Goal: Task Accomplishment & Management: Complete application form

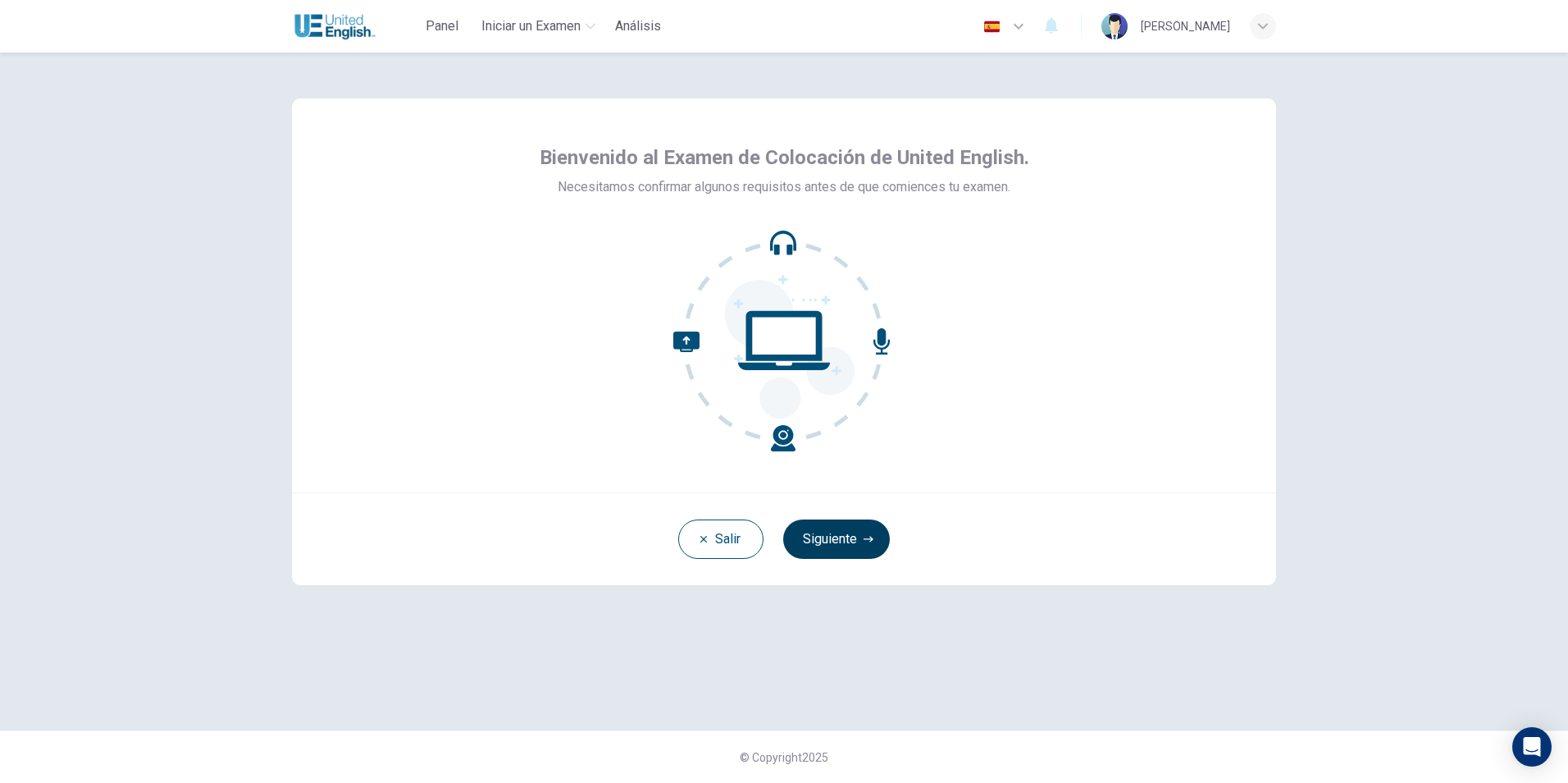
click at [863, 549] on button "Siguiente" at bounding box center [836, 539] width 107 height 40
click at [863, 549] on div "[PERSON_NAME]" at bounding box center [784, 539] width 984 height 93
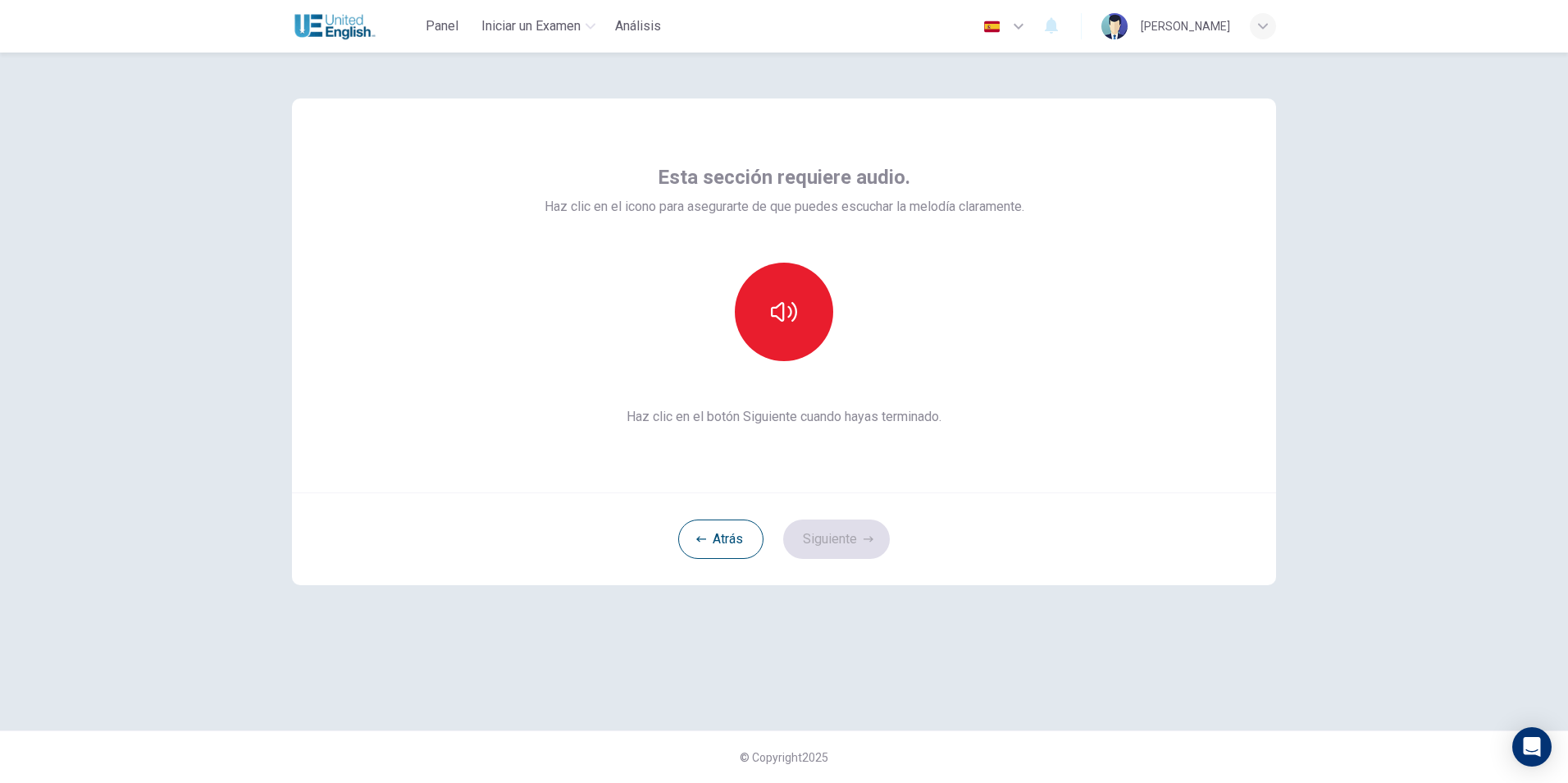
click at [372, 382] on div "Esta sección requiere audio. Haz clic en el icono para asegurarte de que puedes…" at bounding box center [784, 295] width 984 height 394
click at [780, 318] on icon "button" at bounding box center [784, 311] width 27 height 27
click at [864, 540] on icon "button" at bounding box center [868, 539] width 9 height 9
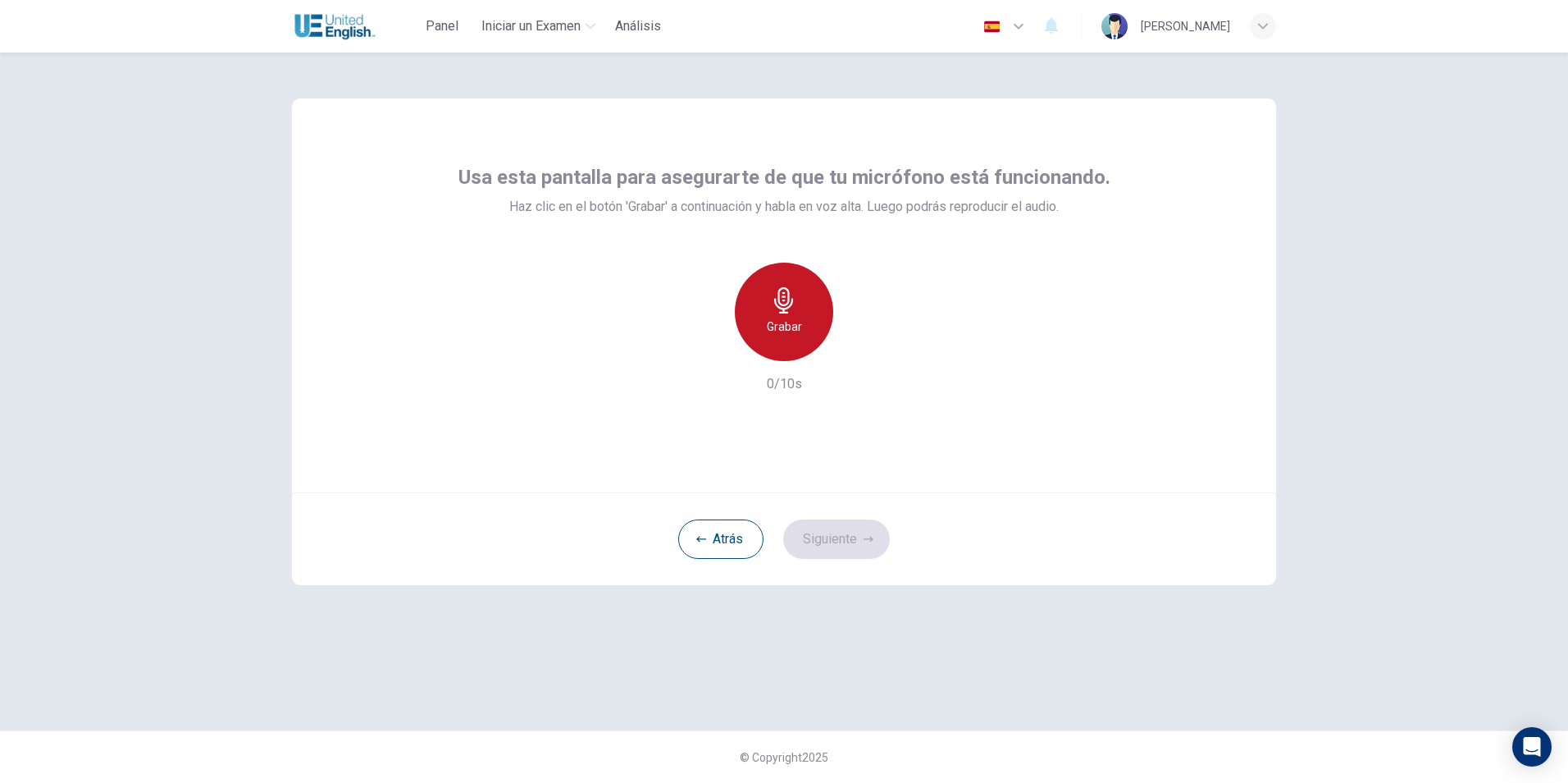
click at [768, 313] on div "Grabar" at bounding box center [784, 311] width 98 height 98
click at [852, 354] on icon "button" at bounding box center [859, 348] width 16 height 16
click at [867, 548] on button "Siguiente" at bounding box center [836, 539] width 107 height 40
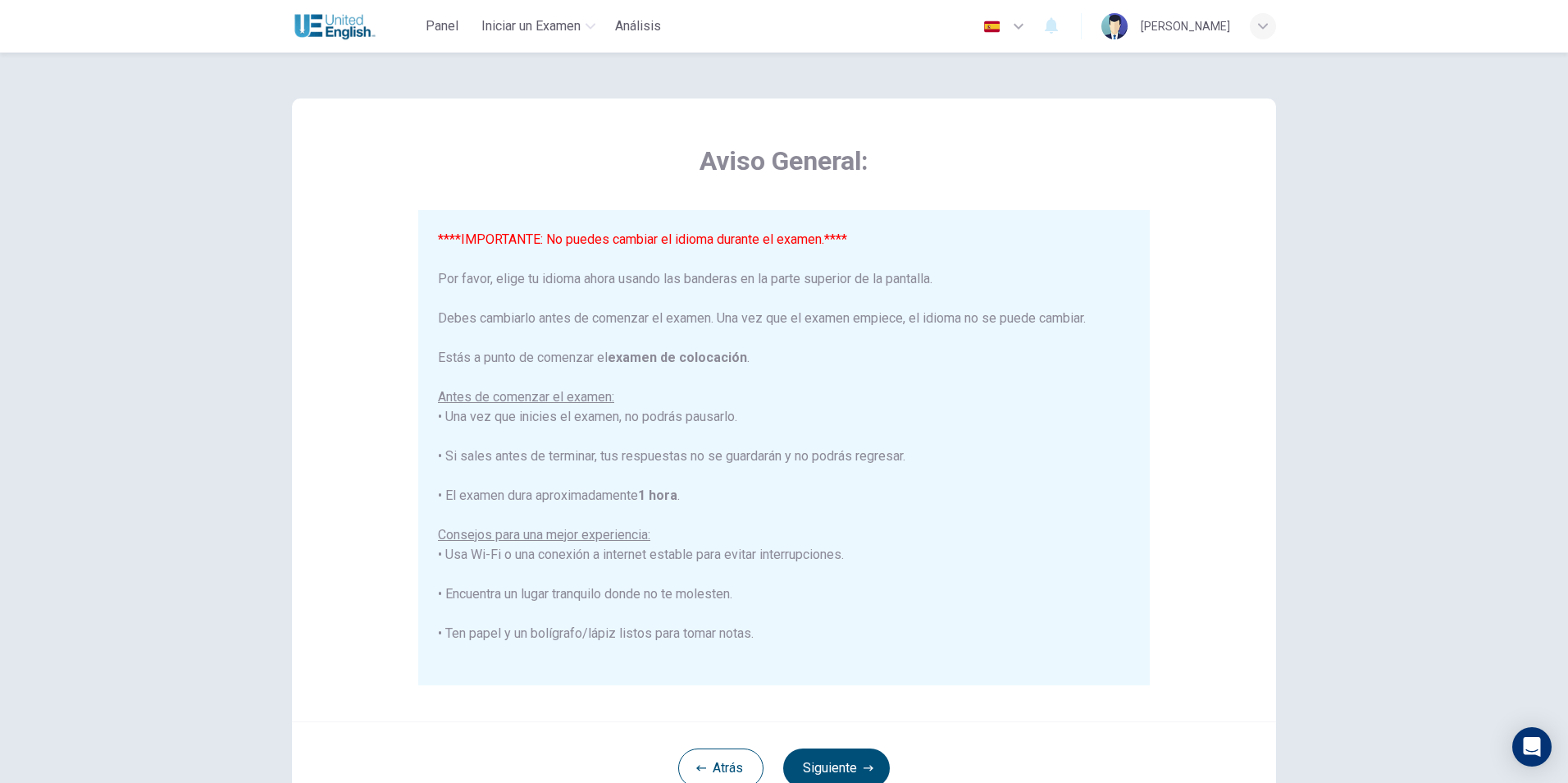
scroll to position [82, 0]
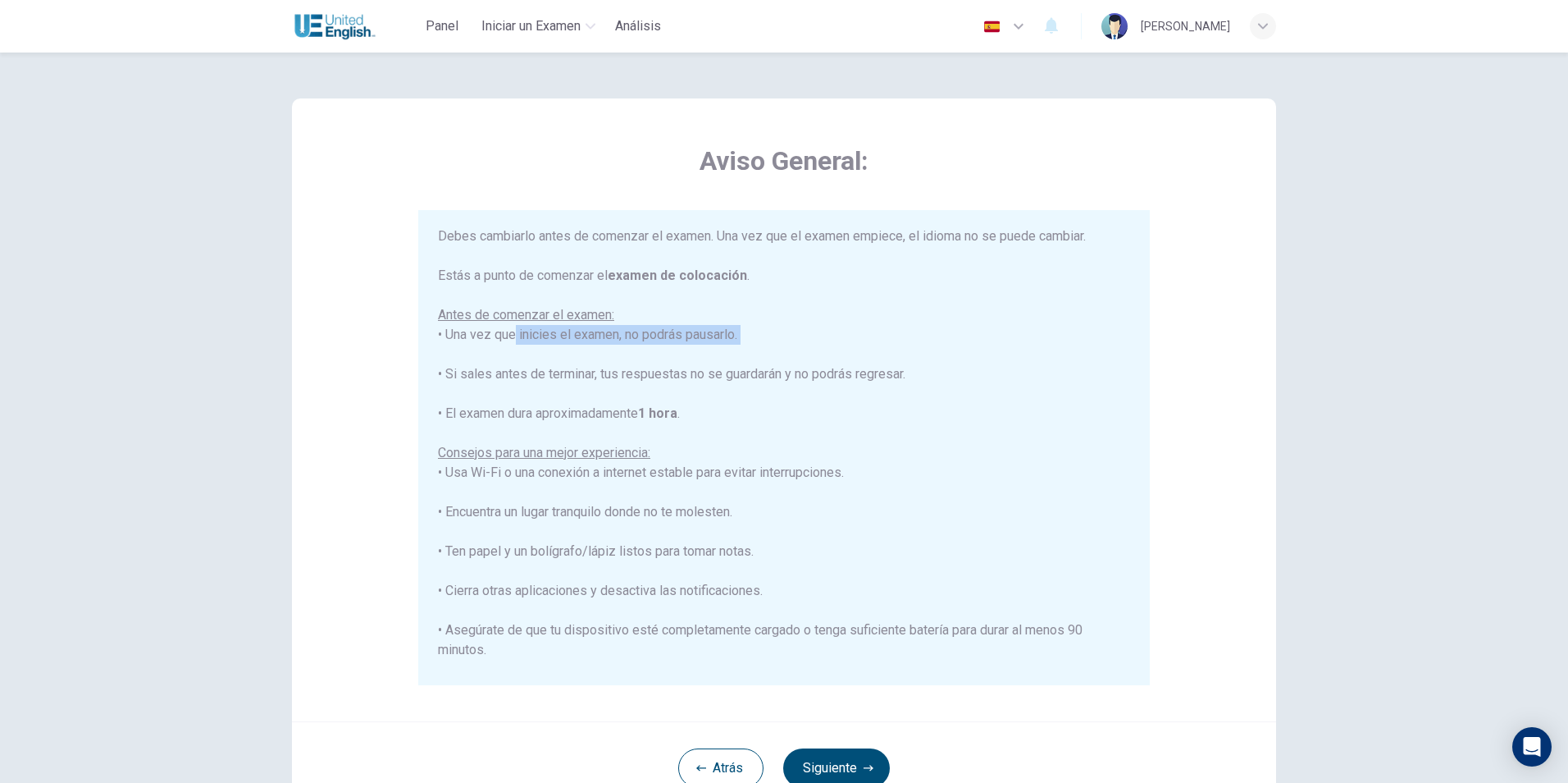
drag, startPoint x: 515, startPoint y: 340, endPoint x: 839, endPoint y: 345, distance: 324.0
click at [839, 345] on div "****IMPORTANTE: No puedes cambiar el idioma durante el examen.**** Por favor, e…" at bounding box center [784, 463] width 692 height 630
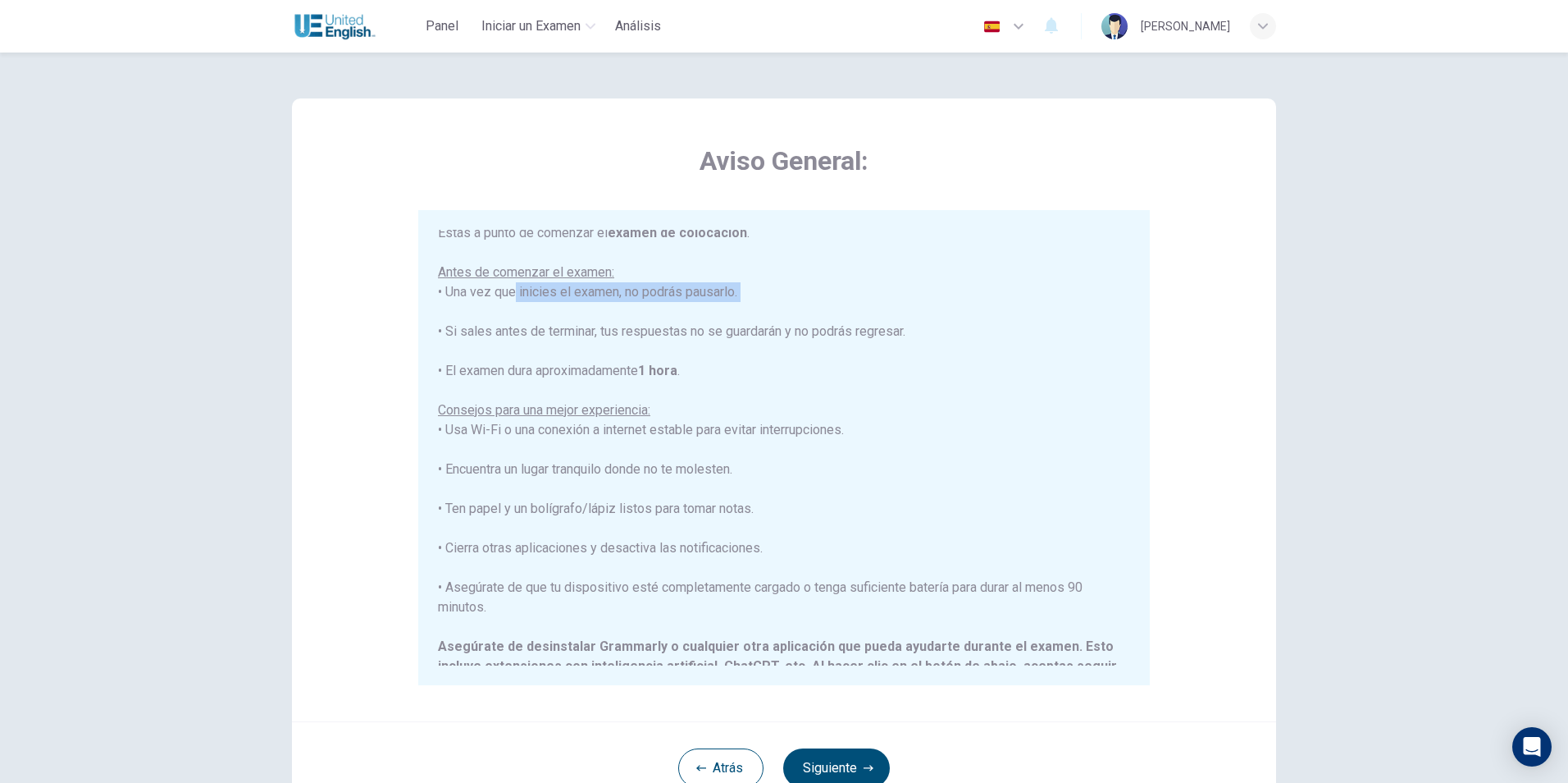
scroll to position [164, 0]
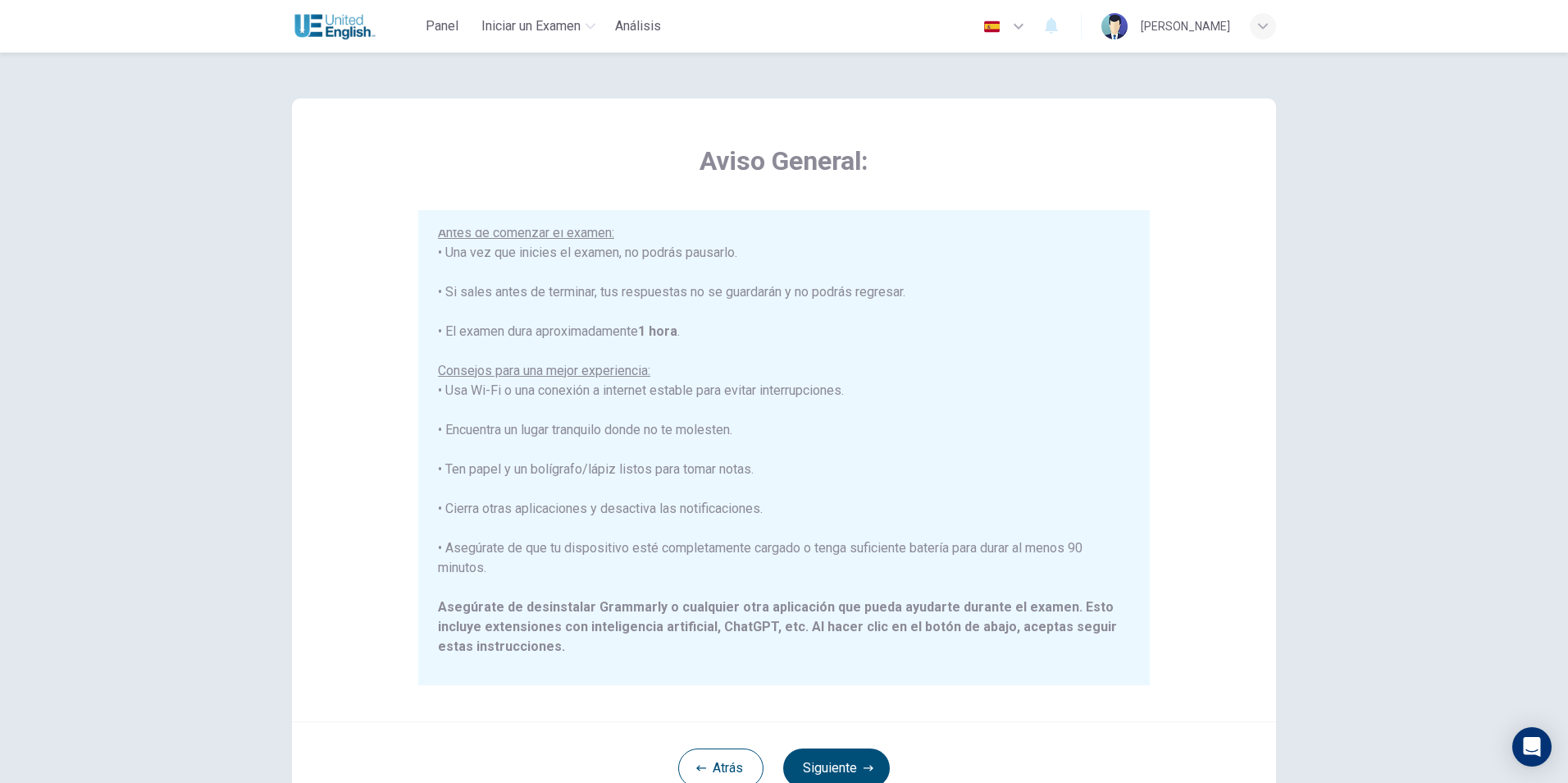
click at [543, 313] on div "****IMPORTANTE: No puedes cambiar el idioma durante el examen.**** Por favor, e…" at bounding box center [784, 380] width 692 height 630
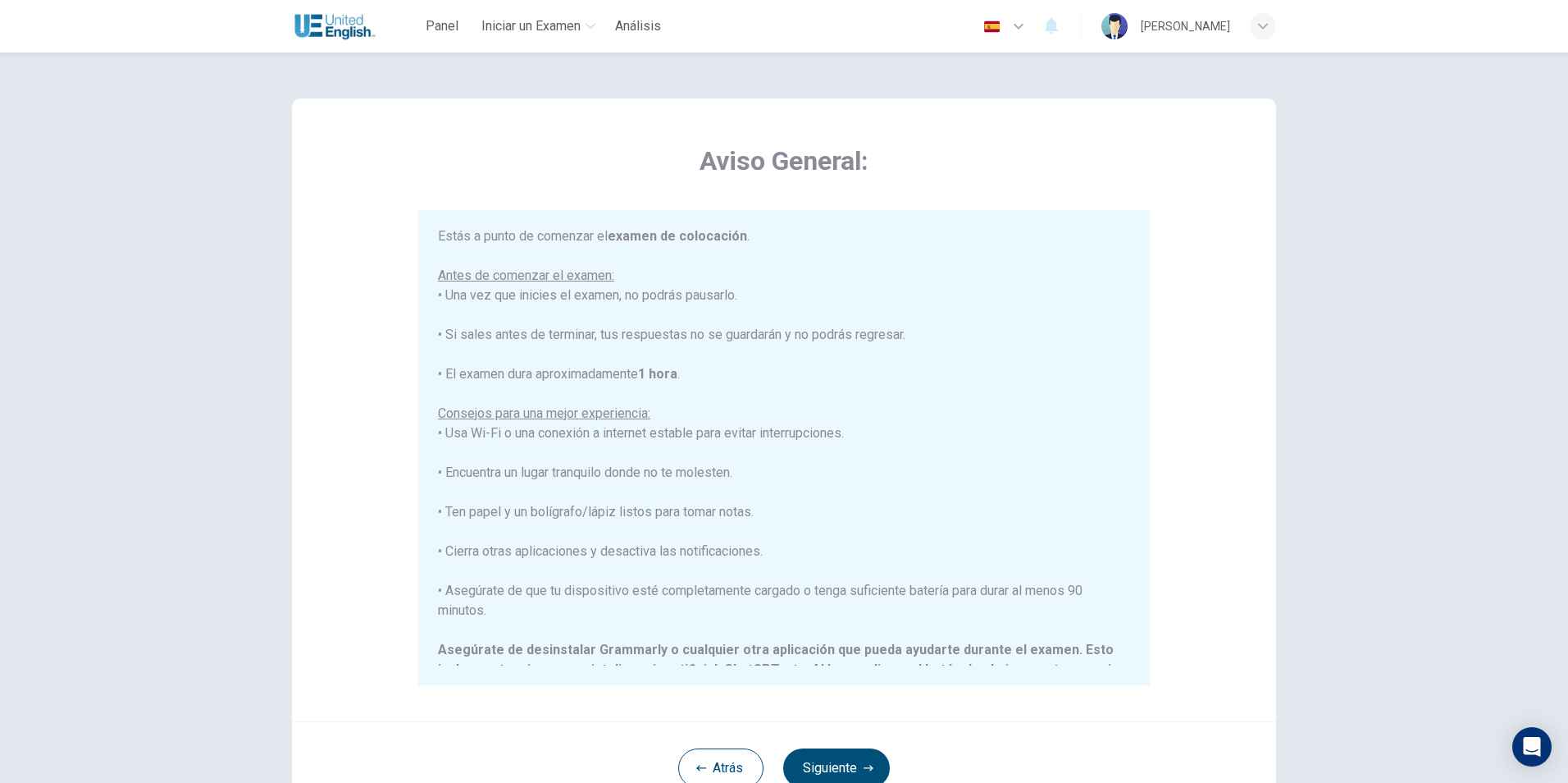
scroll to position [82, 0]
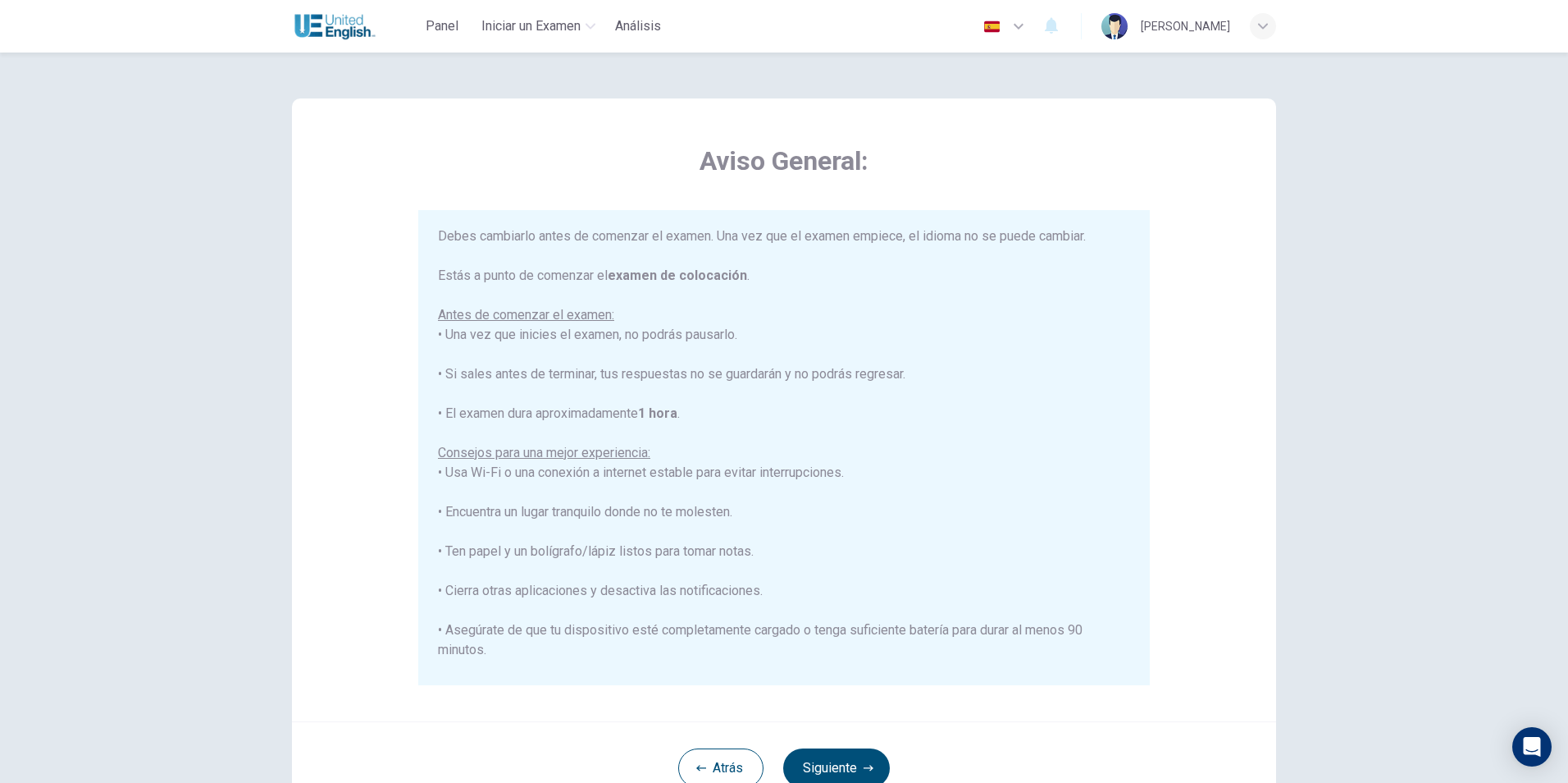
drag, startPoint x: 636, startPoint y: 332, endPoint x: 704, endPoint y: 330, distance: 68.0
click at [694, 330] on div "****IMPORTANTE: No puedes cambiar el idioma durante el examen.**** Por favor, e…" at bounding box center [784, 463] width 692 height 630
click at [487, 324] on div "****IMPORTANTE: No puedes cambiar el idioma durante el examen.**** Por favor, e…" at bounding box center [784, 463] width 692 height 630
drag, startPoint x: 474, startPoint y: 336, endPoint x: 601, endPoint y: 342, distance: 127.1
click at [601, 342] on div "****IMPORTANTE: No puedes cambiar el idioma durante el examen.**** Por favor, e…" at bounding box center [784, 463] width 692 height 630
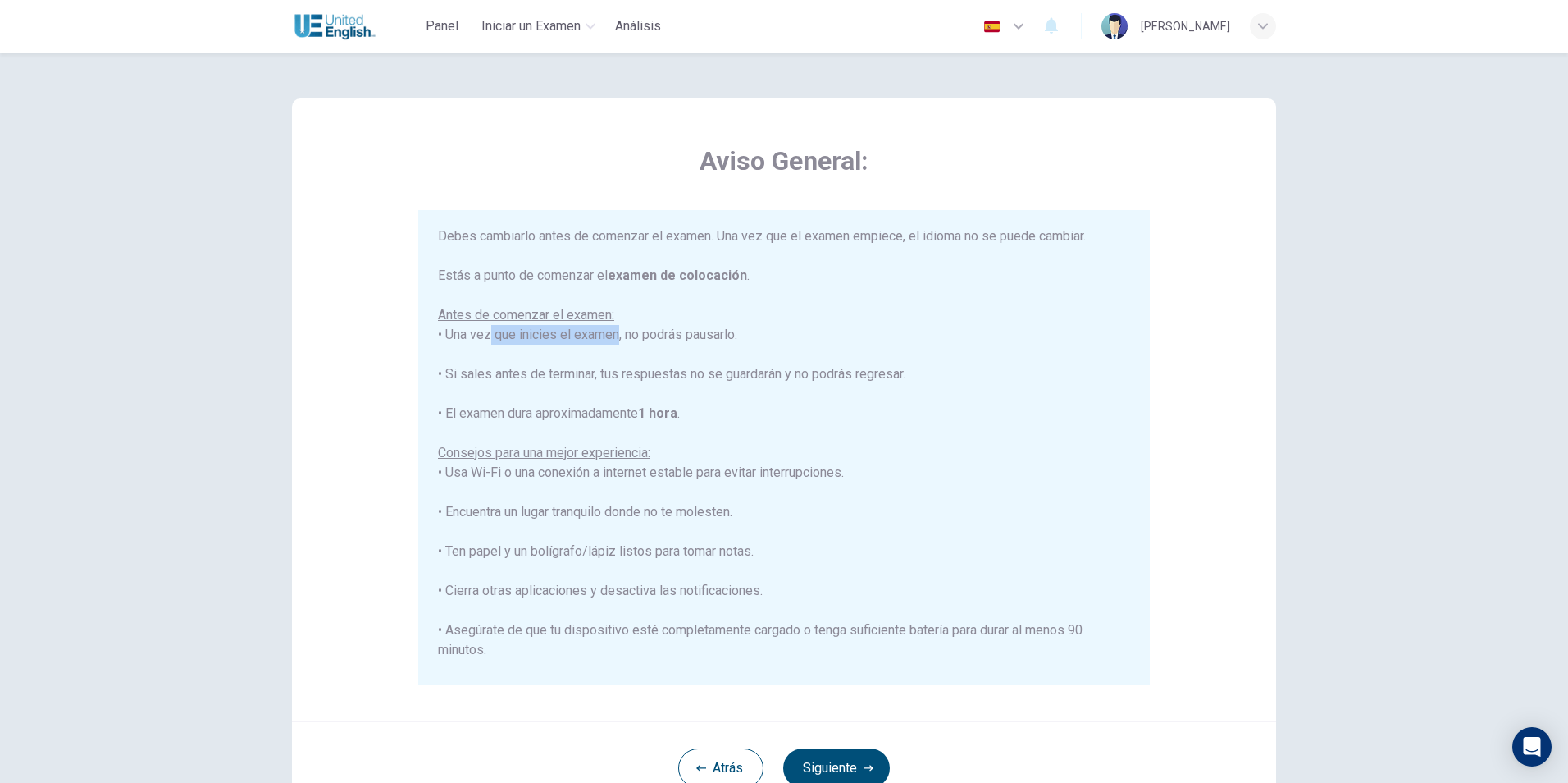
drag, startPoint x: 601, startPoint y: 342, endPoint x: 688, endPoint y: 343, distance: 87.0
click at [679, 343] on div "****IMPORTANTE: No puedes cambiar el idioma durante el examen.**** Por favor, e…" at bounding box center [784, 463] width 692 height 630
click at [715, 338] on div "****IMPORTANTE: No puedes cambiar el idioma durante el examen.**** Por favor, e…" at bounding box center [784, 463] width 692 height 630
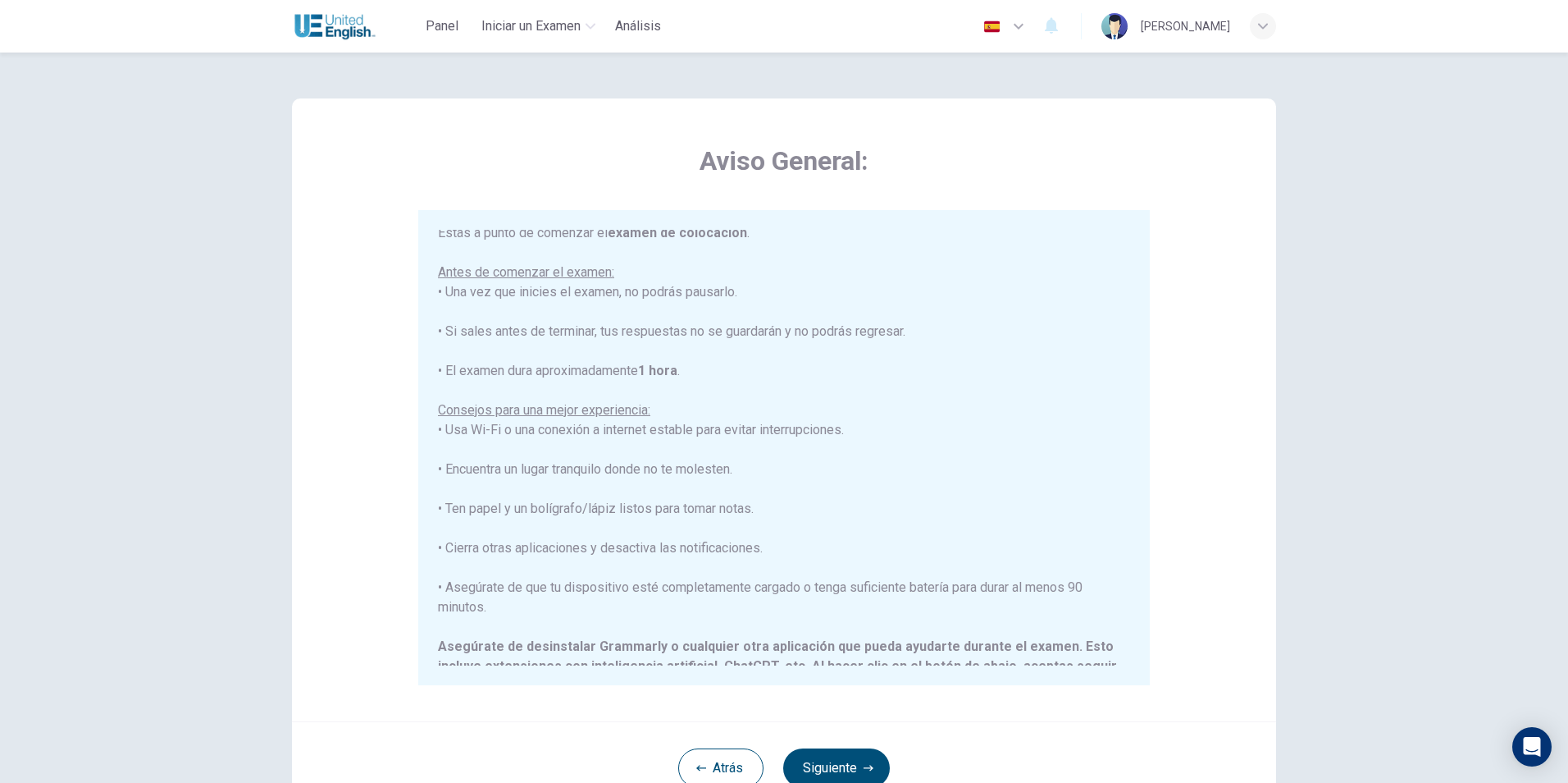
scroll to position [164, 0]
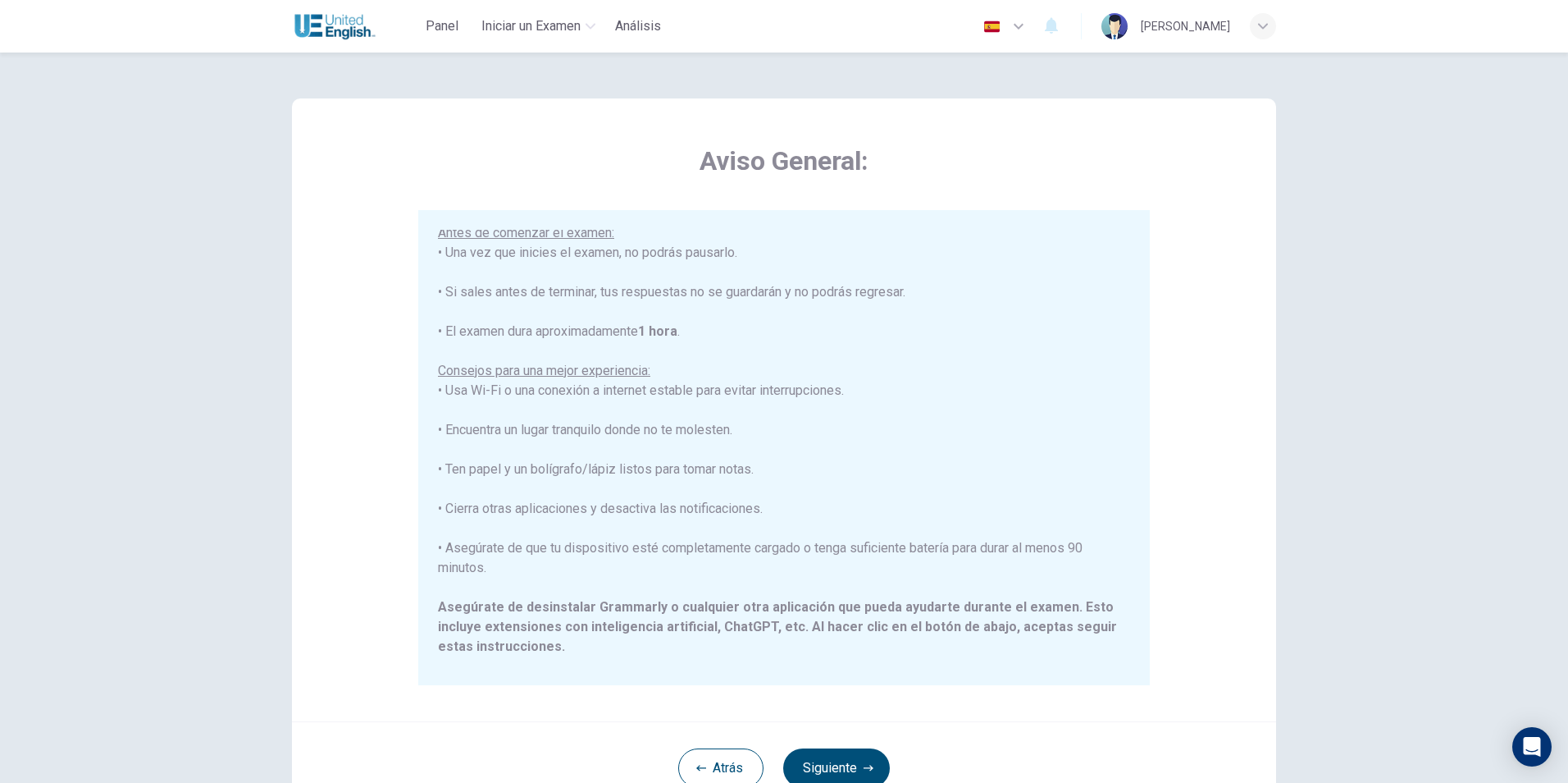
click at [895, 550] on div "****IMPORTANTE: No puedes cambiar el idioma durante el examen.**** Por favor, e…" at bounding box center [784, 380] width 692 height 630
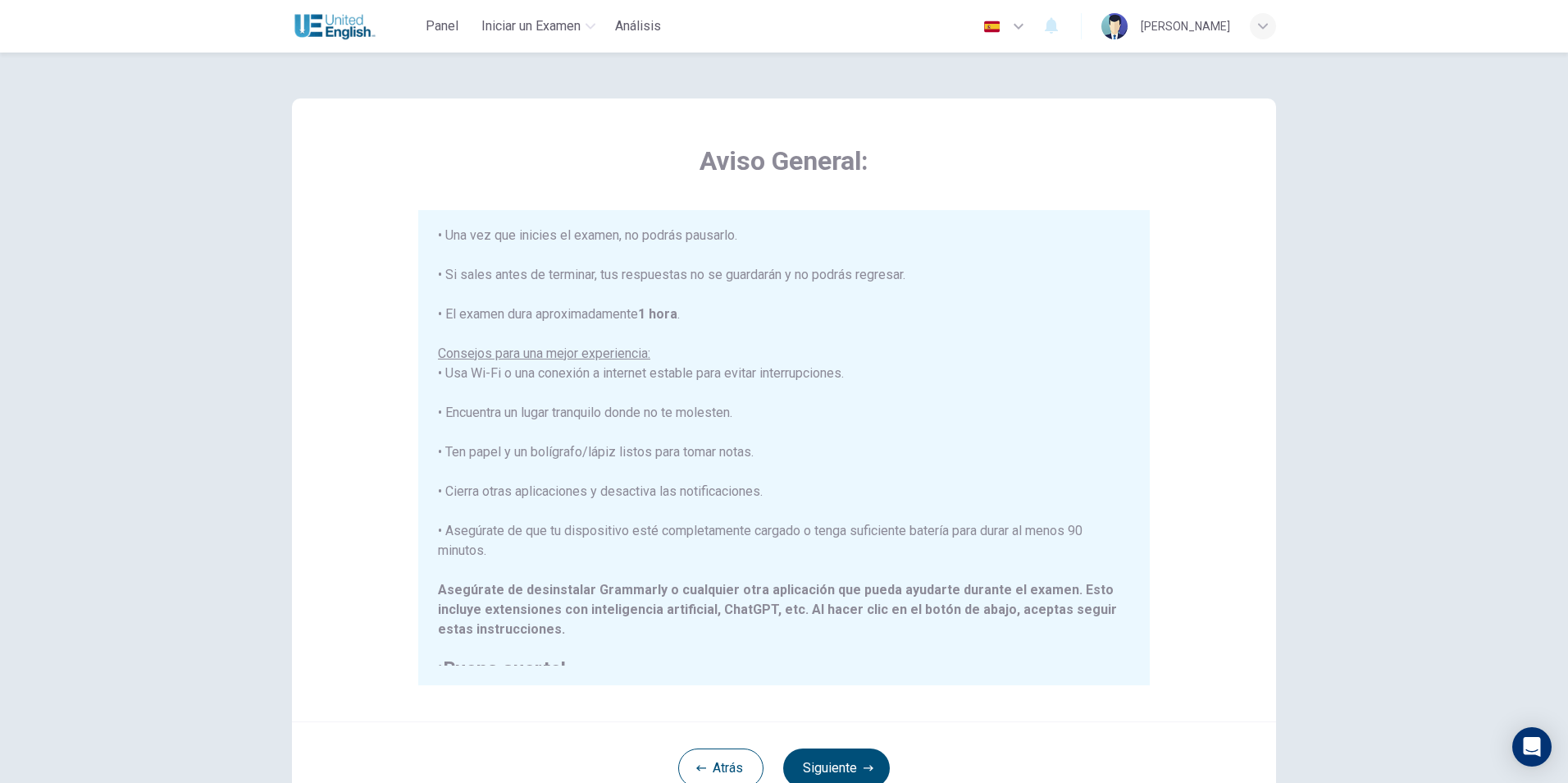
scroll to position [196, 0]
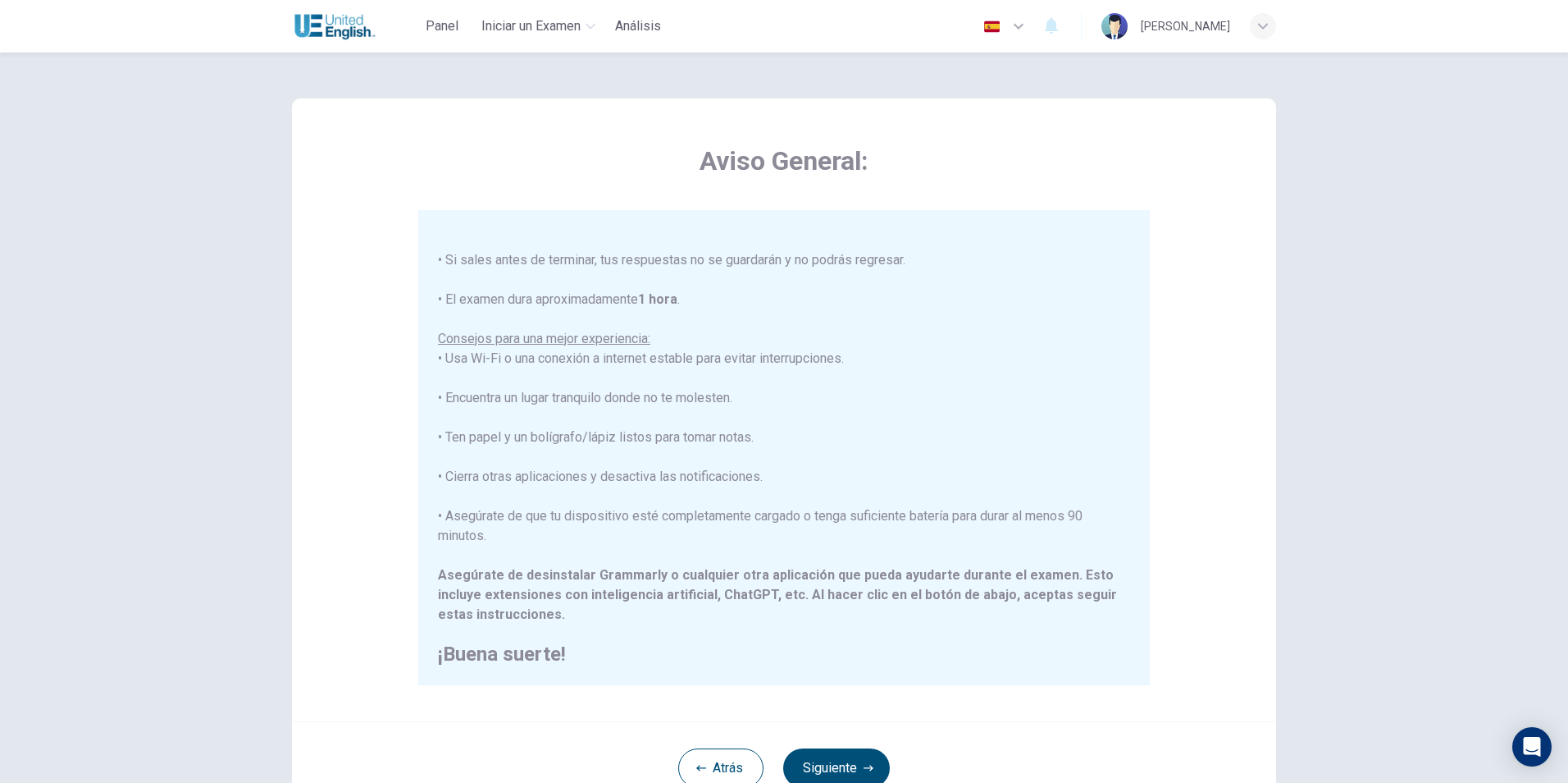
click at [660, 521] on div "****IMPORTANTE: No puedes cambiar el idioma durante el examen.**** Por favor, e…" at bounding box center [784, 348] width 692 height 630
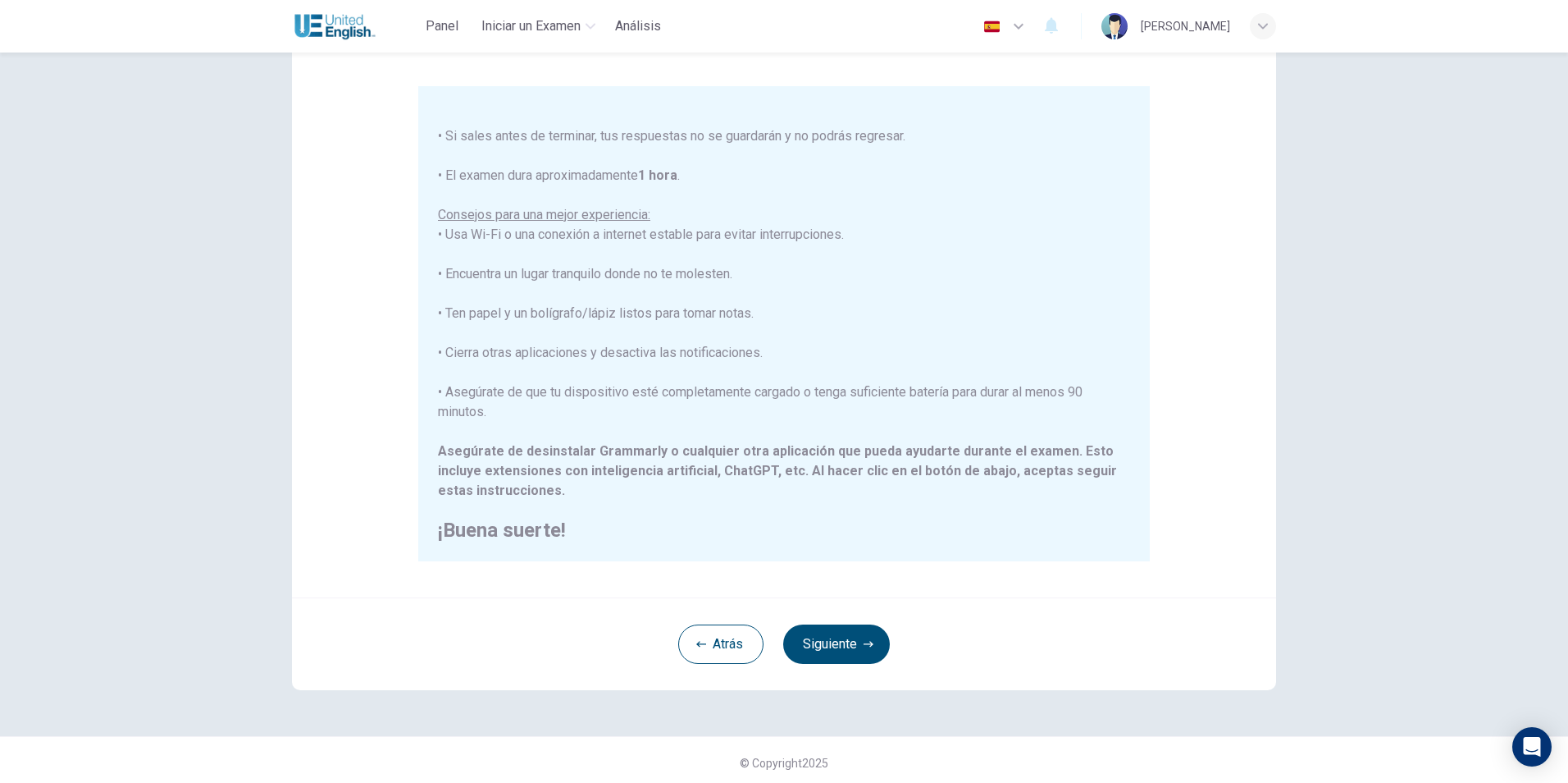
scroll to position [130, 0]
click at [628, 444] on b "Asegúrate de desinstalar Grammarly o cualquier otra aplicación que pueda ayudar…" at bounding box center [776, 454] width 676 height 35
click at [853, 637] on button "Siguiente" at bounding box center [836, 638] width 107 height 40
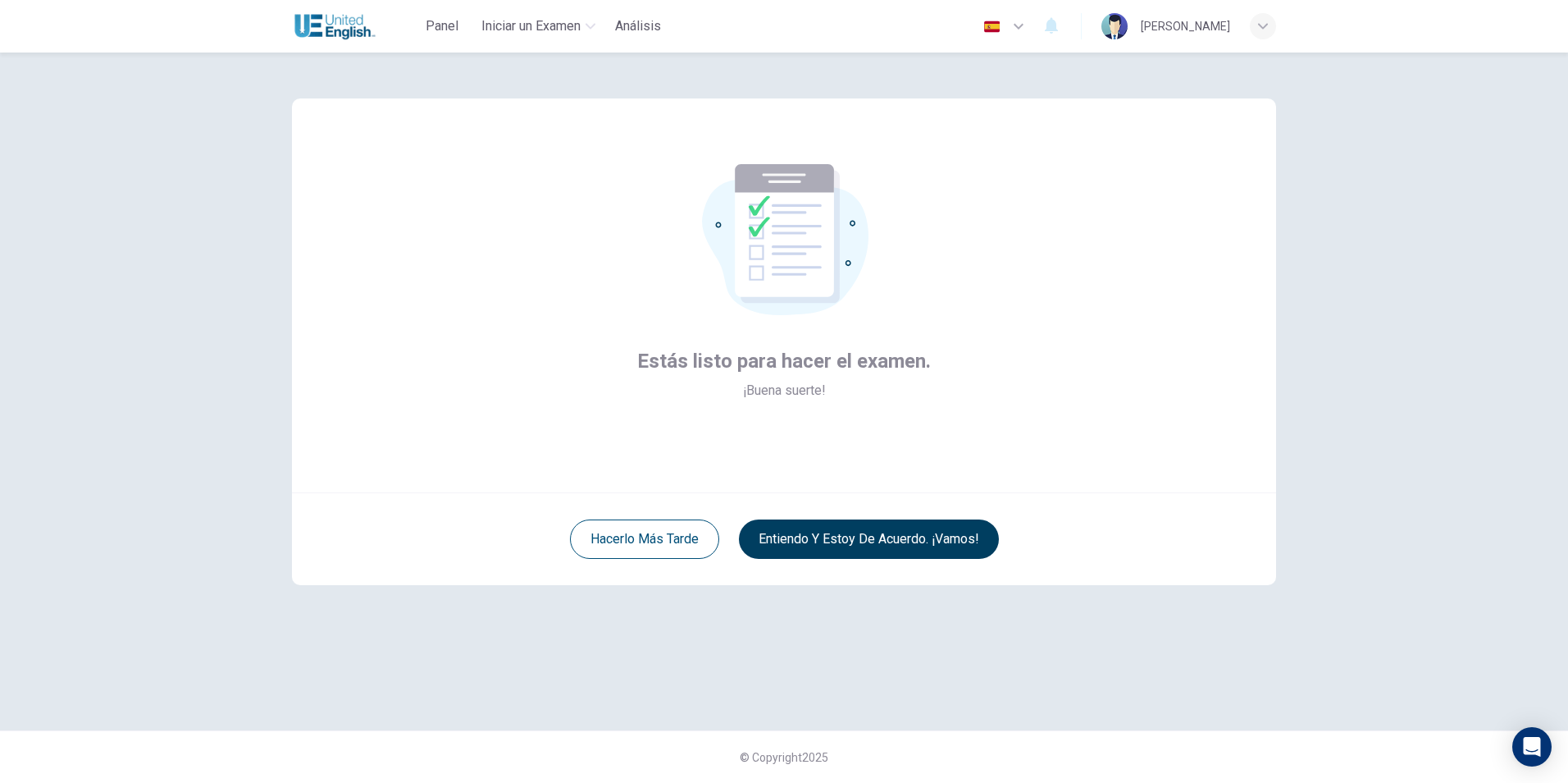
scroll to position [0, 0]
click at [844, 541] on button "Entiendo y estoy de acuerdo. ¡Vamos!" at bounding box center [869, 539] width 260 height 40
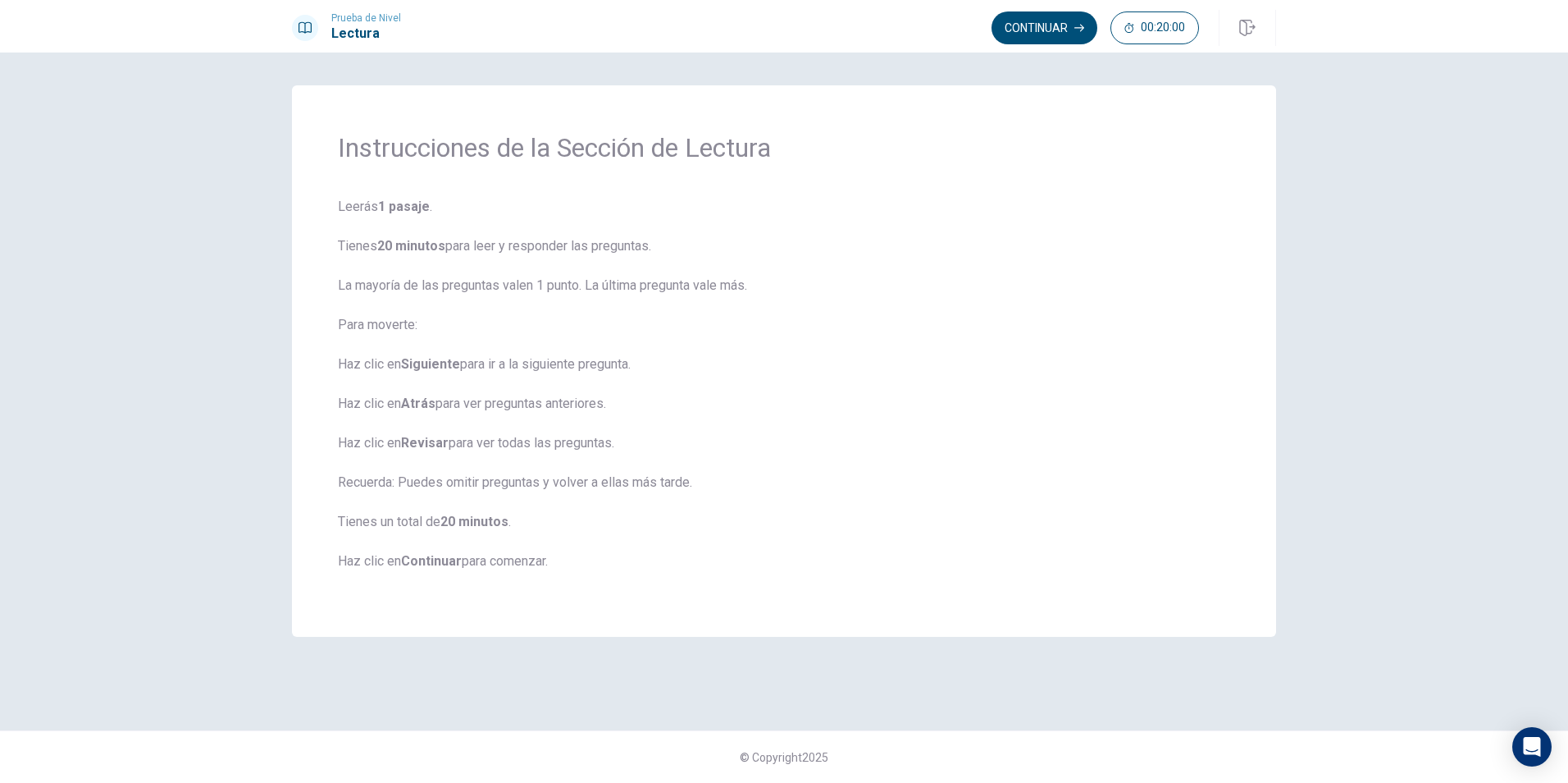
drag, startPoint x: 403, startPoint y: 287, endPoint x: 578, endPoint y: 285, distance: 175.0
click at [542, 281] on span "Leerás 1 pasaje . Tienes 20 minutos para leer y responder las preguntas. La may…" at bounding box center [784, 394] width 892 height 394
click at [623, 286] on span "Leerás 1 pasaje . Tienes 20 minutos para leer y responder las preguntas. La may…" at bounding box center [784, 394] width 892 height 394
drag, startPoint x: 1061, startPoint y: 28, endPoint x: 1063, endPoint y: 293, distance: 265.0
click at [1064, 293] on div "Prueba de [PERSON_NAME] Continuar 00:20:00 00:20:00 Continuar Instrucciones de …" at bounding box center [784, 392] width 1568 height 783
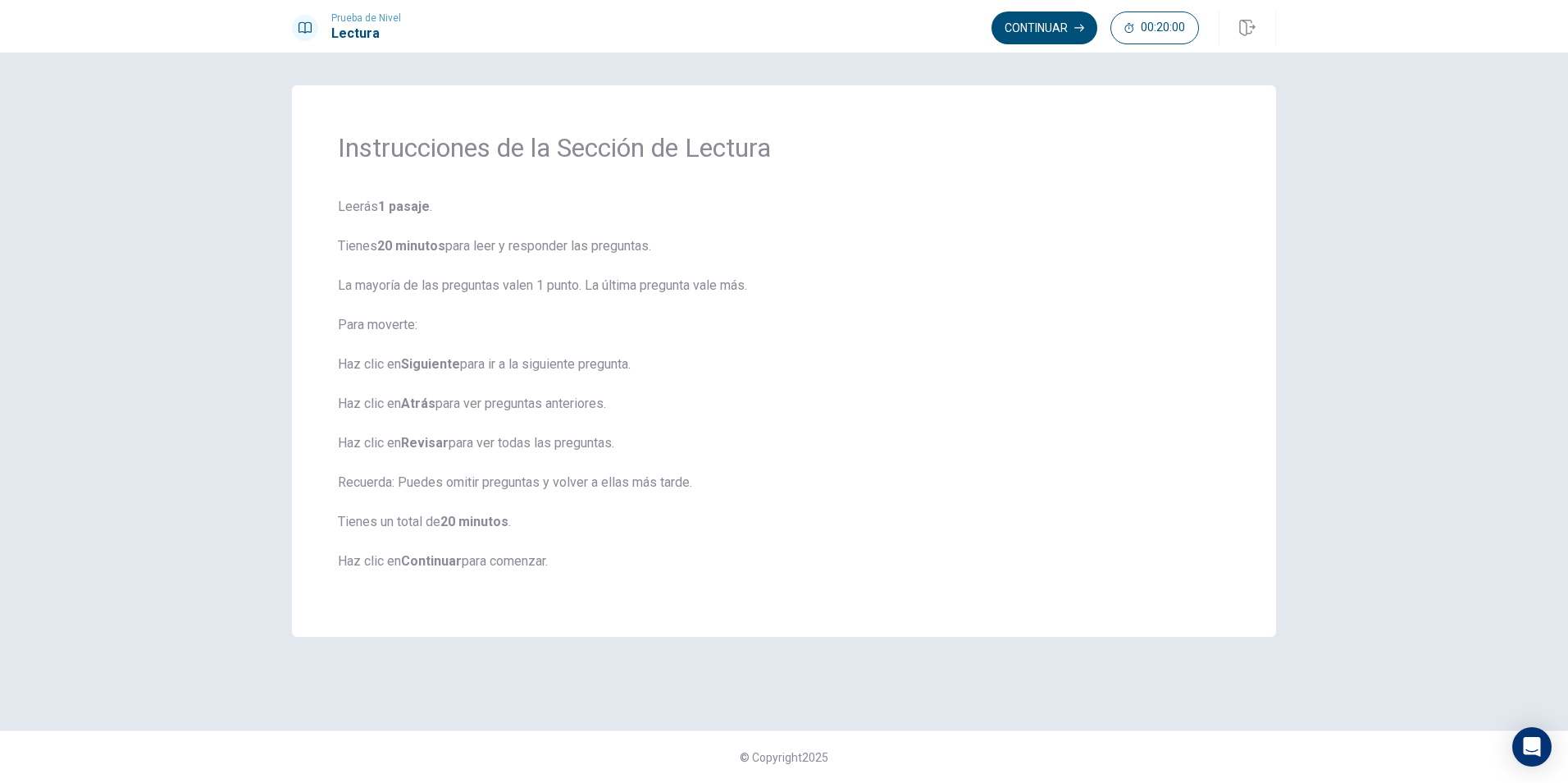
click at [1063, 29] on button "Continuar" at bounding box center [1044, 28] width 106 height 33
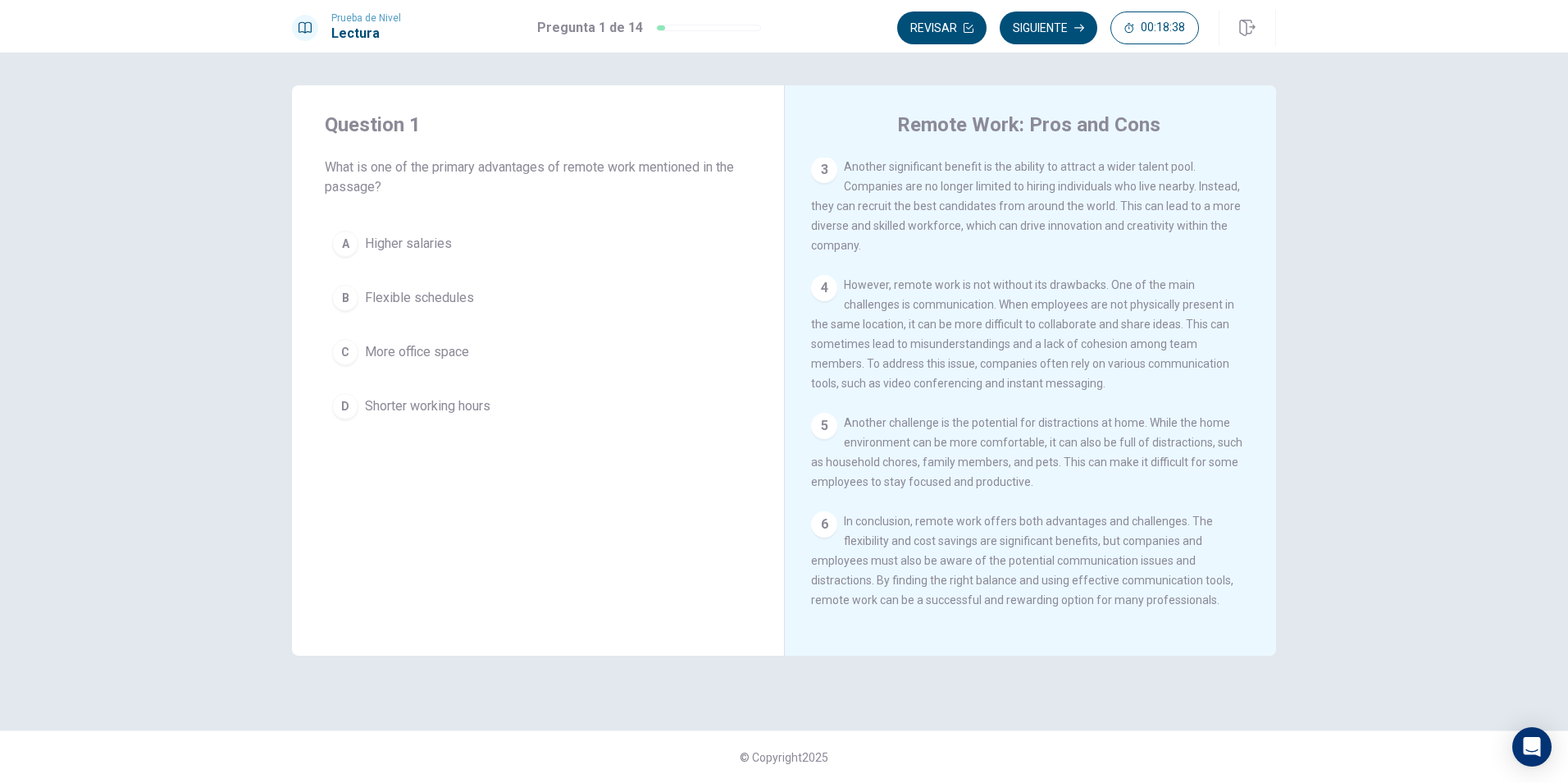
scroll to position [282, 0]
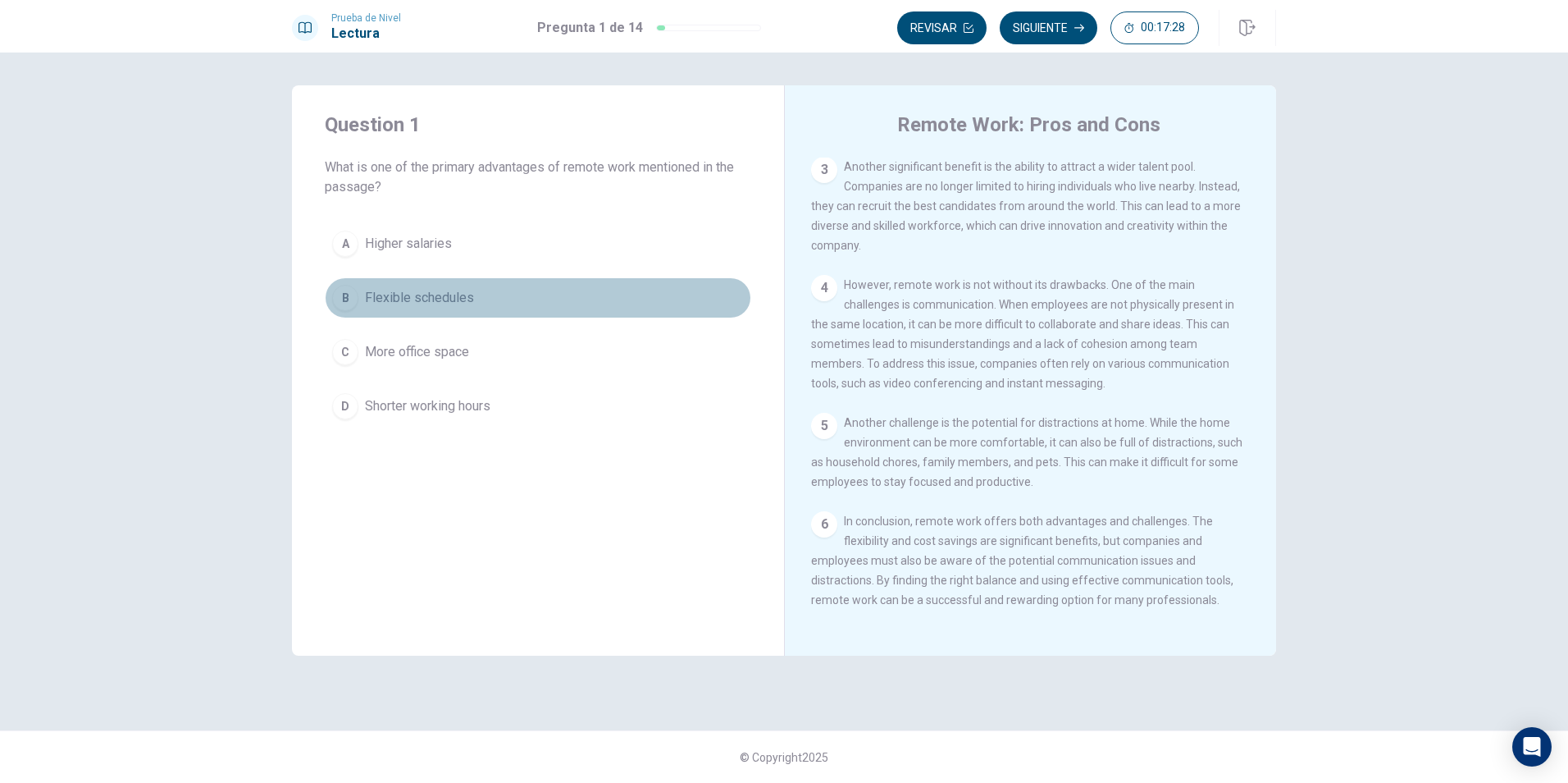
click at [482, 299] on button "B Flexible schedules" at bounding box center [538, 298] width 427 height 41
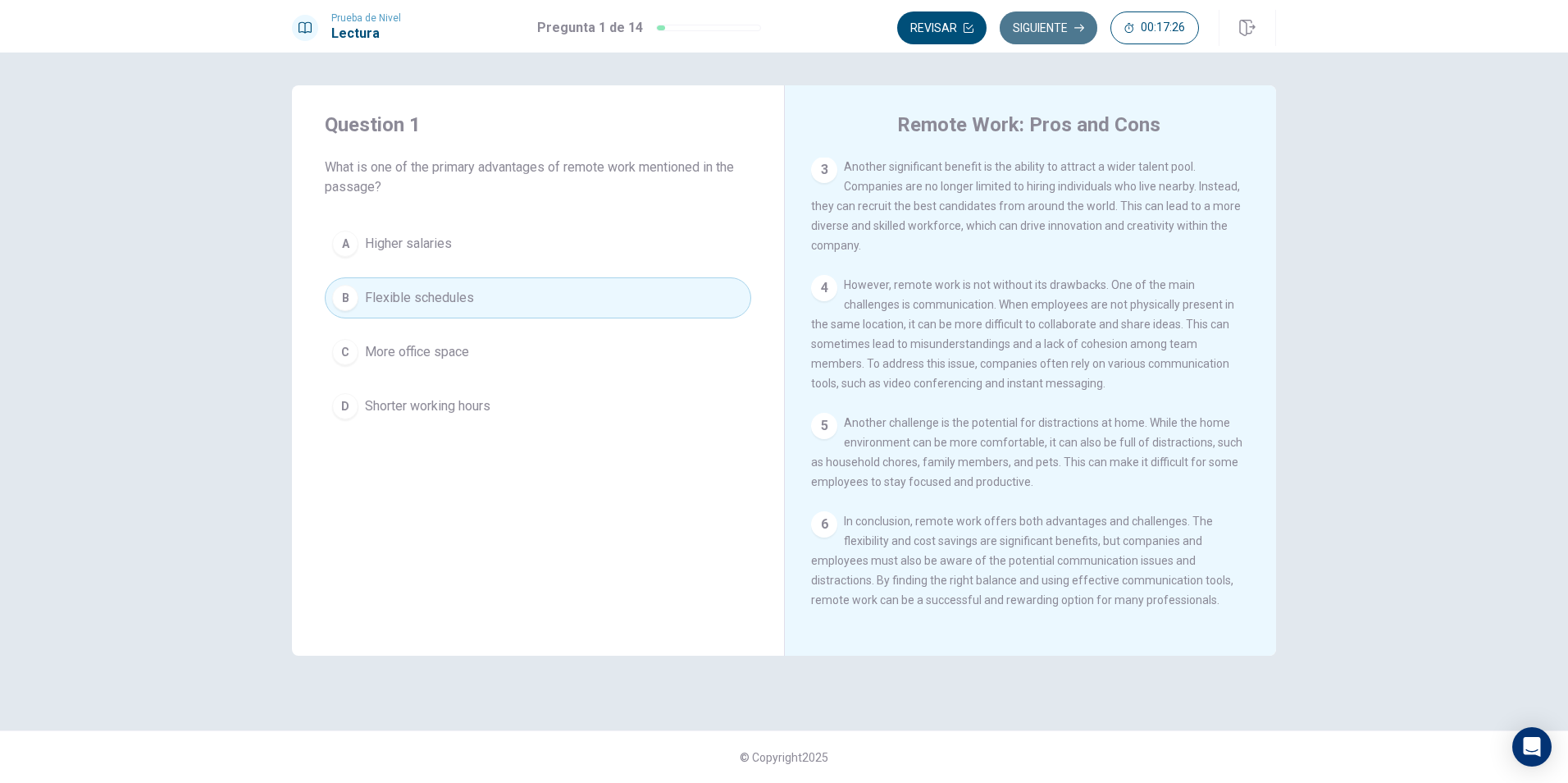
click at [1064, 27] on button "Siguiente" at bounding box center [1048, 28] width 97 height 33
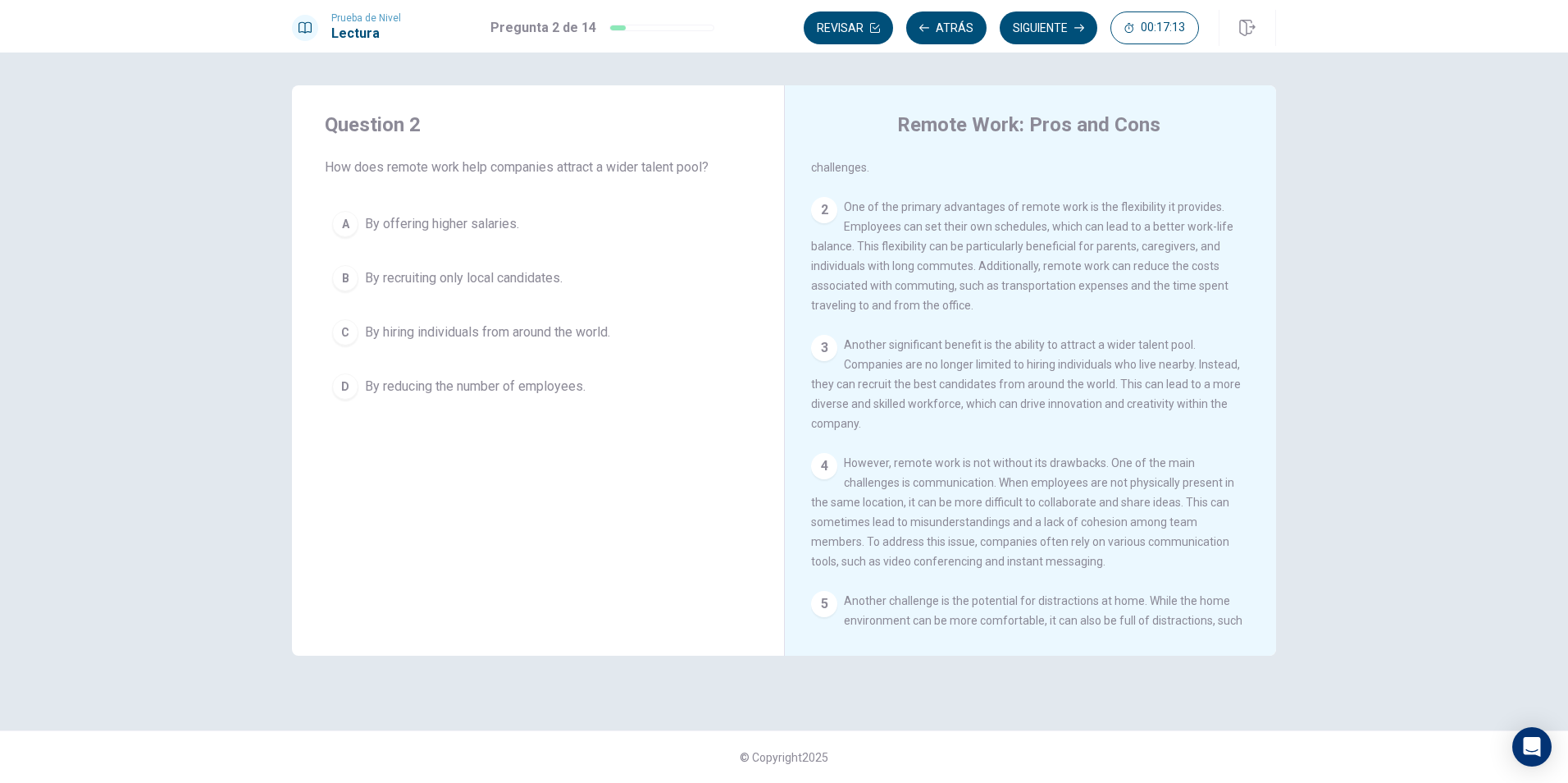
scroll to position [118, 0]
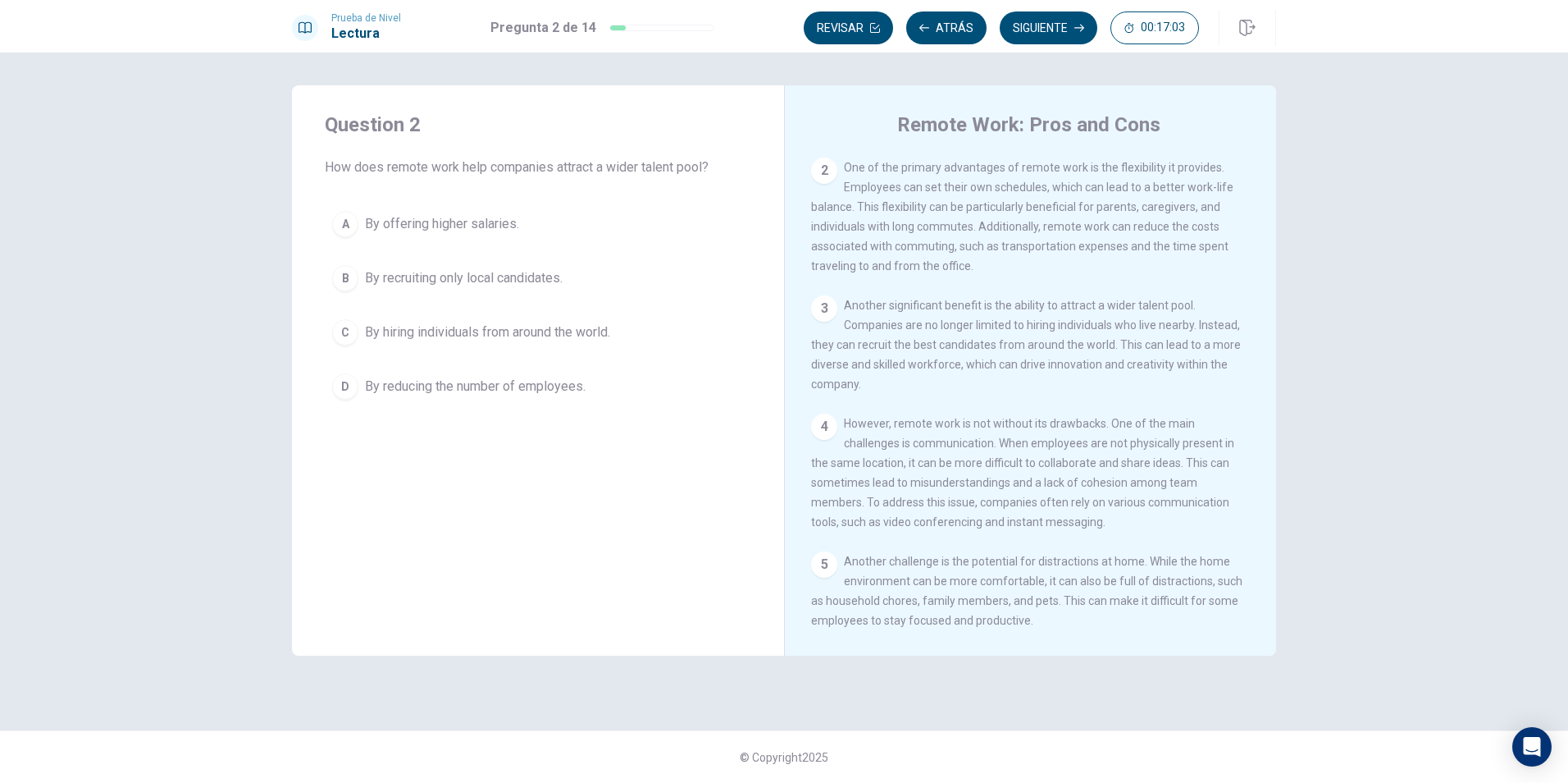
click at [446, 287] on span "By recruiting only local candidates." at bounding box center [464, 278] width 198 height 20
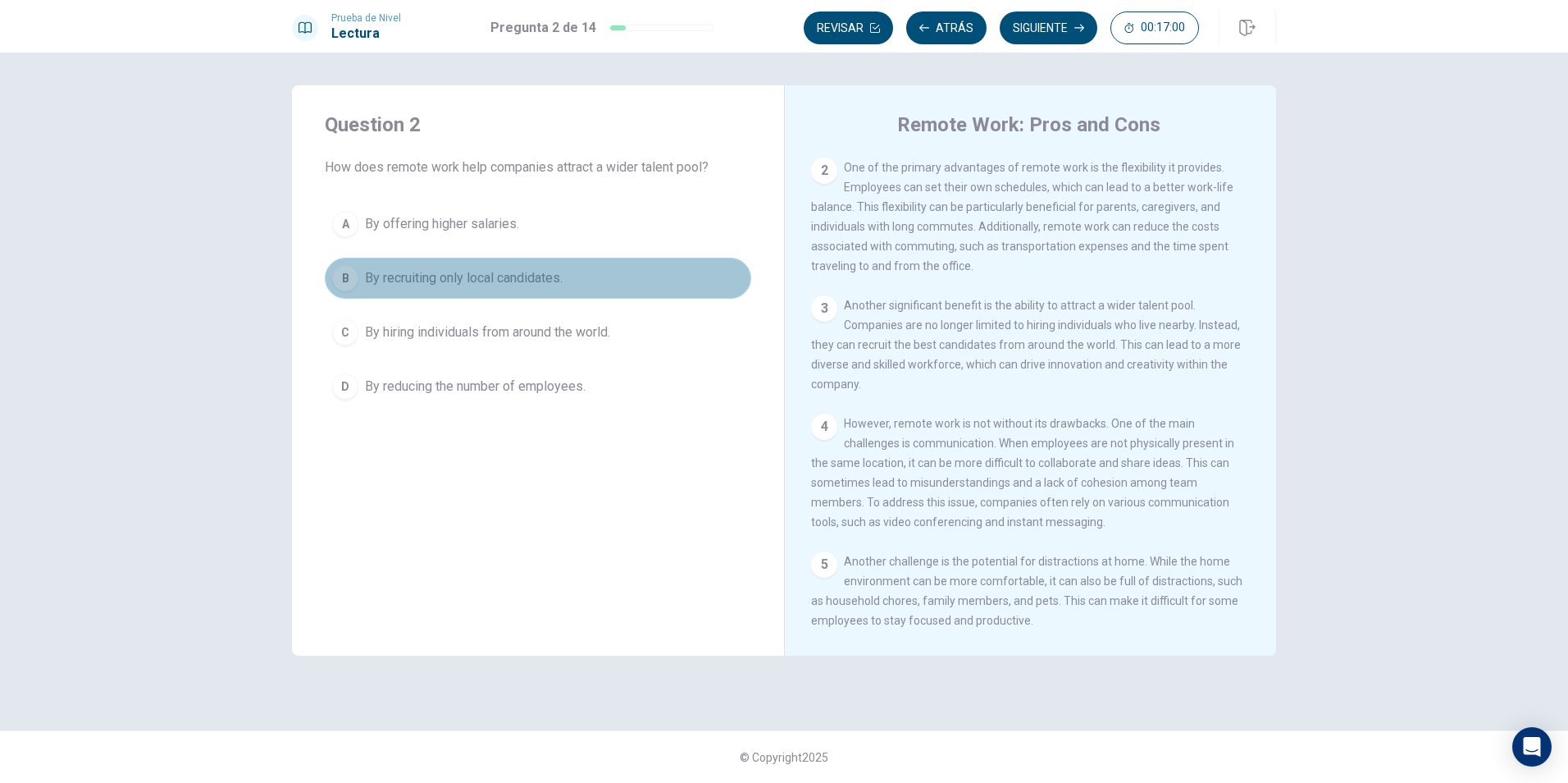
click at [519, 288] on button "B By recruiting only local candidates." at bounding box center [538, 278] width 427 height 41
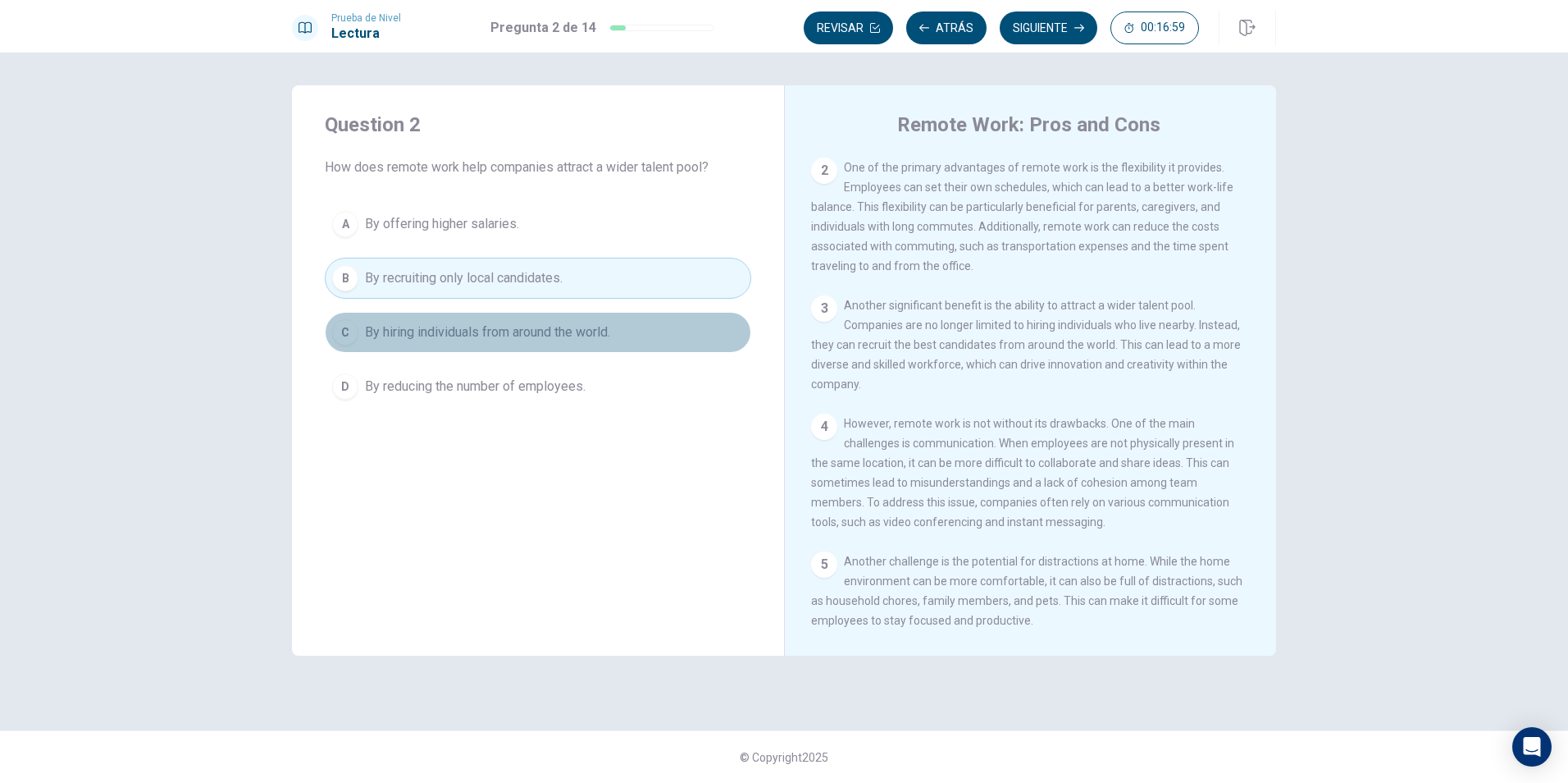
click at [515, 338] on span "By hiring individuals from around the world." at bounding box center [487, 332] width 245 height 20
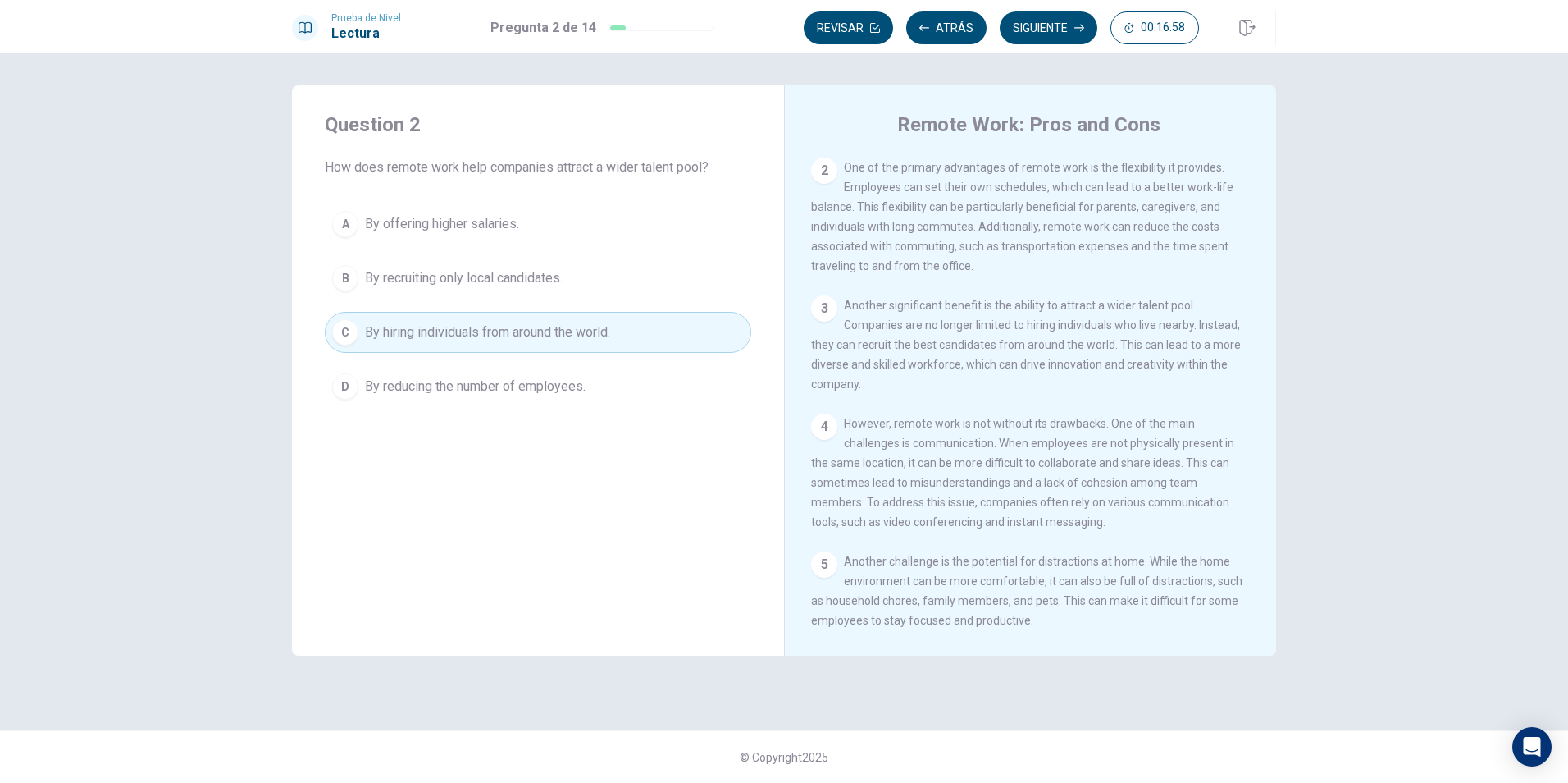
click at [501, 258] on button "B By recruiting only local candidates." at bounding box center [538, 278] width 427 height 41
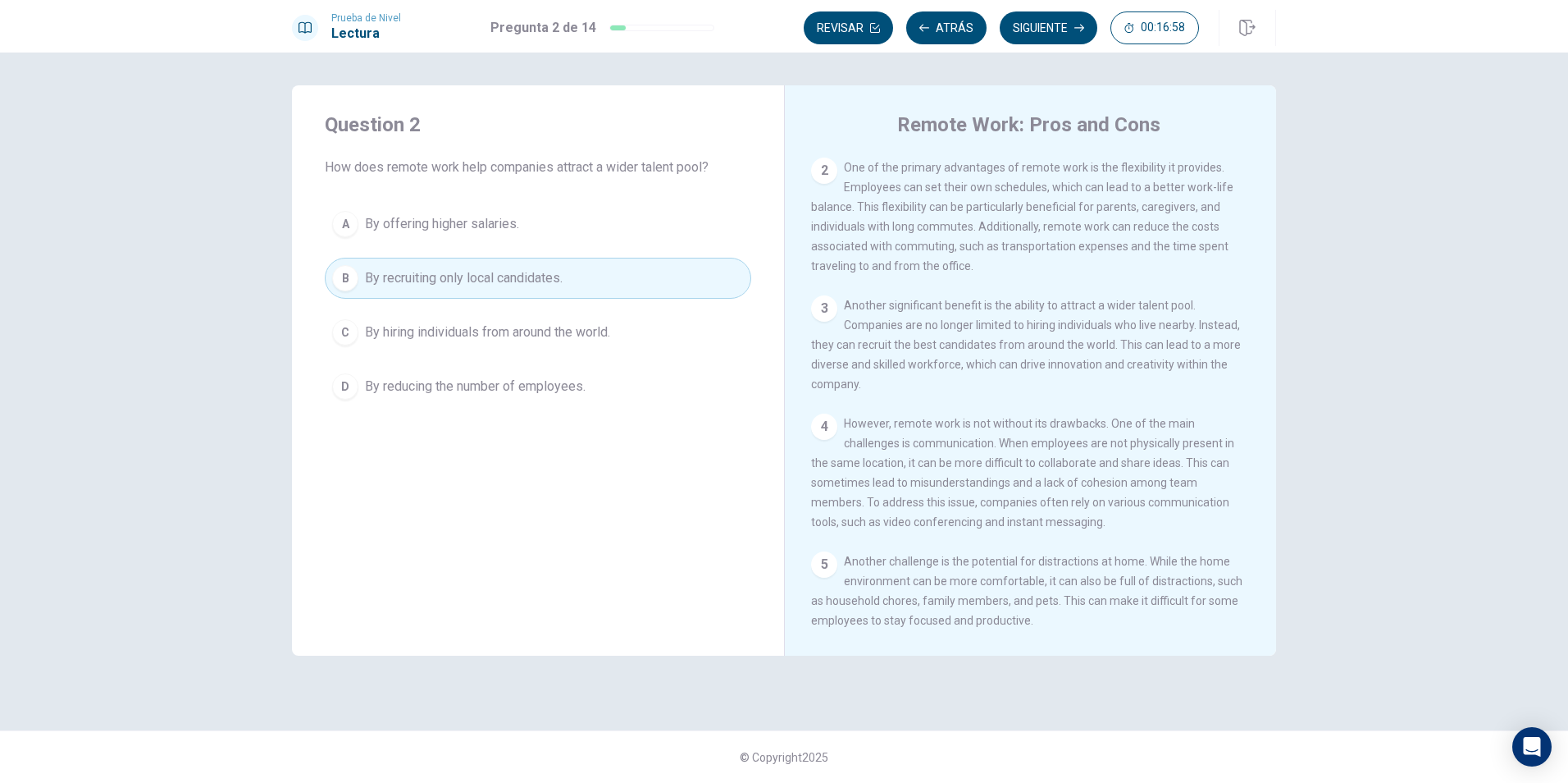
click at [509, 278] on span "By recruiting only local candidates." at bounding box center [464, 278] width 198 height 20
click at [1039, 28] on button "Siguiente" at bounding box center [1048, 28] width 97 height 33
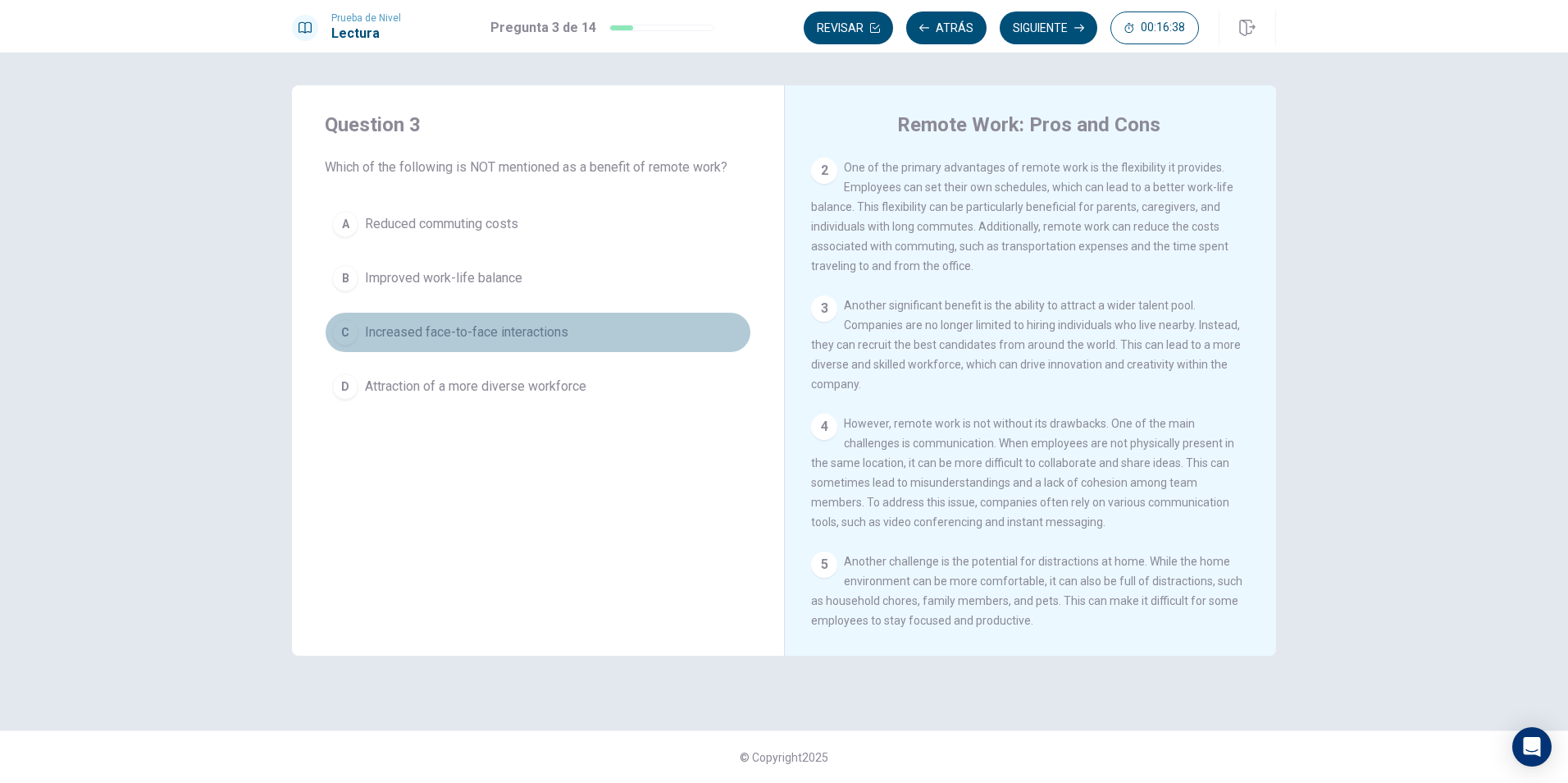
click at [554, 338] on span "Increased face-to-face interactions" at bounding box center [466, 332] width 203 height 20
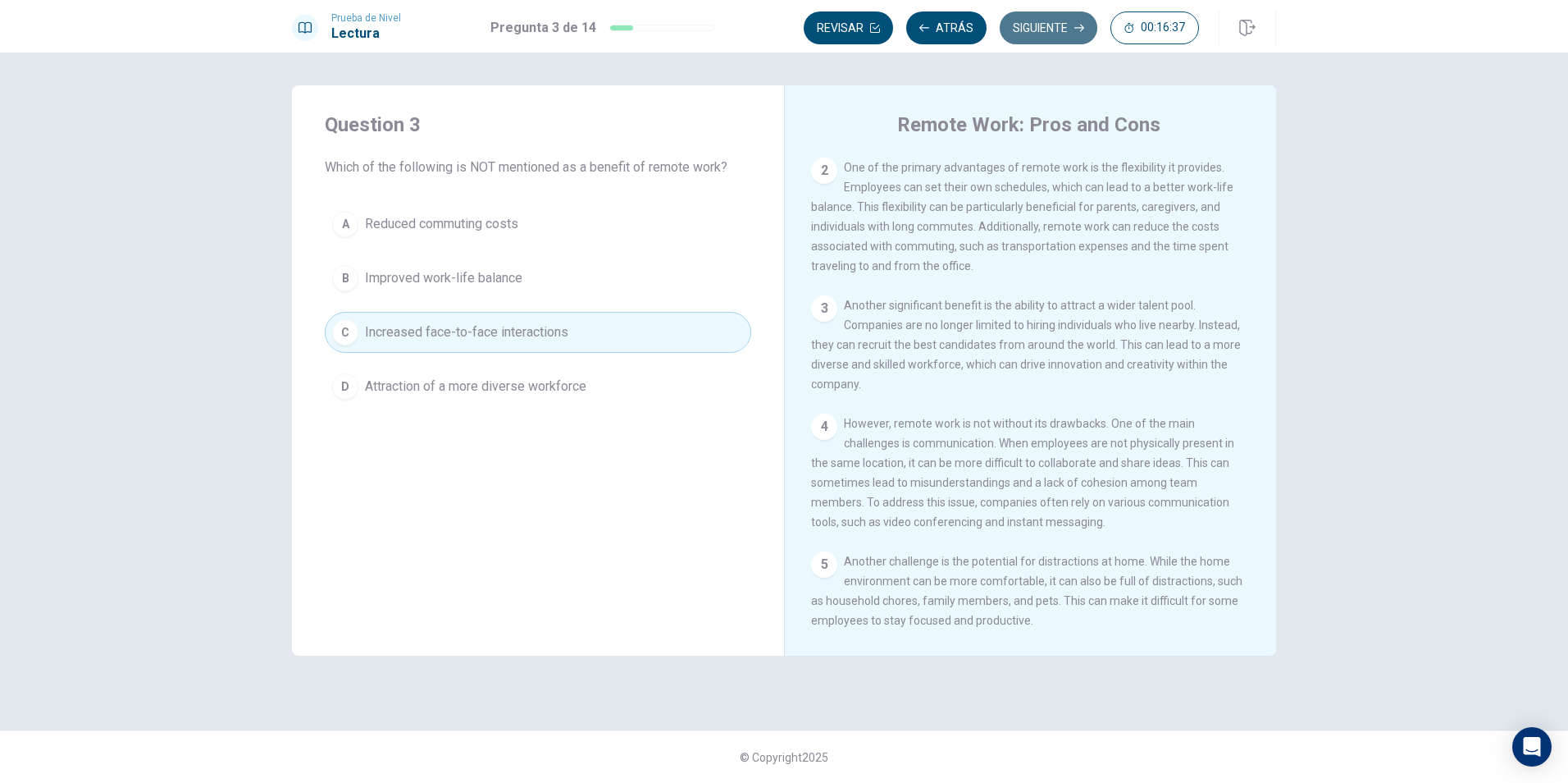
click at [1070, 34] on button "Siguiente" at bounding box center [1048, 28] width 97 height 33
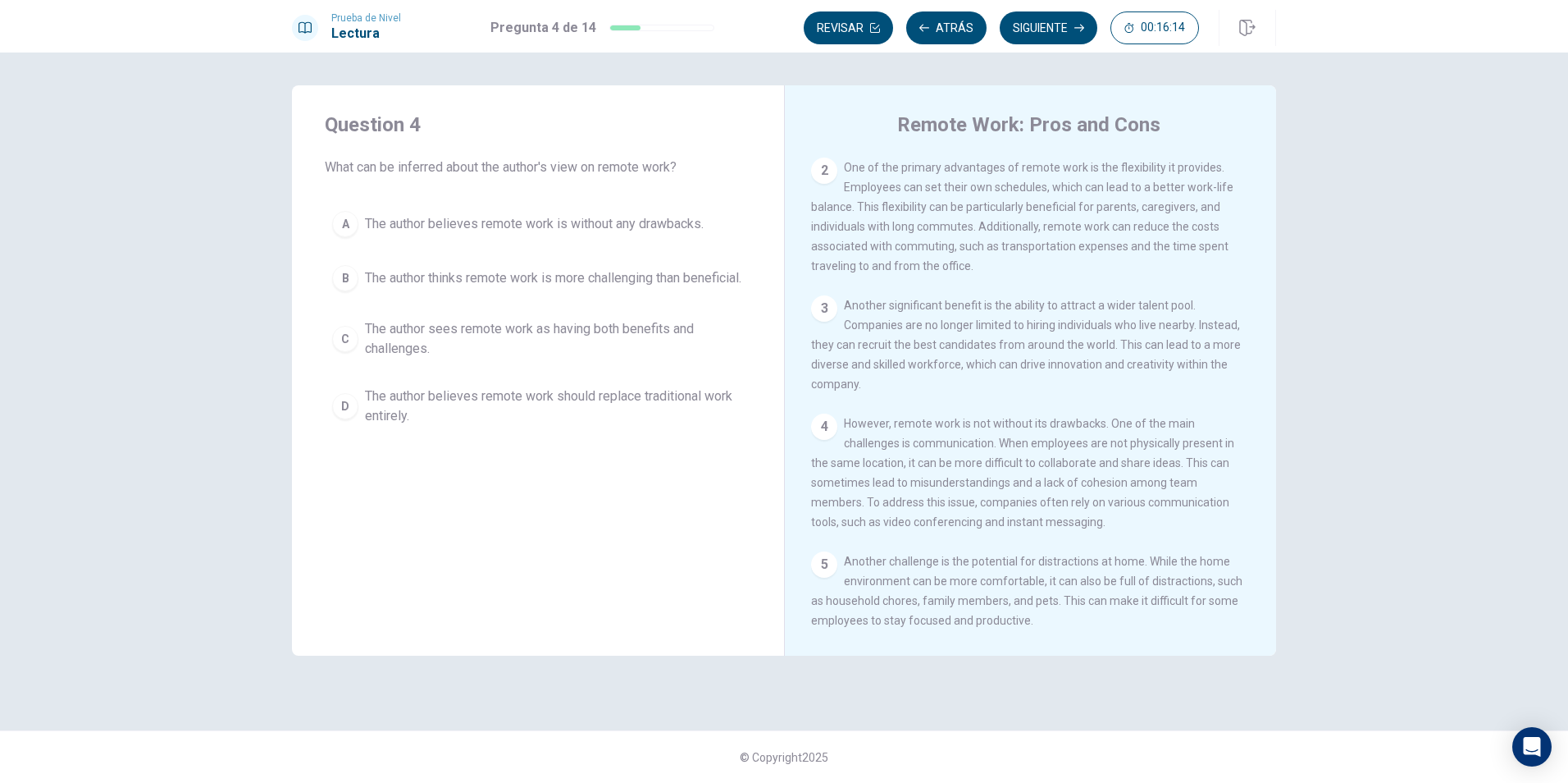
click at [1055, 8] on div "Prueba de Nivel Lectura Pregunta 4 de 14 Revisar Atrás Siguiente 00:16:14" at bounding box center [784, 26] width 1568 height 52
click at [1061, 28] on button "Siguiente" at bounding box center [1048, 28] width 97 height 33
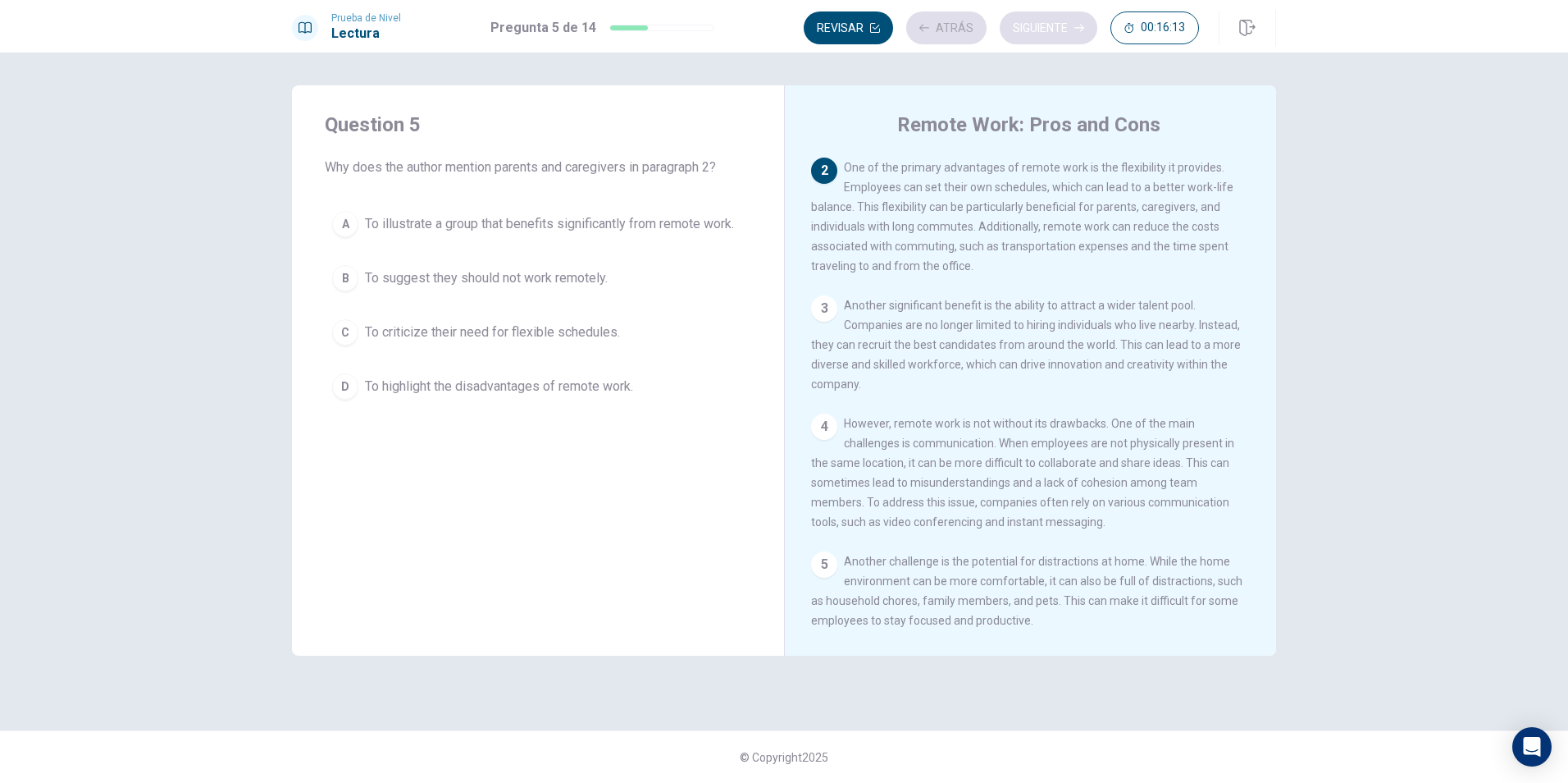
scroll to position [122, 0]
click at [1029, 22] on button "Siguiente" at bounding box center [1048, 28] width 97 height 33
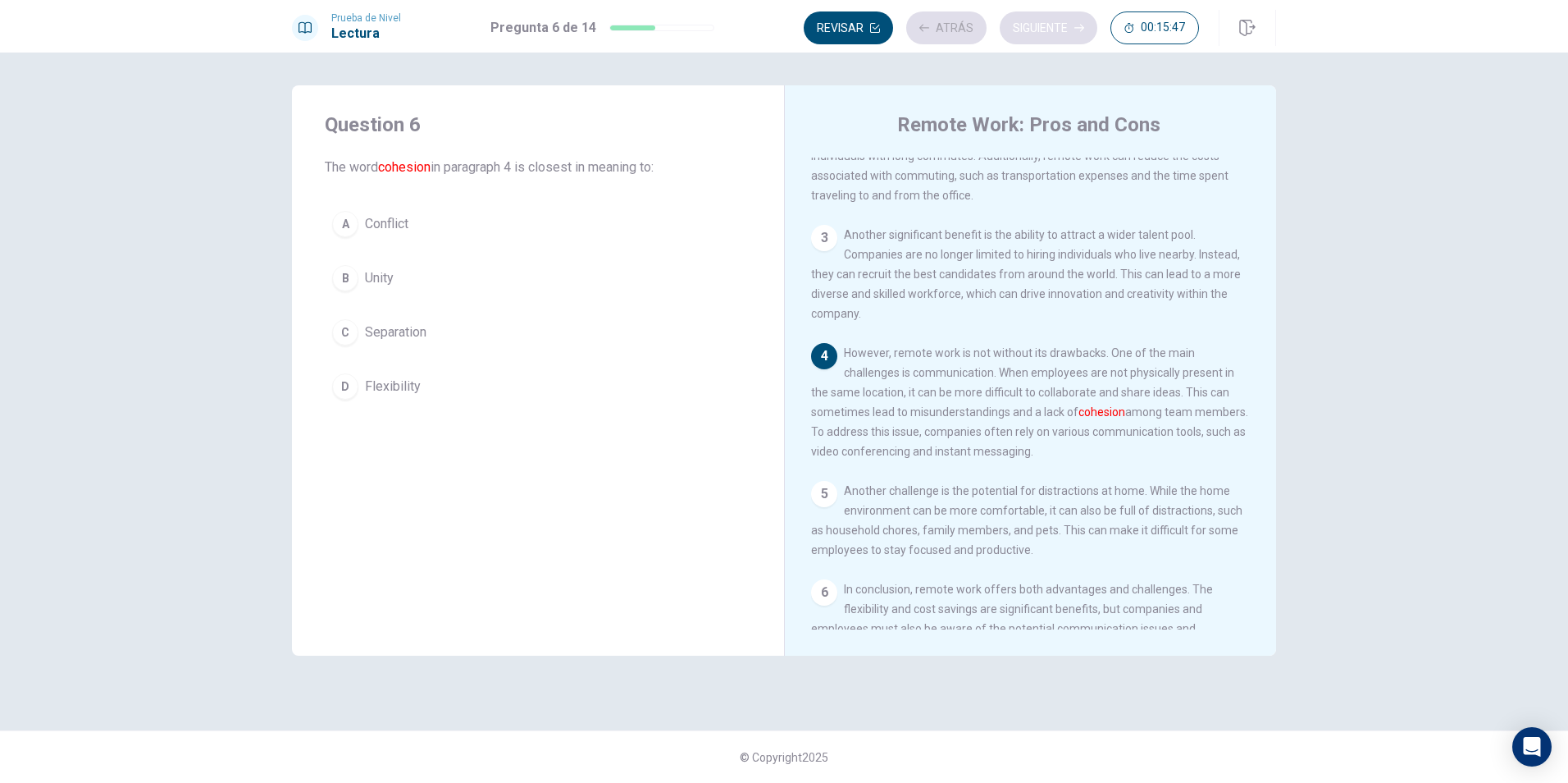
scroll to position [202, 0]
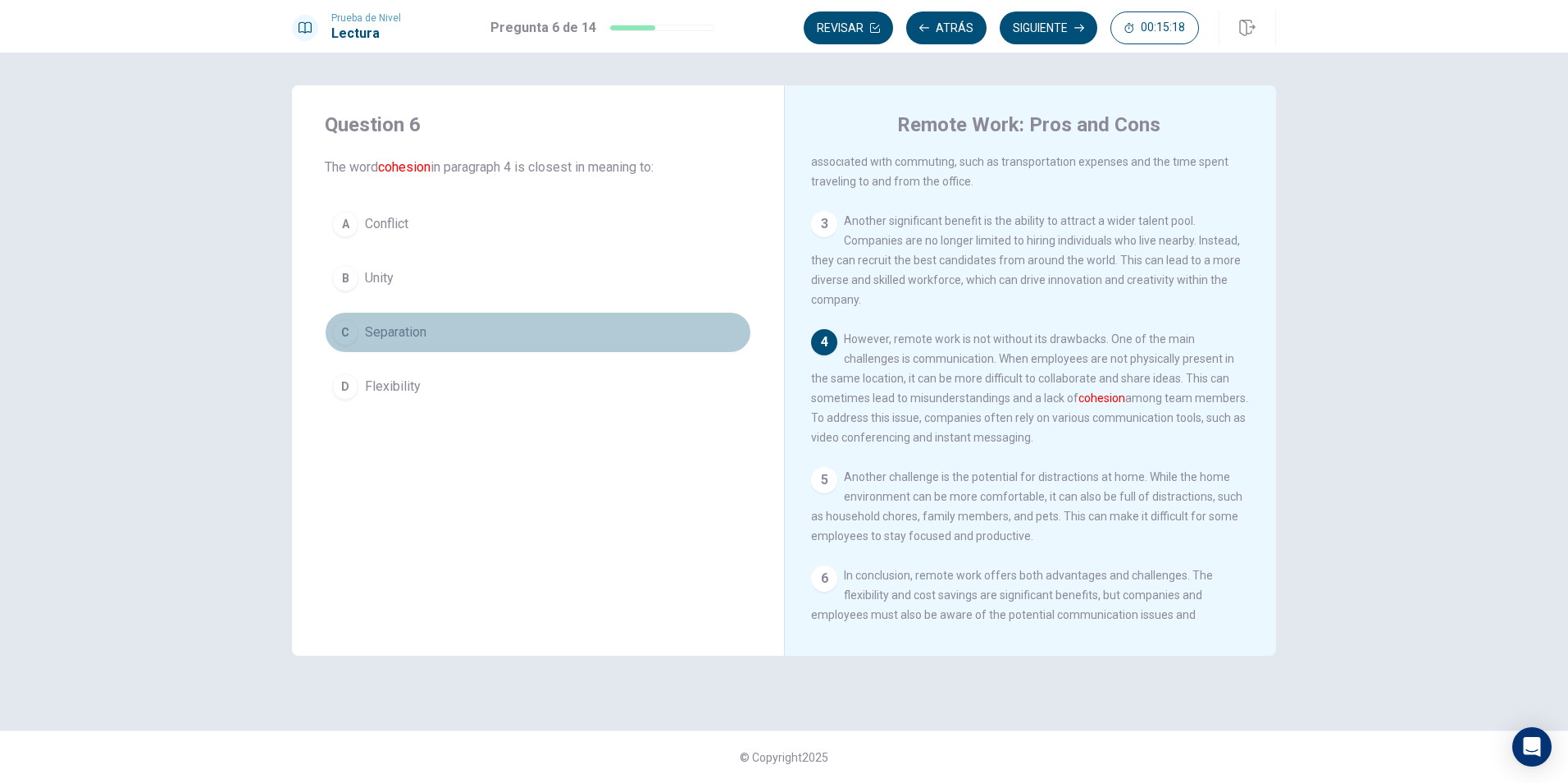
click at [387, 336] on span "Separation" at bounding box center [396, 332] width 62 height 20
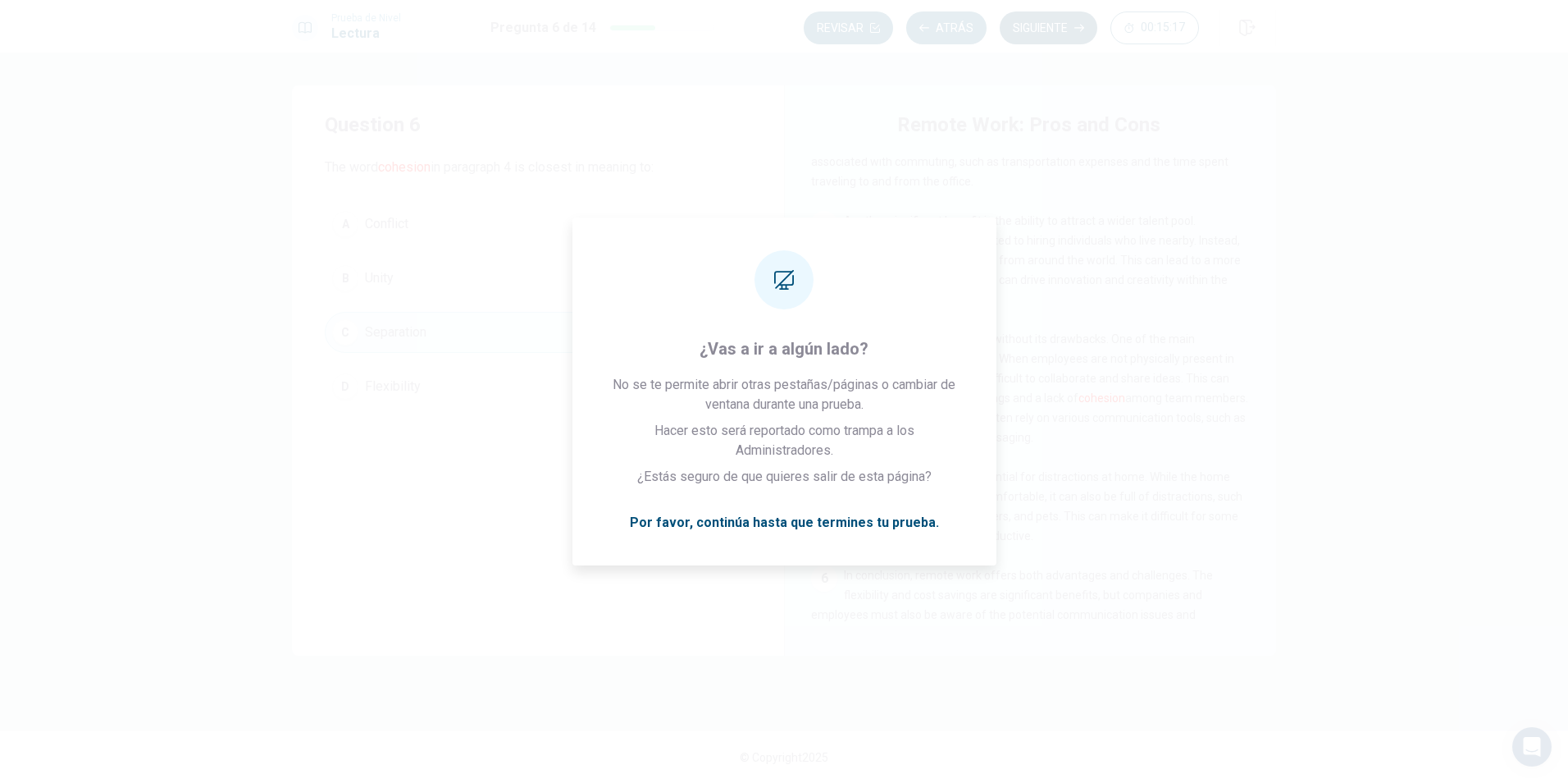
click at [1029, 27] on button "Siguiente" at bounding box center [1048, 28] width 97 height 33
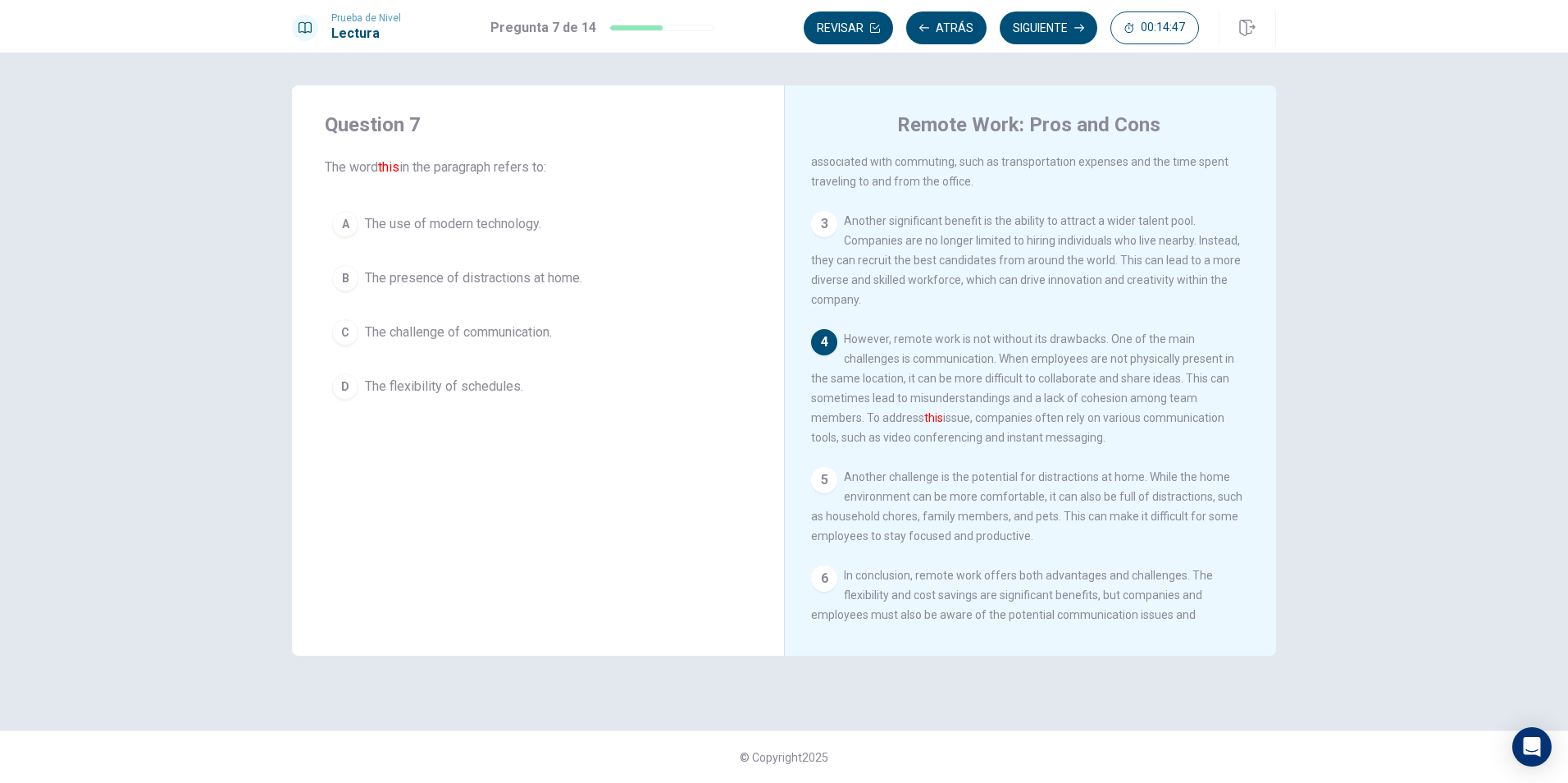
click at [436, 286] on span "The presence of distractions at home." at bounding box center [473, 278] width 218 height 20
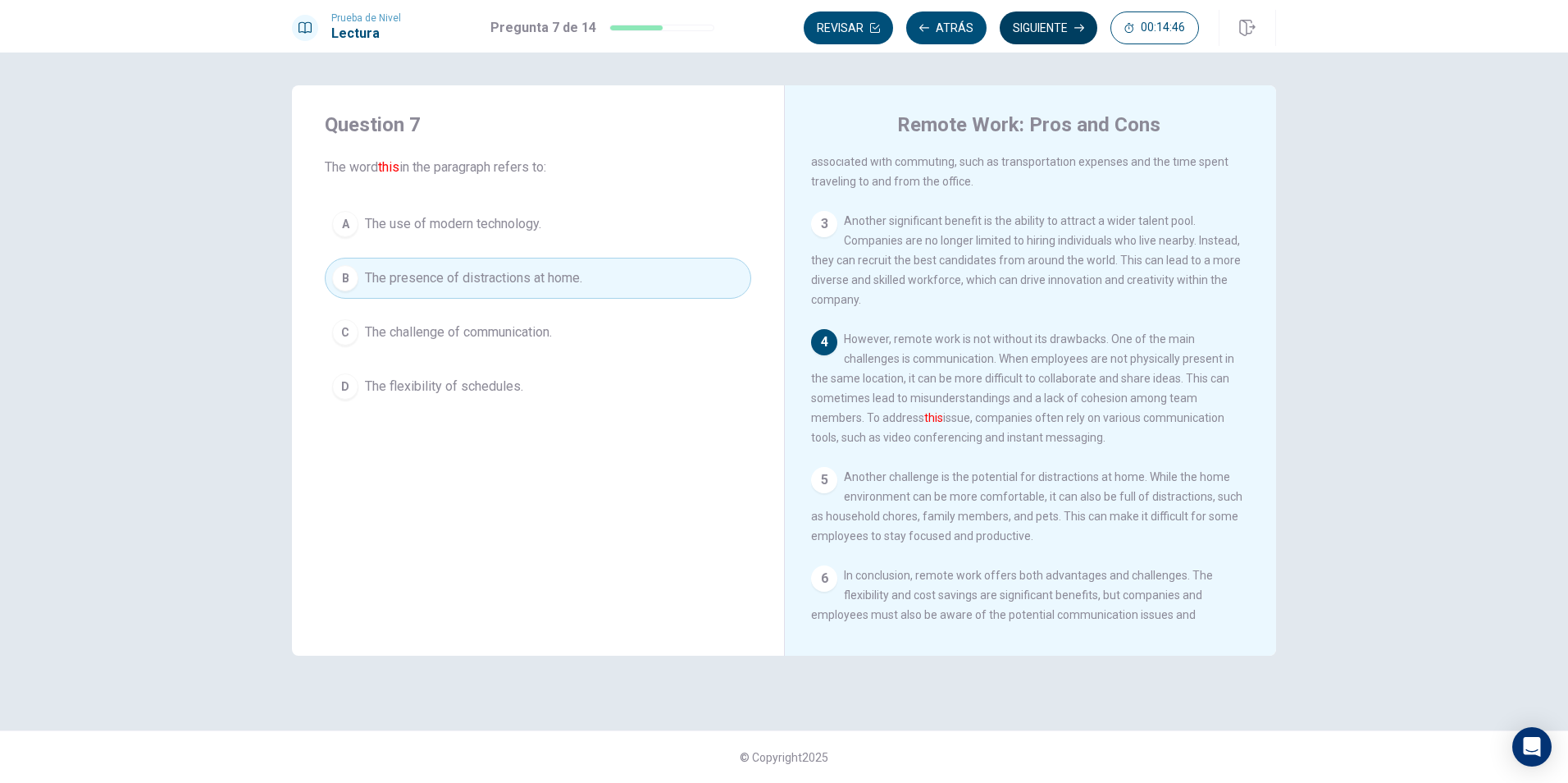
click at [1063, 29] on button "Siguiente" at bounding box center [1048, 28] width 97 height 33
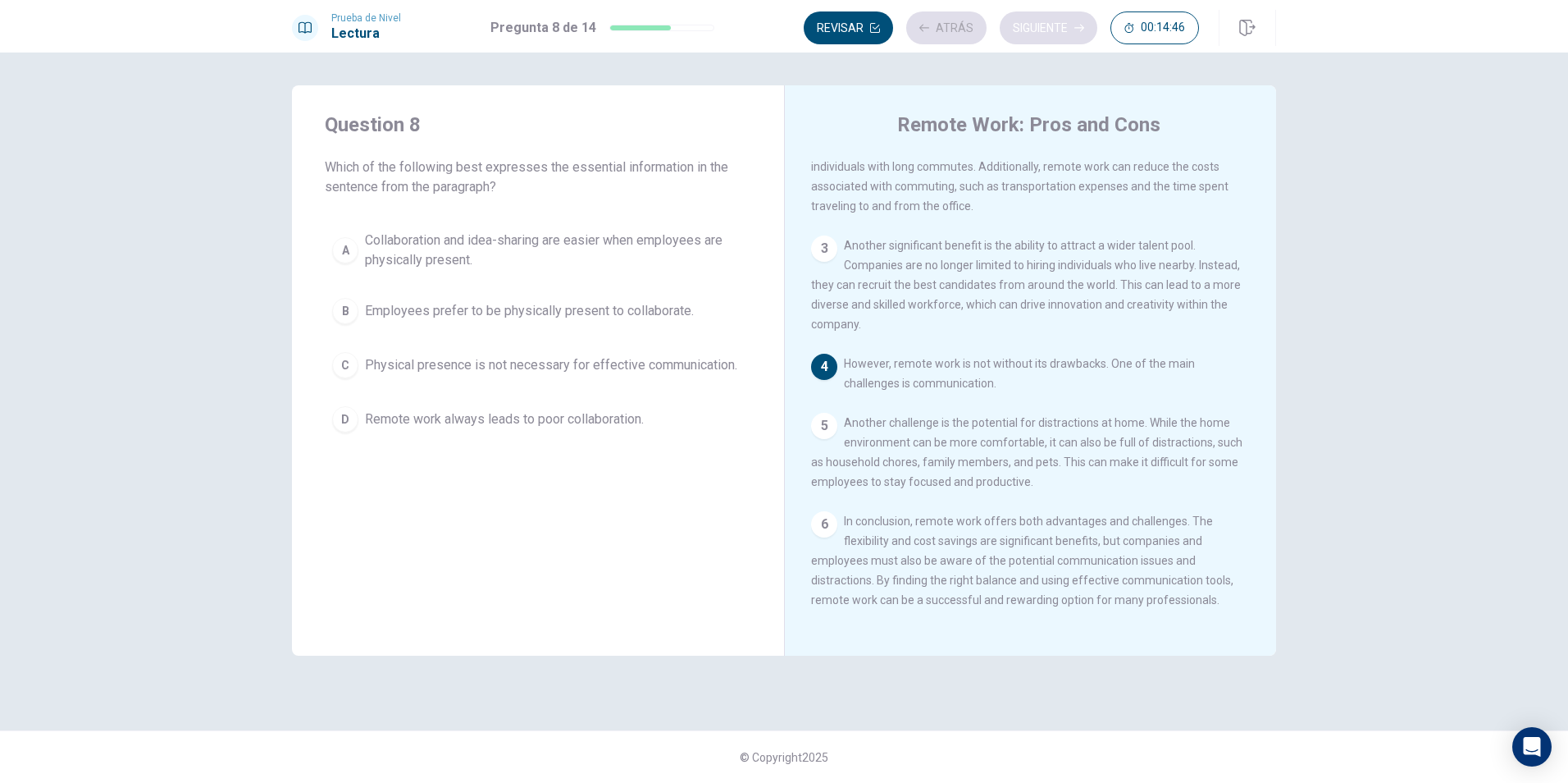
scroll to position [200, 0]
click at [529, 250] on span "Collaboration and idea-sharing are easier when employees are physically present." at bounding box center [554, 250] width 378 height 40
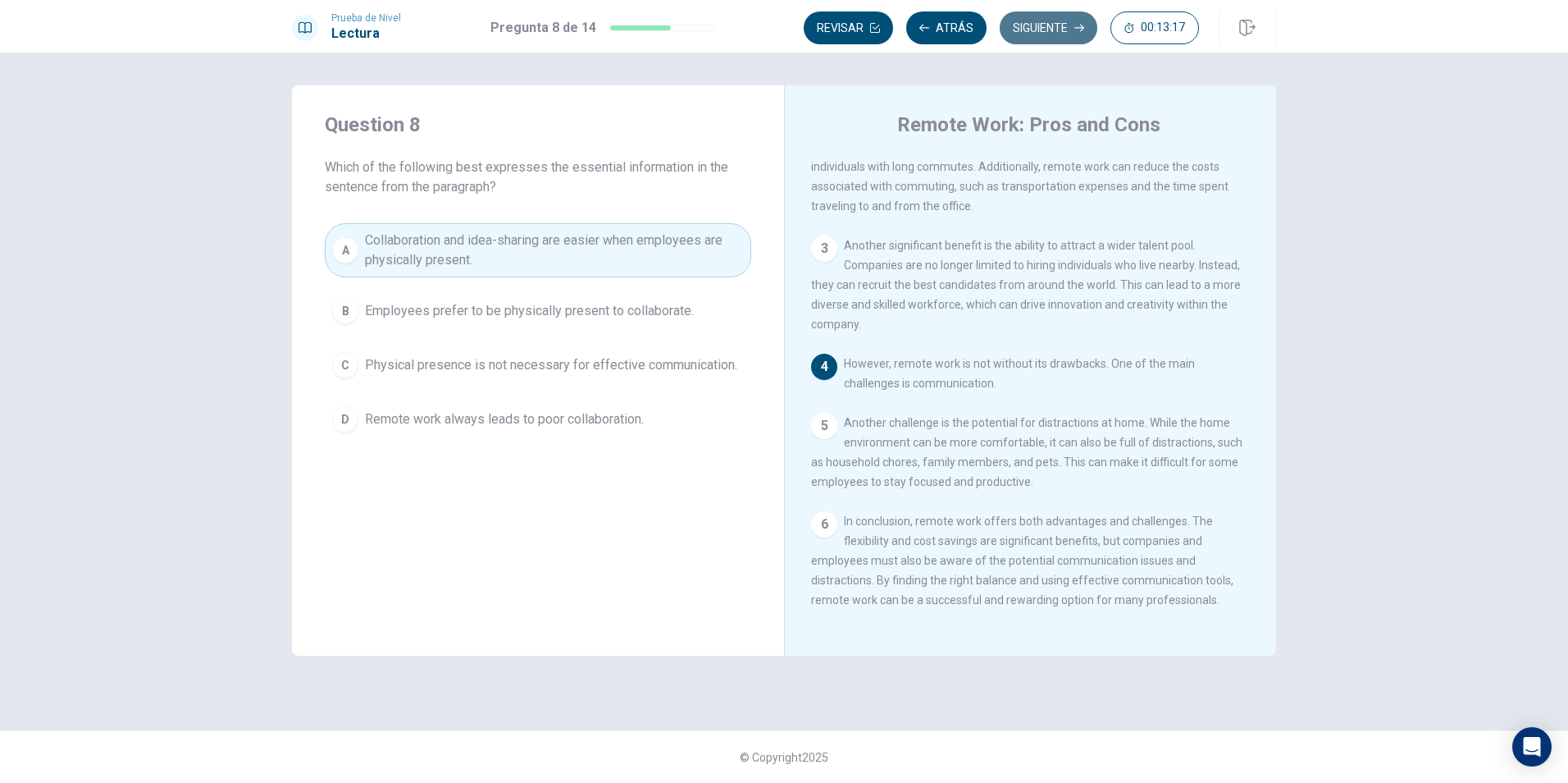
click at [1053, 24] on button "Siguiente" at bounding box center [1048, 28] width 97 height 33
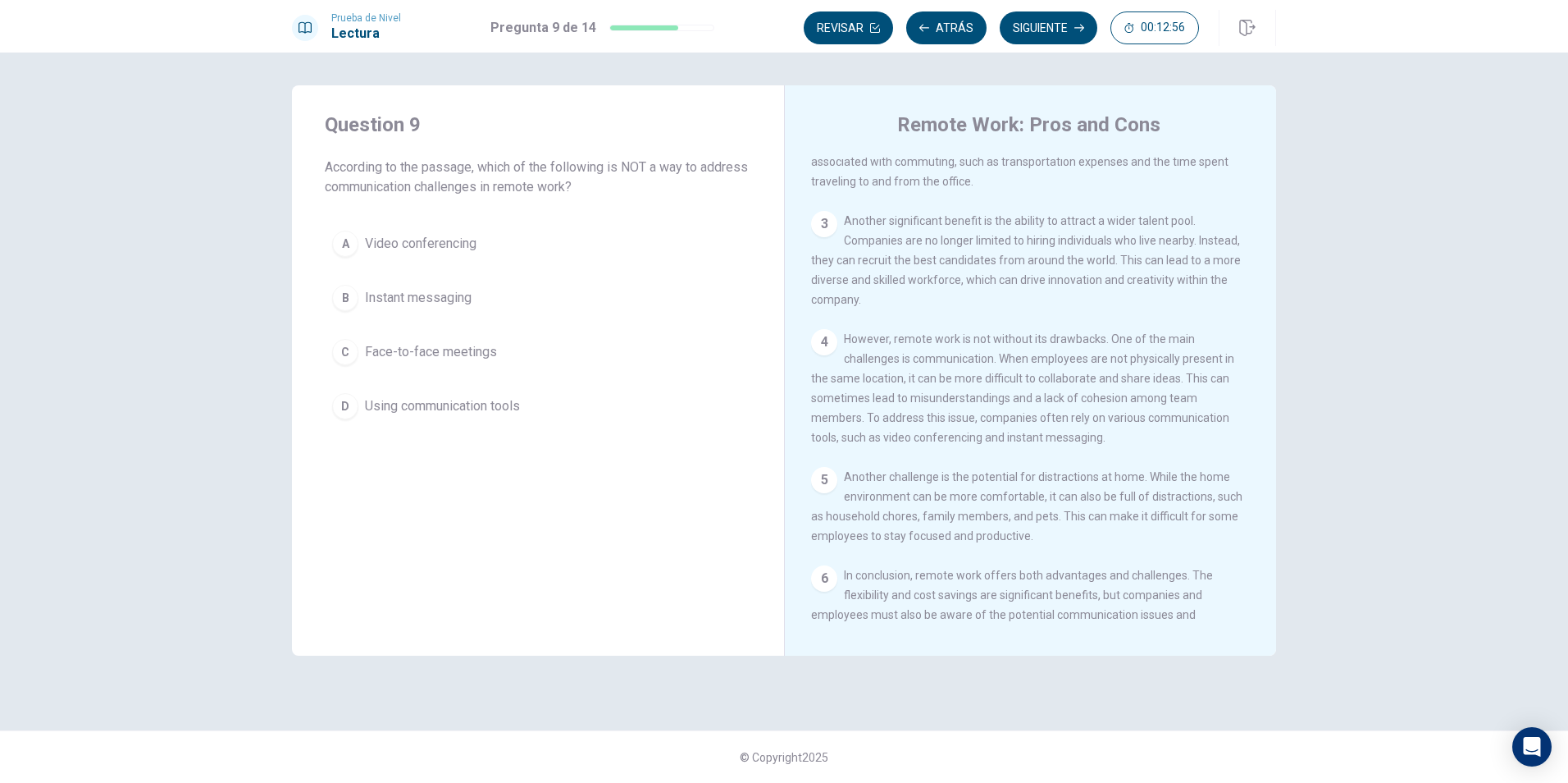
click at [467, 352] on span "Face-to-face meetings" at bounding box center [430, 352] width 132 height 20
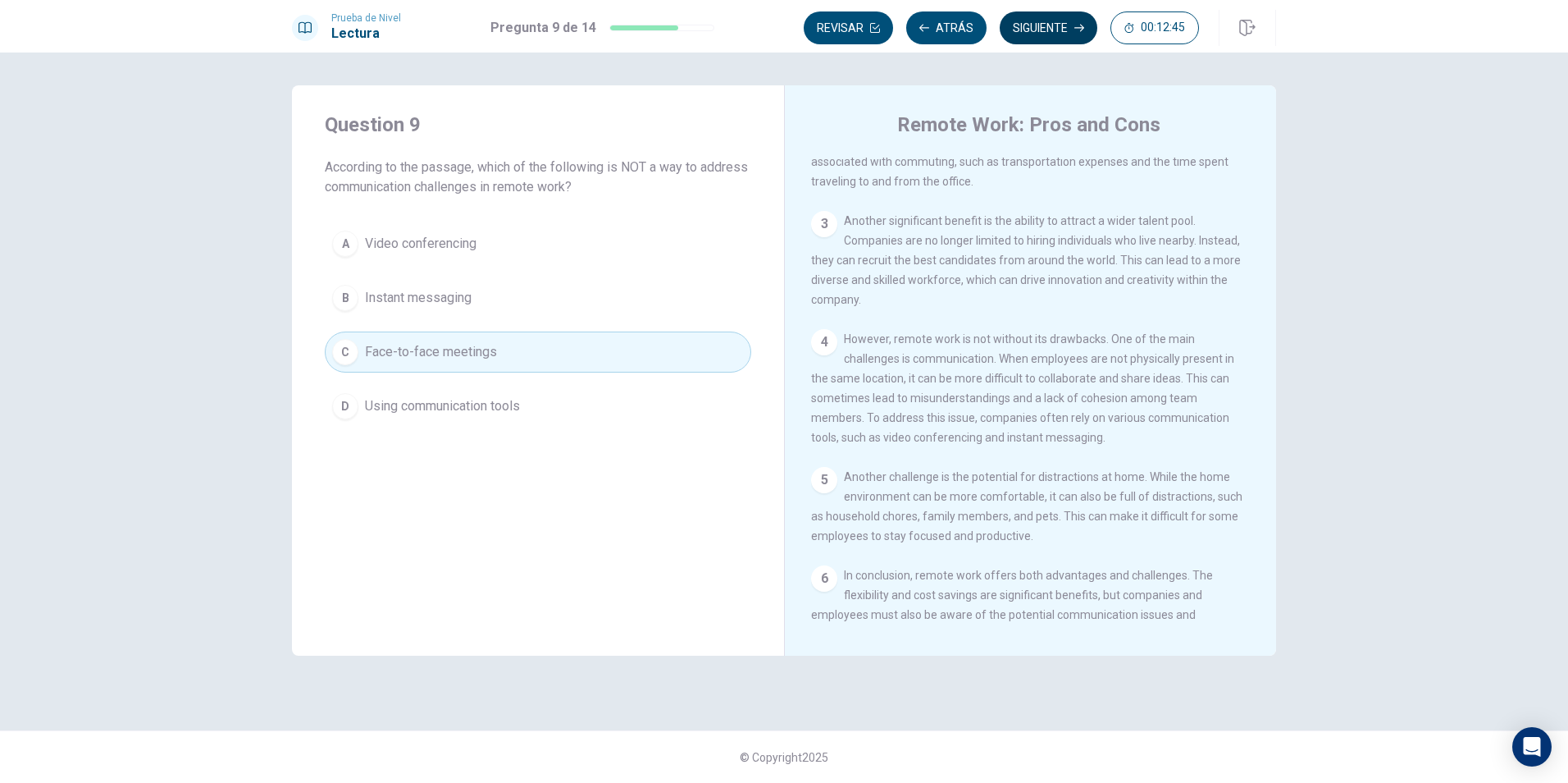
click at [1041, 37] on button "Siguiente" at bounding box center [1048, 28] width 97 height 33
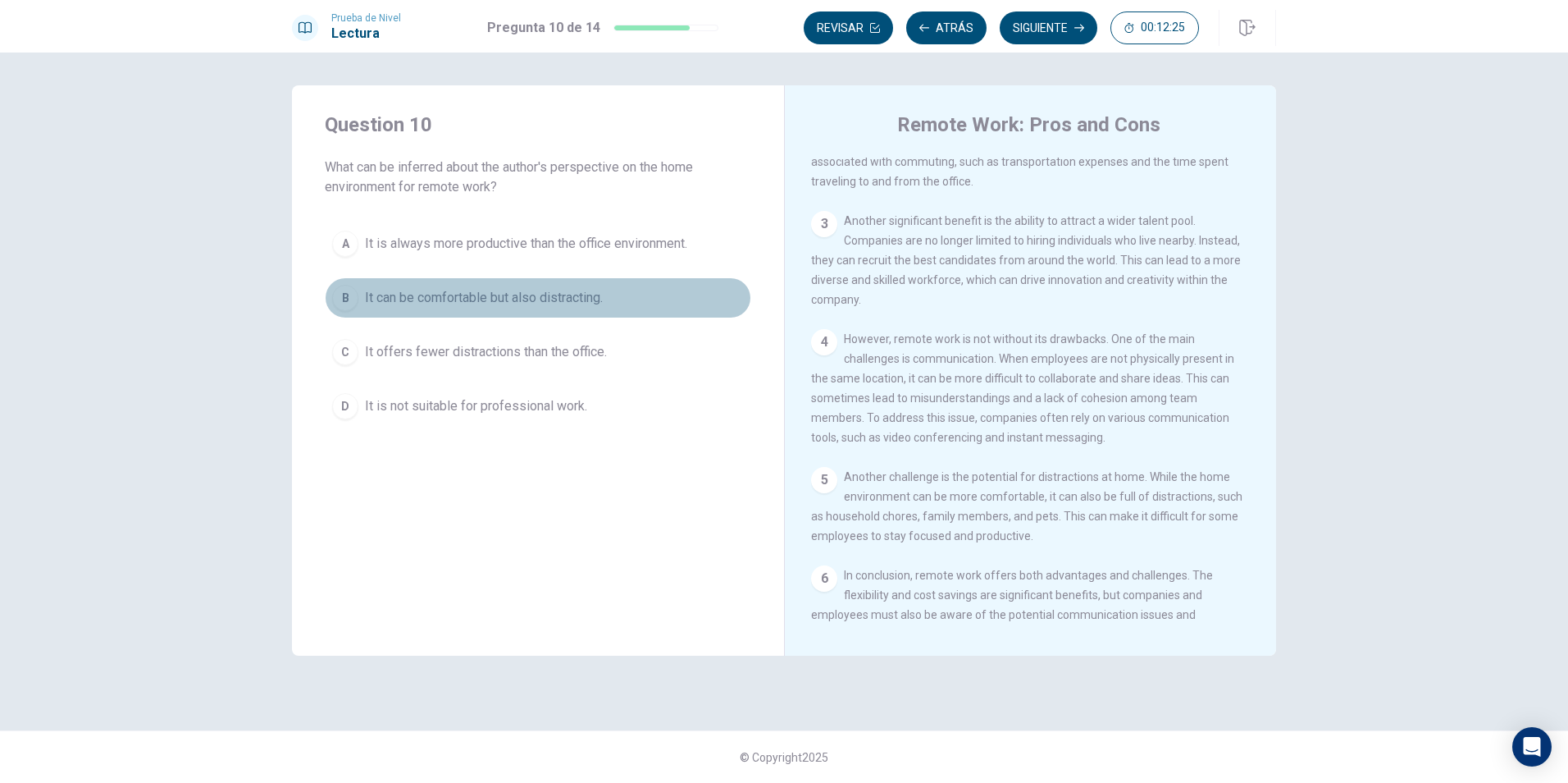
click at [569, 304] on span "It can be comfortable but also distracting." at bounding box center [483, 298] width 237 height 20
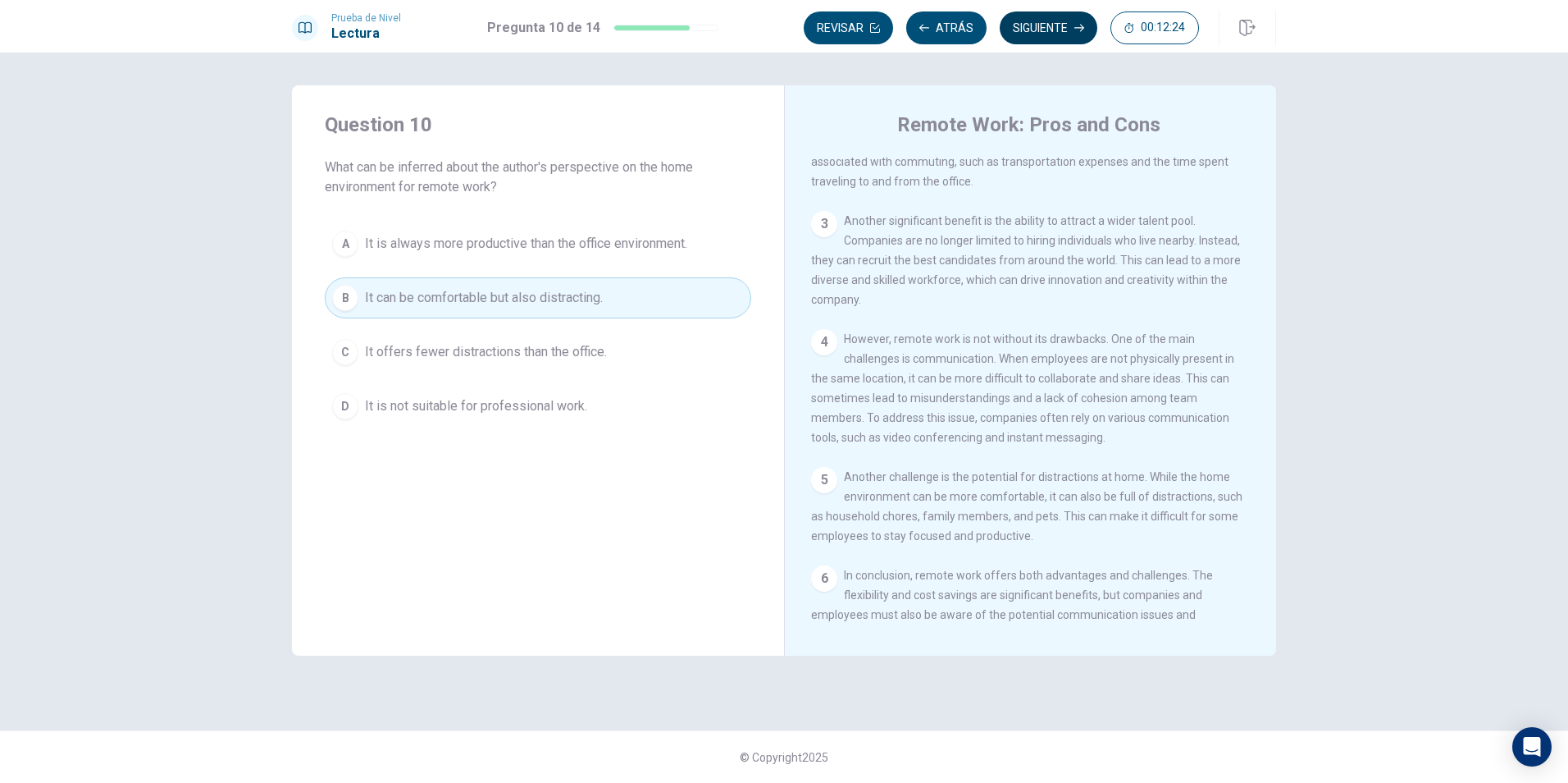
click at [1055, 27] on button "Siguiente" at bounding box center [1048, 28] width 97 height 33
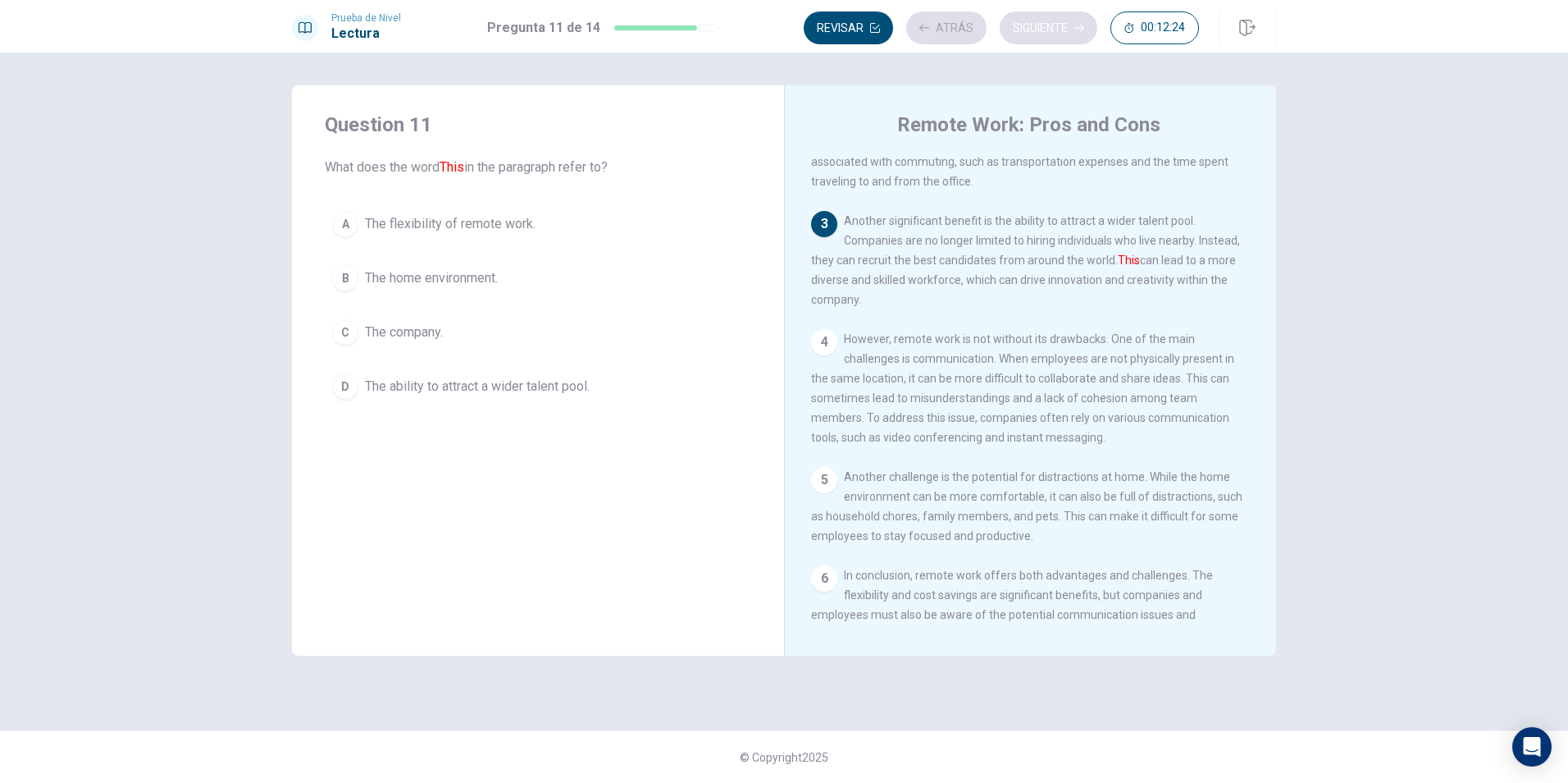
scroll to position [265, 0]
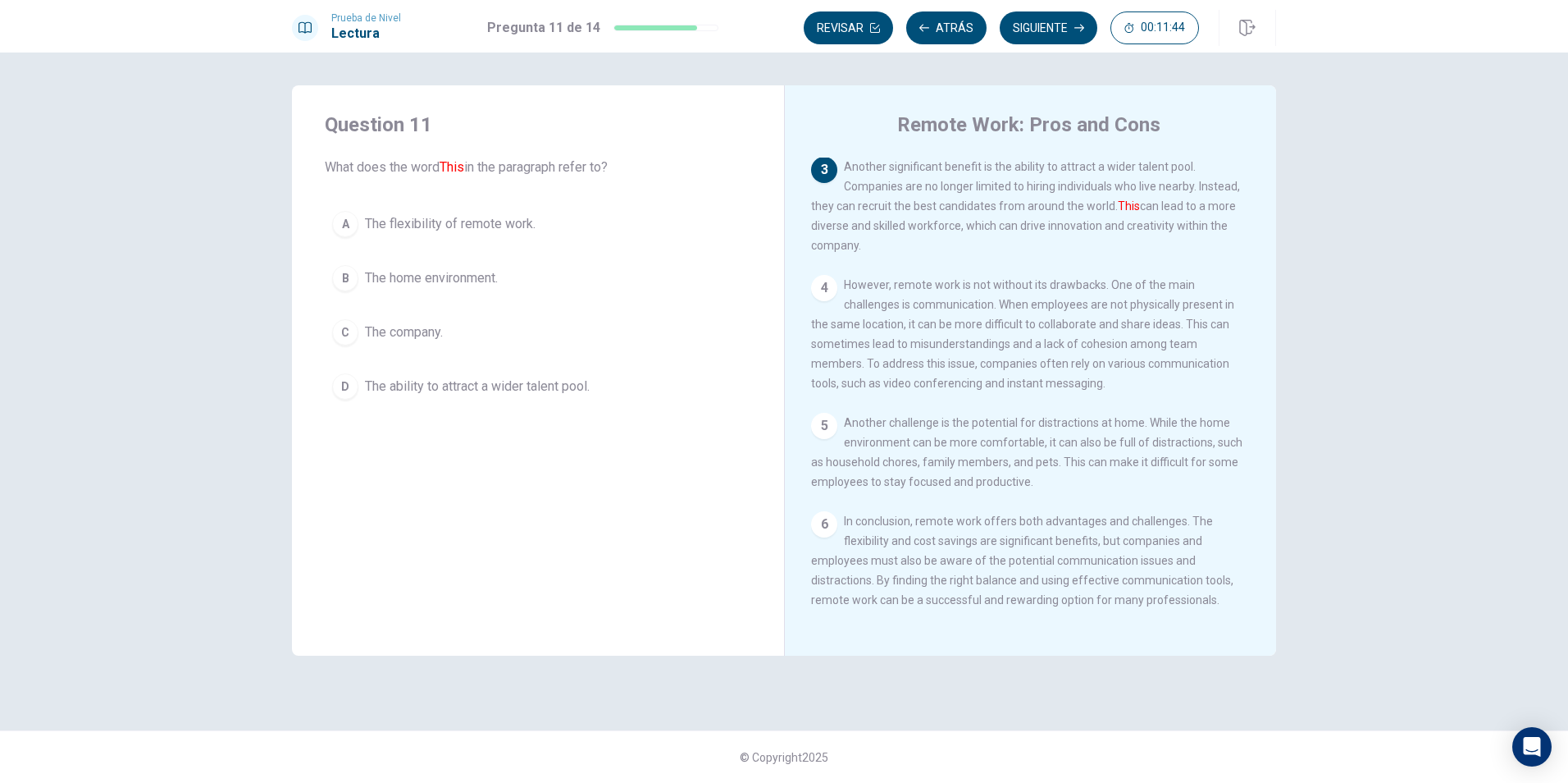
click at [422, 326] on span "The company." at bounding box center [403, 332] width 78 height 20
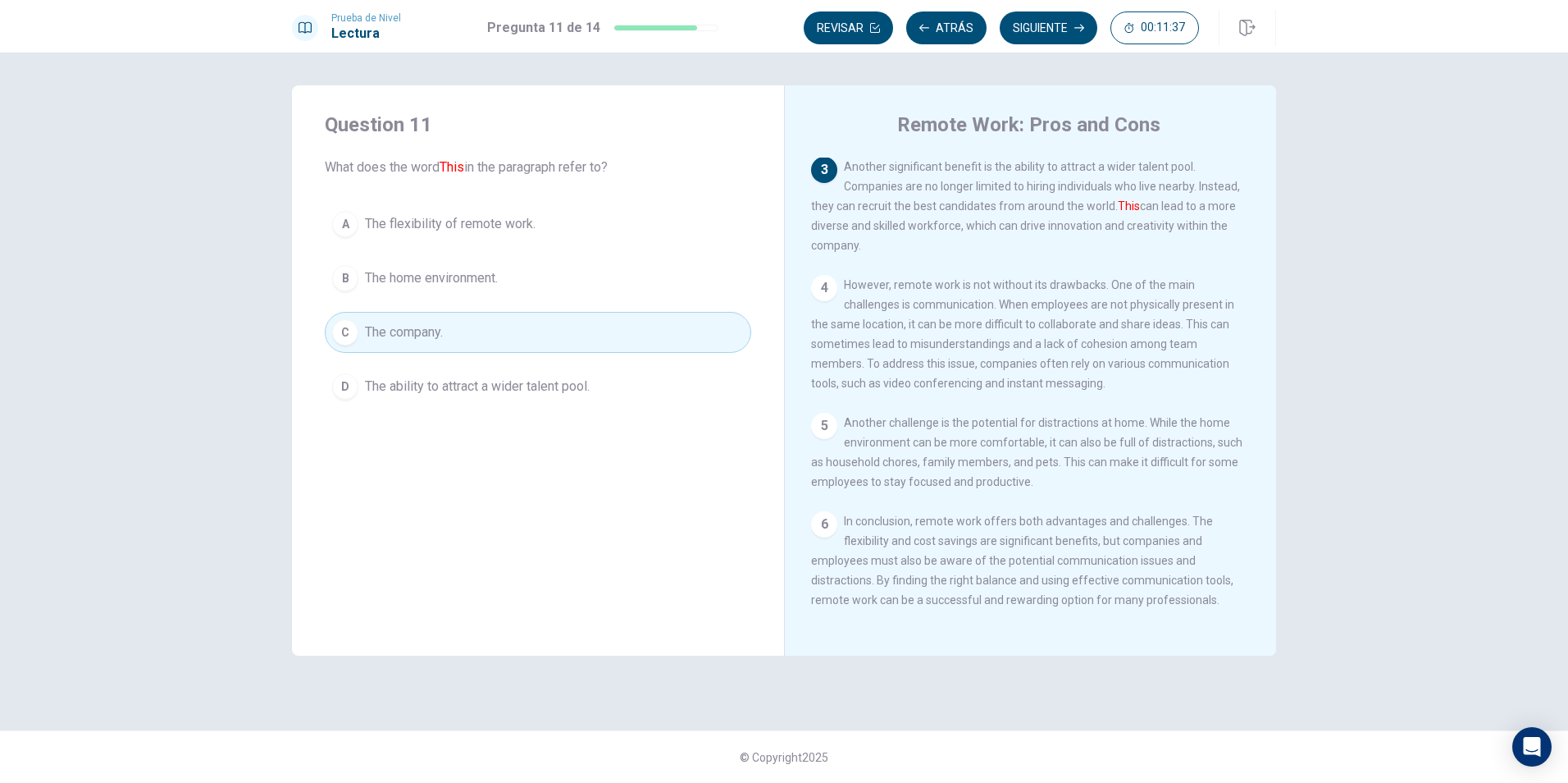
click at [442, 378] on span "The ability to attract a wider talent pool." at bounding box center [477, 386] width 224 height 20
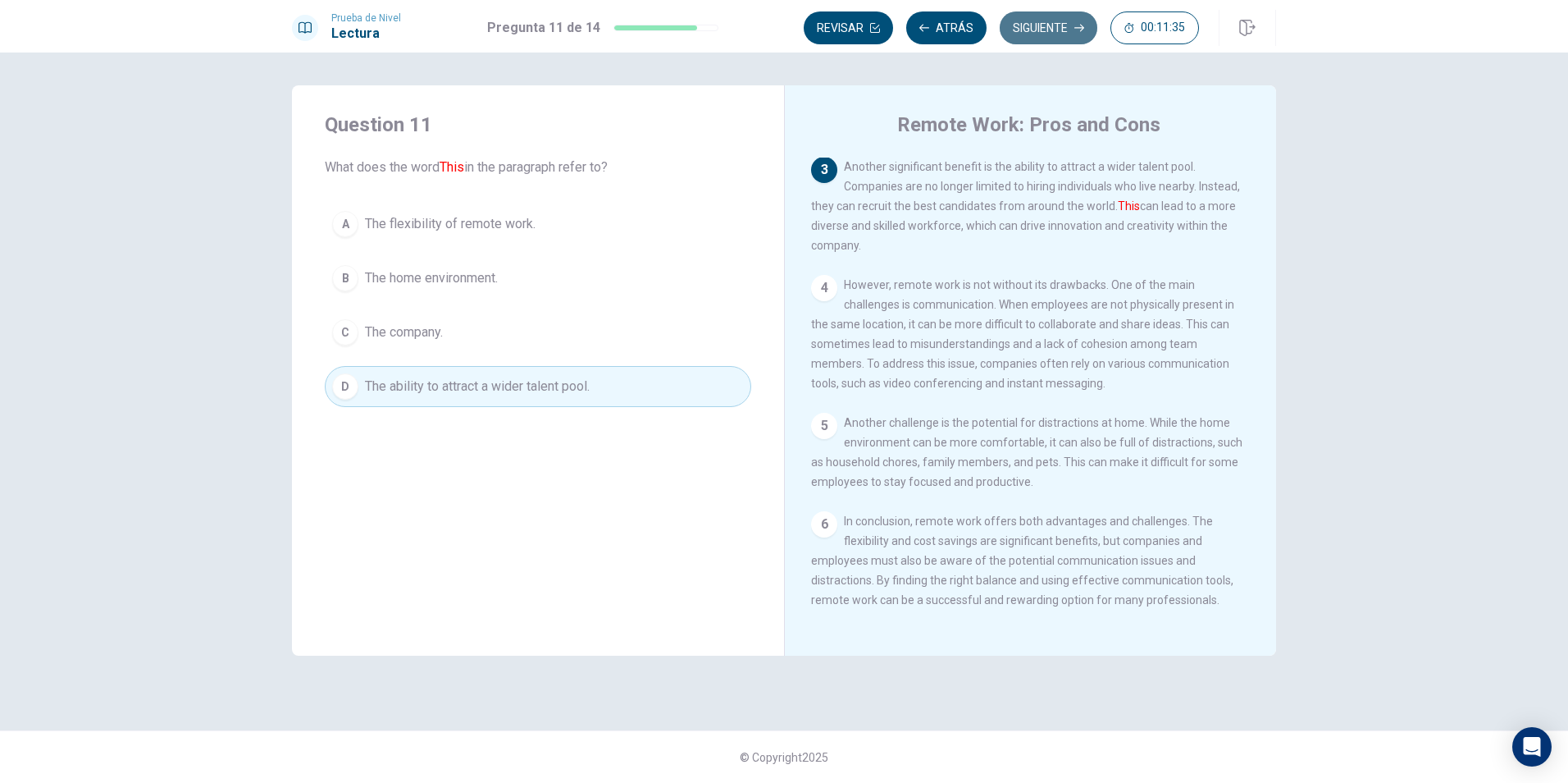
click at [1063, 35] on button "Siguiente" at bounding box center [1048, 28] width 97 height 33
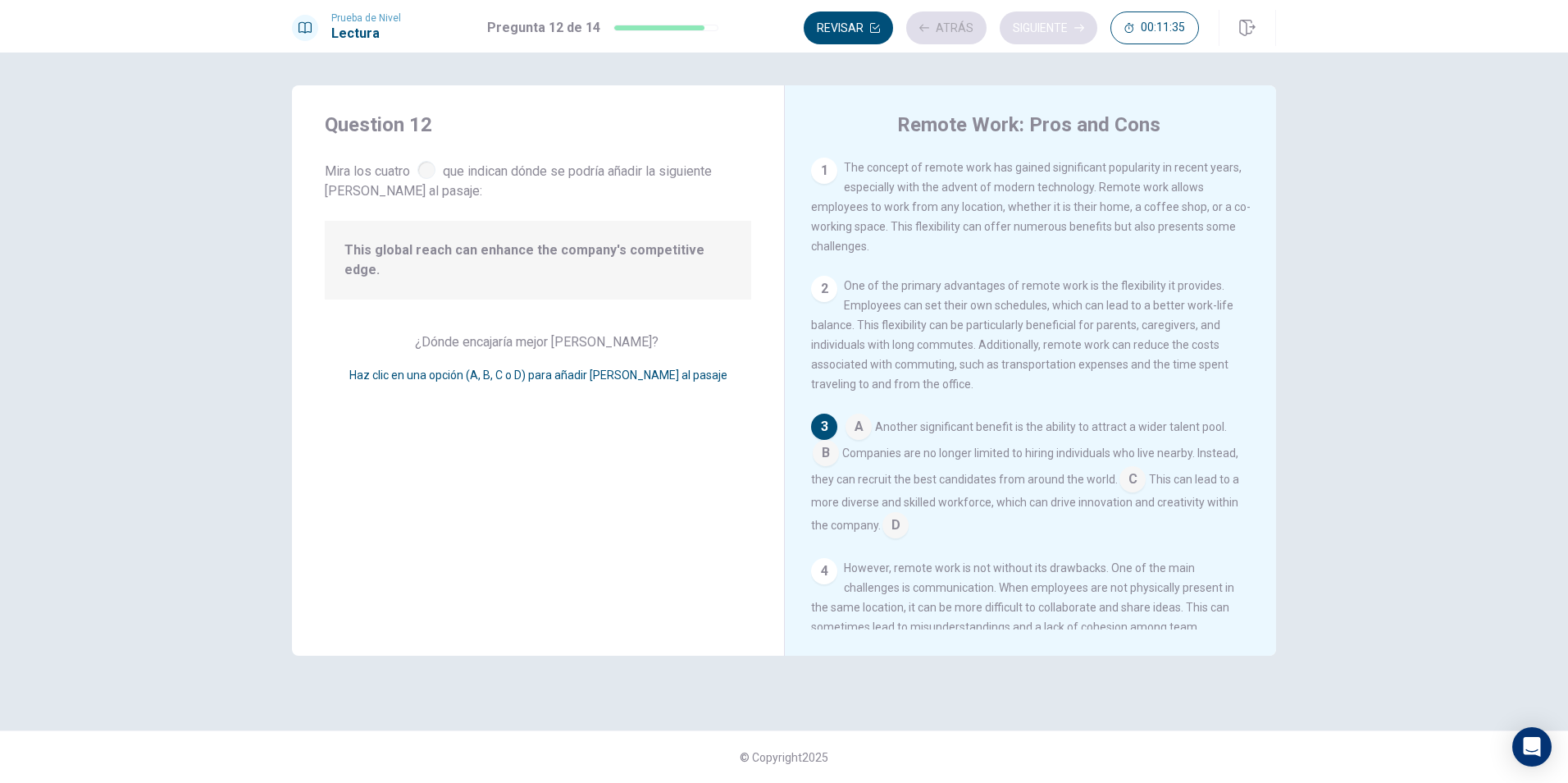
scroll to position [82, 0]
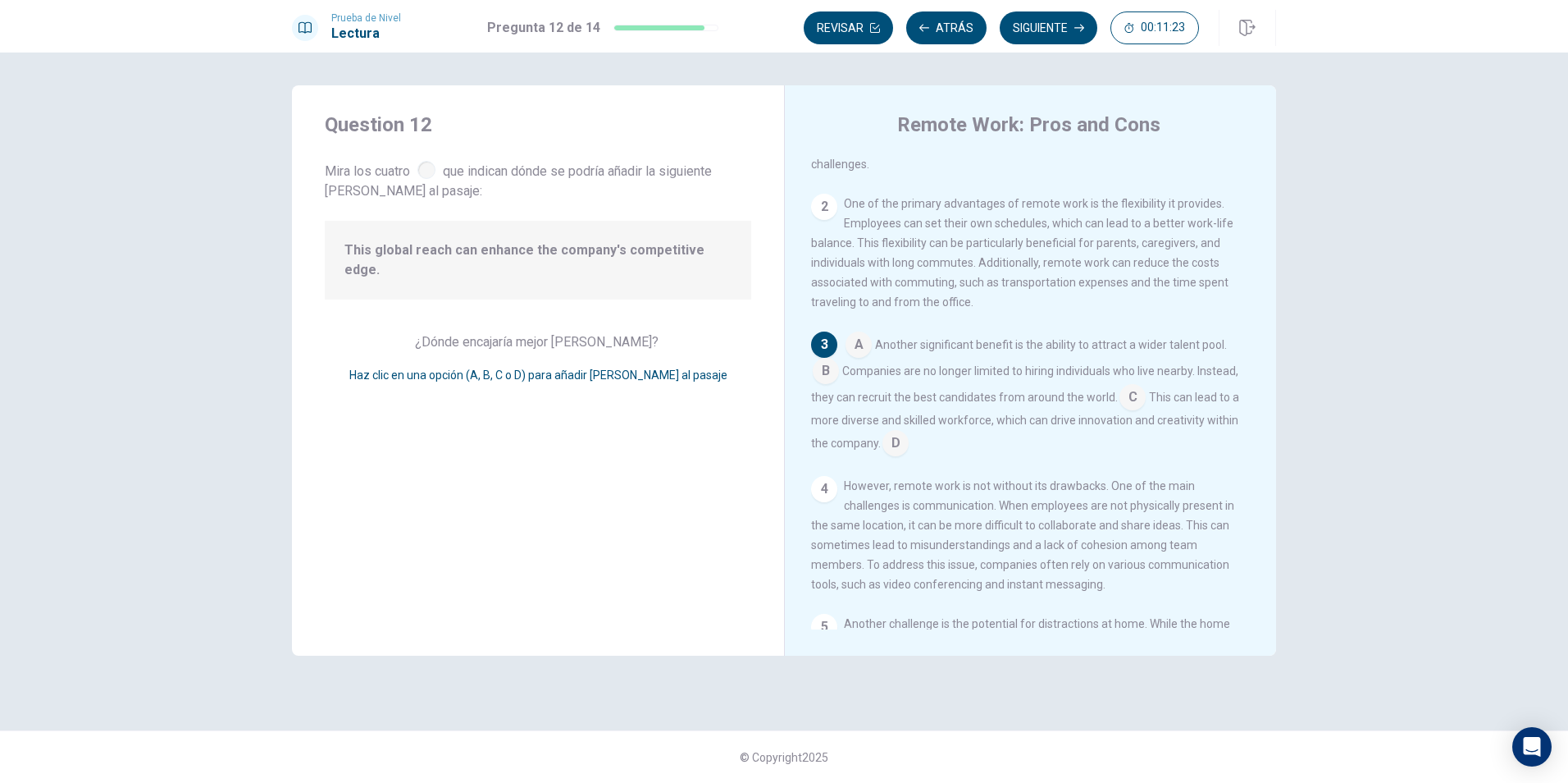
click at [423, 250] on span "This global reach can enhance the company's competitive edge." at bounding box center [538, 260] width 387 height 40
click at [821, 382] on input at bounding box center [826, 373] width 27 height 27
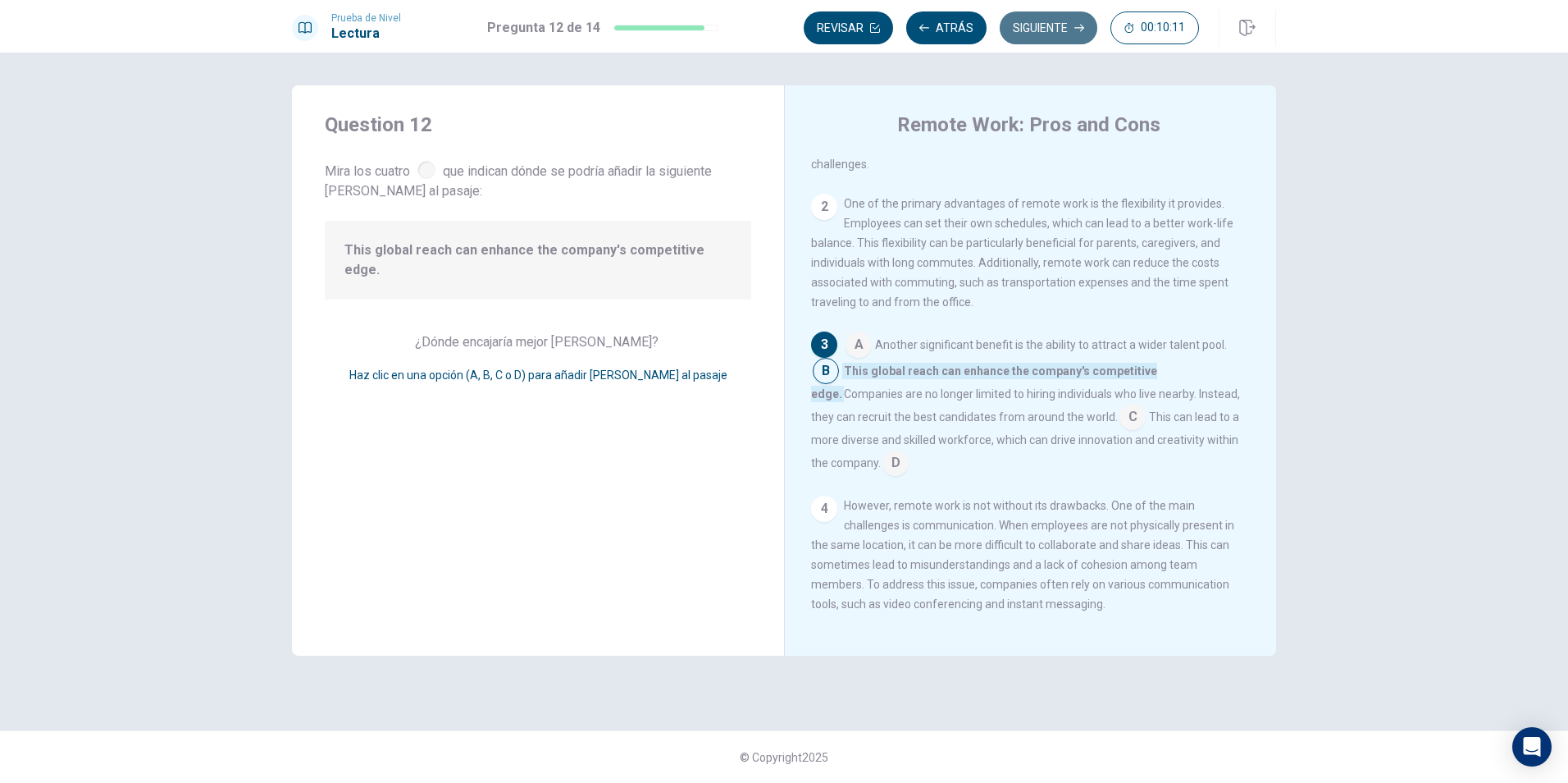
click at [1042, 32] on button "Siguiente" at bounding box center [1048, 28] width 97 height 33
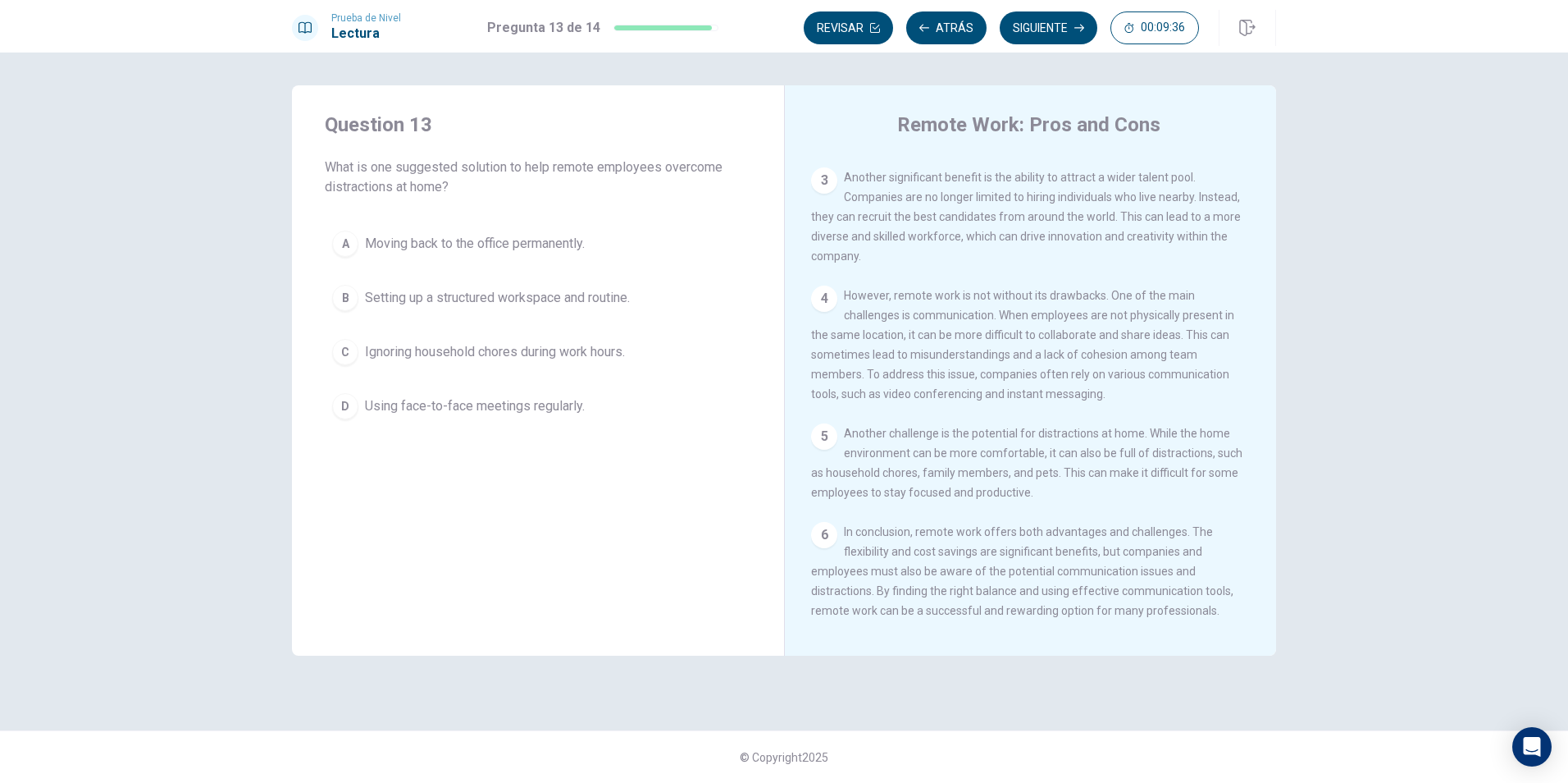
scroll to position [282, 0]
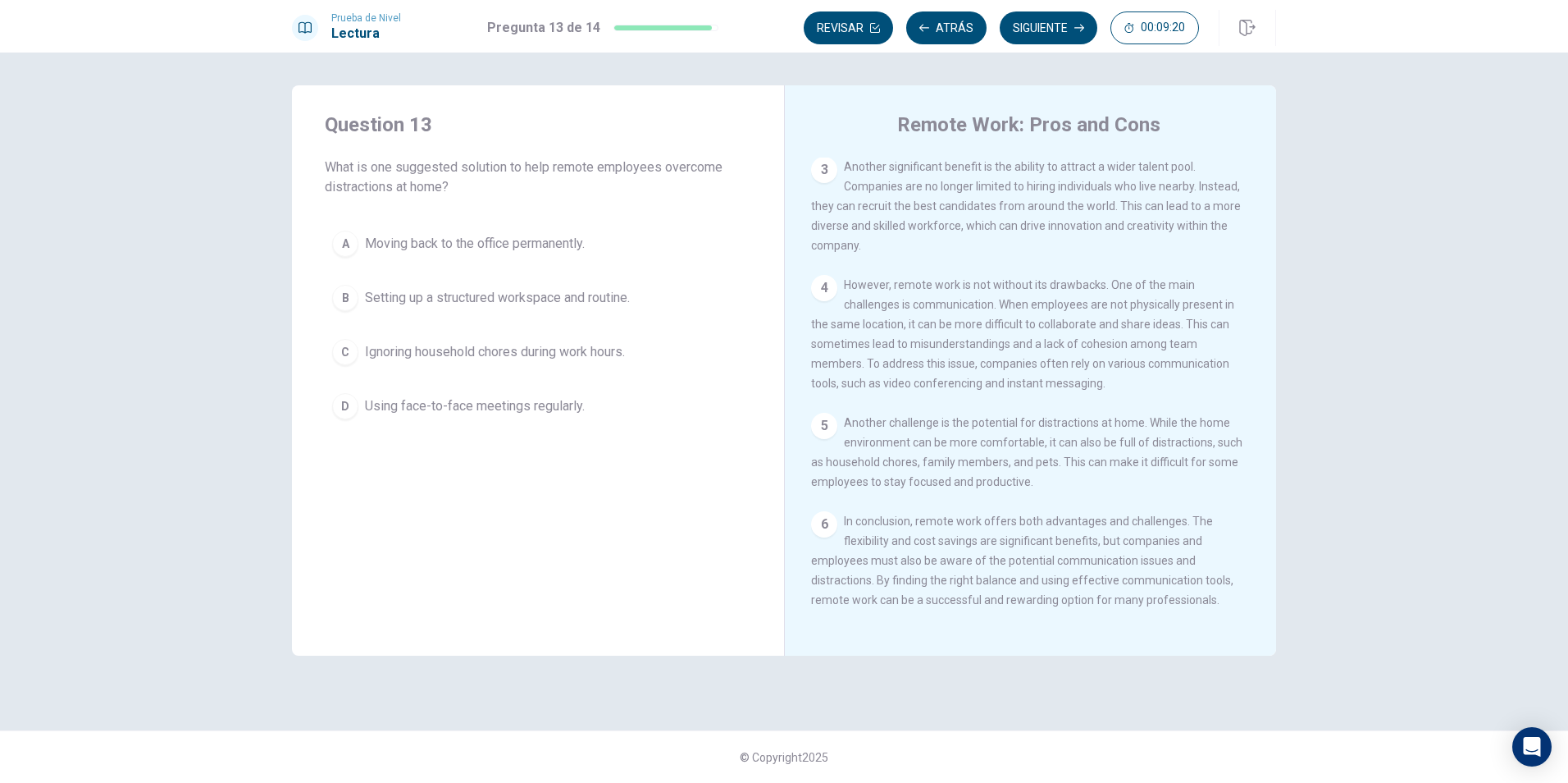
click at [530, 307] on span "Setting up a structured workspace and routine." at bounding box center [497, 298] width 265 height 20
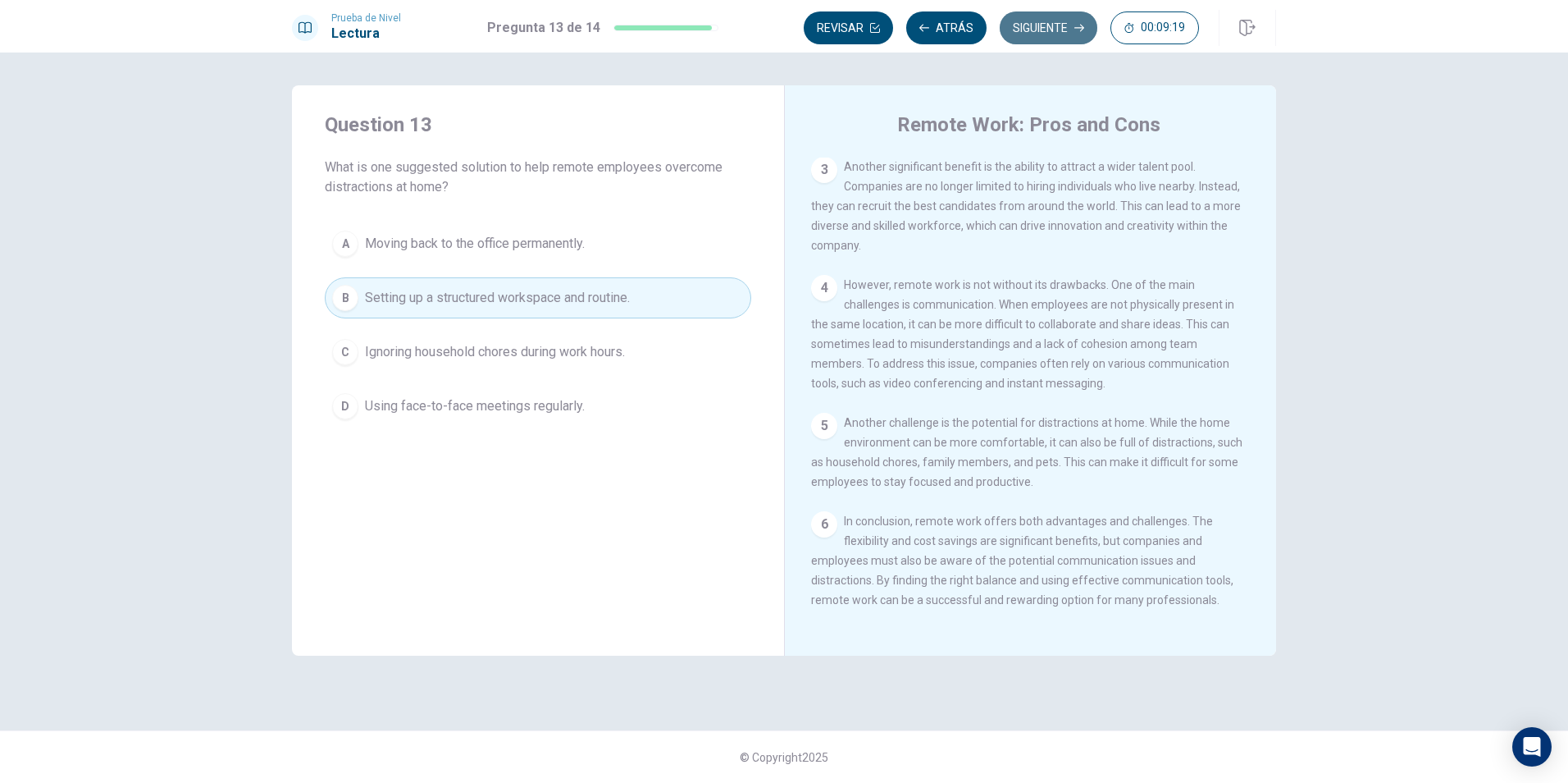
click at [1027, 30] on button "Siguiente" at bounding box center [1048, 28] width 97 height 33
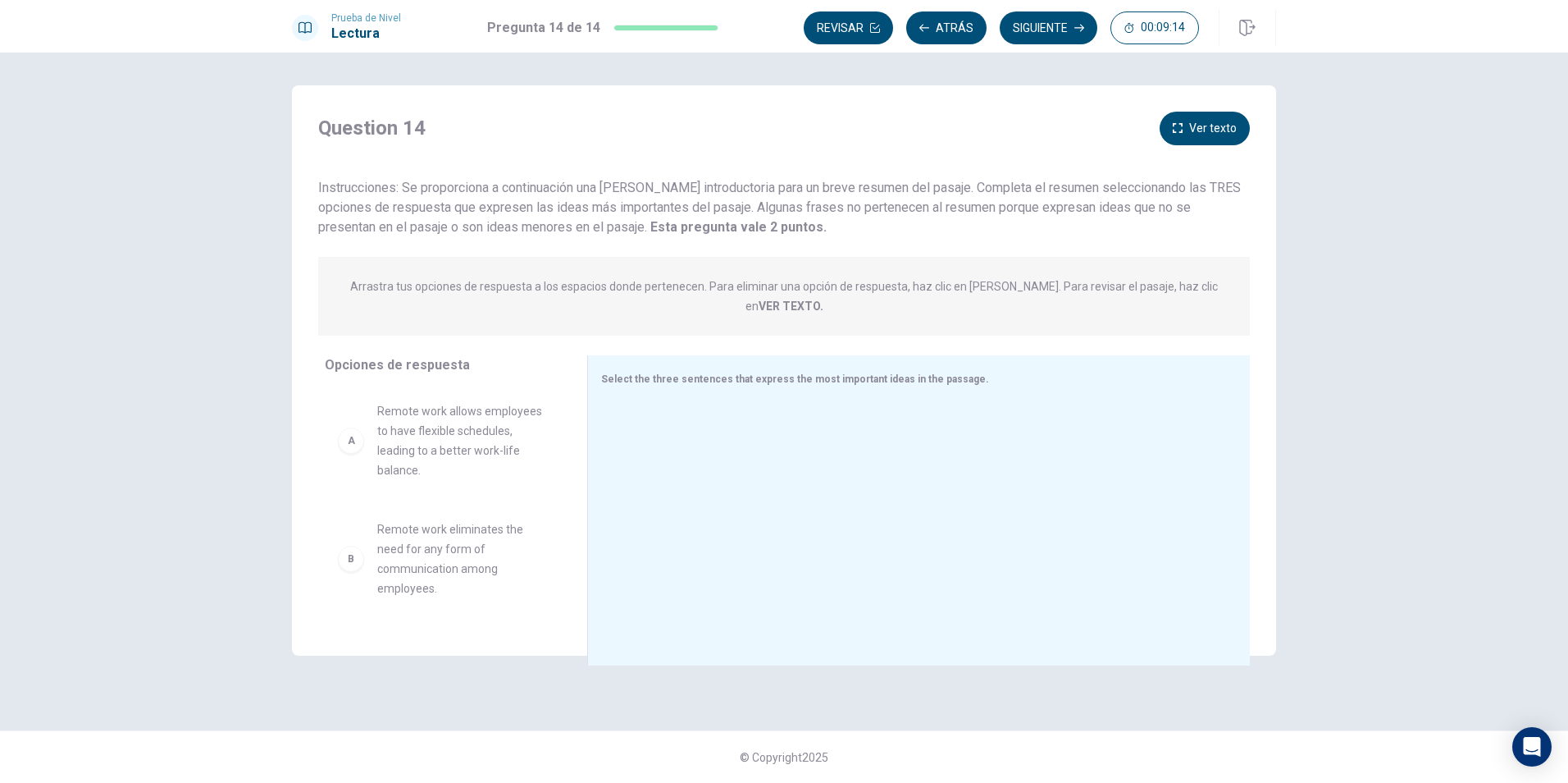
drag, startPoint x: 667, startPoint y: 191, endPoint x: 767, endPoint y: 196, distance: 100.1
click at [767, 196] on div "Instrucciones: Se proporciona a continuación una [PERSON_NAME] introductoria pa…" at bounding box center [784, 207] width 932 height 59
drag, startPoint x: 766, startPoint y: 193, endPoint x: 880, endPoint y: 187, distance: 114.2
click at [880, 187] on span "Instrucciones: Se proporciona a continuación una [PERSON_NAME] introductoria pa…" at bounding box center [779, 207] width 923 height 55
drag, startPoint x: 895, startPoint y: 185, endPoint x: 976, endPoint y: 185, distance: 81.0
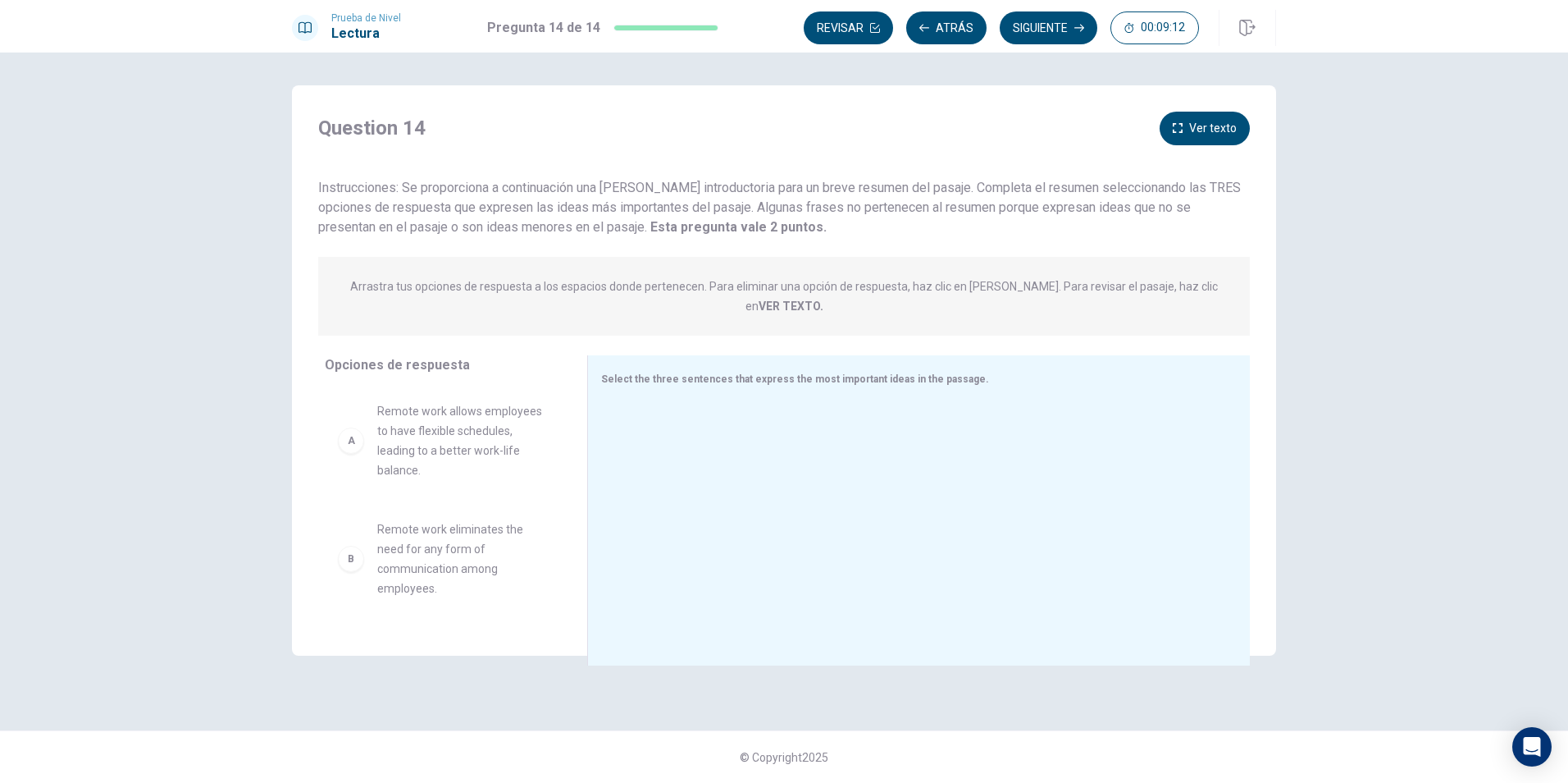
click at [976, 185] on span "Instrucciones: Se proporciona a continuación una [PERSON_NAME] introductoria pa…" at bounding box center [779, 207] width 923 height 55
drag, startPoint x: 971, startPoint y: 185, endPoint x: 990, endPoint y: 185, distance: 19.0
click at [977, 185] on span "Instrucciones: Se proporciona a continuación una [PERSON_NAME] introductoria pa…" at bounding box center [779, 207] width 923 height 55
drag, startPoint x: 471, startPoint y: 408, endPoint x: 762, endPoint y: 422, distance: 291.3
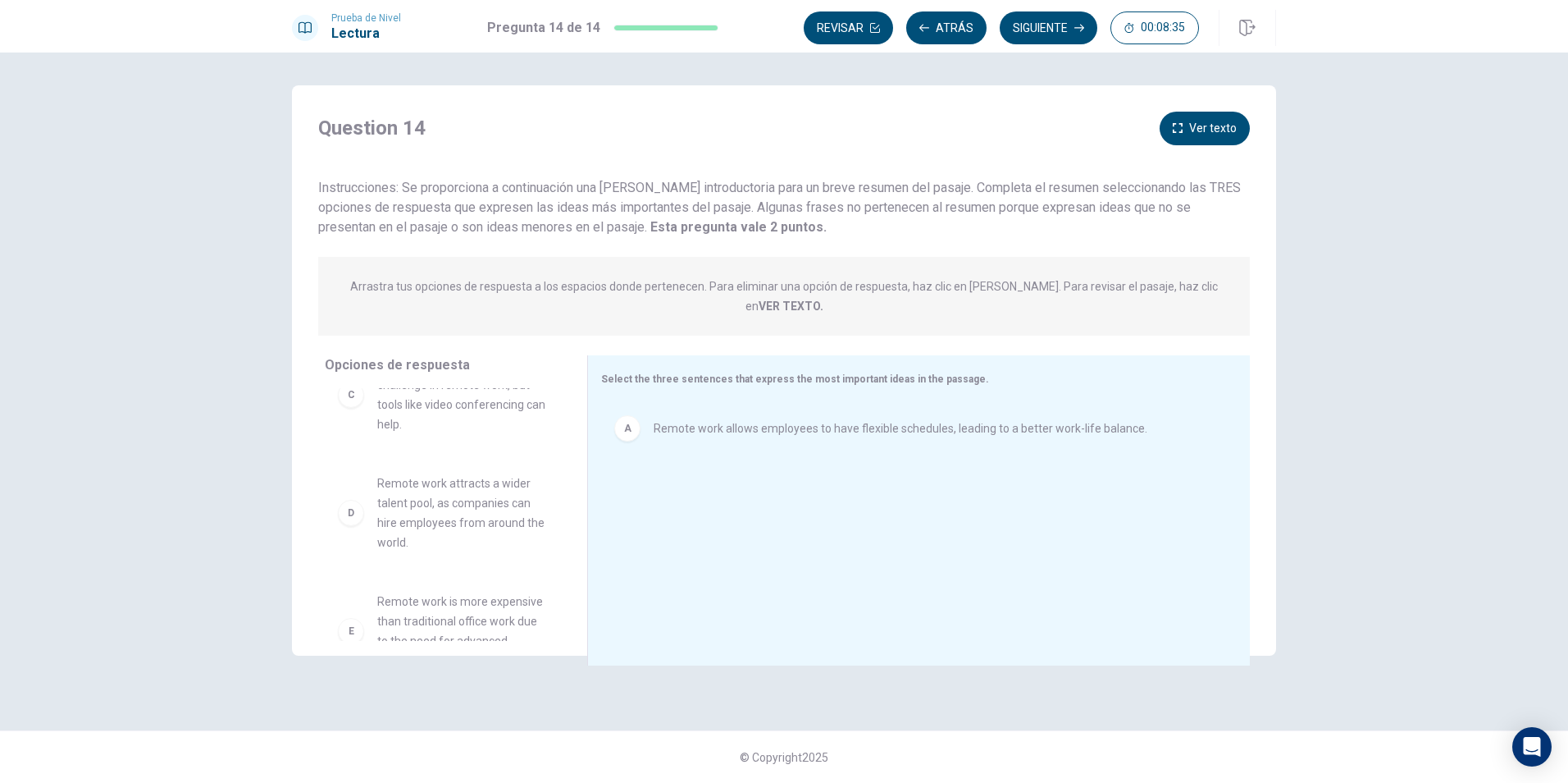
scroll to position [246, 0]
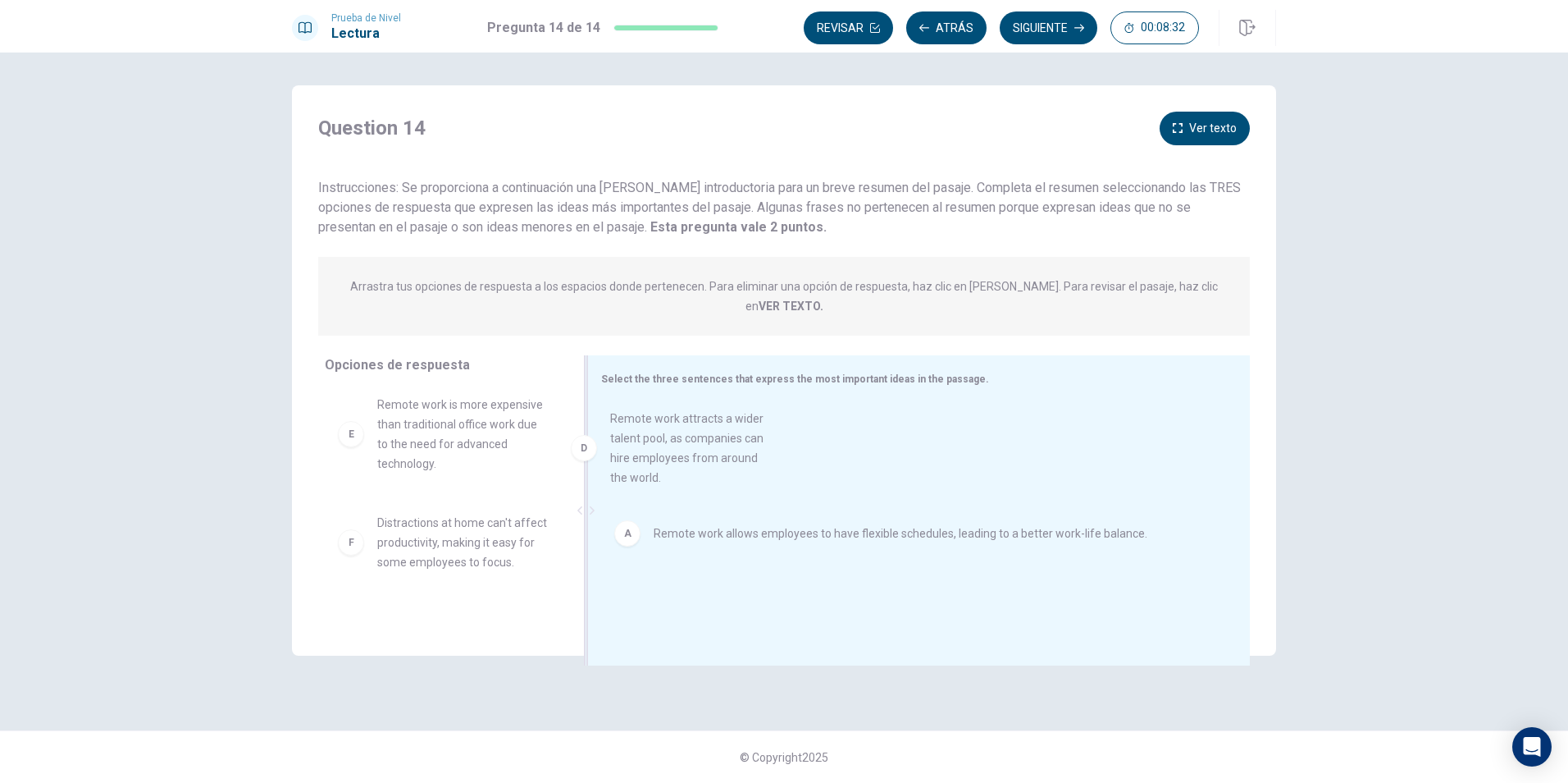
drag, startPoint x: 420, startPoint y: 402, endPoint x: 712, endPoint y: 445, distance: 295.1
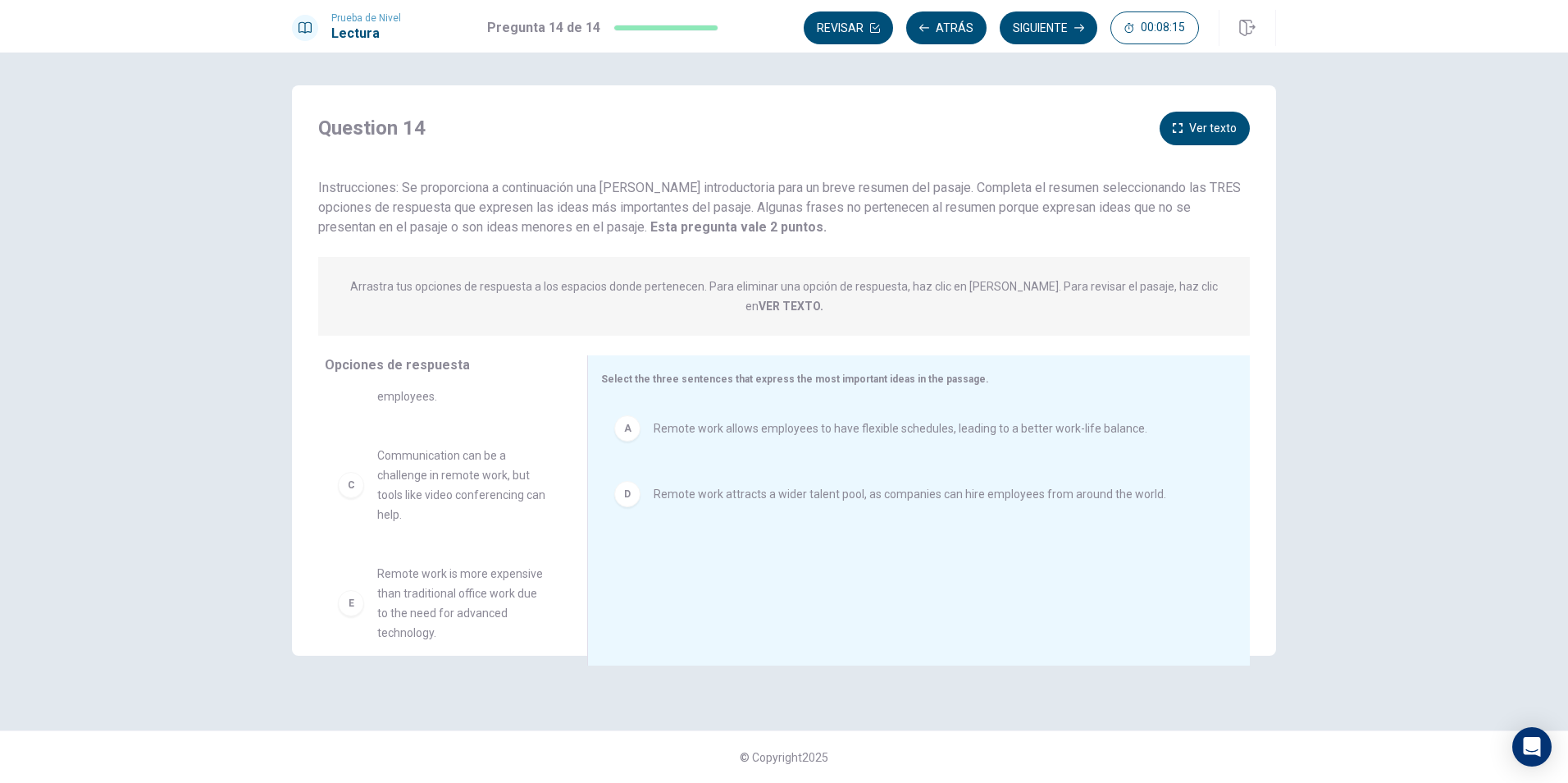
scroll to position [43, 0]
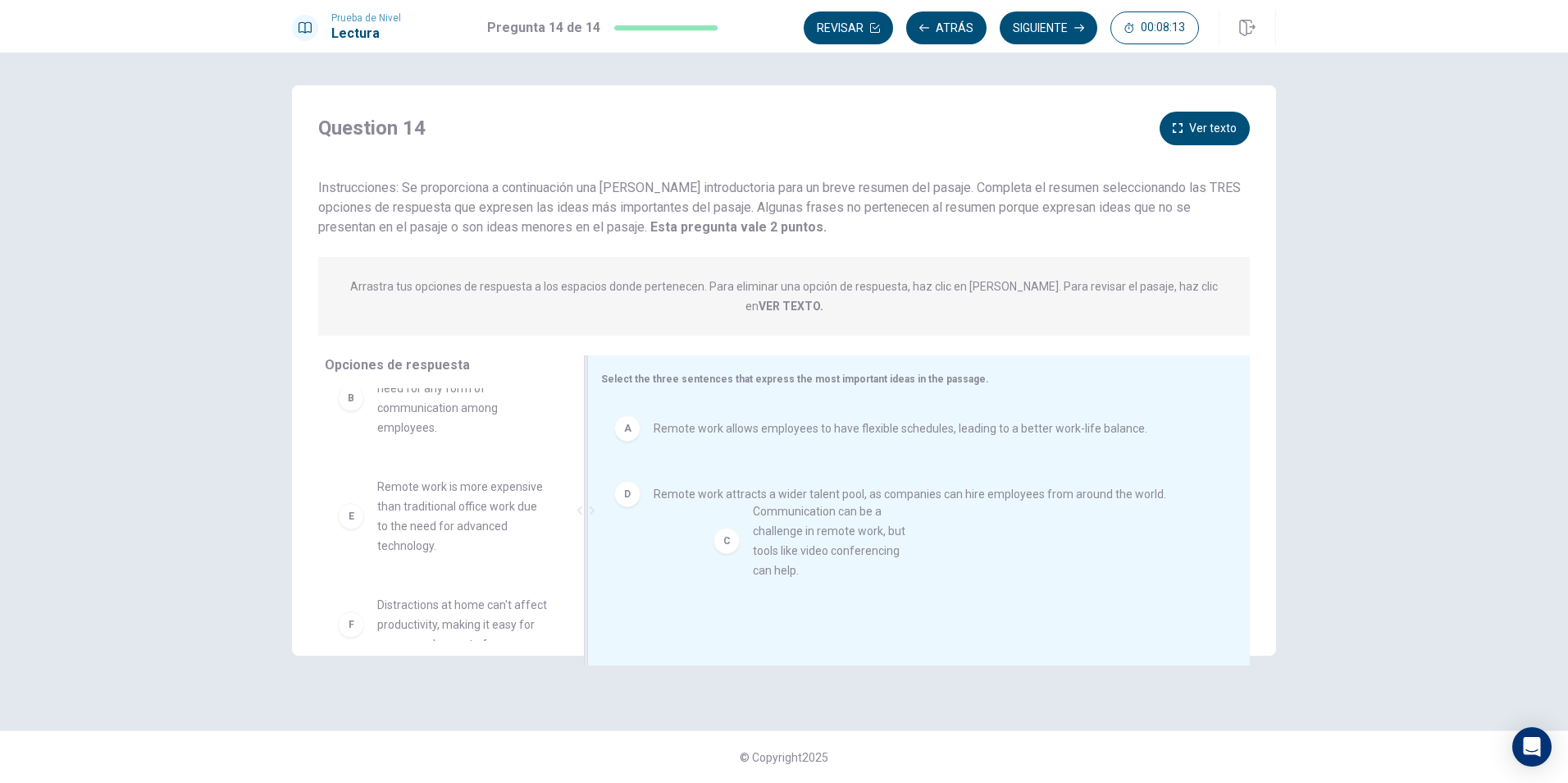
drag, startPoint x: 444, startPoint y: 497, endPoint x: 819, endPoint y: 541, distance: 377.6
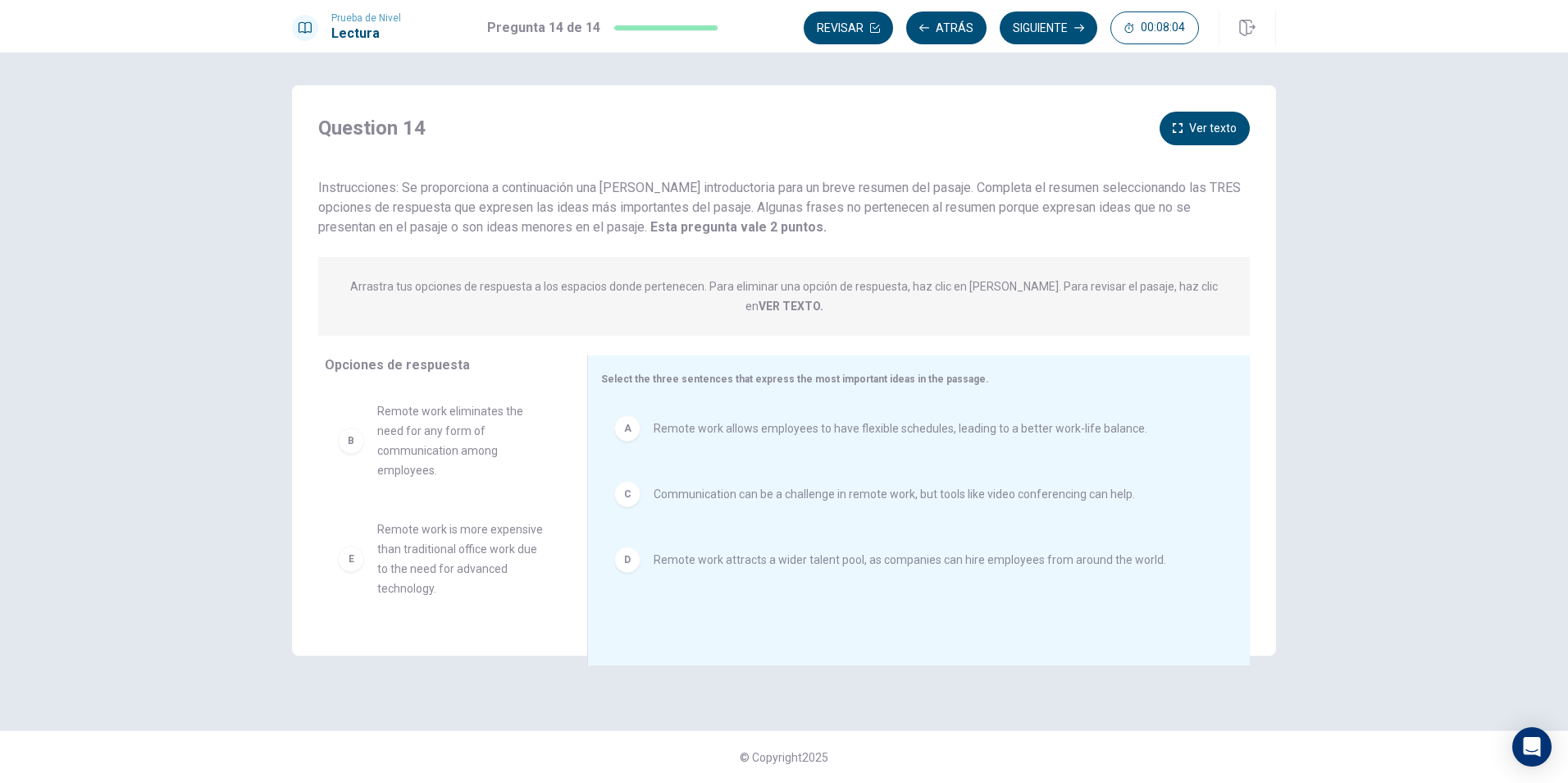
scroll to position [89, 0]
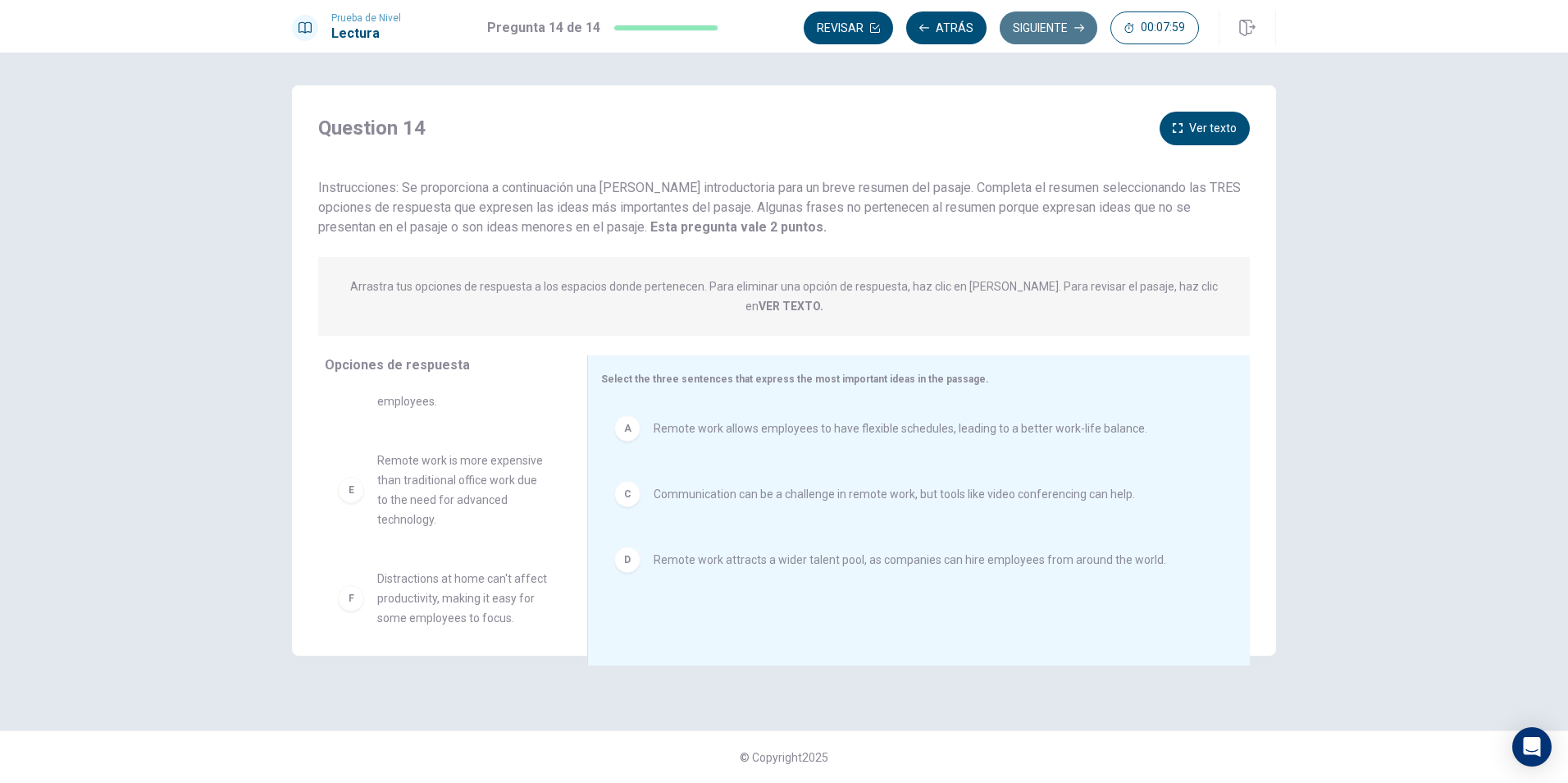
click at [1074, 23] on icon "button" at bounding box center [1079, 28] width 9 height 9
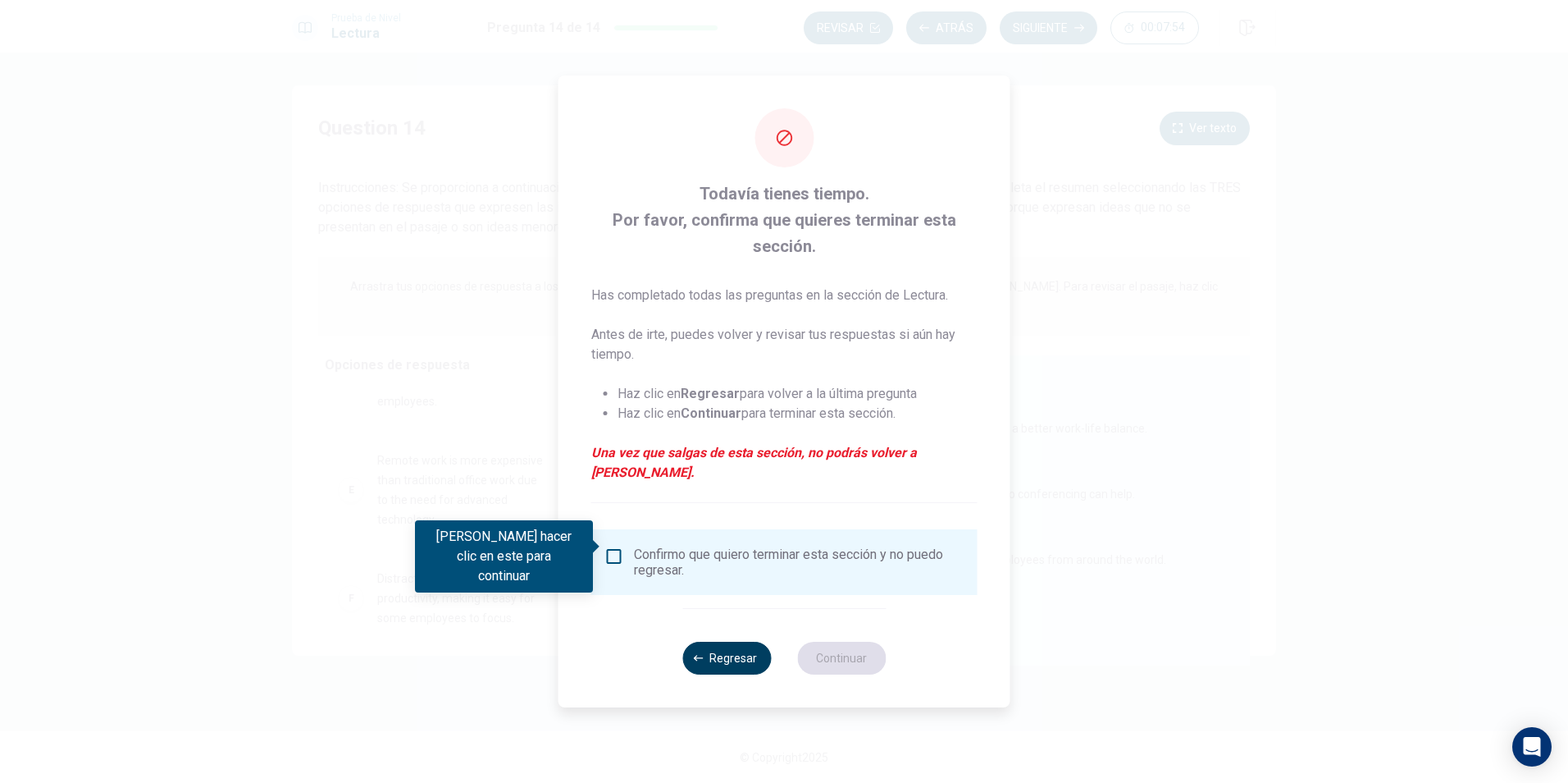
click at [754, 645] on button "Regresar" at bounding box center [726, 658] width 89 height 33
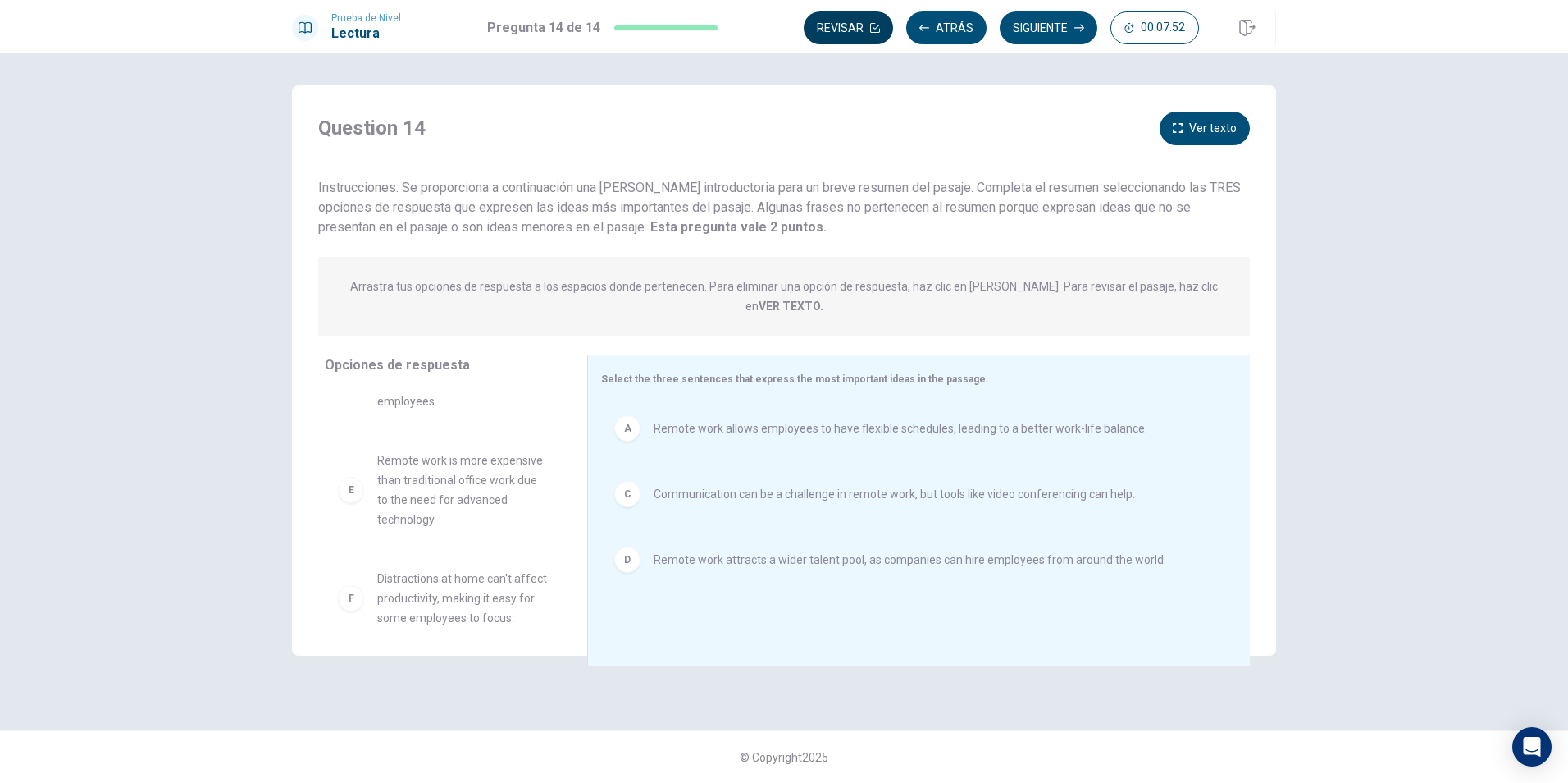
click at [852, 33] on button "Revisar" at bounding box center [848, 28] width 89 height 33
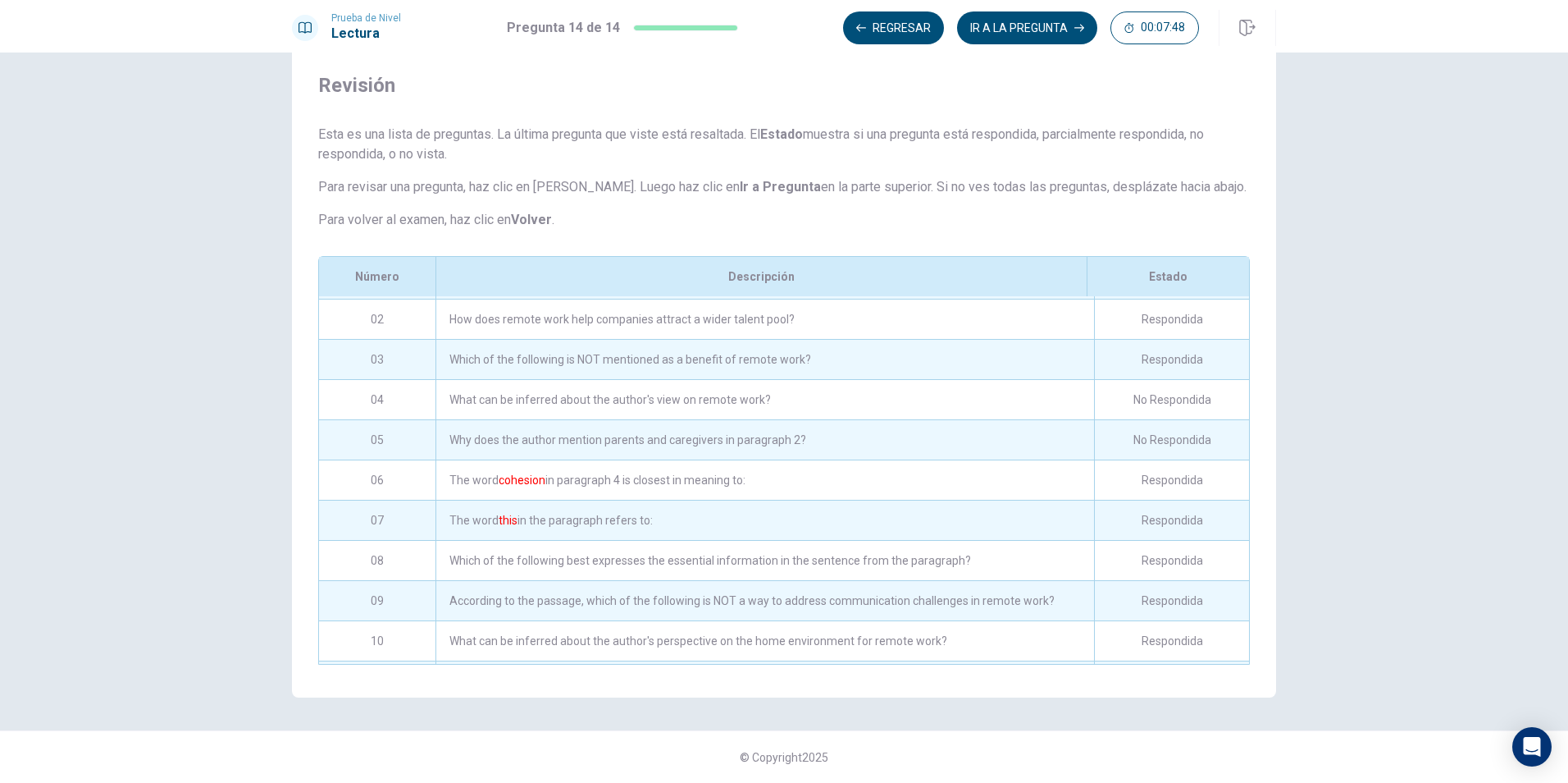
scroll to position [0, 0]
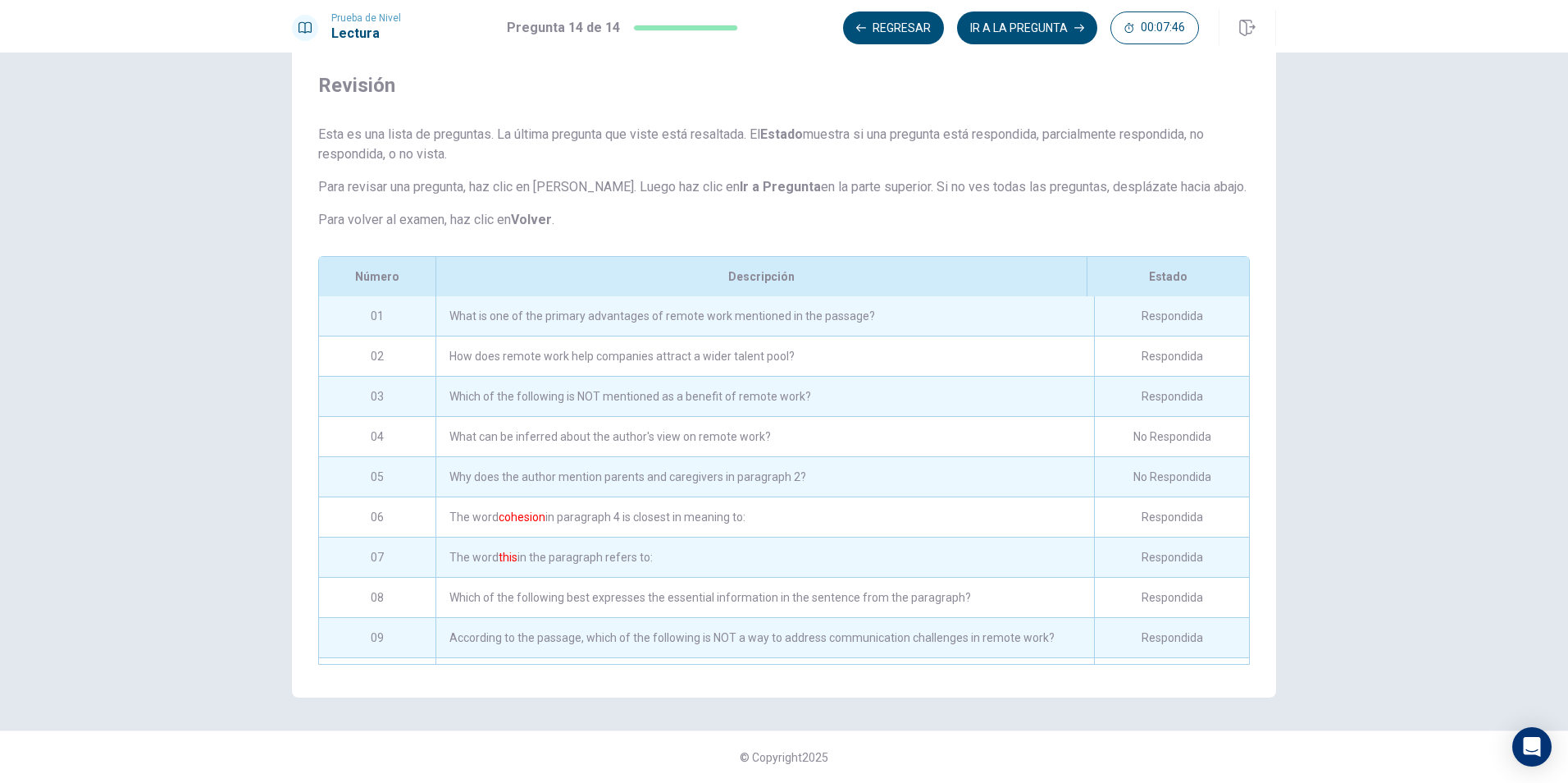
click at [703, 435] on div "What can be inferred about the author's view on remote work?" at bounding box center [765, 436] width 659 height 40
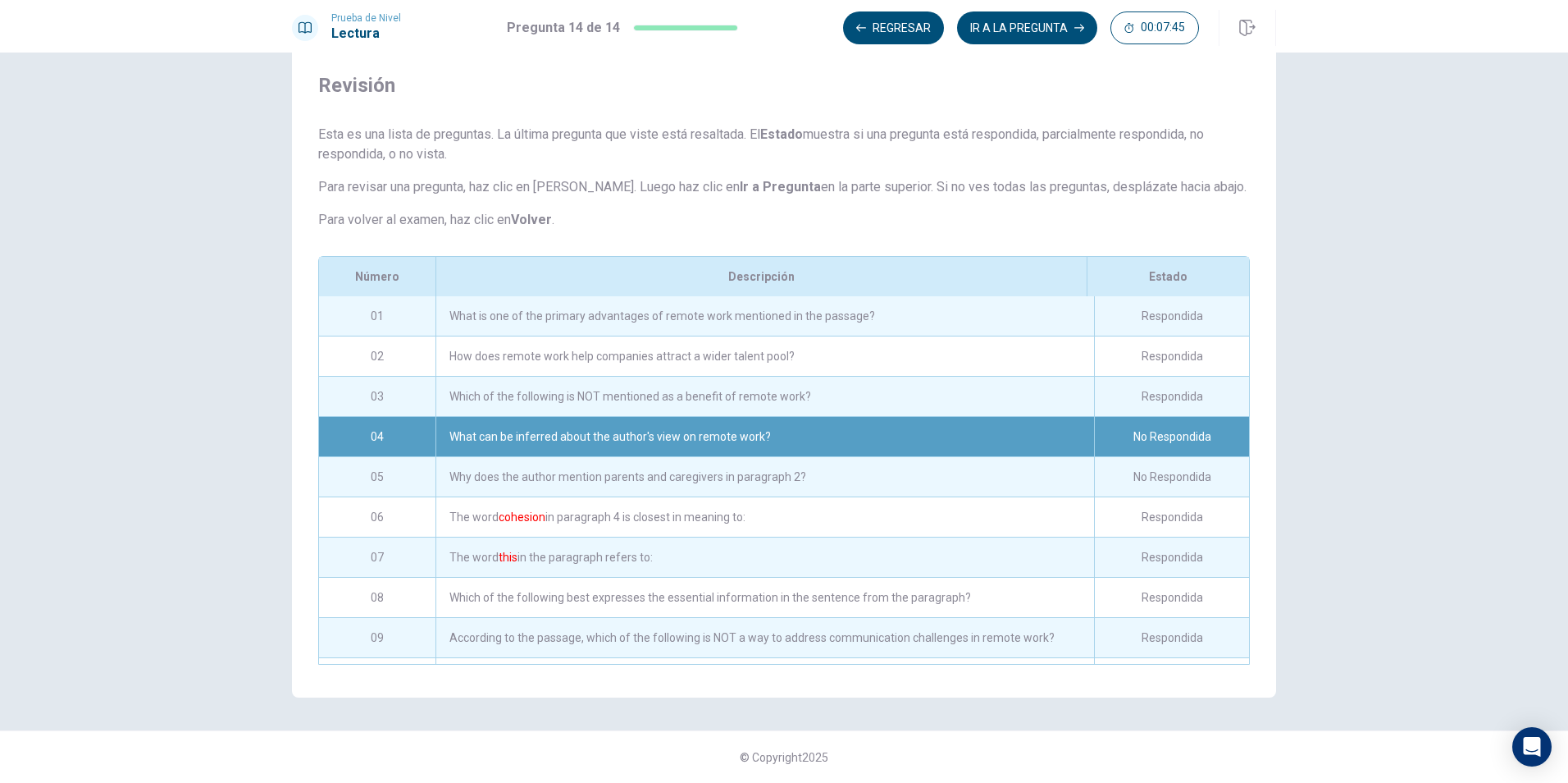
click at [717, 441] on div "What can be inferred about the author's view on remote work?" at bounding box center [765, 436] width 659 height 40
click at [372, 439] on div "04" at bounding box center [377, 436] width 116 height 40
click at [1165, 437] on div "No Respondida" at bounding box center [1171, 436] width 155 height 40
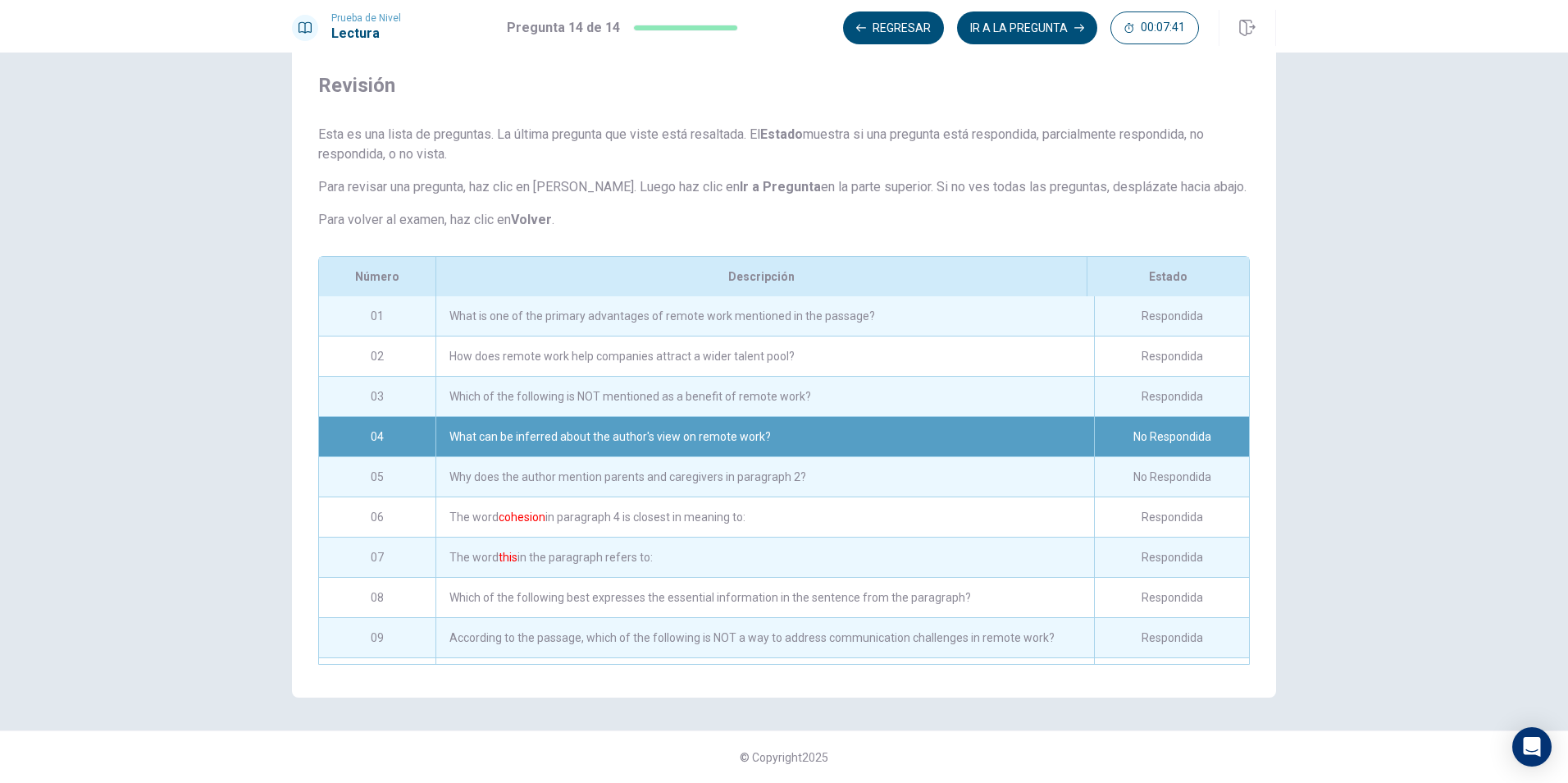
click at [1165, 437] on div "No Respondida" at bounding box center [1171, 436] width 155 height 40
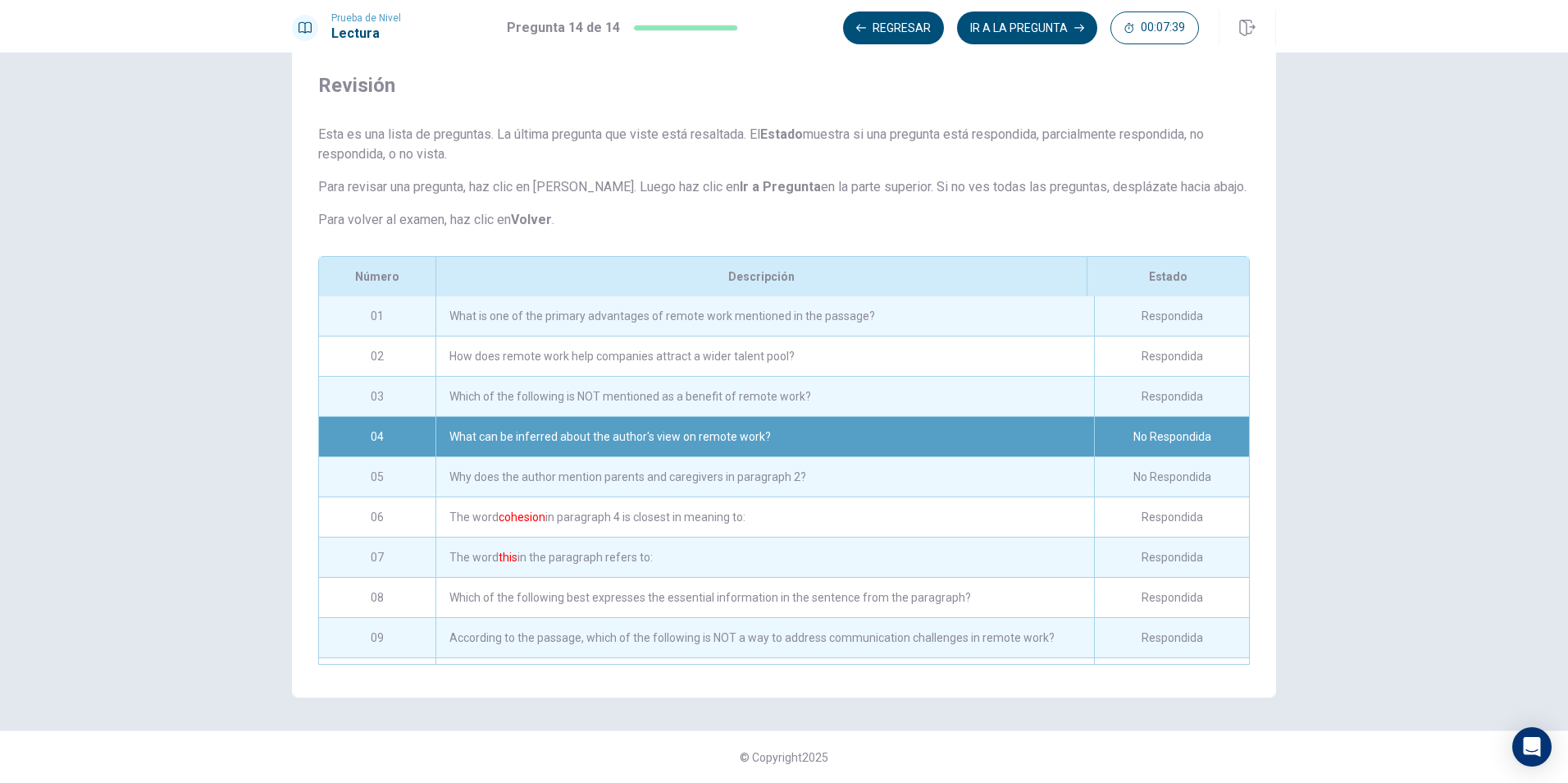
click at [1165, 437] on div "No Respondida" at bounding box center [1171, 436] width 155 height 40
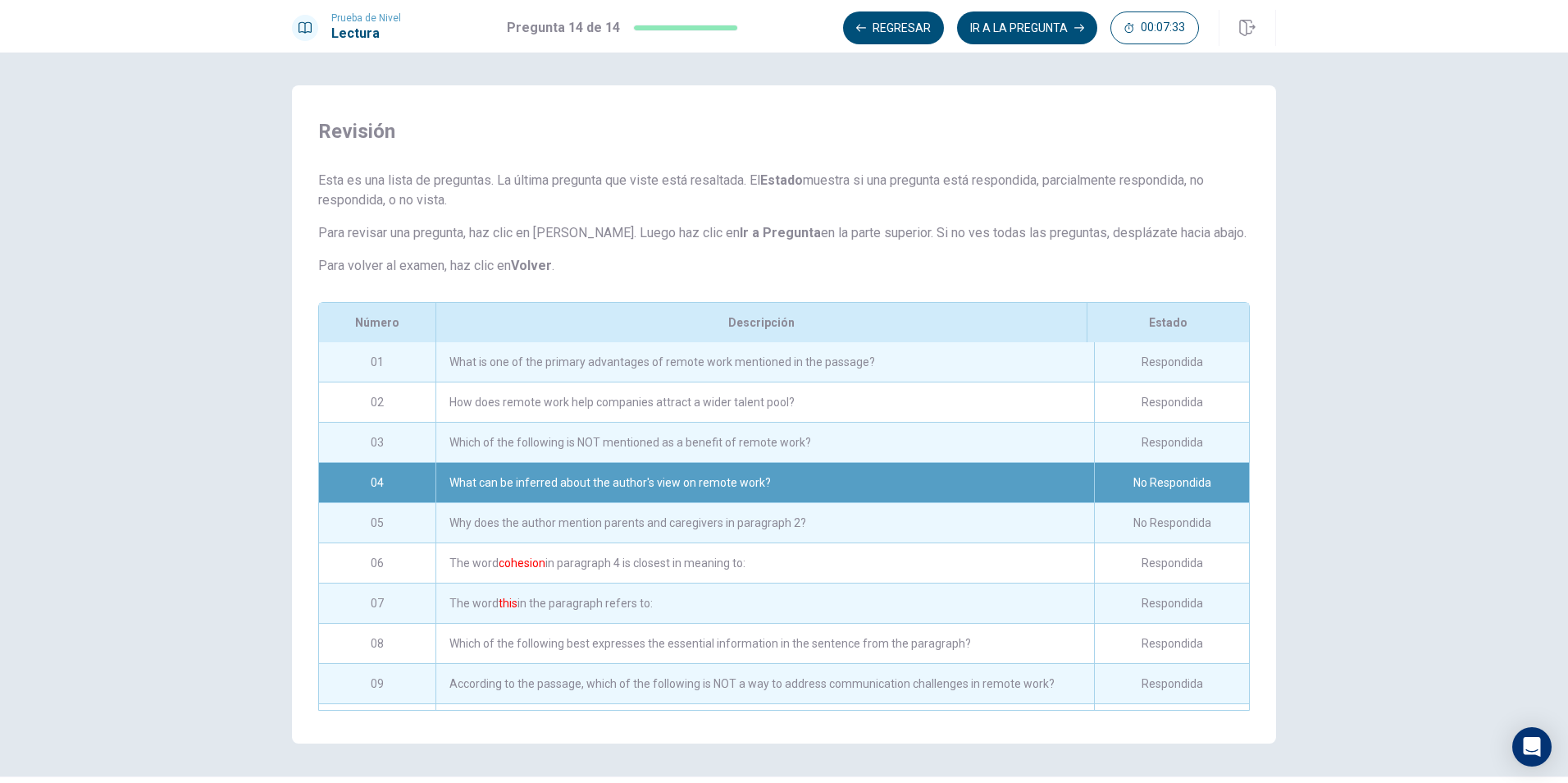
click at [365, 377] on div "01" at bounding box center [377, 362] width 116 height 40
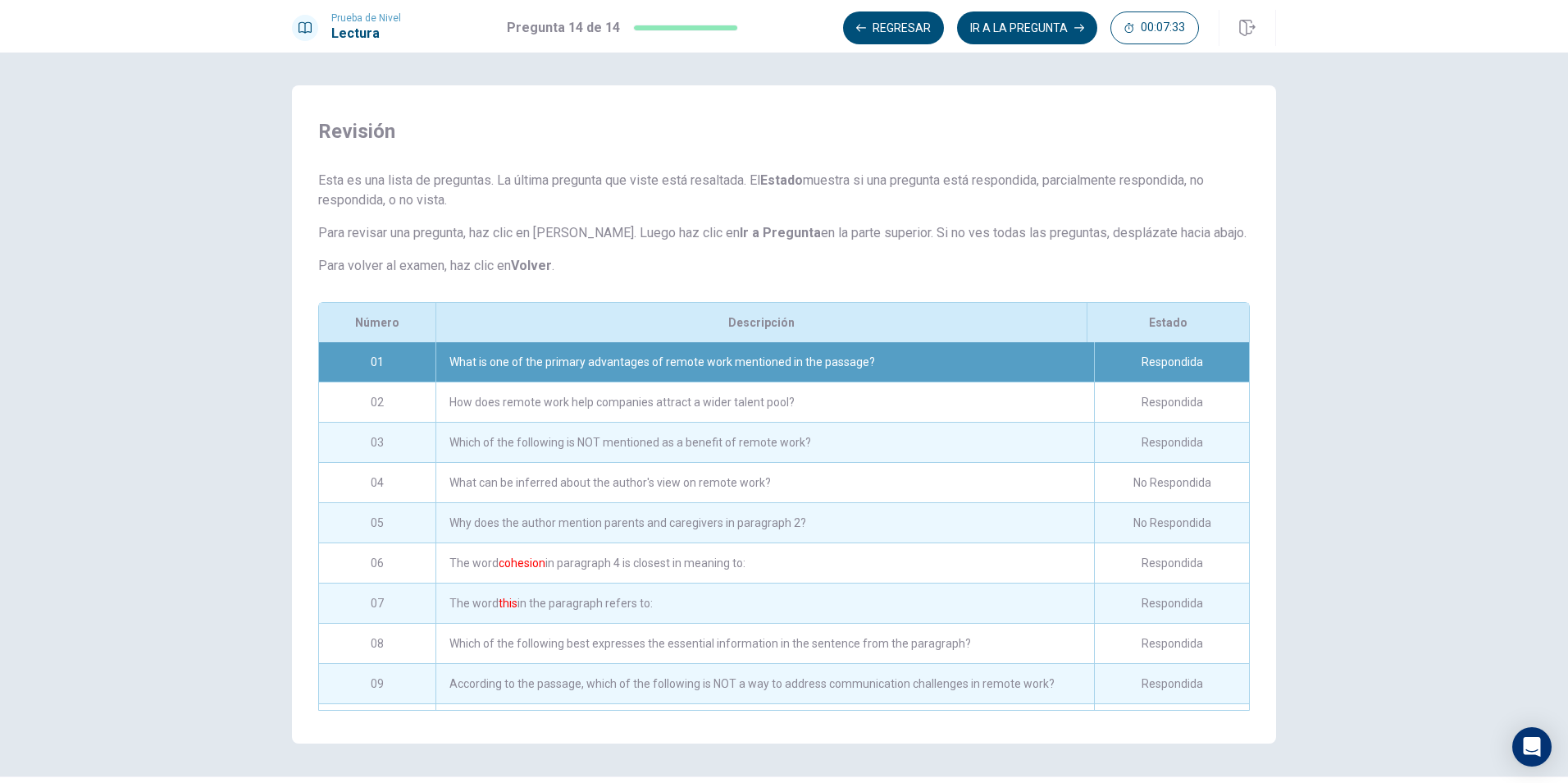
drag, startPoint x: 377, startPoint y: 420, endPoint x: 379, endPoint y: 431, distance: 11.2
click at [377, 421] on div "02" at bounding box center [377, 402] width 116 height 40
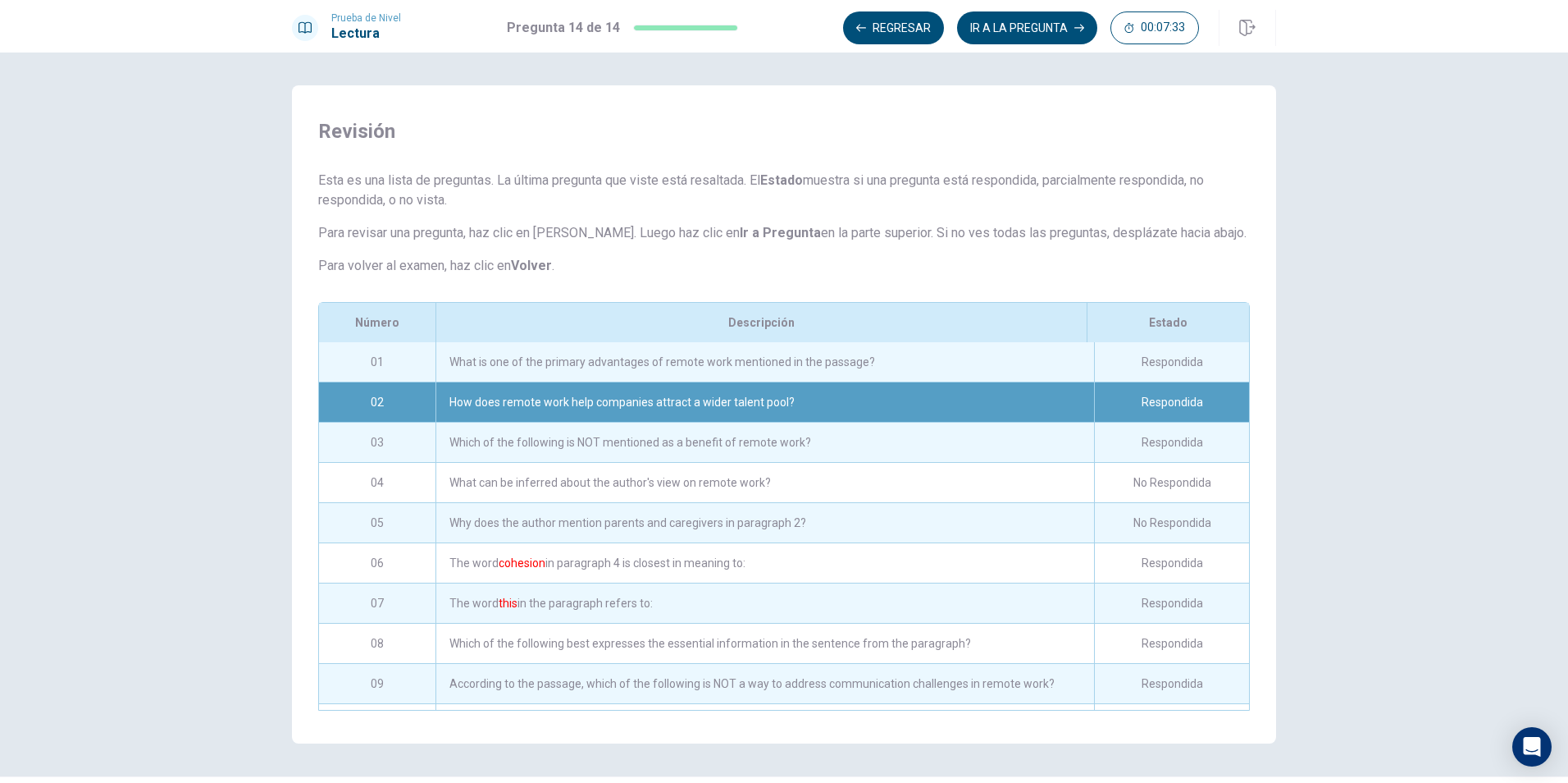
click at [379, 463] on div "04" at bounding box center [377, 483] width 116 height 40
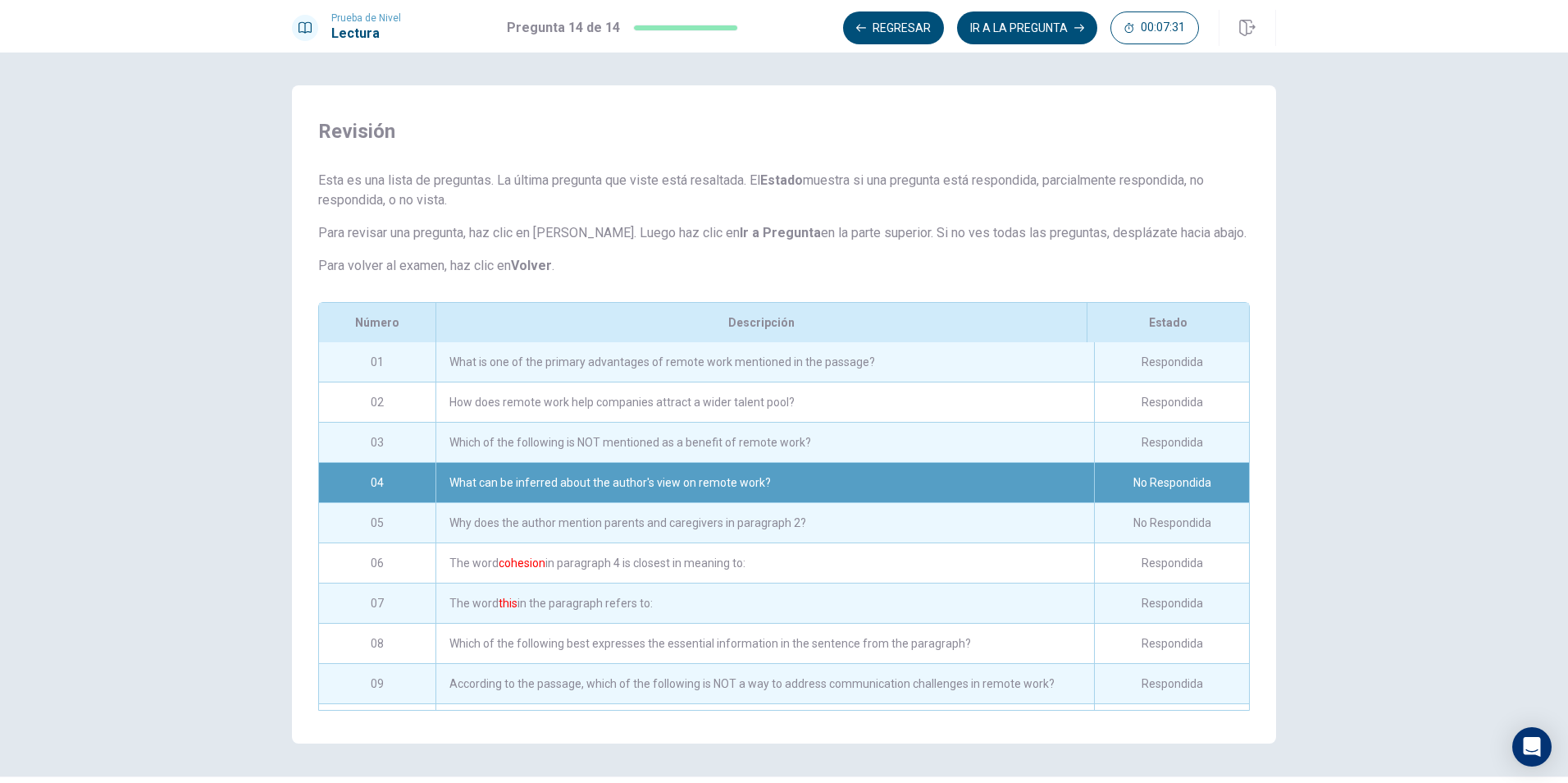
click at [1150, 479] on div "No Respondida" at bounding box center [1171, 483] width 155 height 40
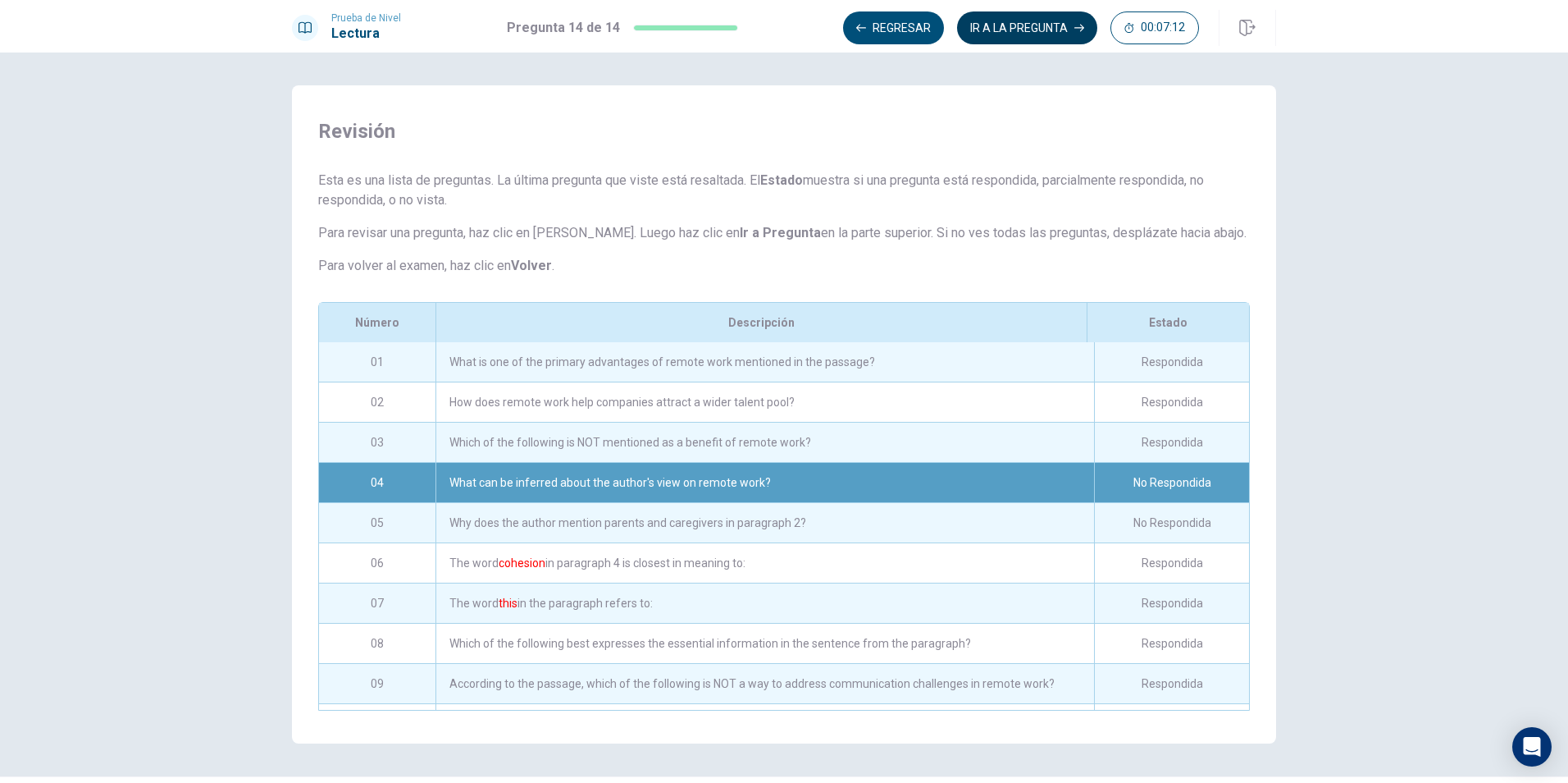
click at [1027, 23] on button "IR A LA PREGUNTA" at bounding box center [1027, 28] width 140 height 33
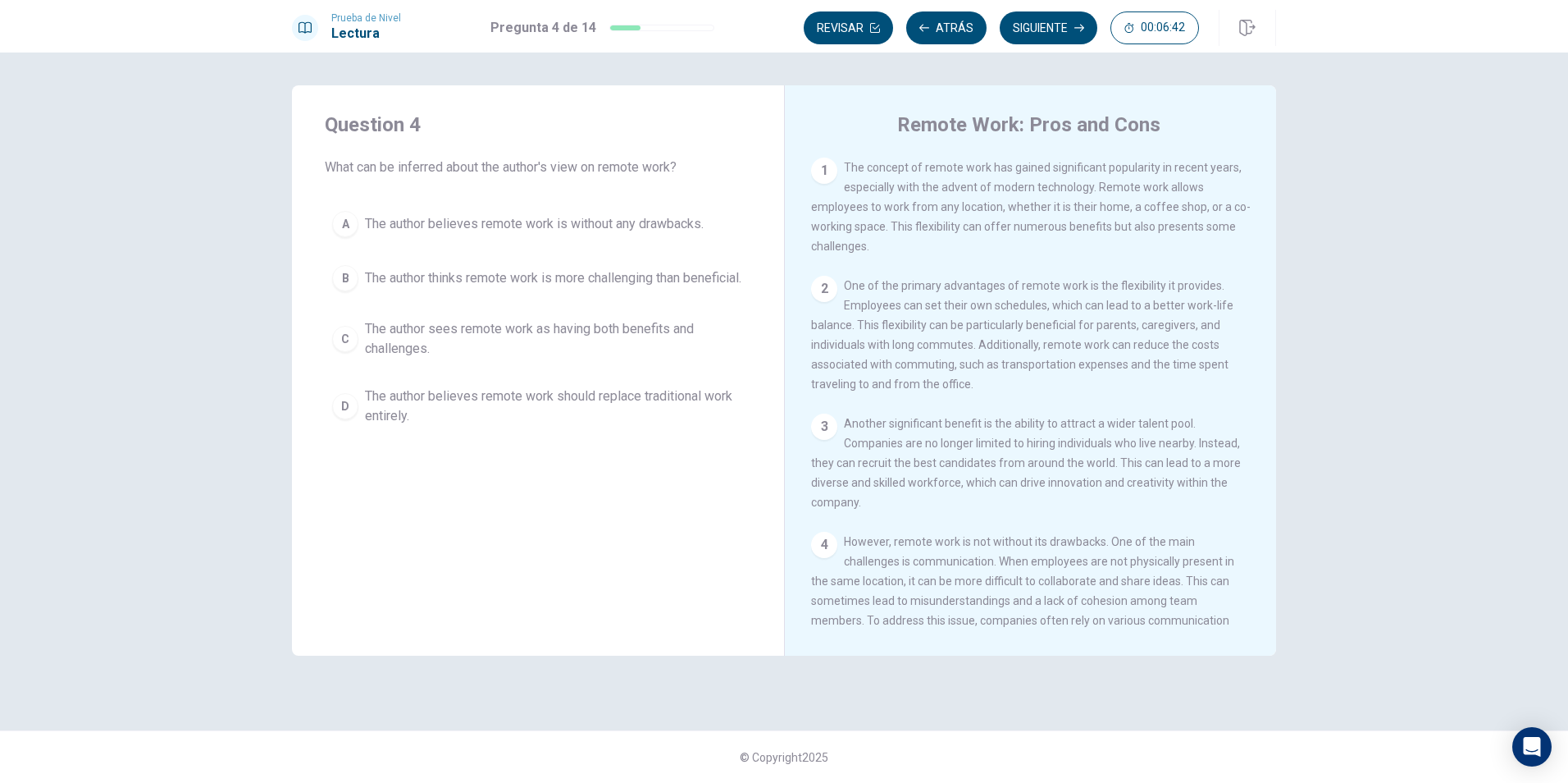
click at [430, 337] on span "The author sees remote work as having both benefits and challenges." at bounding box center [554, 339] width 378 height 40
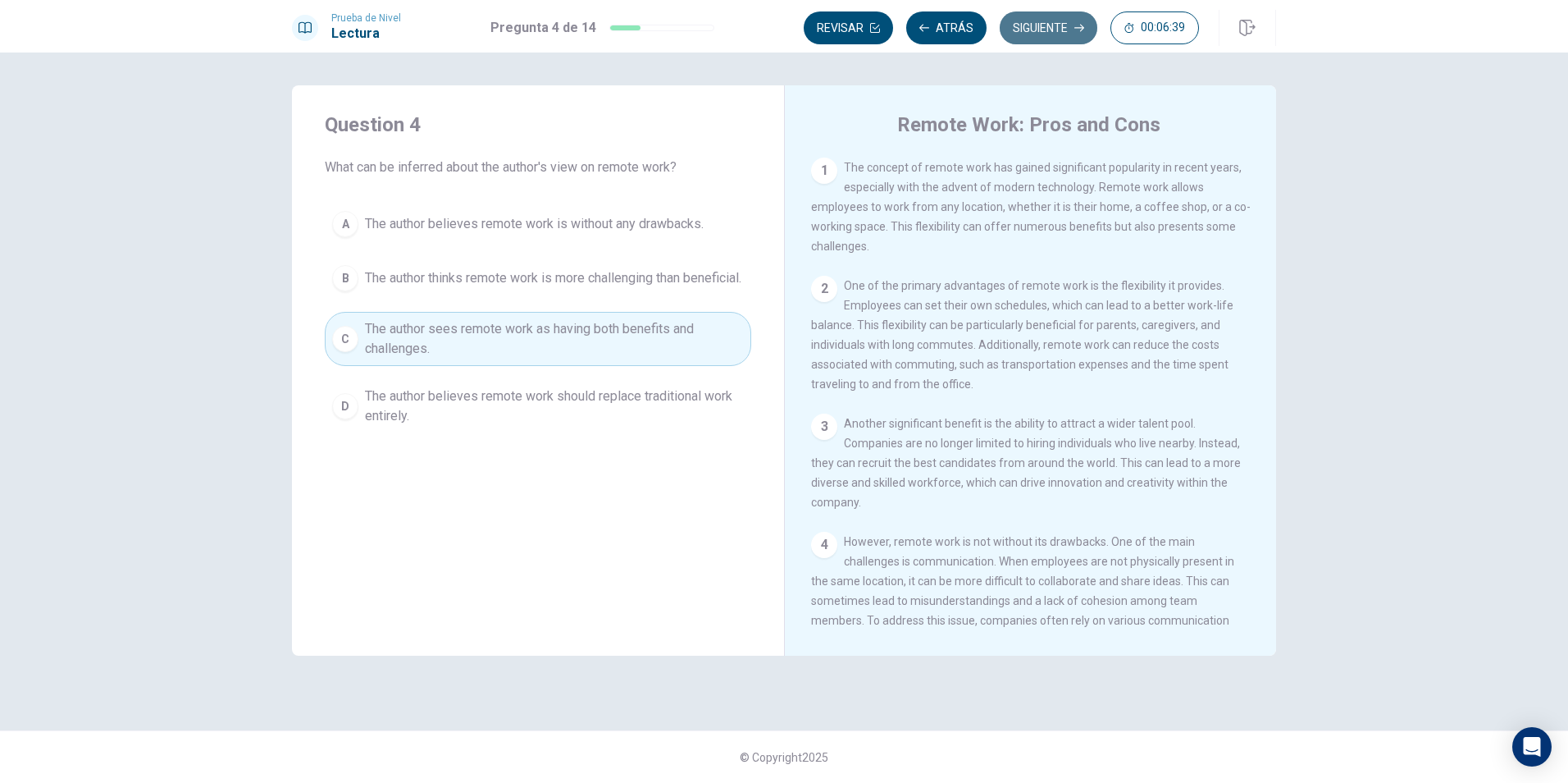
click at [1047, 23] on button "Siguiente" at bounding box center [1048, 28] width 97 height 33
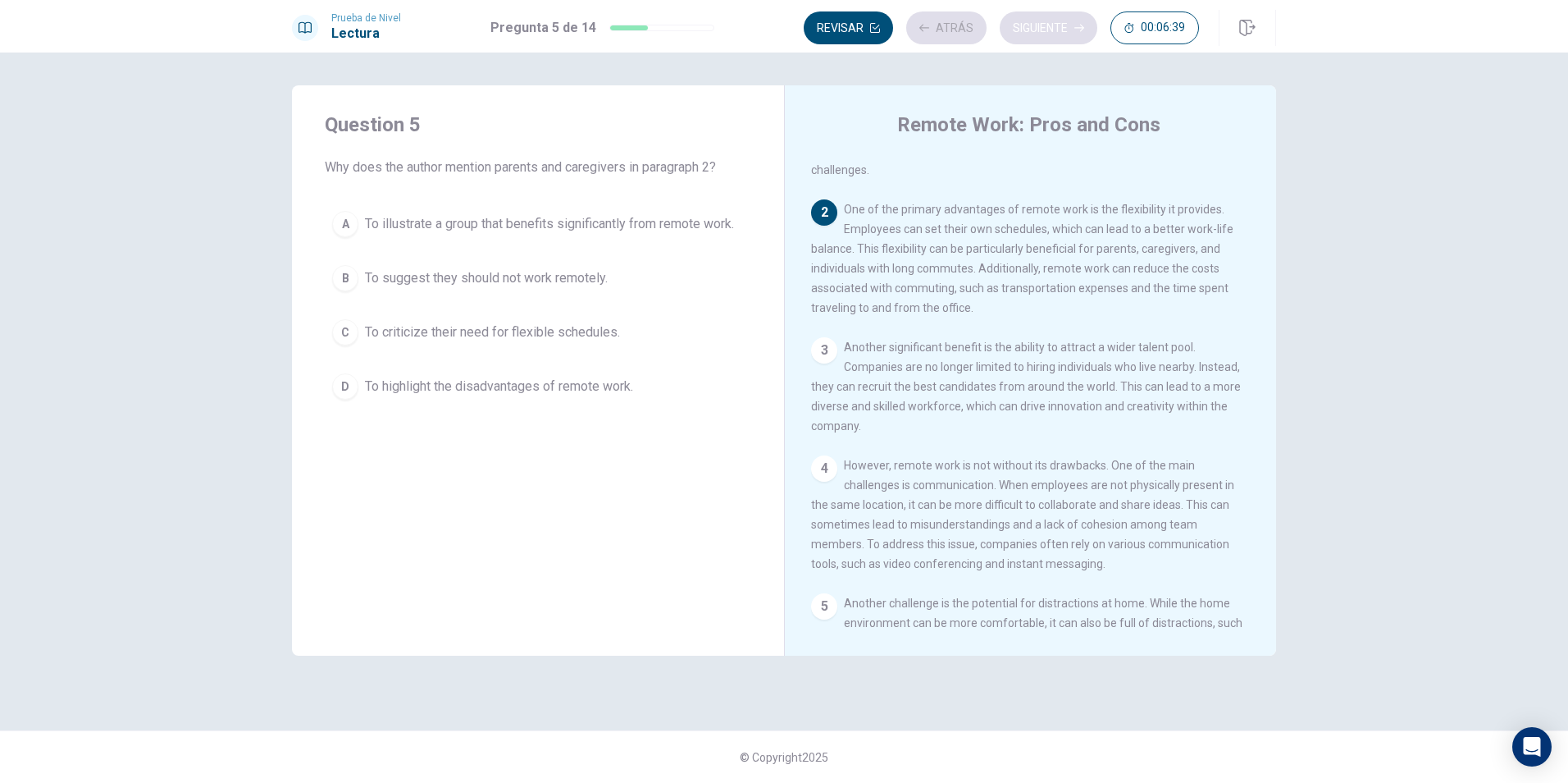
scroll to position [122, 0]
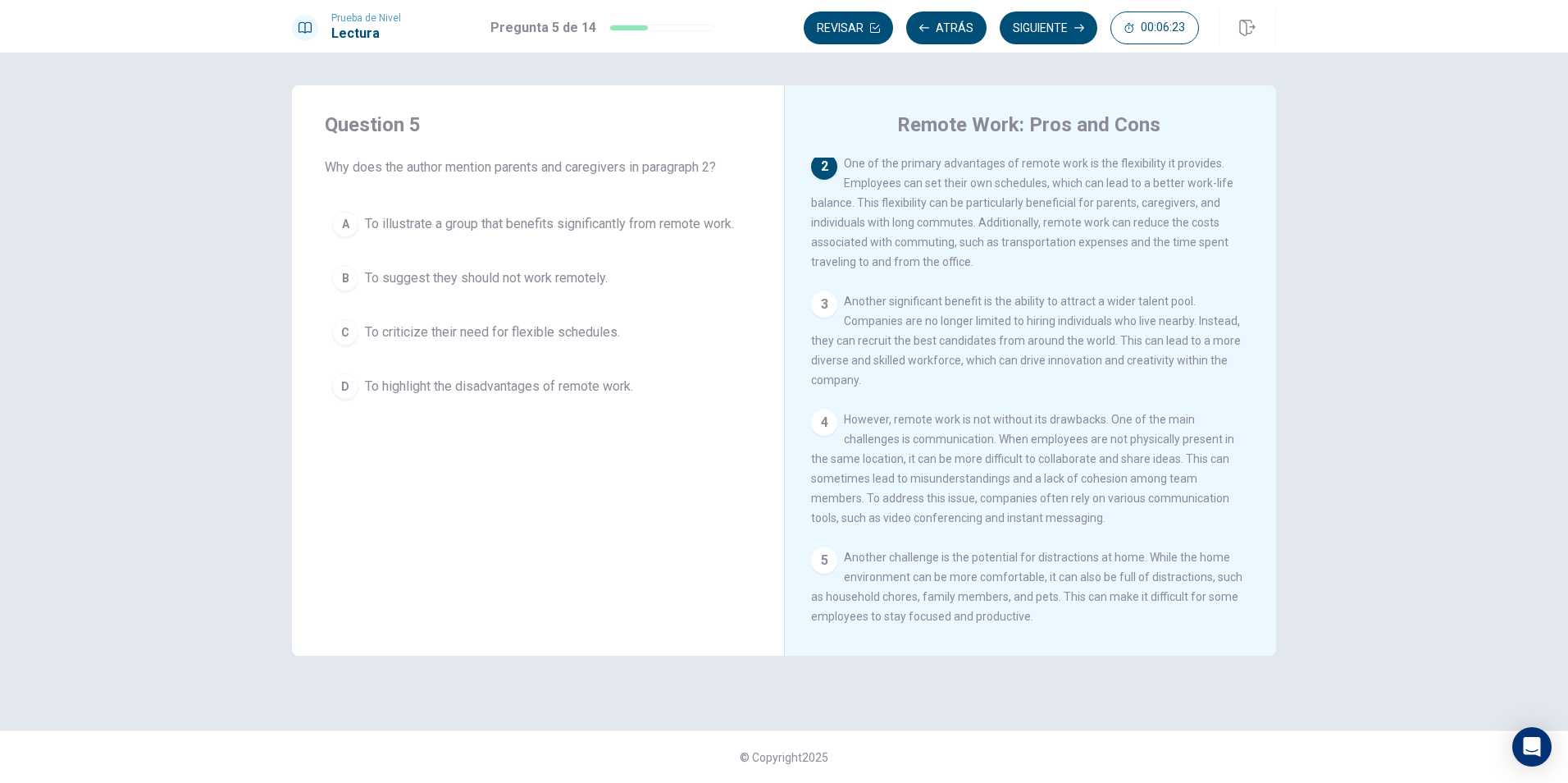
click at [709, 221] on span "To illustrate a group that benefits significantly from remote work." at bounding box center [549, 224] width 369 height 20
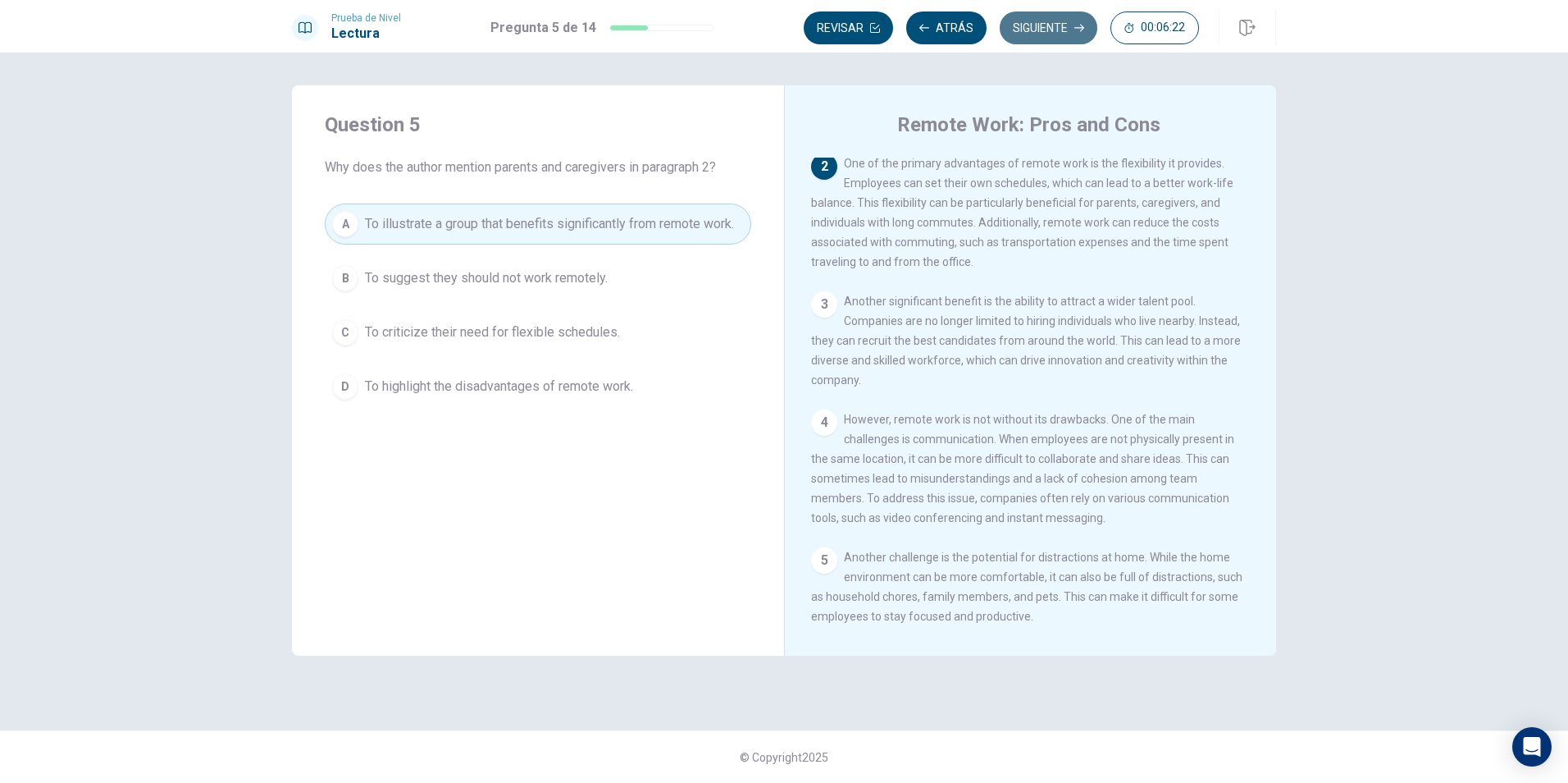
click at [1057, 40] on button "Siguiente" at bounding box center [1048, 28] width 97 height 33
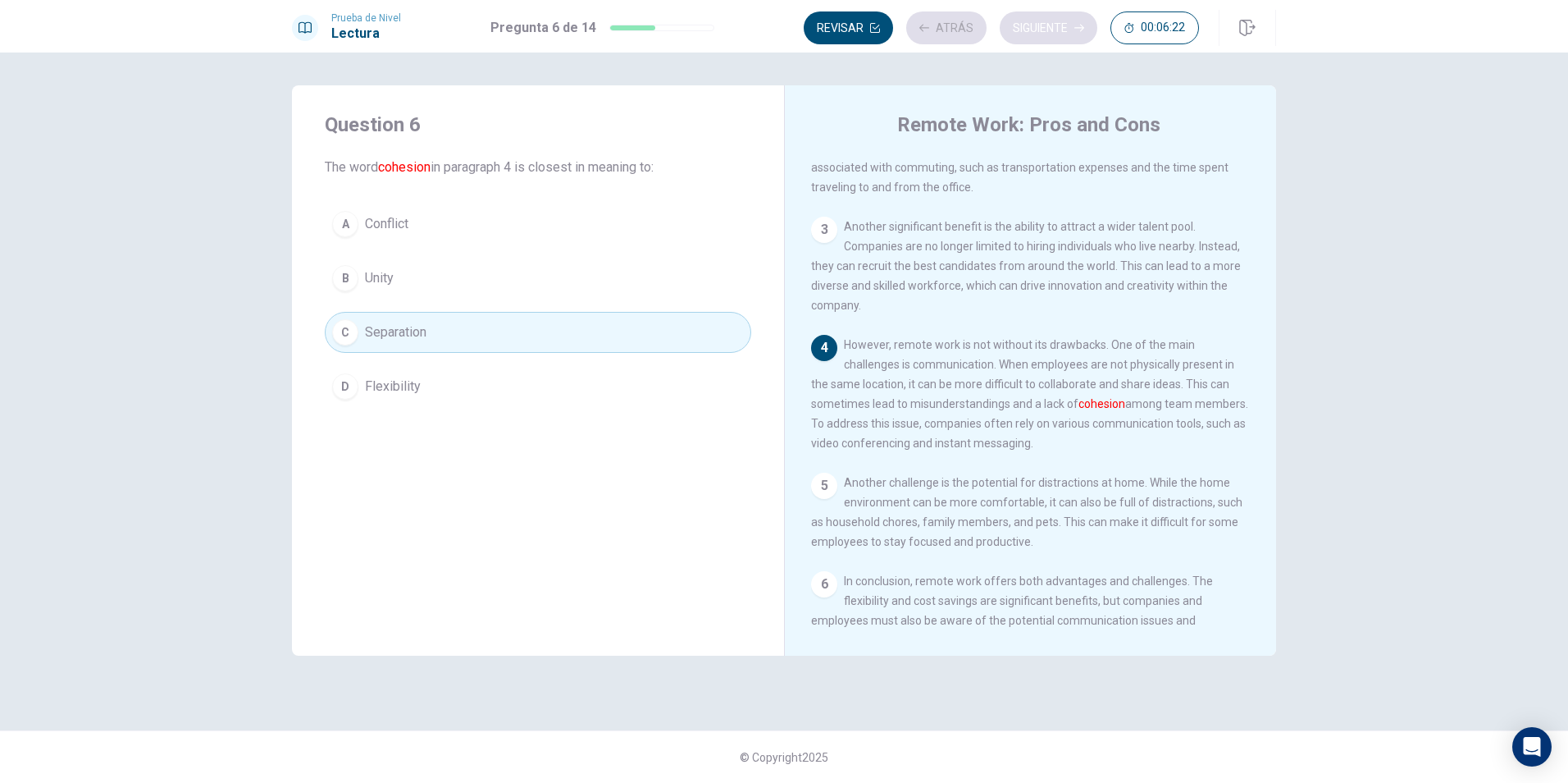
scroll to position [202, 0]
click at [1041, 23] on button "Siguiente" at bounding box center [1048, 28] width 97 height 33
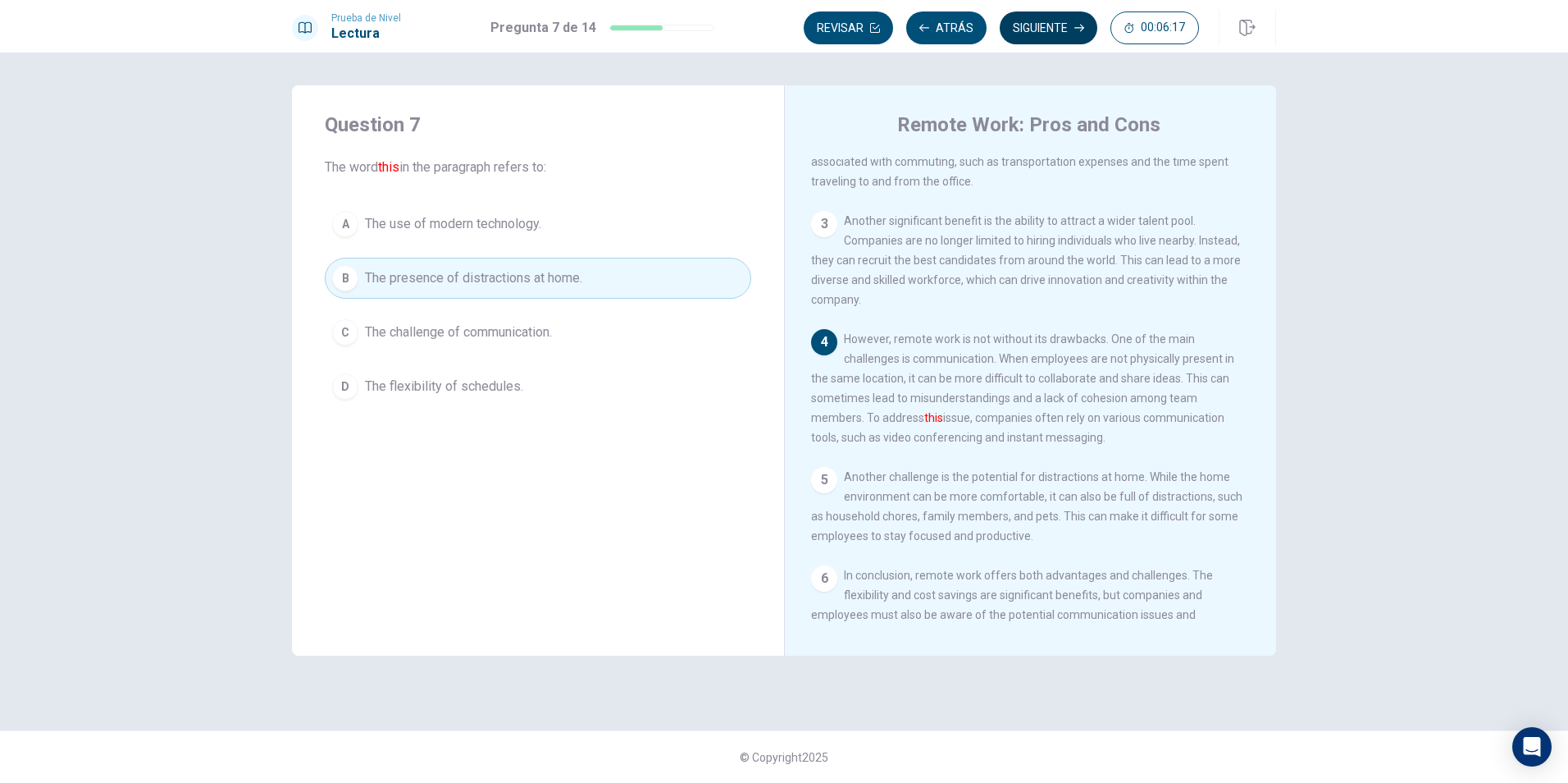
click at [1041, 34] on button "Siguiente" at bounding box center [1048, 28] width 97 height 33
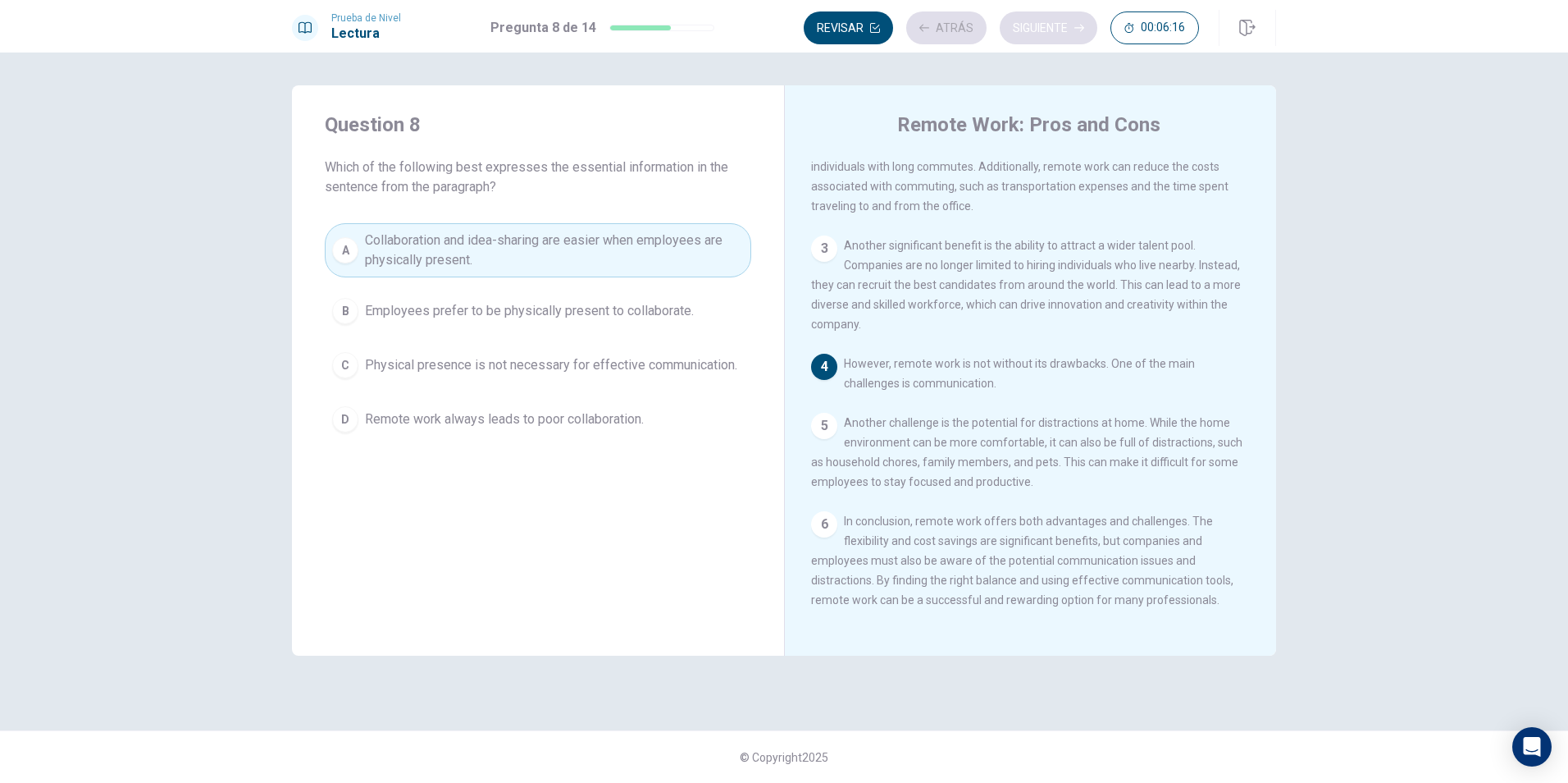
scroll to position [200, 0]
click at [844, 27] on button "Revisar" at bounding box center [848, 28] width 89 height 33
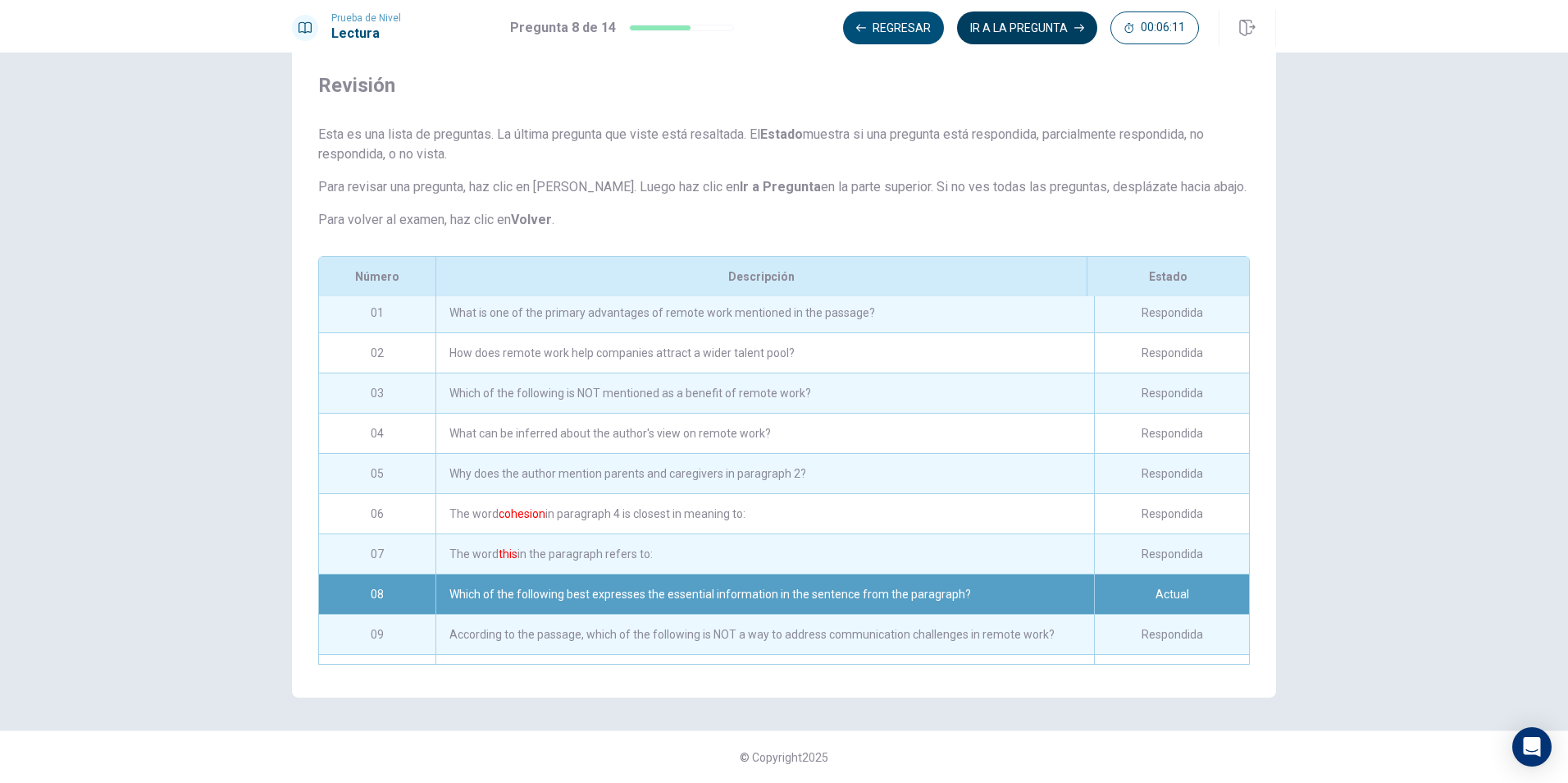
scroll to position [0, 0]
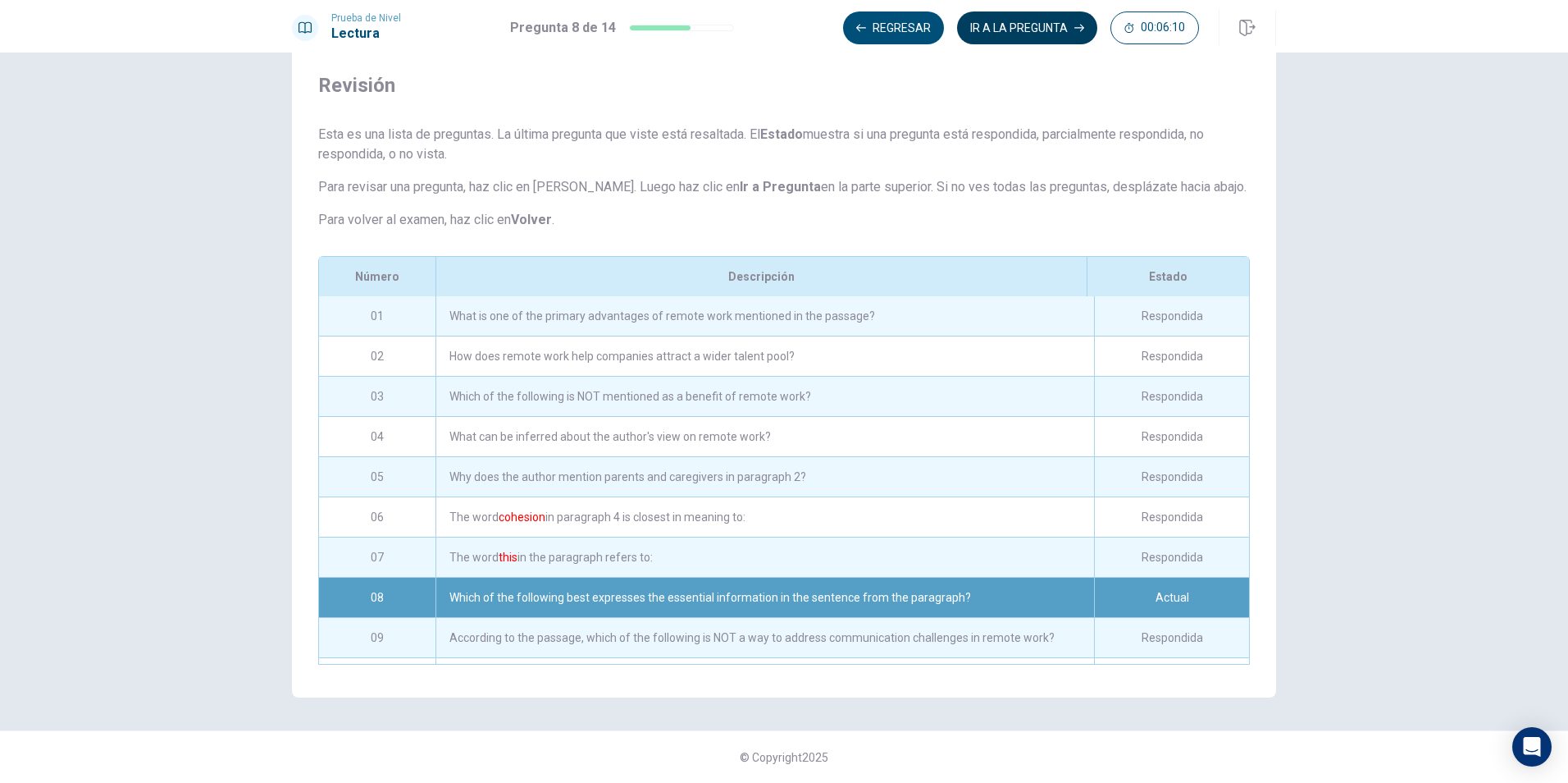
click at [1050, 23] on button "IR A LA PREGUNTA" at bounding box center [1027, 28] width 140 height 33
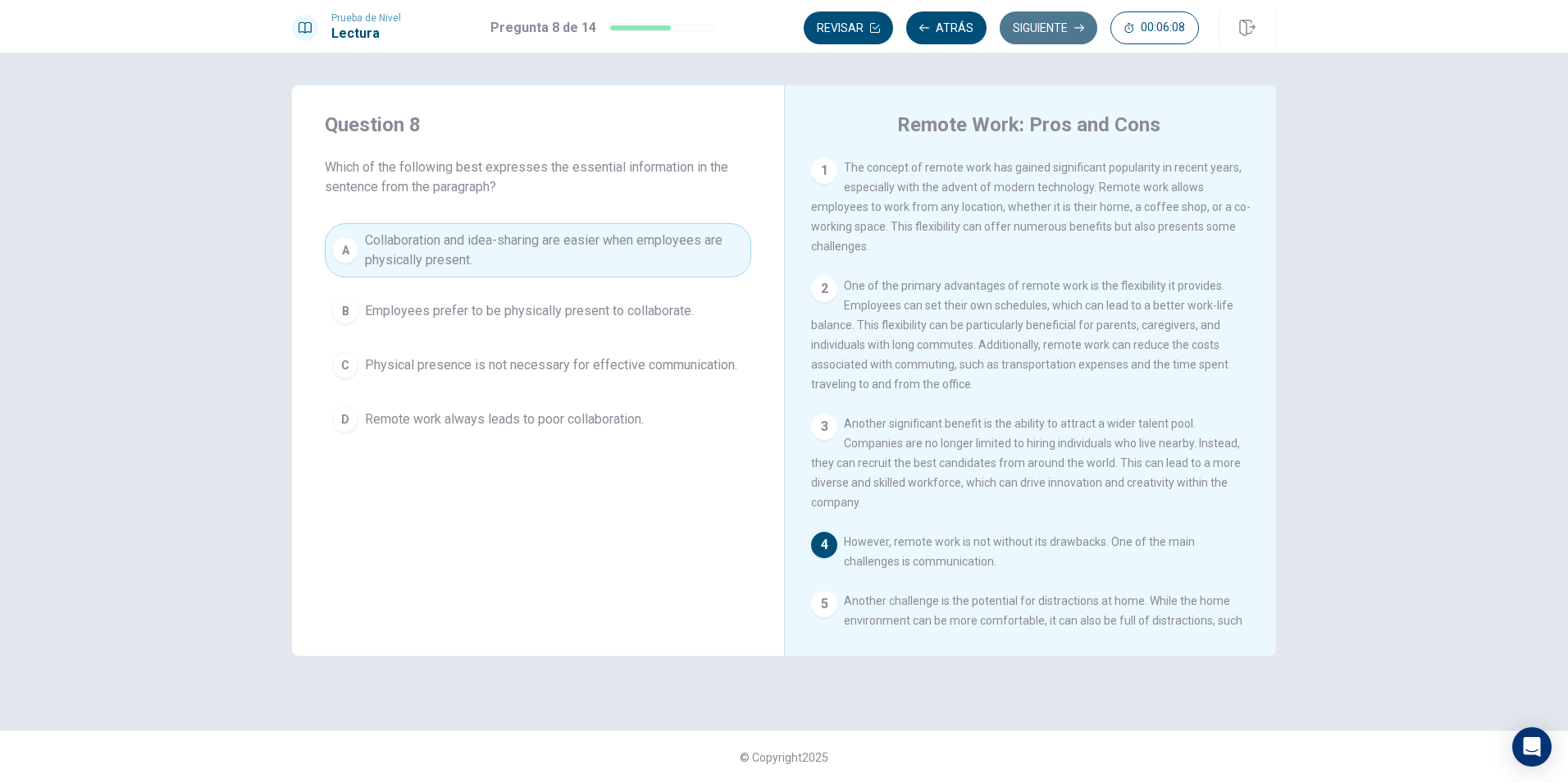
click at [1053, 25] on button "Siguiente" at bounding box center [1048, 28] width 97 height 33
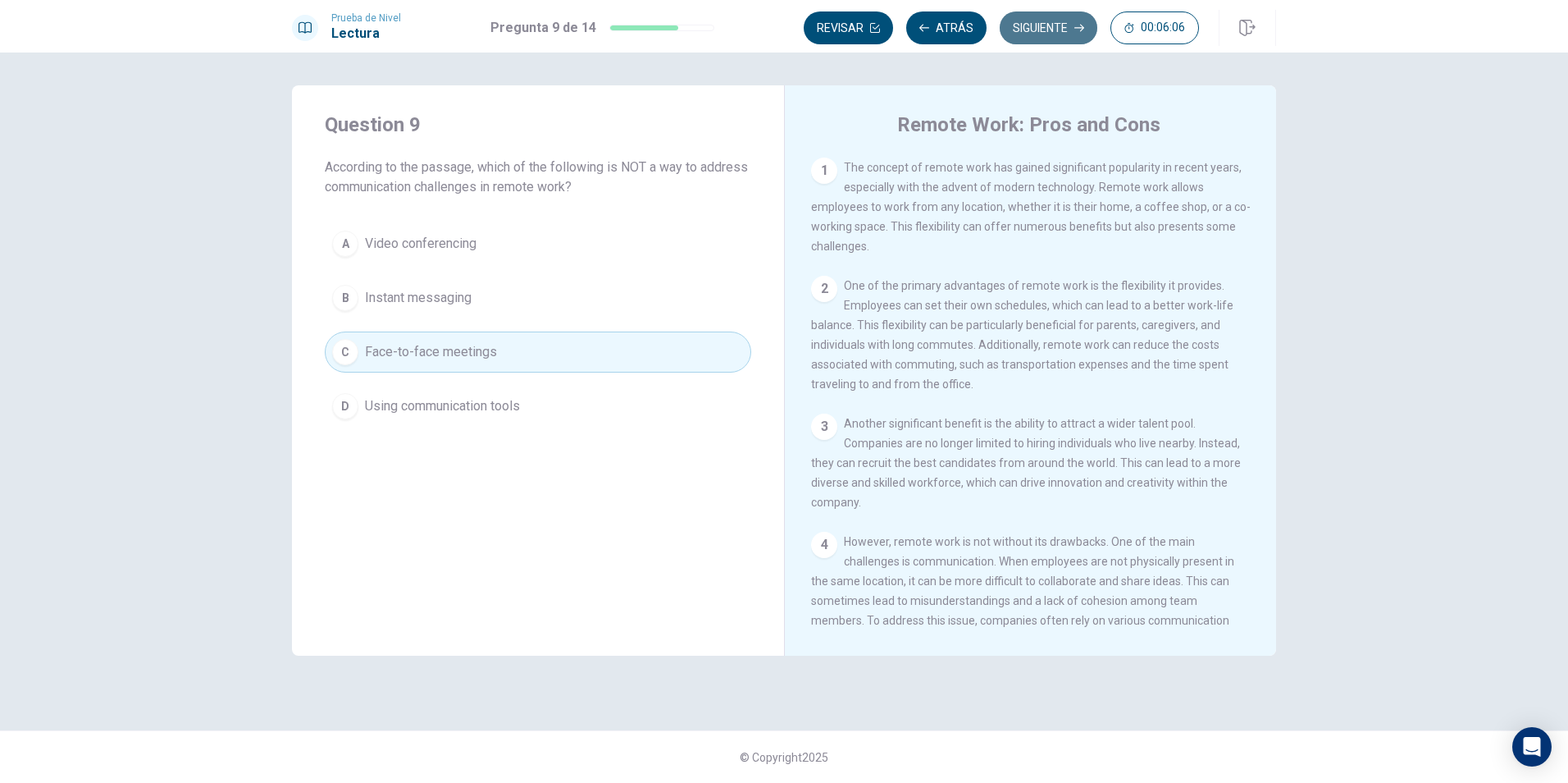
click at [1045, 34] on button "Siguiente" at bounding box center [1048, 28] width 97 height 33
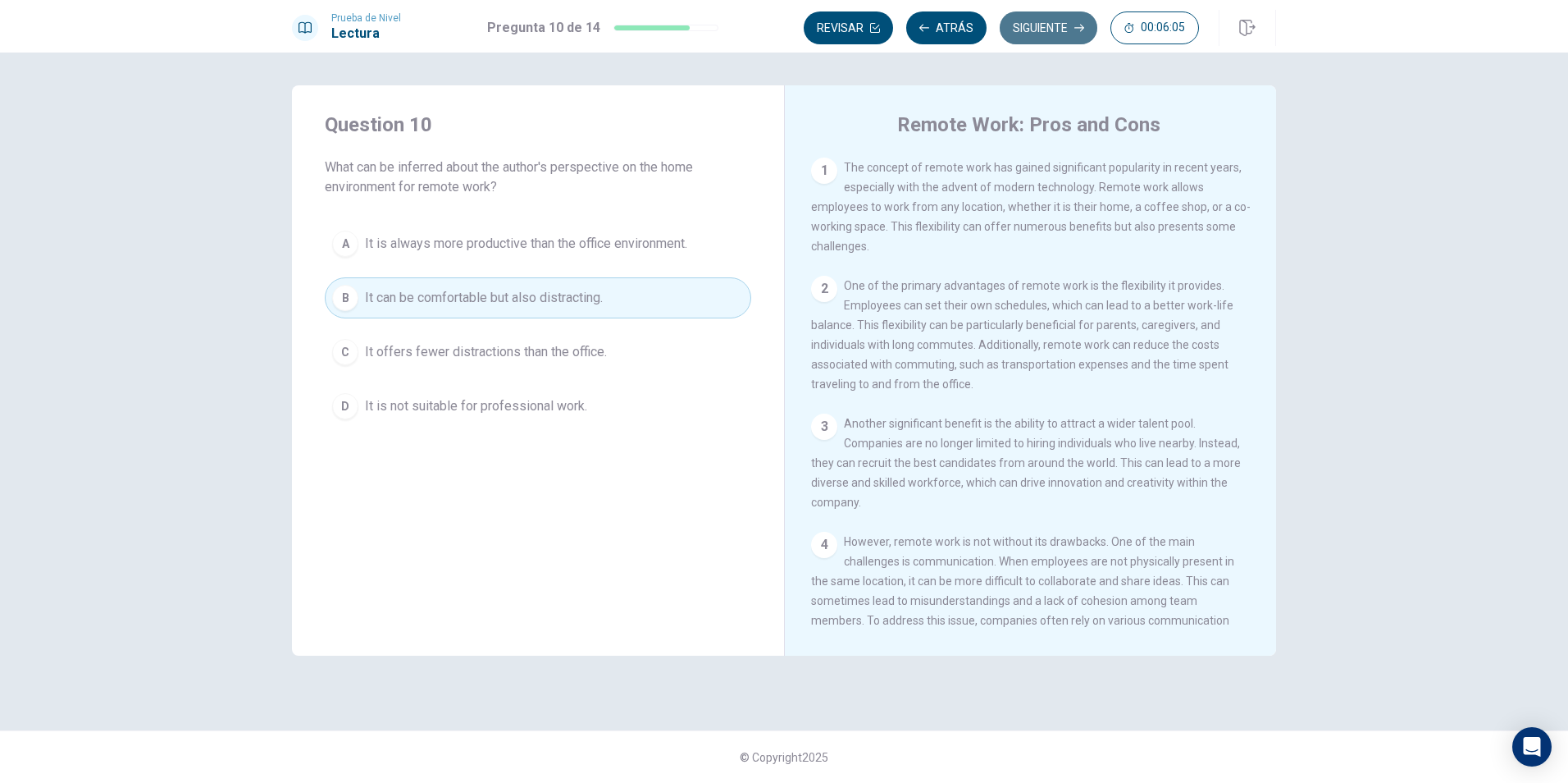
click at [1050, 31] on button "Siguiente" at bounding box center [1048, 28] width 97 height 33
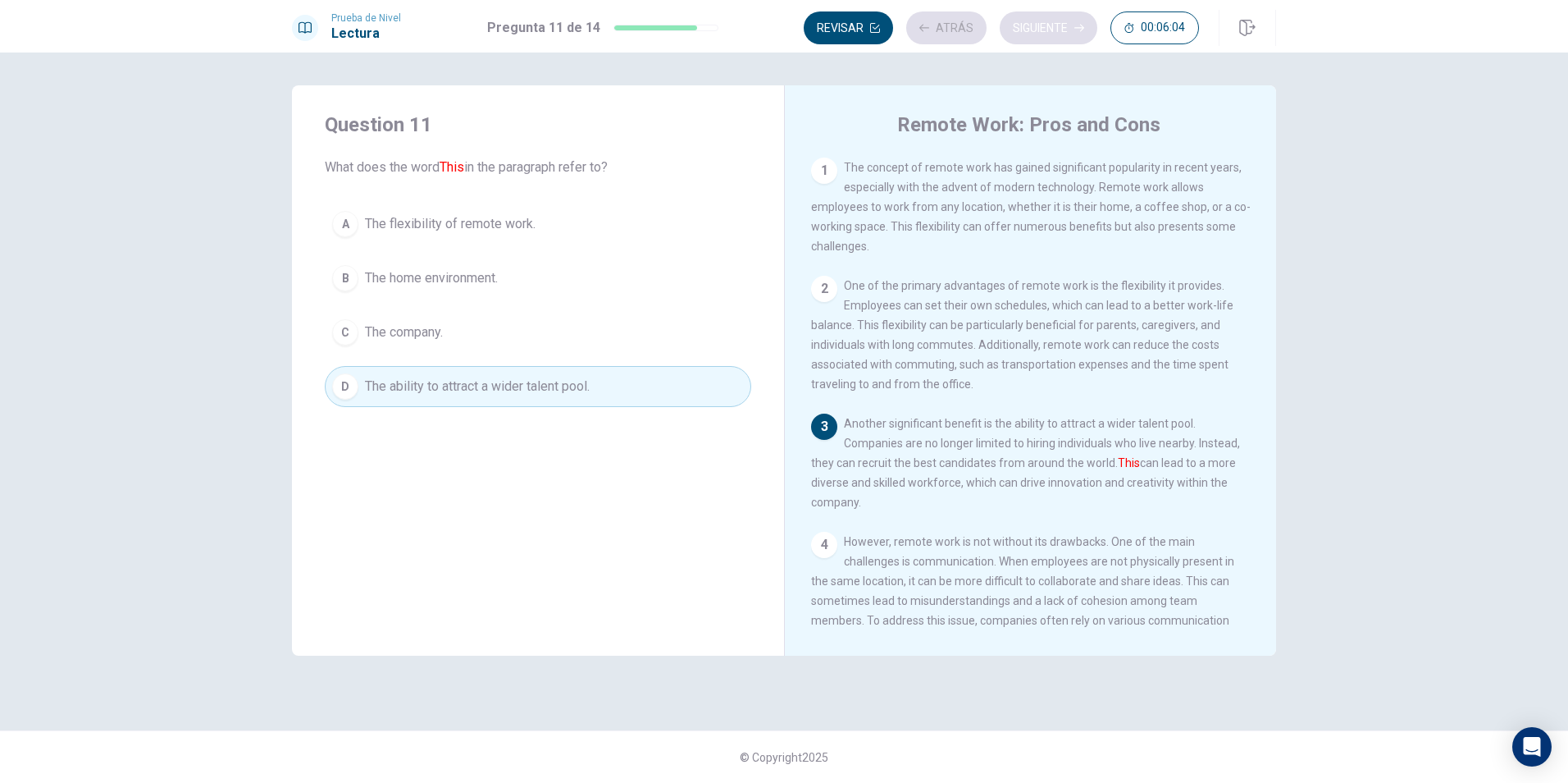
scroll to position [60, 0]
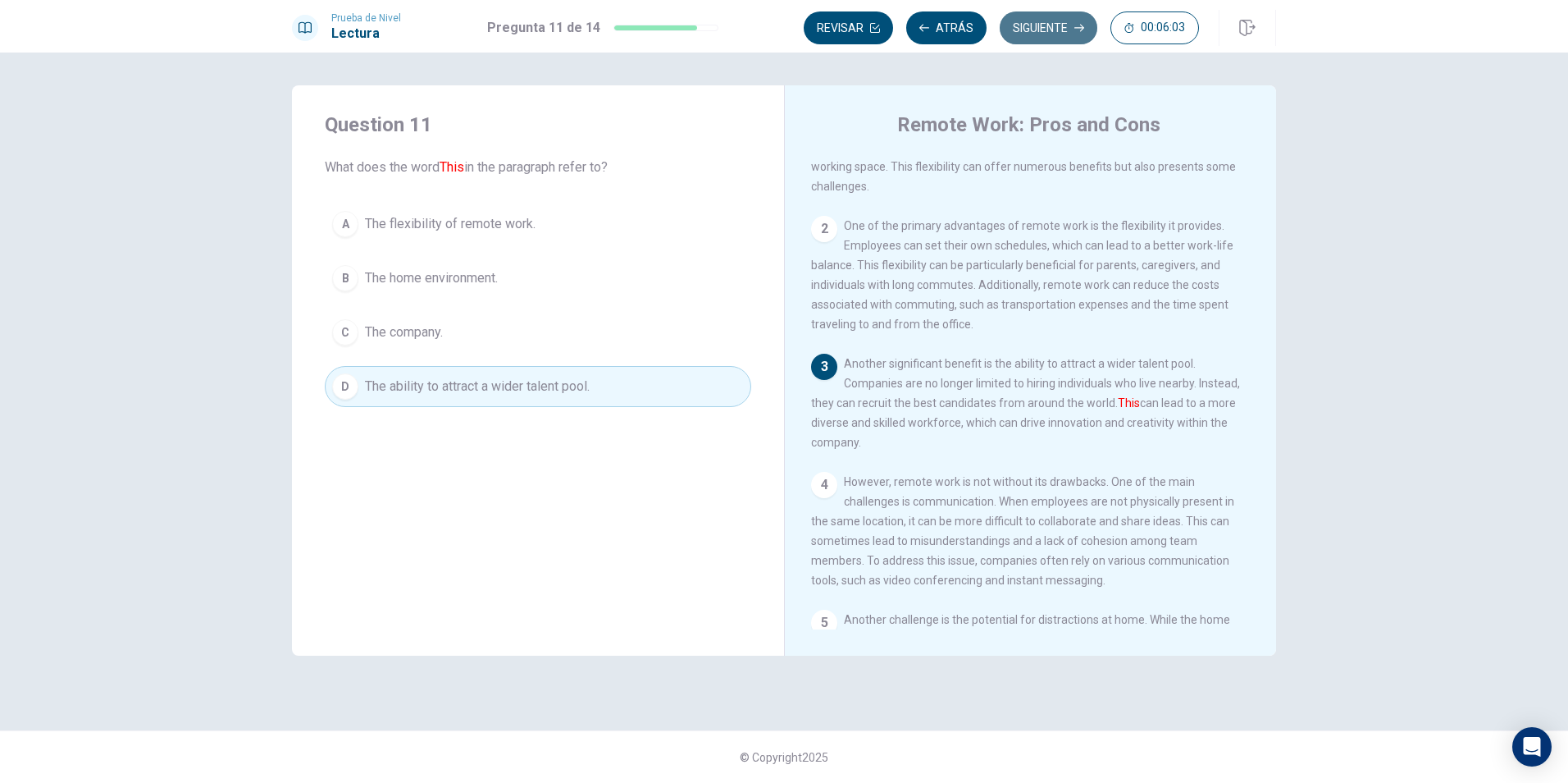
click at [1046, 28] on button "Siguiente" at bounding box center [1048, 28] width 97 height 33
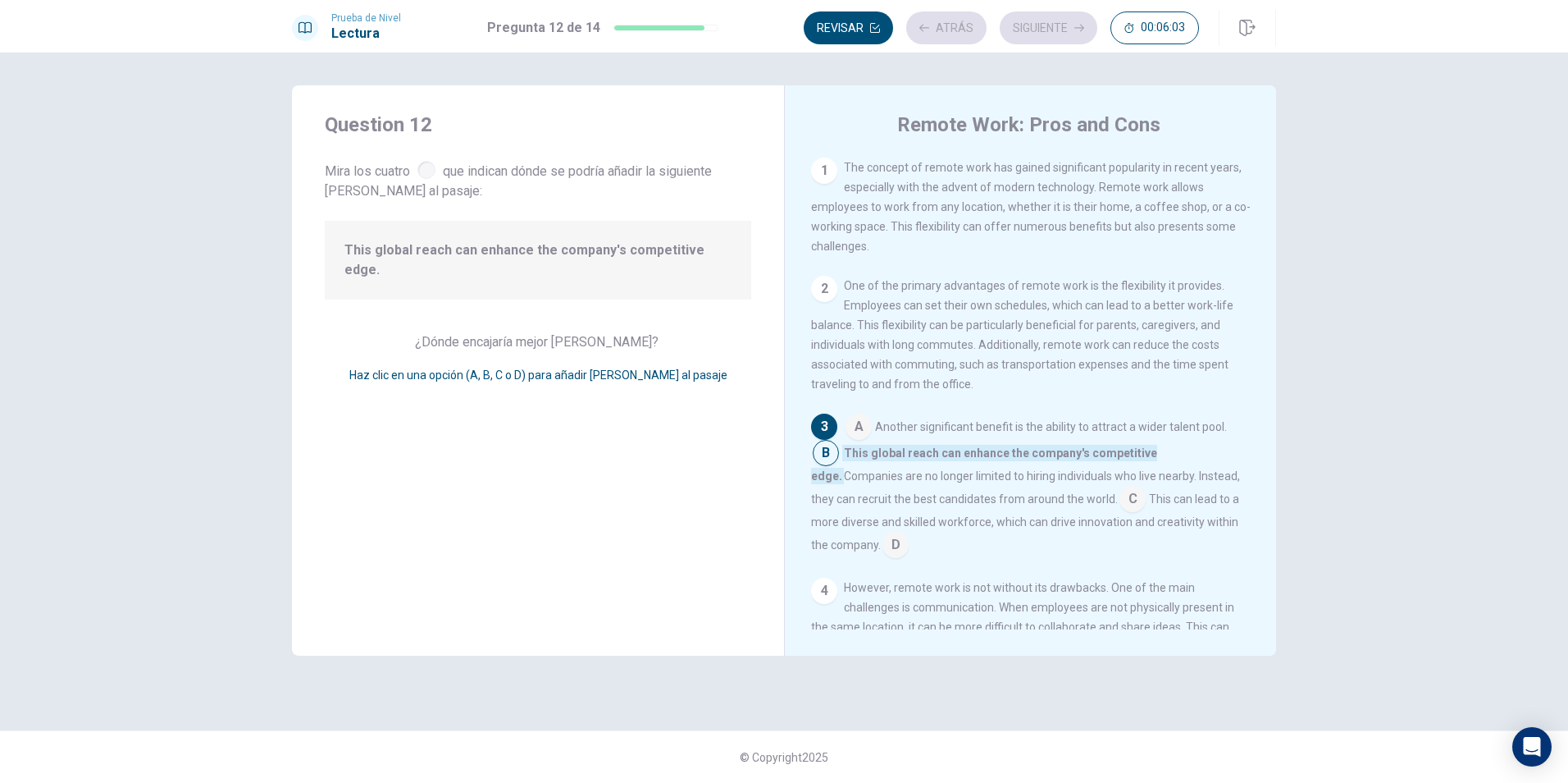
scroll to position [102, 0]
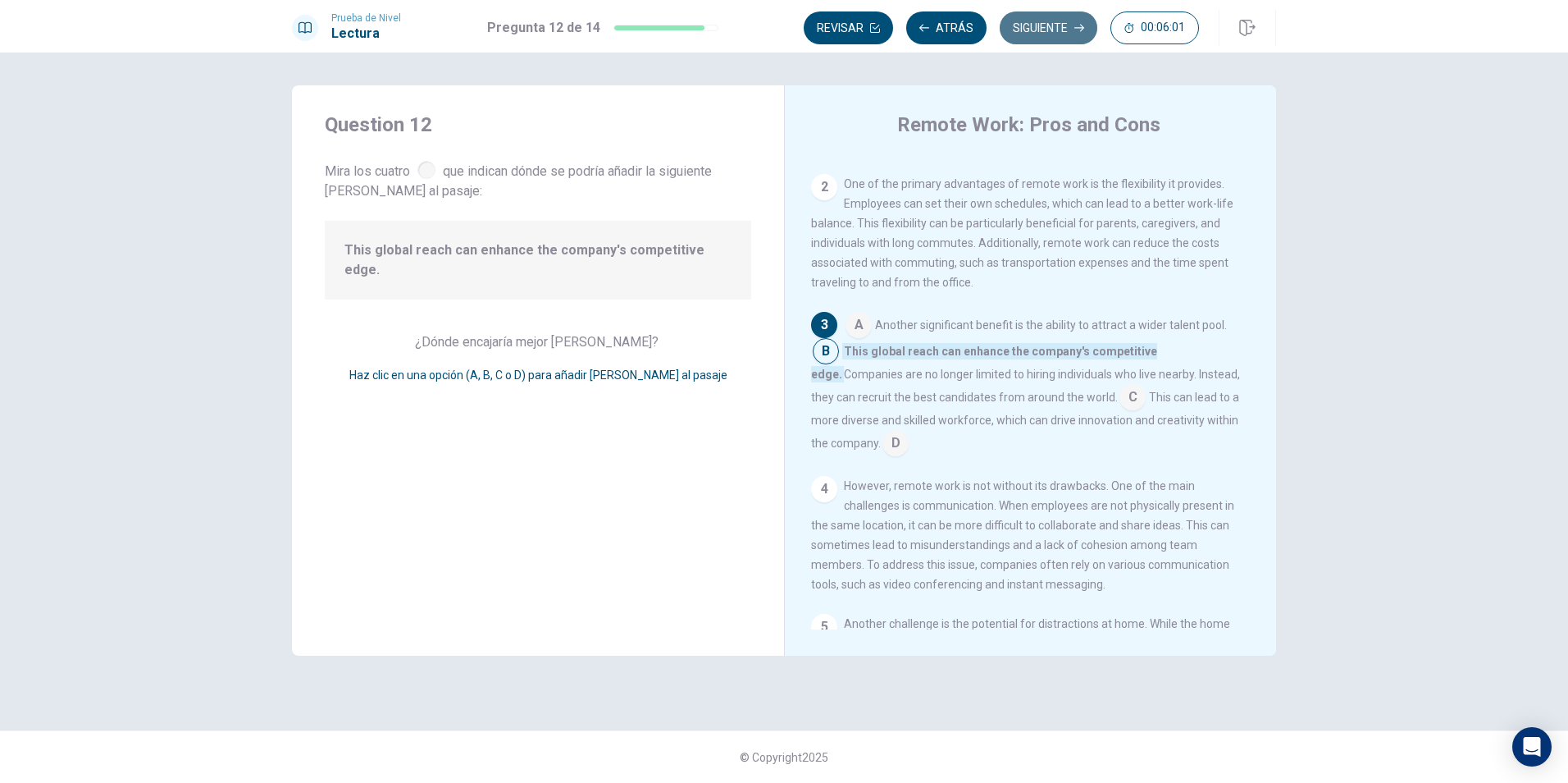
click at [1061, 25] on button "Siguiente" at bounding box center [1048, 28] width 97 height 33
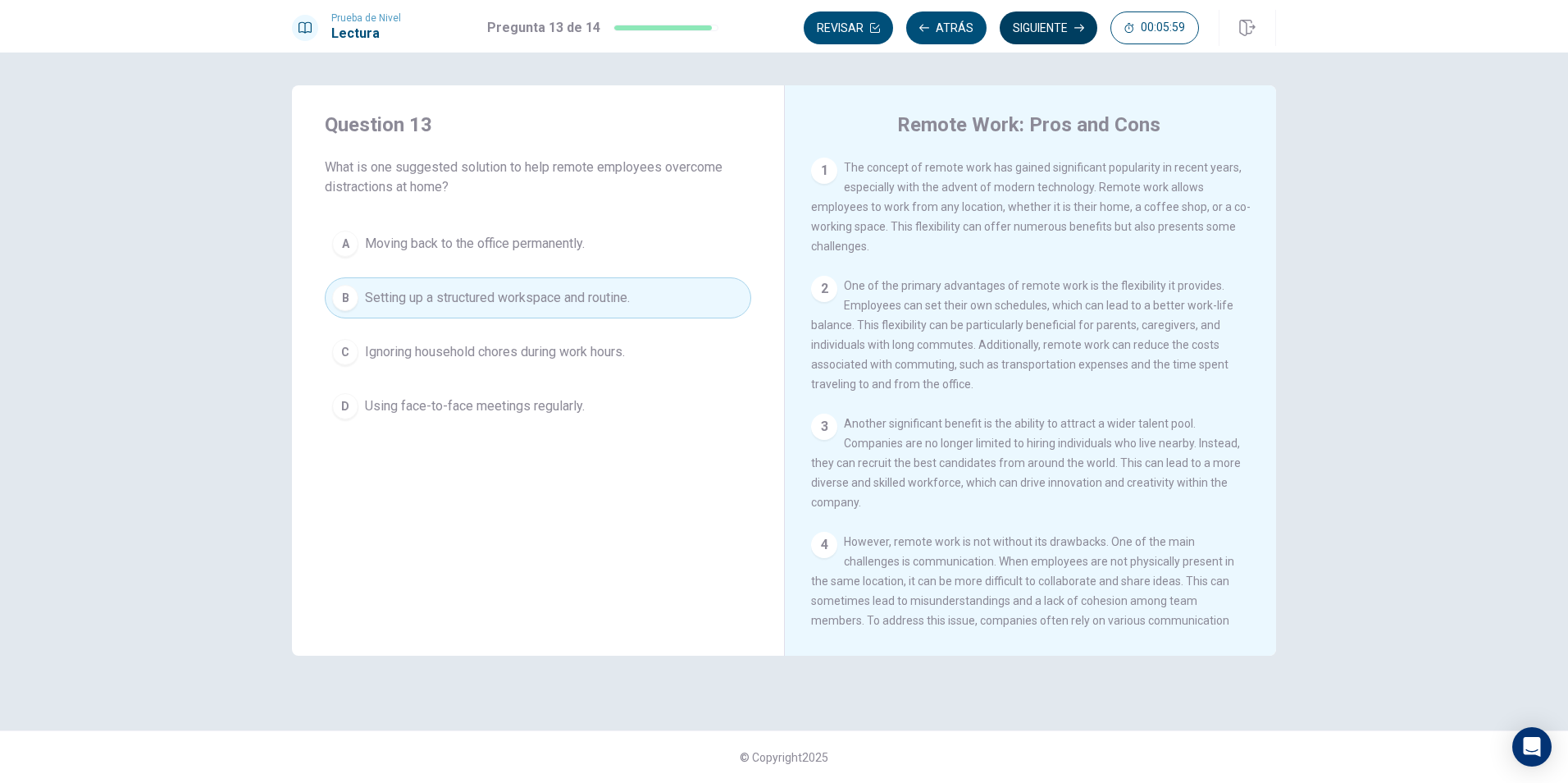
click at [1067, 11] on button "Siguiente" at bounding box center [1048, 28] width 97 height 33
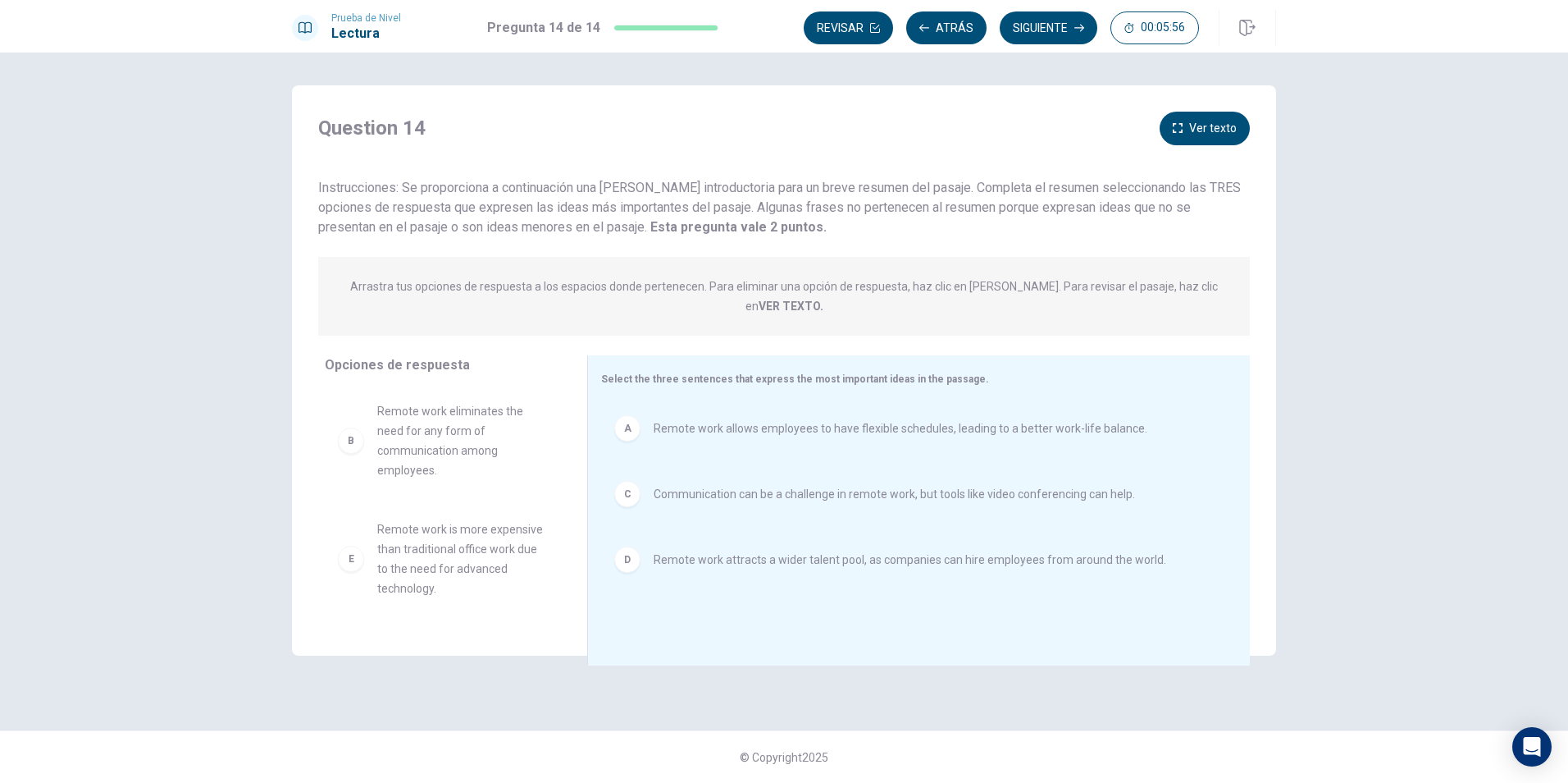
drag, startPoint x: 1055, startPoint y: 27, endPoint x: 1148, endPoint y: 226, distance: 219.7
click at [1061, 237] on div "Prueba de Nivel Lectura Pregunta 14 de 14 Revisar Atrás Siguiente 00:05:56 Preg…" at bounding box center [784, 392] width 1568 height 783
click at [1212, 133] on button "Ver texto" at bounding box center [1204, 128] width 90 height 34
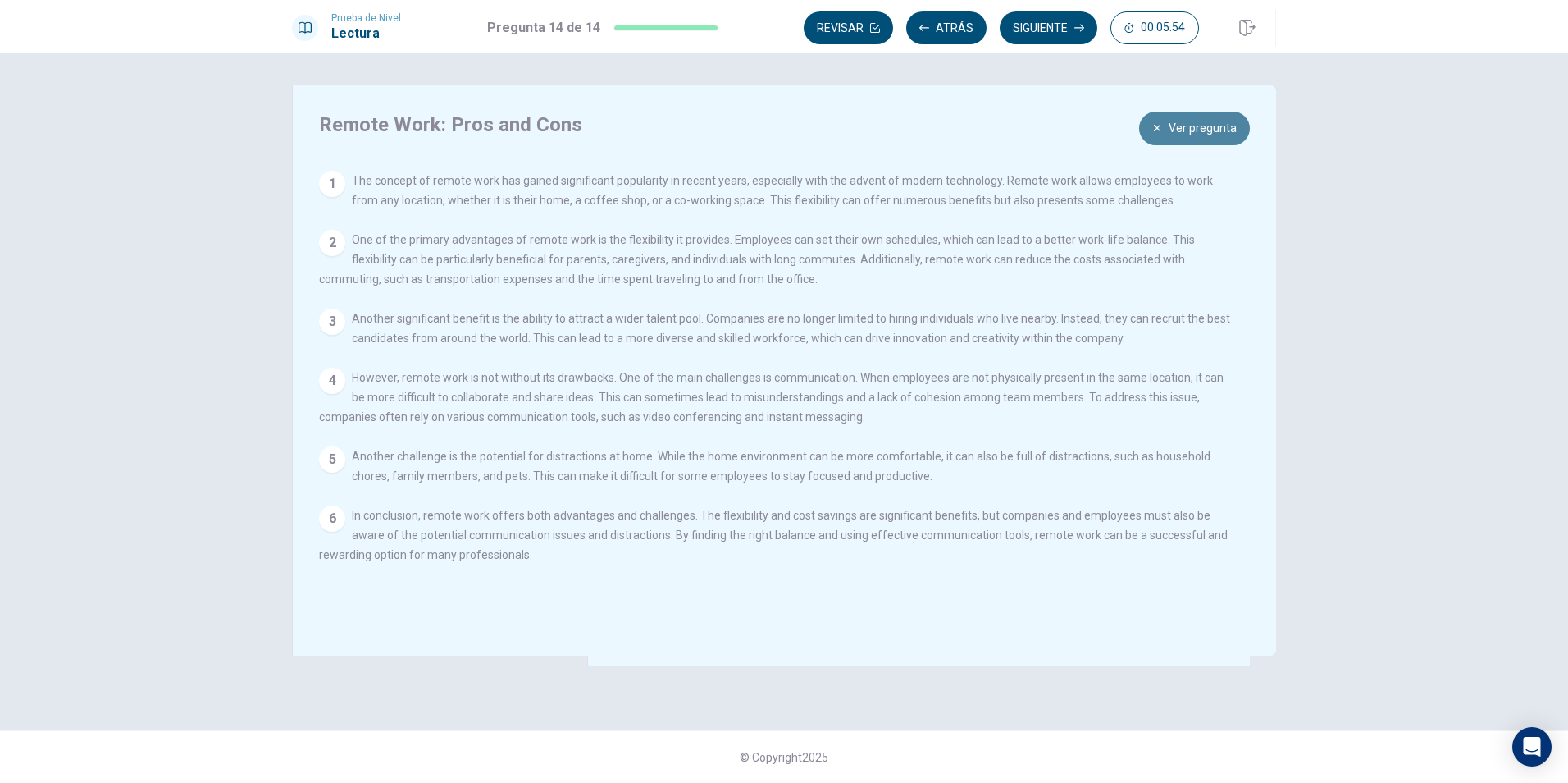
click at [1212, 133] on button "Ver pregunta" at bounding box center [1194, 128] width 111 height 34
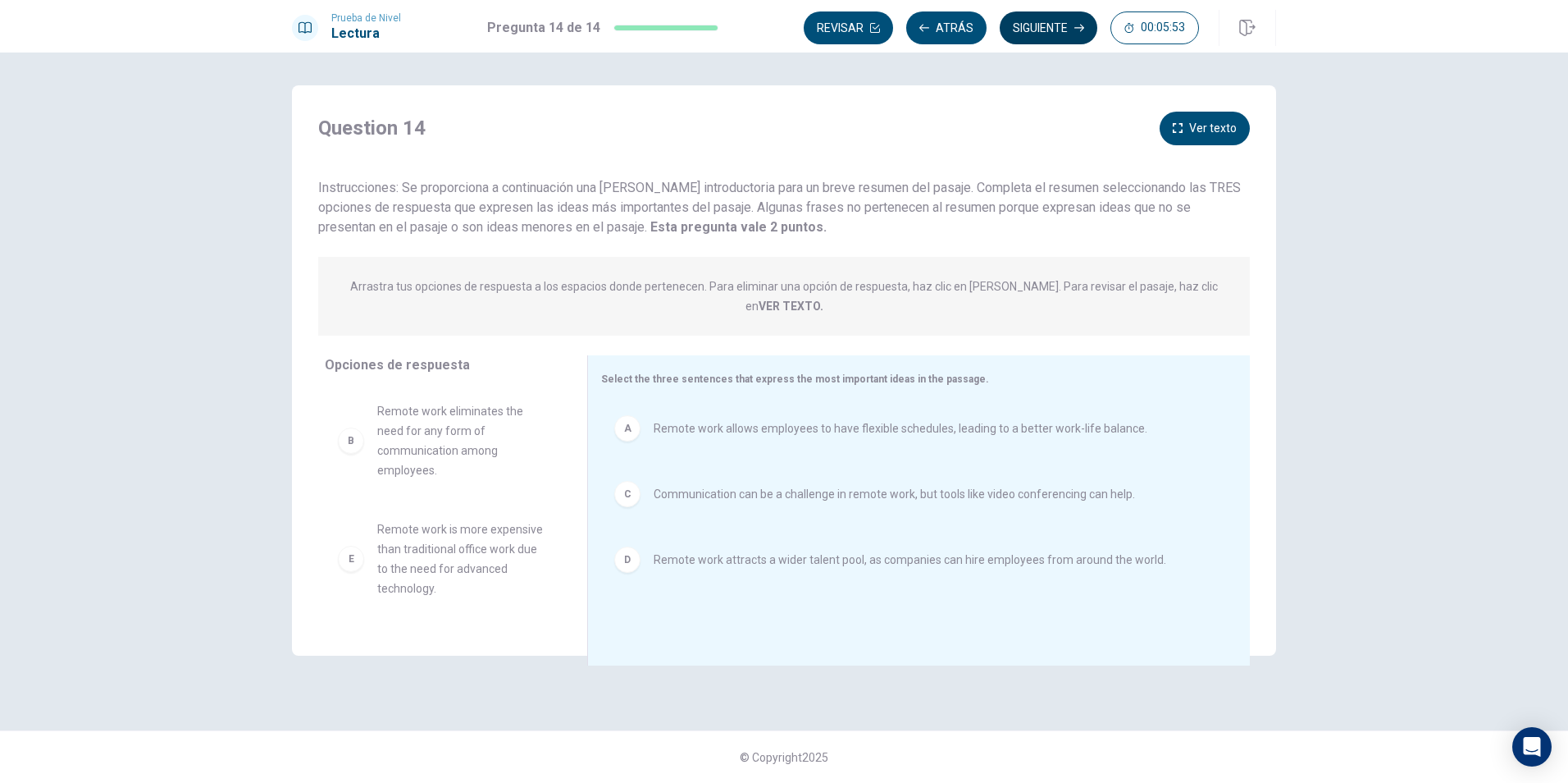
click at [1060, 29] on button "Siguiente" at bounding box center [1048, 28] width 97 height 33
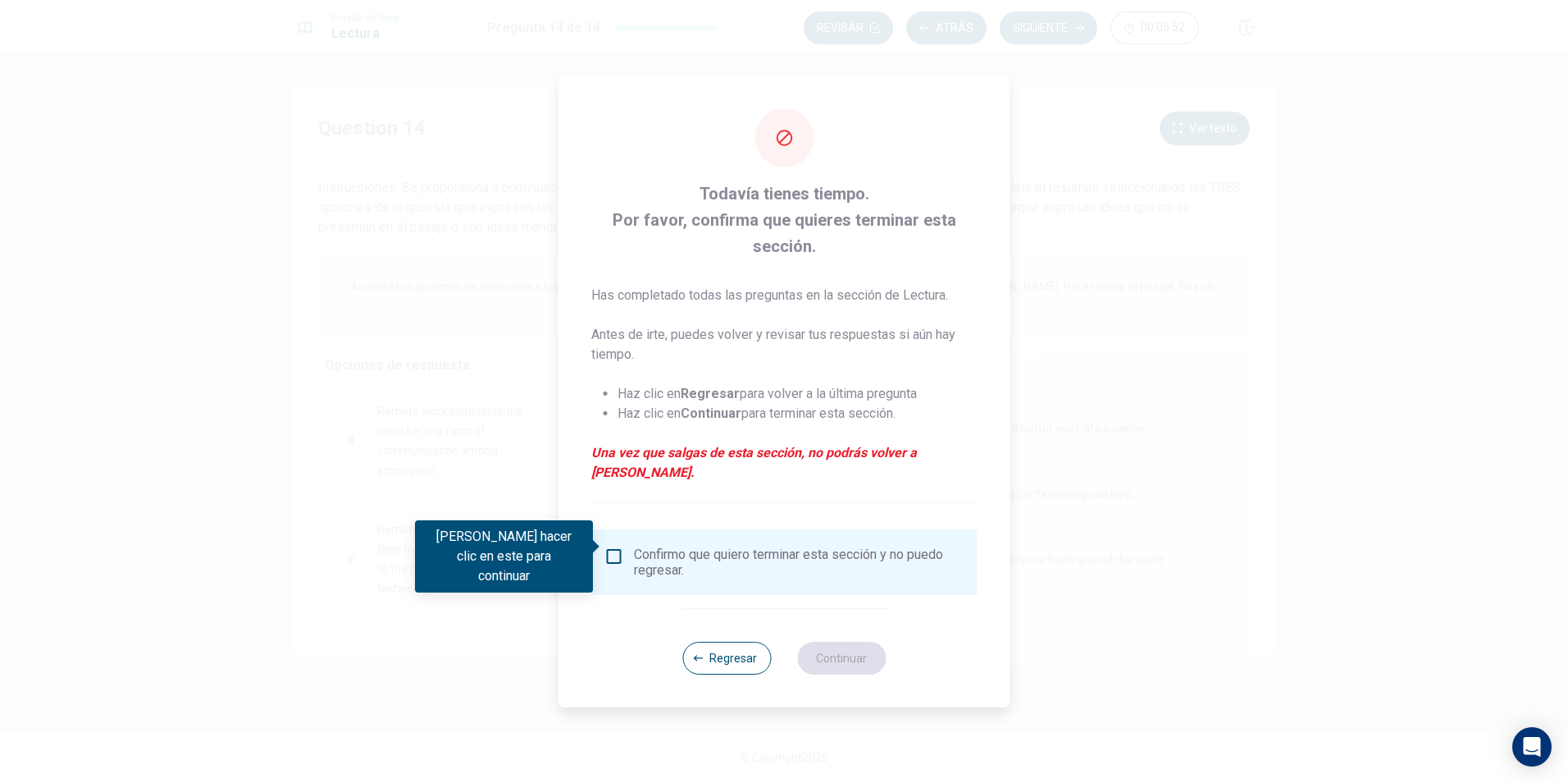
click at [625, 546] on div "Confirmo que quiero terminar esta sección y no puedo regresar." at bounding box center [784, 562] width 360 height 31
click at [617, 549] on input "Debes hacer clic en este para continuar" at bounding box center [614, 556] width 20 height 20
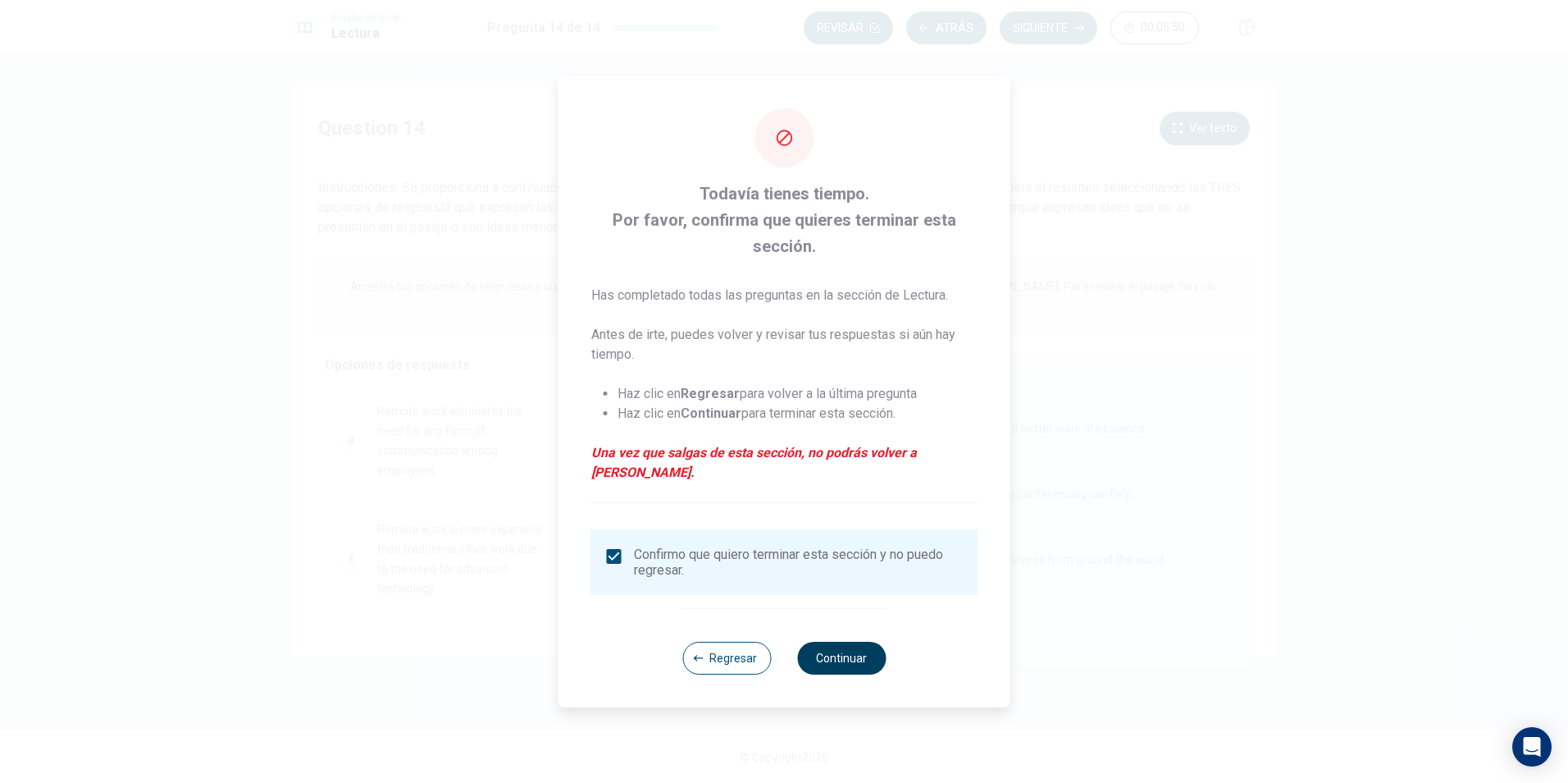
click at [854, 642] on button "Continuar" at bounding box center [841, 658] width 89 height 33
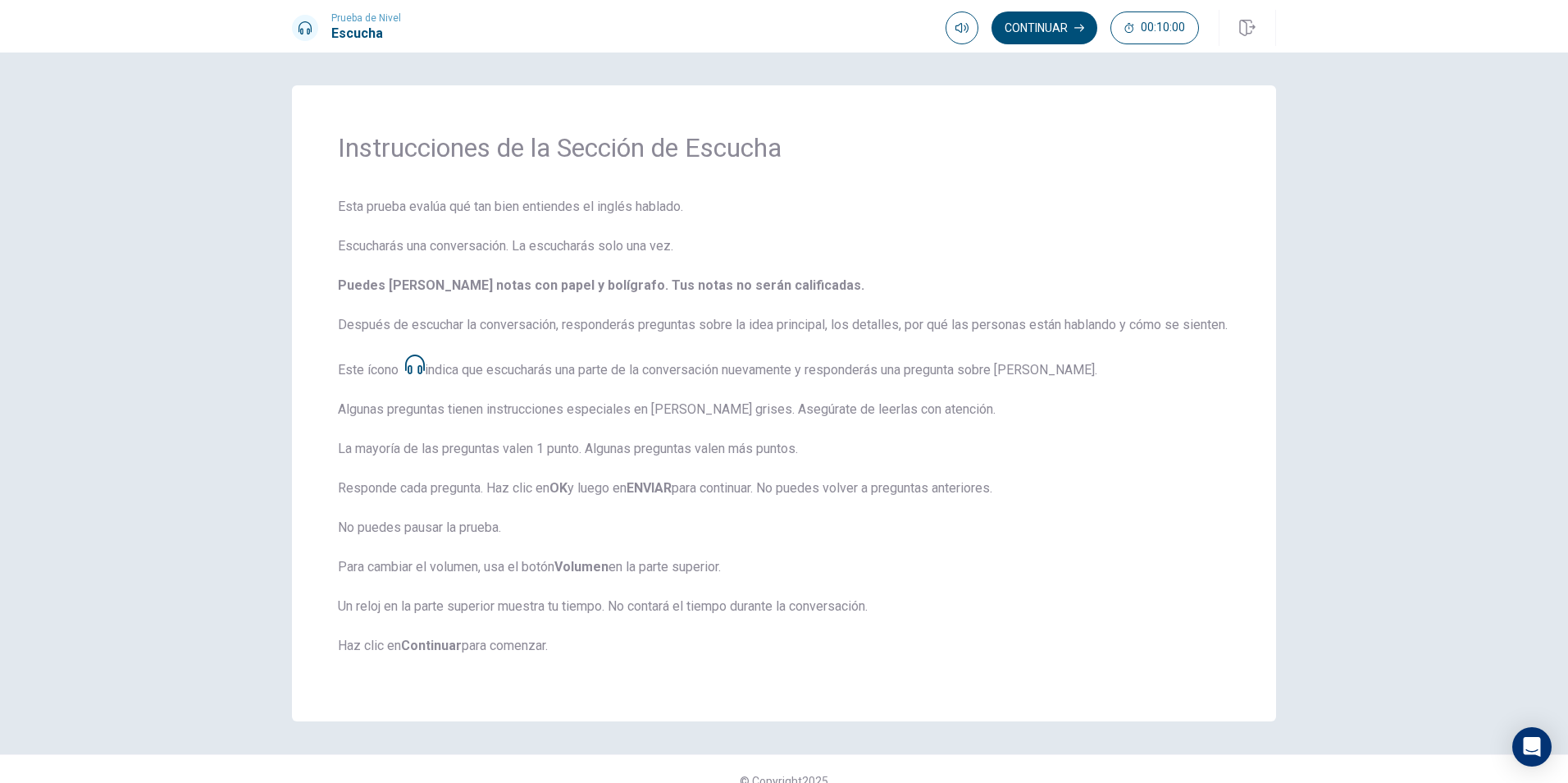
drag, startPoint x: 372, startPoint y: 506, endPoint x: 531, endPoint y: 507, distance: 159.0
click at [531, 507] on span "Esta prueba evalúa qué tan bien entiendes el inglés hablado. Escucharás una con…" at bounding box center [784, 436] width 892 height 478
click at [551, 508] on span "Esta prueba evalúa qué tan bien entiendes el inglés hablado. Escucharás una con…" at bounding box center [784, 436] width 892 height 478
drag, startPoint x: 626, startPoint y: 513, endPoint x: 996, endPoint y: 514, distance: 370.0
click at [992, 514] on span "Esta prueba evalúa qué tan bien entiendes el inglés hablado. Escucharás una con…" at bounding box center [784, 436] width 892 height 478
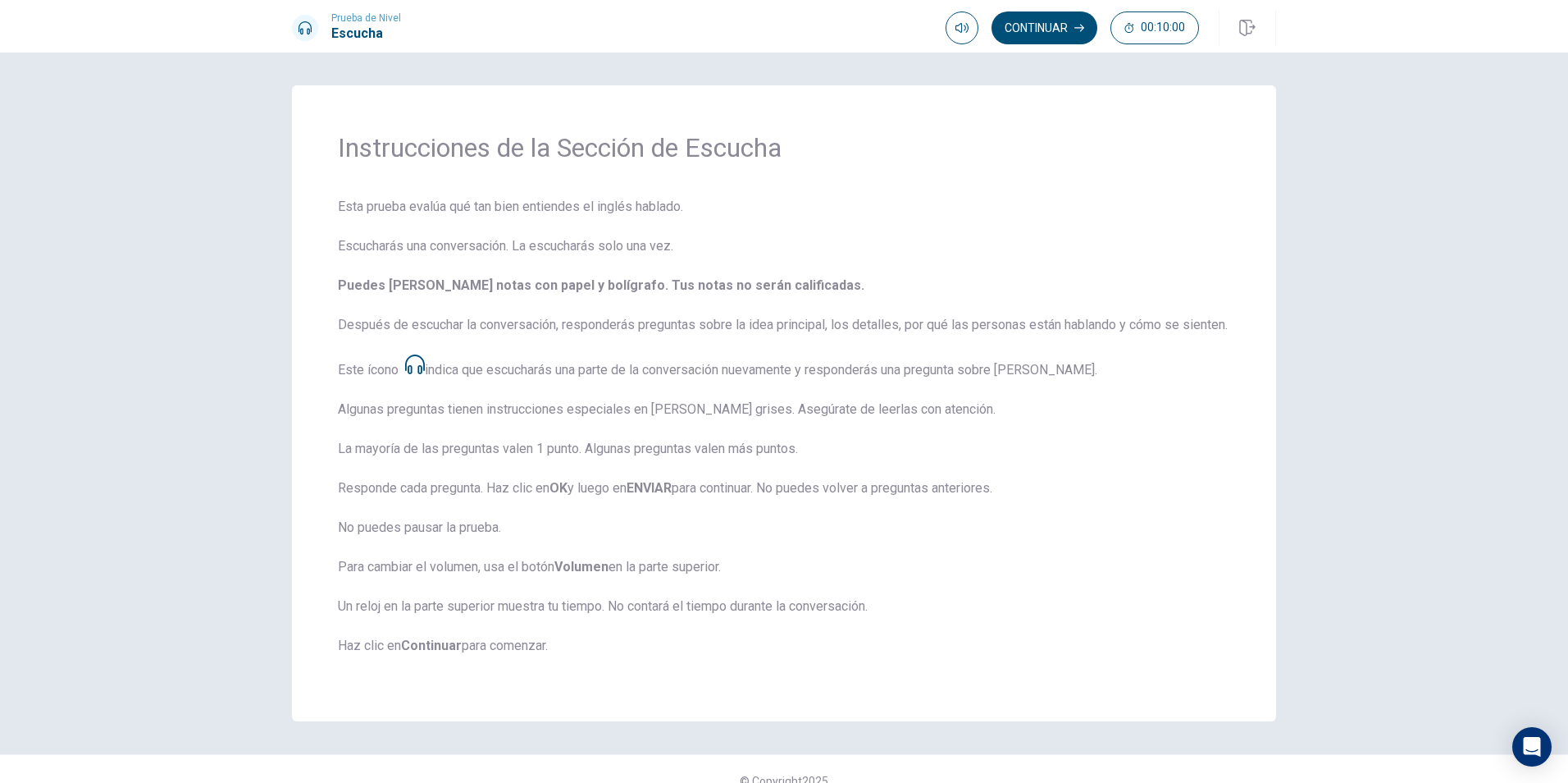
click at [752, 539] on span "Esta prueba evalúa qué tan bien entiendes el inglés hablado. Escucharás una con…" at bounding box center [784, 436] width 892 height 478
drag, startPoint x: 360, startPoint y: 552, endPoint x: 443, endPoint y: 553, distance: 83.0
click at [442, 553] on span "Esta prueba evalúa qué tan bien entiendes el inglés hablado. Escucharás una con…" at bounding box center [784, 436] width 892 height 478
drag, startPoint x: 394, startPoint y: 583, endPoint x: 711, endPoint y: 584, distance: 317.0
click at [649, 589] on span "Esta prueba evalúa qué tan bien entiendes el inglés hablado. Escucharás una con…" at bounding box center [784, 436] width 892 height 478
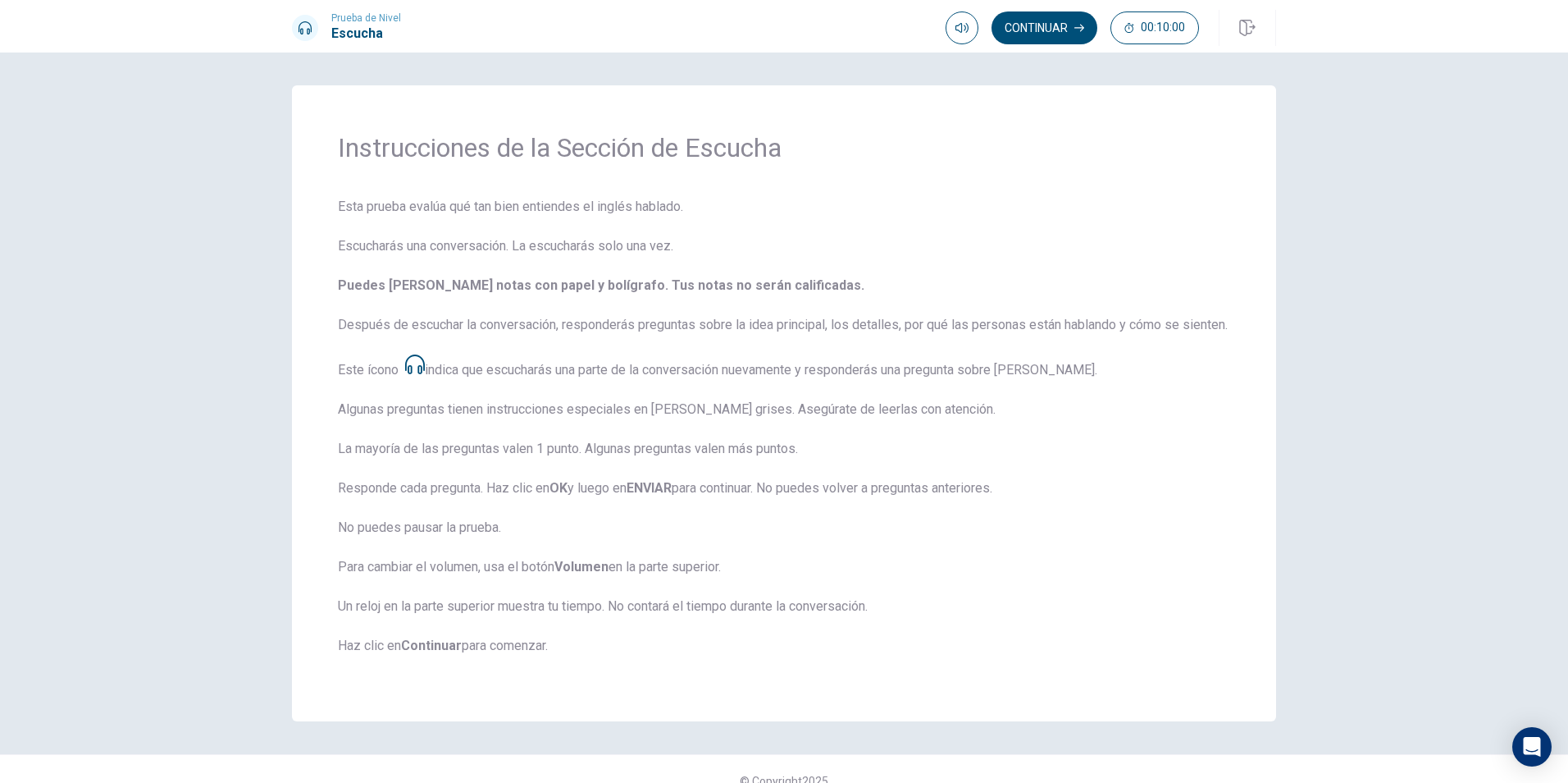
click at [714, 583] on span "Esta prueba evalúa qué tan bien entiendes el inglés hablado. Escucharás una con…" at bounding box center [784, 436] width 892 height 478
drag, startPoint x: 622, startPoint y: 635, endPoint x: 795, endPoint y: 629, distance: 173.1
click at [753, 631] on span "Esta prueba evalúa qué tan bien entiendes el inglés hablado. Escucharás una con…" at bounding box center [784, 436] width 892 height 478
click at [898, 620] on span "Esta prueba evalúa qué tan bien entiendes el inglés hablado. Escucharás una con…" at bounding box center [784, 436] width 892 height 478
drag, startPoint x: 895, startPoint y: 622, endPoint x: 496, endPoint y: 621, distance: 399.0
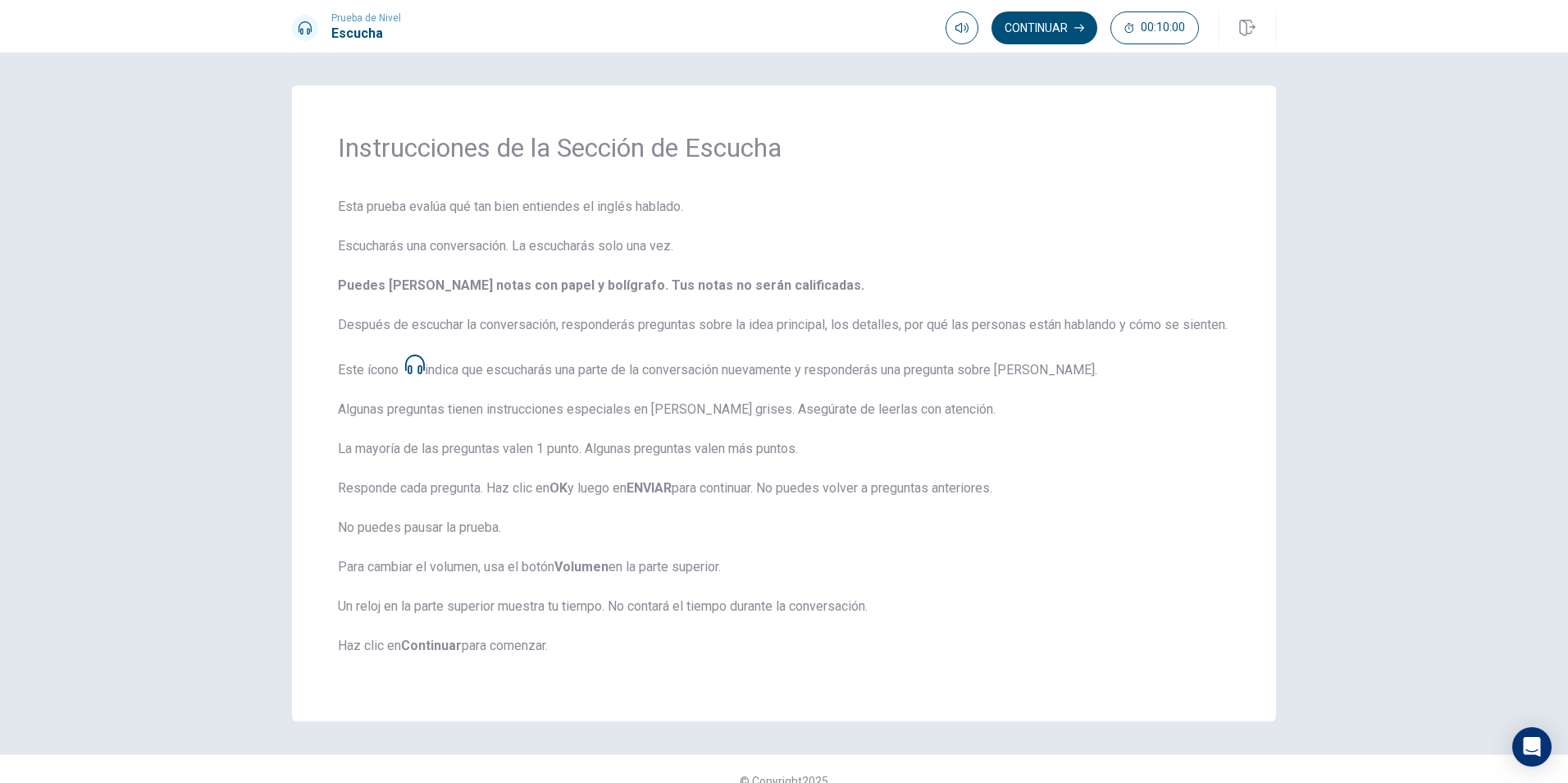
click at [507, 620] on span "Esta prueba evalúa qué tan bien entiendes el inglés hablado. Escucharás una con…" at bounding box center [784, 436] width 892 height 478
click at [443, 653] on strong "Continuar" at bounding box center [431, 645] width 61 height 15
click at [987, 62] on span at bounding box center [992, 59] width 9 height 9
type input "1"
drag, startPoint x: 976, startPoint y: 62, endPoint x: 992, endPoint y: 60, distance: 16.1
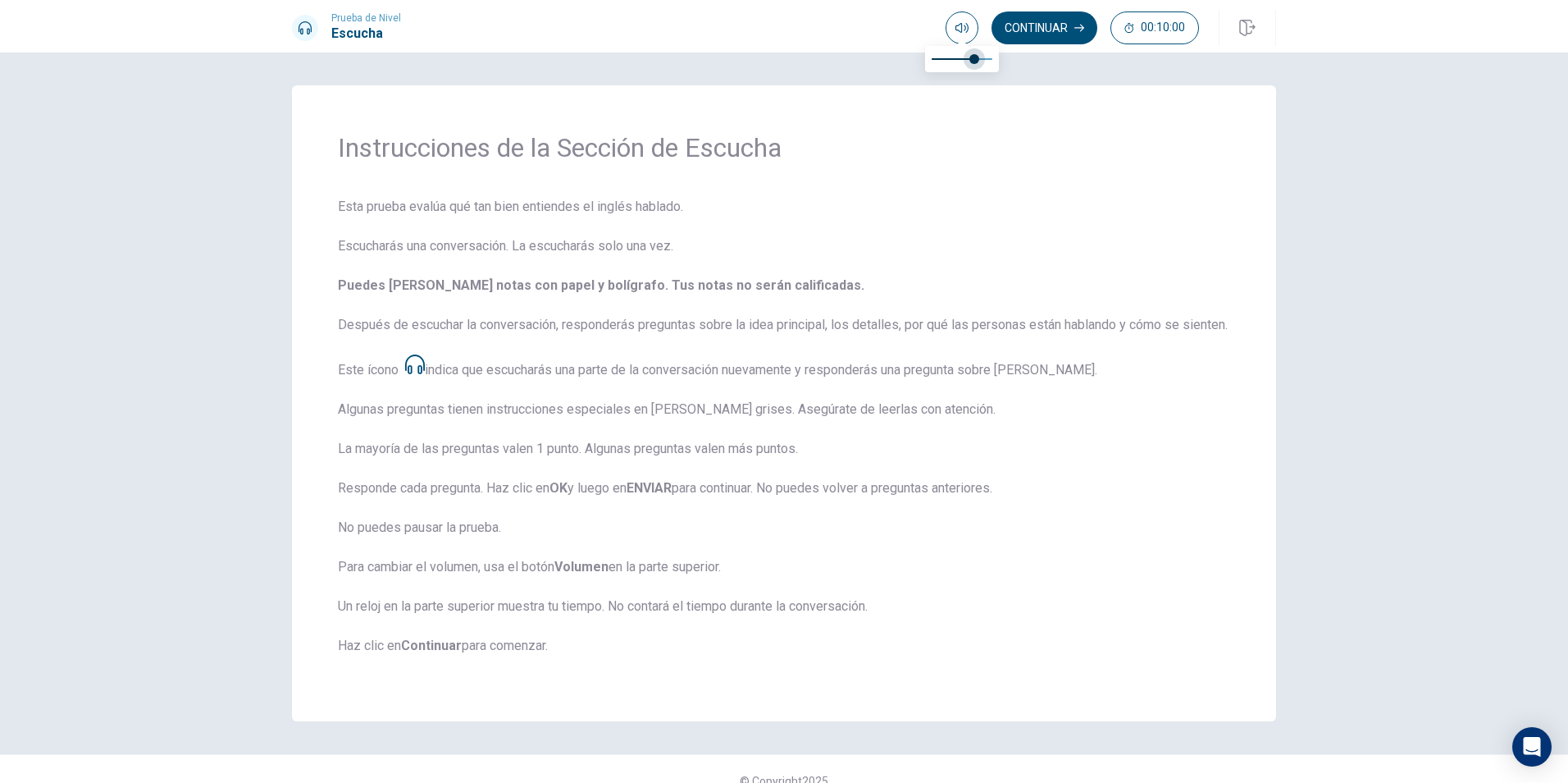
click at [979, 60] on span at bounding box center [974, 59] width 9 height 9
click at [1055, 19] on button "Continuar" at bounding box center [1044, 28] width 106 height 33
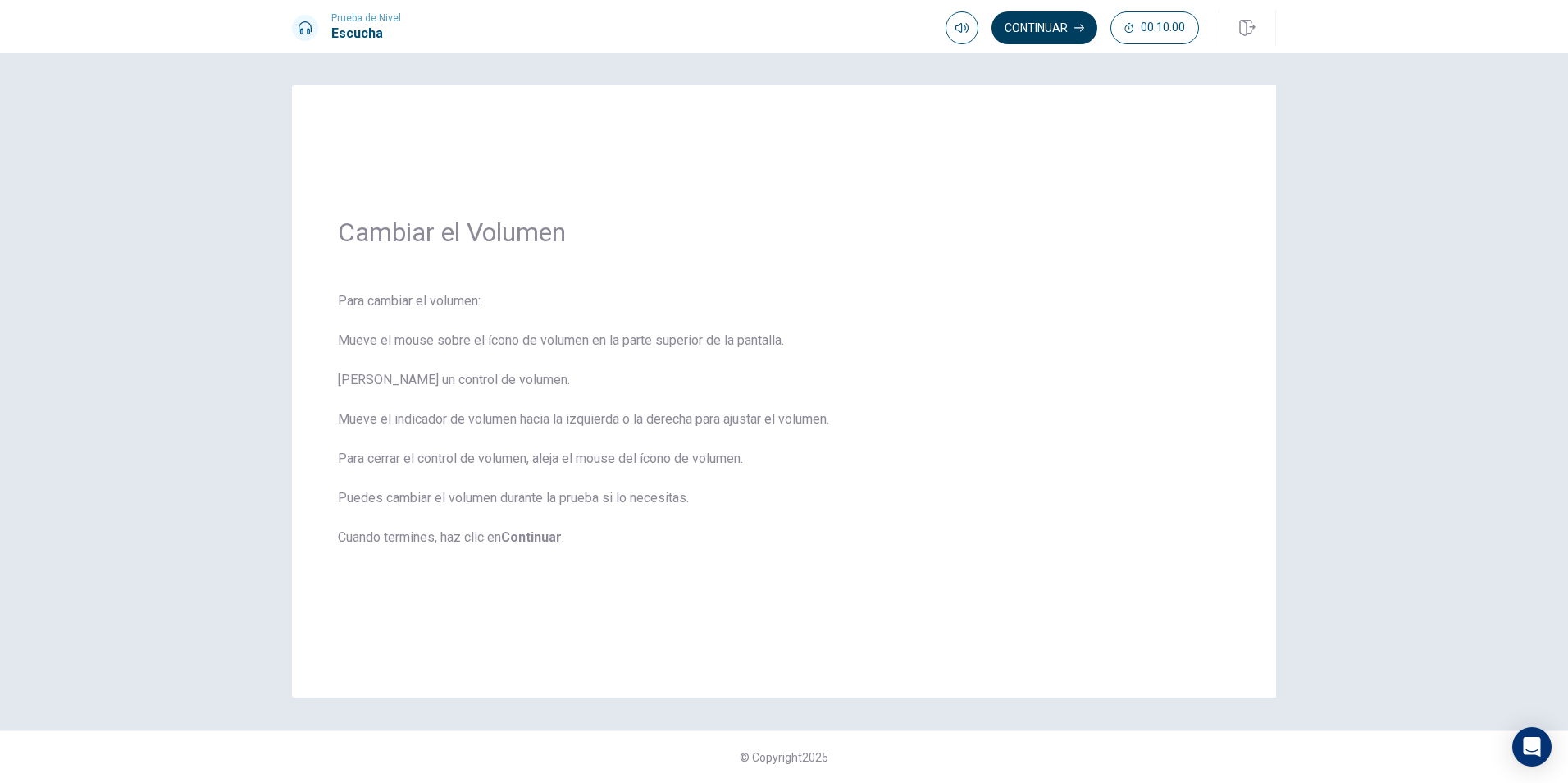
click at [1025, 24] on button "Continuar" at bounding box center [1044, 28] width 106 height 33
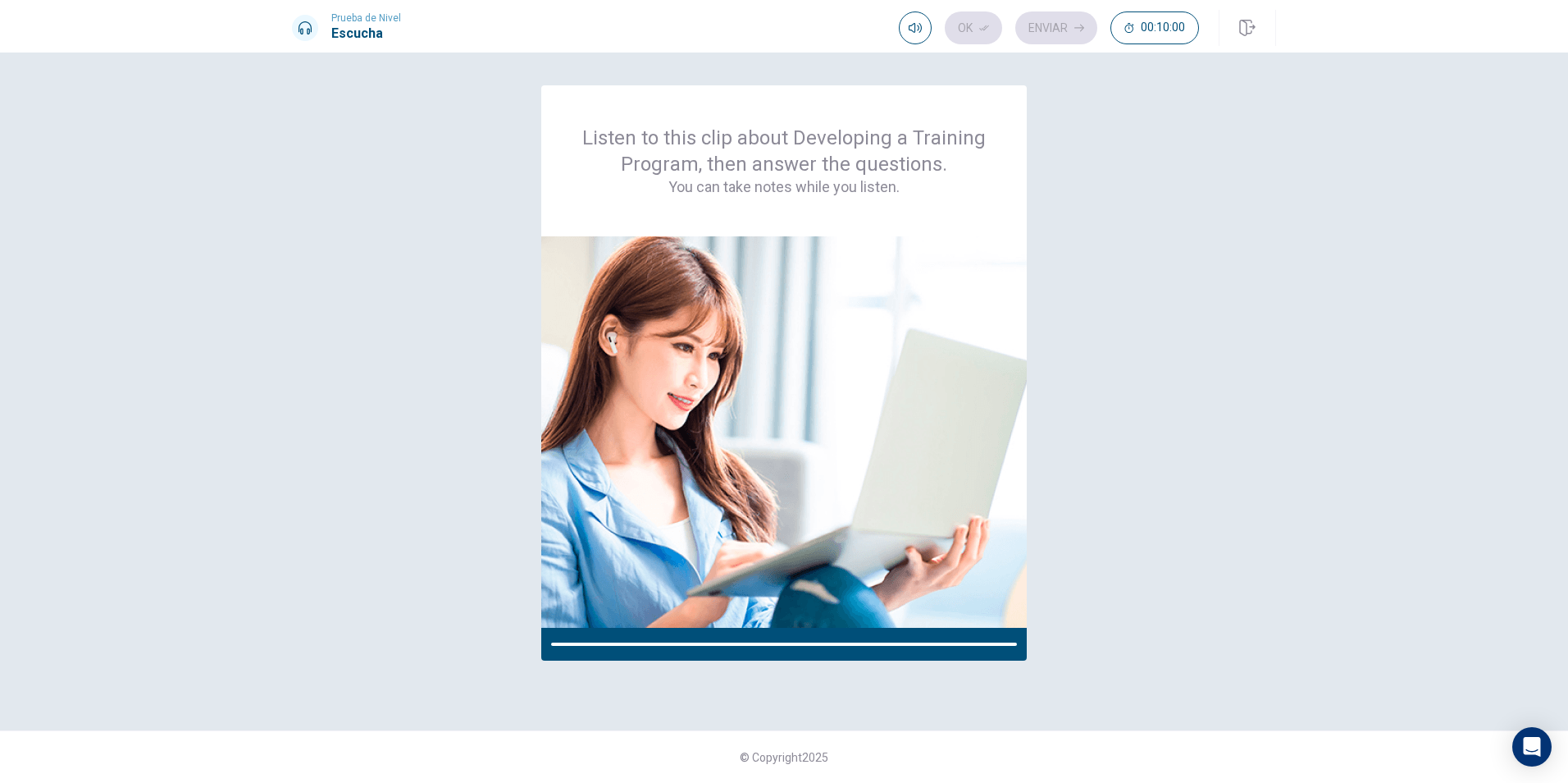
click at [1025, 24] on div "Ok Enviar 00:10:00" at bounding box center [1048, 28] width 300 height 33
click at [735, 644] on div at bounding box center [660, 644] width 217 height 3
type input "1"
drag, startPoint x: 940, startPoint y: 59, endPoint x: 1101, endPoint y: 84, distance: 162.9
click at [1081, 79] on body "This site uses cookies, as explained in our Privacy Policy . If you agree to th…" at bounding box center [784, 392] width 1568 height 783
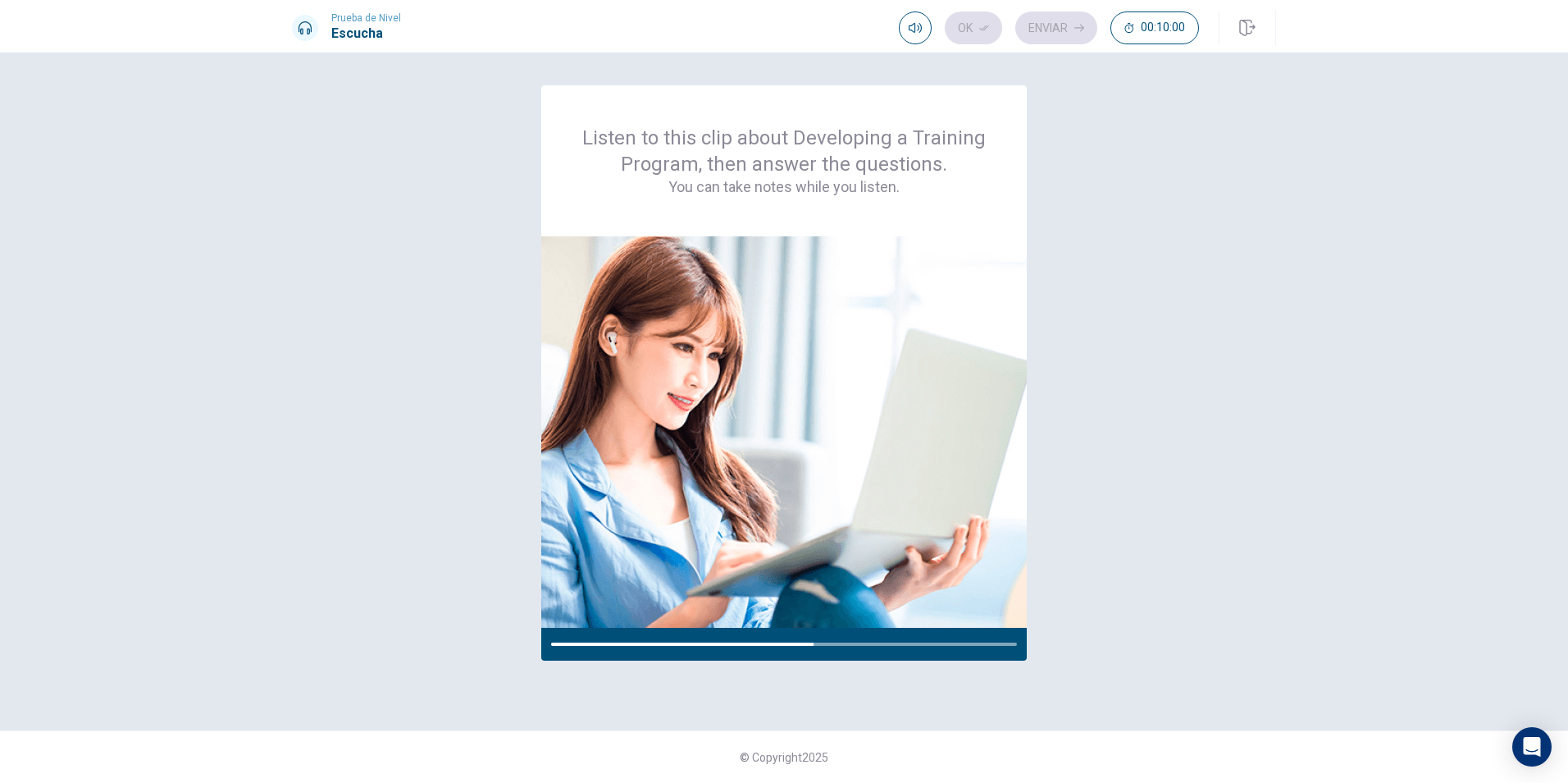
click at [1208, 330] on div "Listen to this clip about Developing a Training Program, then answer the questi…" at bounding box center [784, 391] width 984 height 612
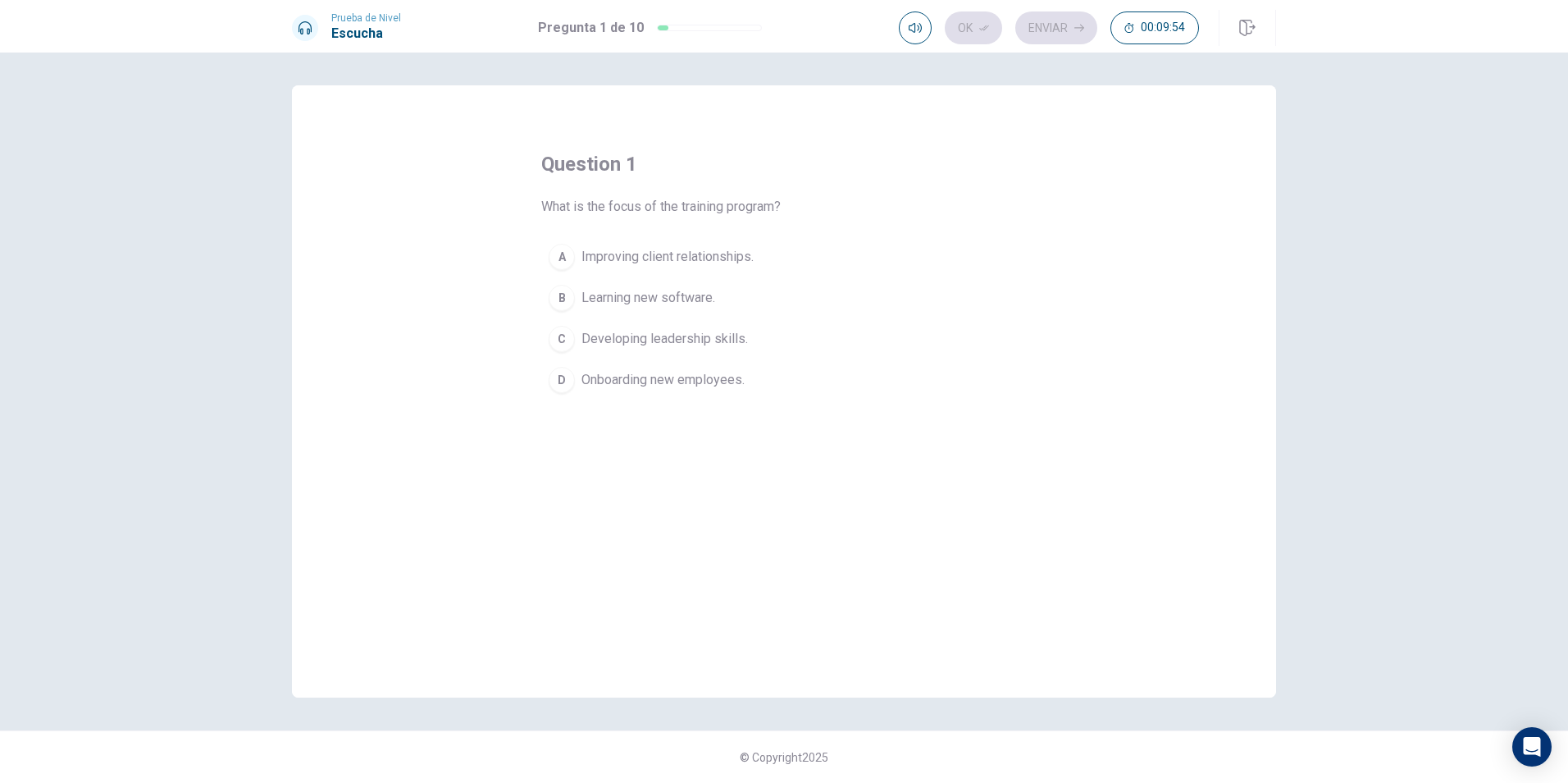
click at [710, 381] on span "Onboarding new employees." at bounding box center [663, 379] width 163 height 20
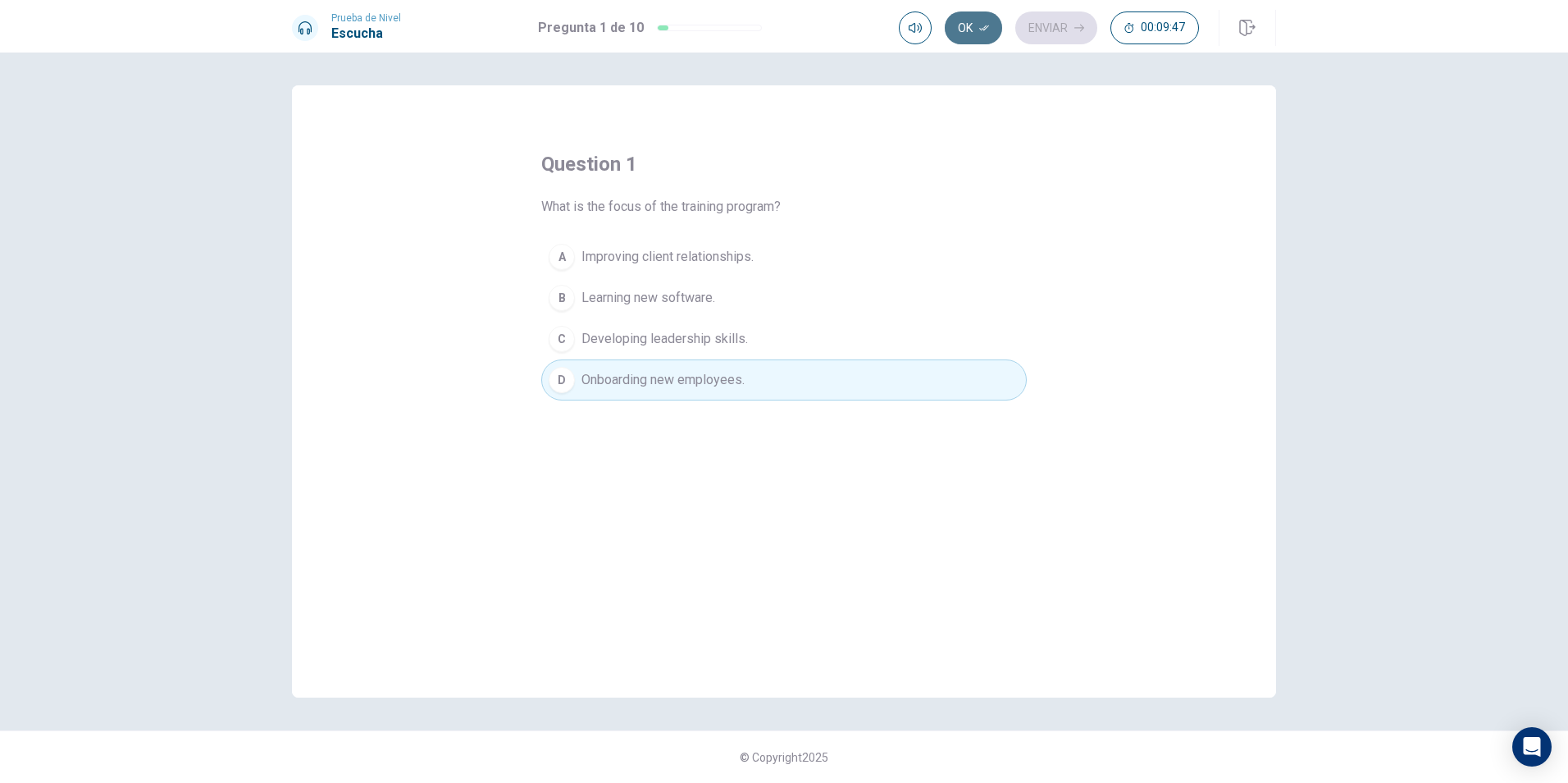
click at [979, 24] on icon "button" at bounding box center [983, 28] width 9 height 9
click at [1060, 36] on button "Enviar" at bounding box center [1055, 28] width 82 height 33
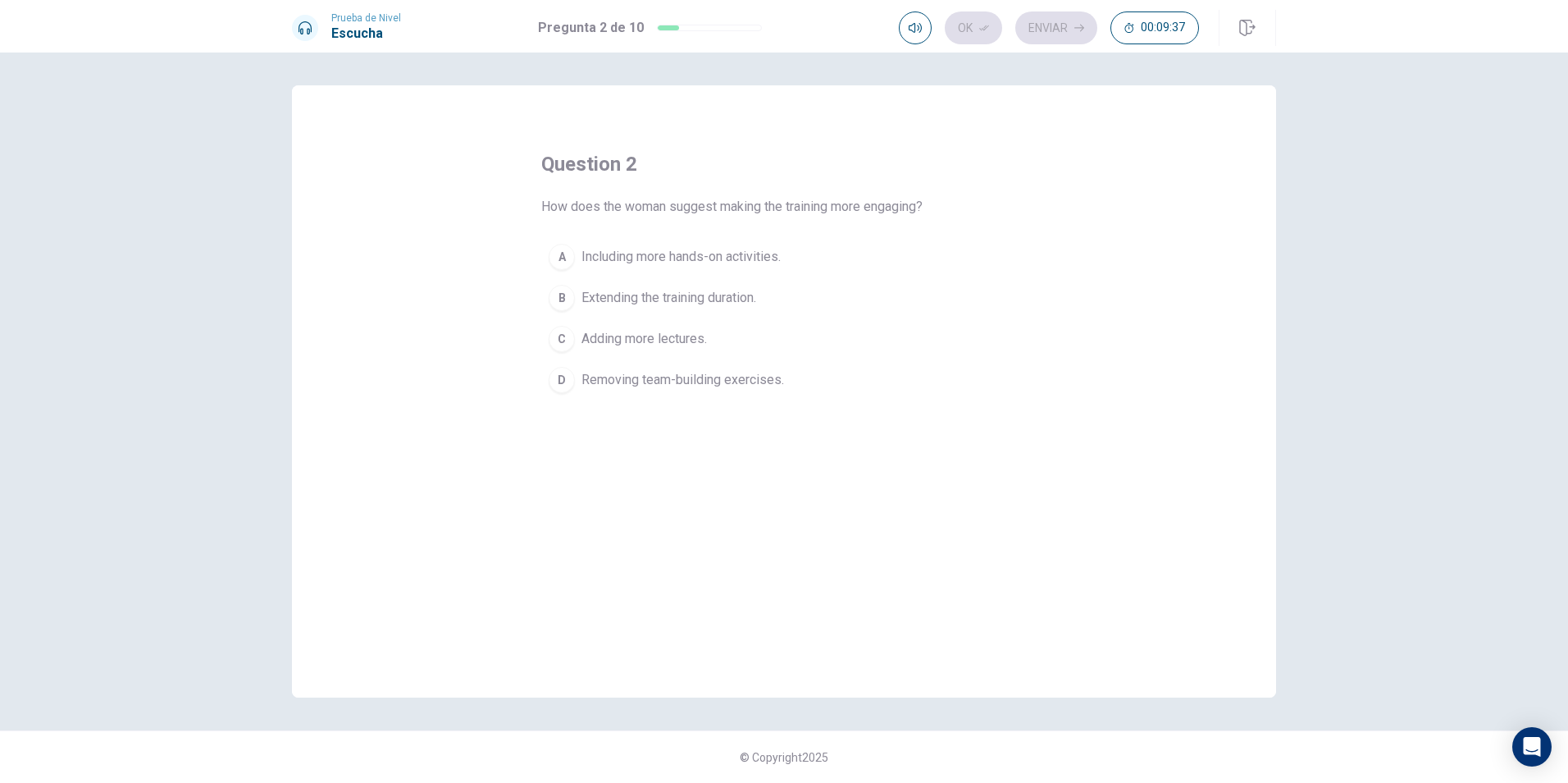
click at [739, 257] on span "Including more hands-on activities." at bounding box center [681, 256] width 200 height 20
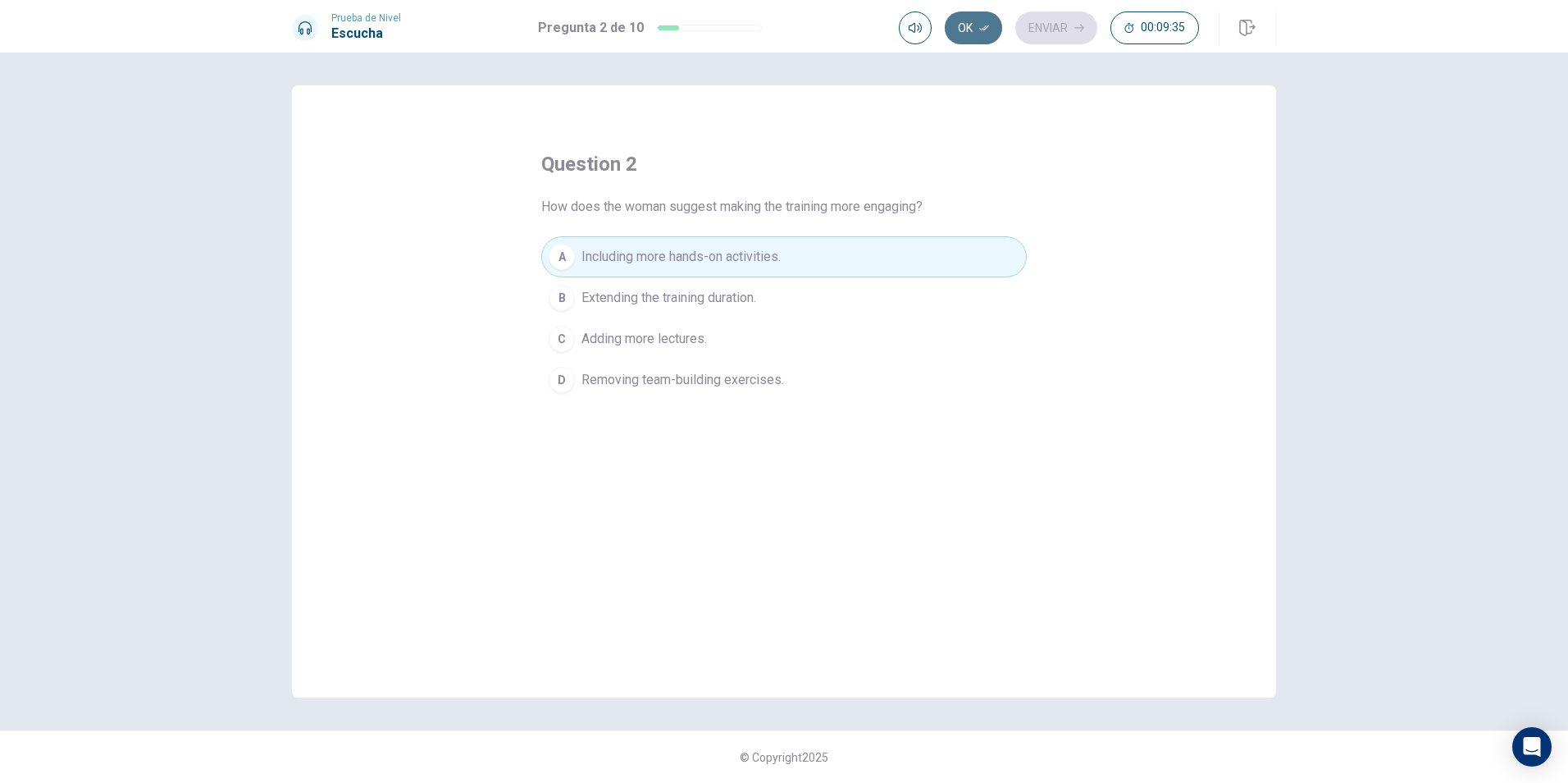
click at [975, 28] on button "Ok" at bounding box center [973, 28] width 58 height 33
click at [1060, 33] on button "Enviar" at bounding box center [1055, 28] width 82 height 33
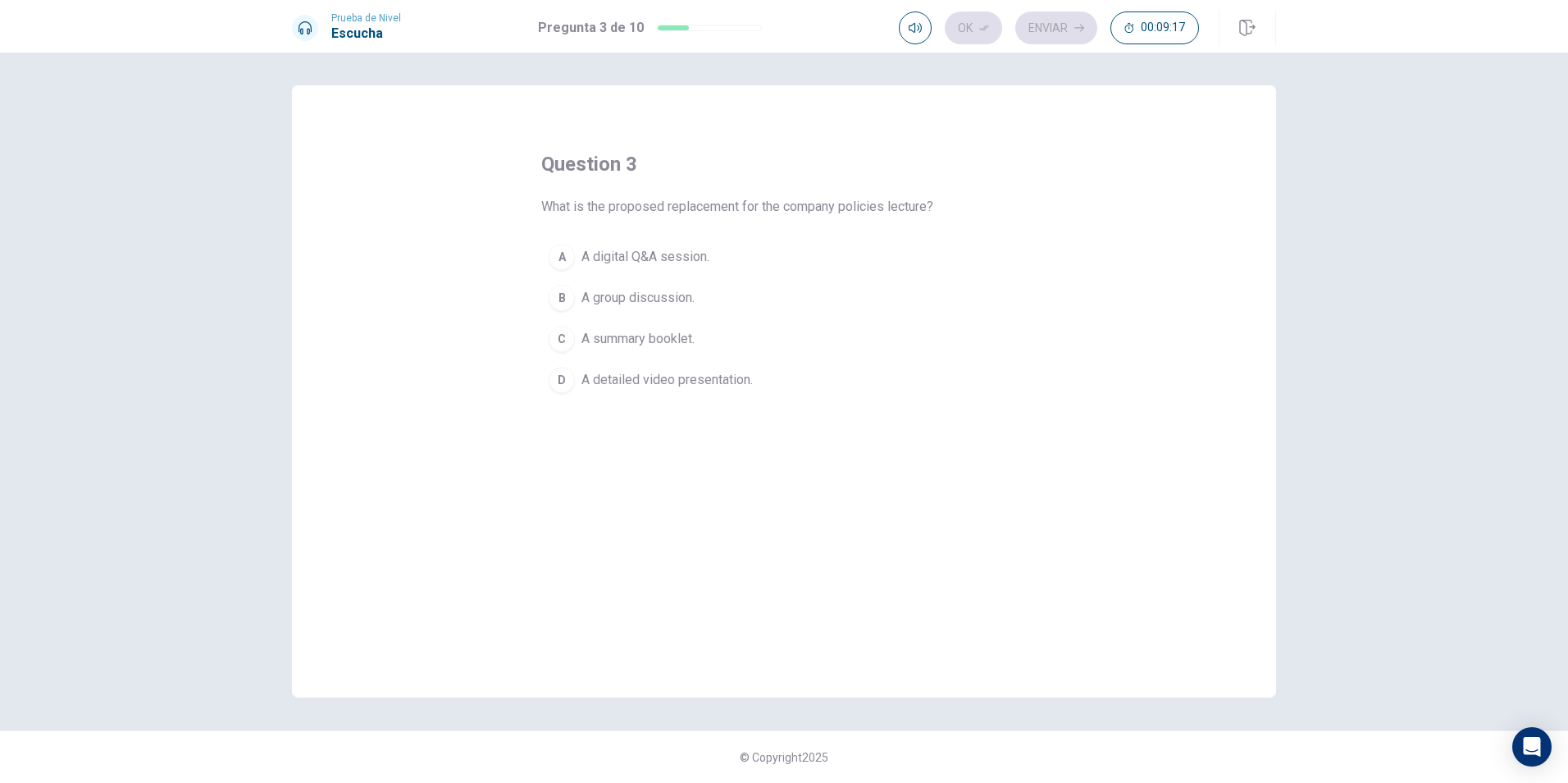
click at [959, 40] on div "Ok Enviar 00:09:17" at bounding box center [1048, 28] width 300 height 33
click at [1042, 35] on div "Ok Enviar 00:09:16" at bounding box center [1048, 28] width 300 height 33
click at [682, 293] on span "A group discussion." at bounding box center [638, 298] width 114 height 20
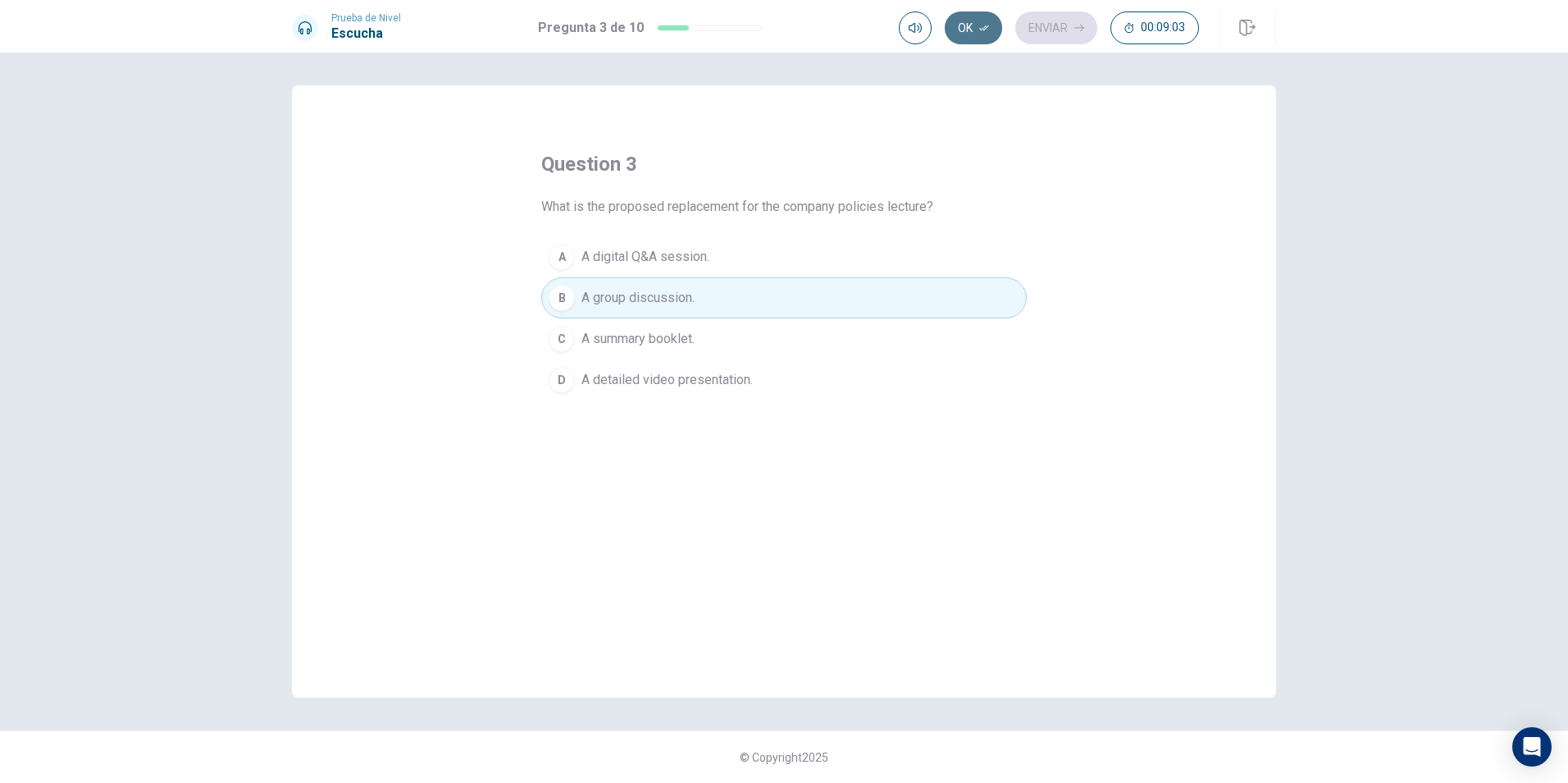
click at [962, 22] on button "Ok" at bounding box center [973, 28] width 58 height 33
click at [1046, 29] on button "Enviar" at bounding box center [1055, 28] width 82 height 33
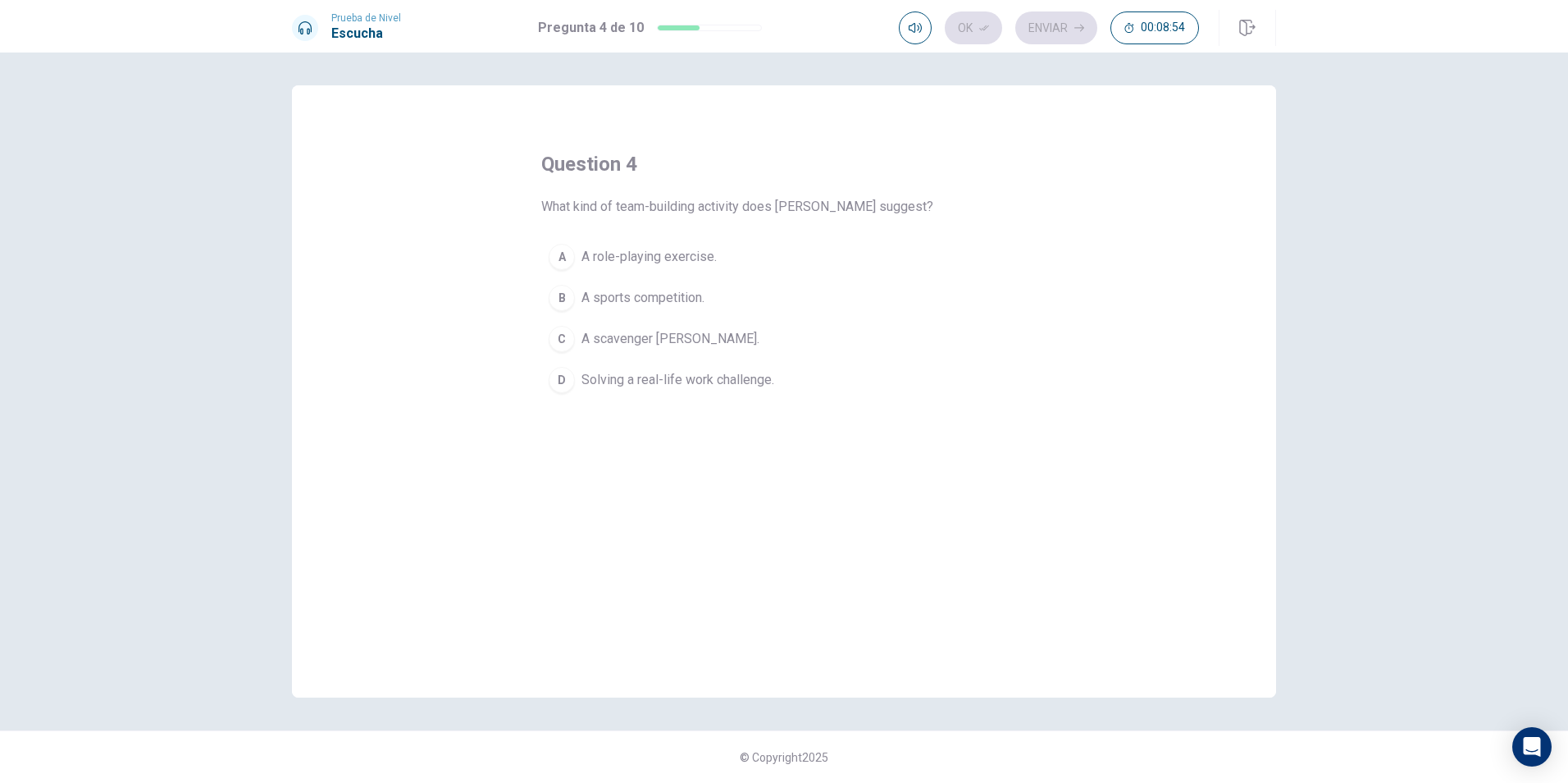
click at [652, 259] on span "A role-playing exercise." at bounding box center [649, 256] width 135 height 20
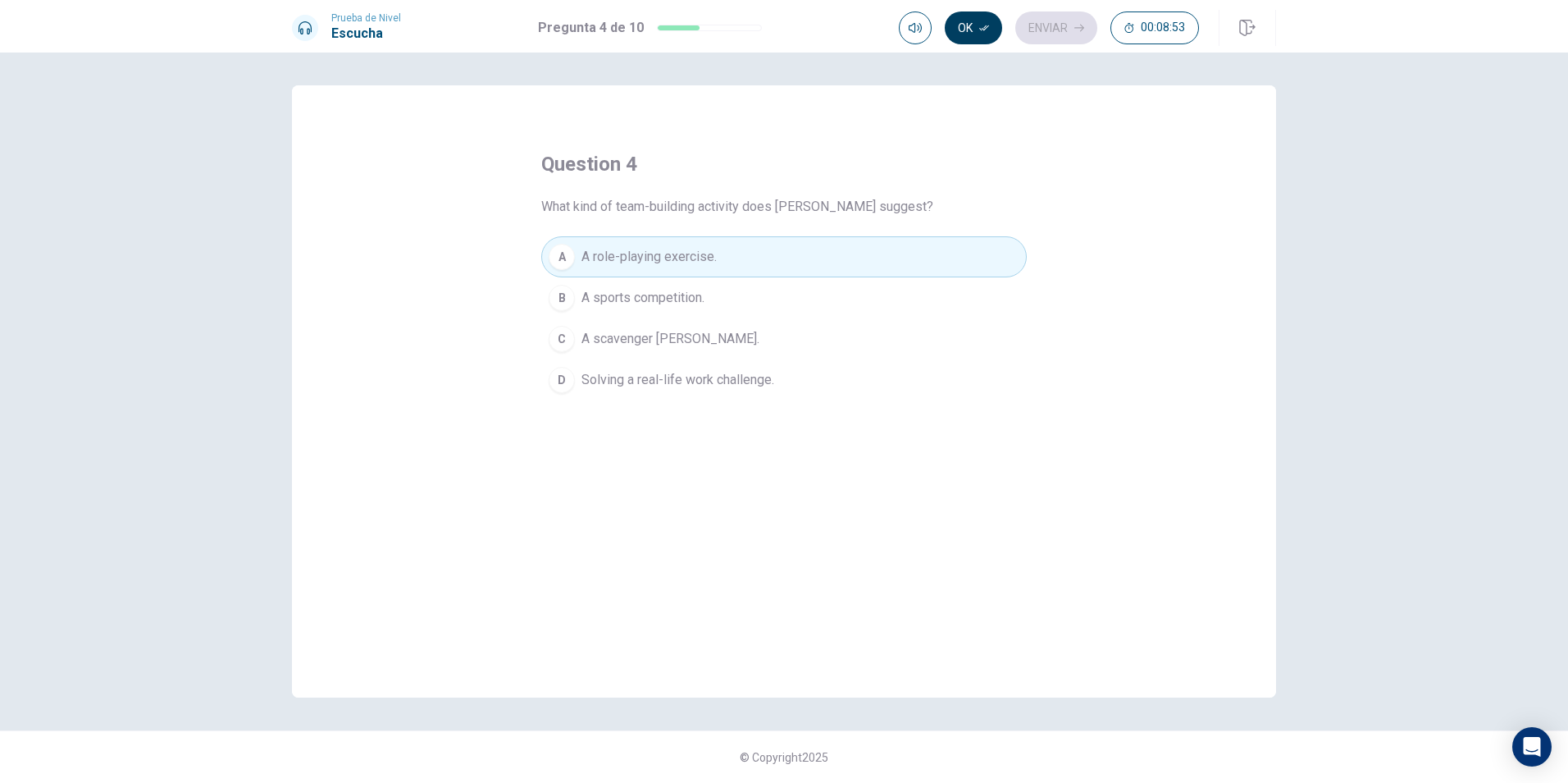
click at [970, 35] on button "Ok" at bounding box center [973, 28] width 58 height 33
click at [1034, 19] on button "Enviar" at bounding box center [1055, 28] width 82 height 33
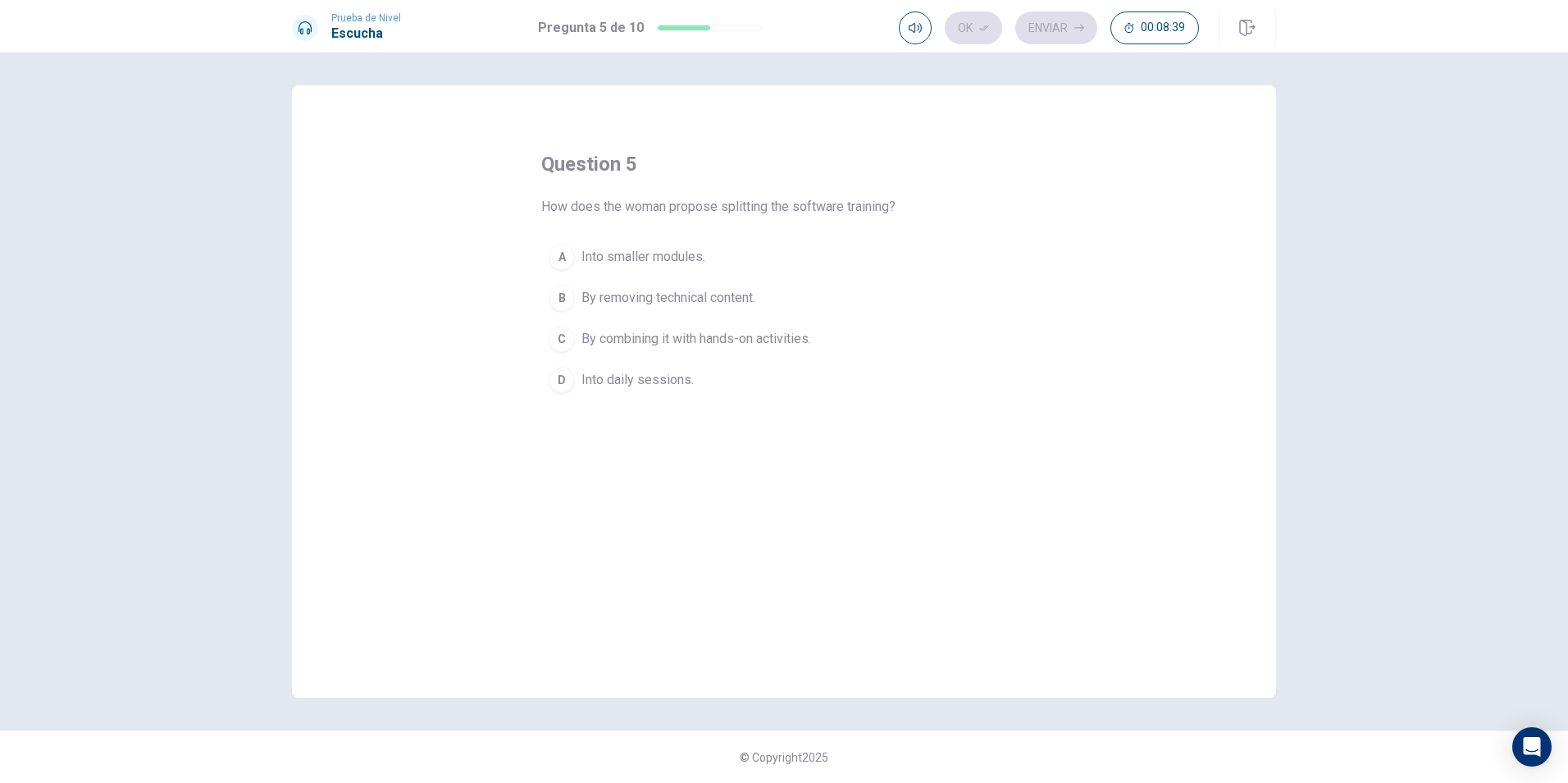
click at [642, 263] on span "Into smaller modules." at bounding box center [643, 256] width 124 height 20
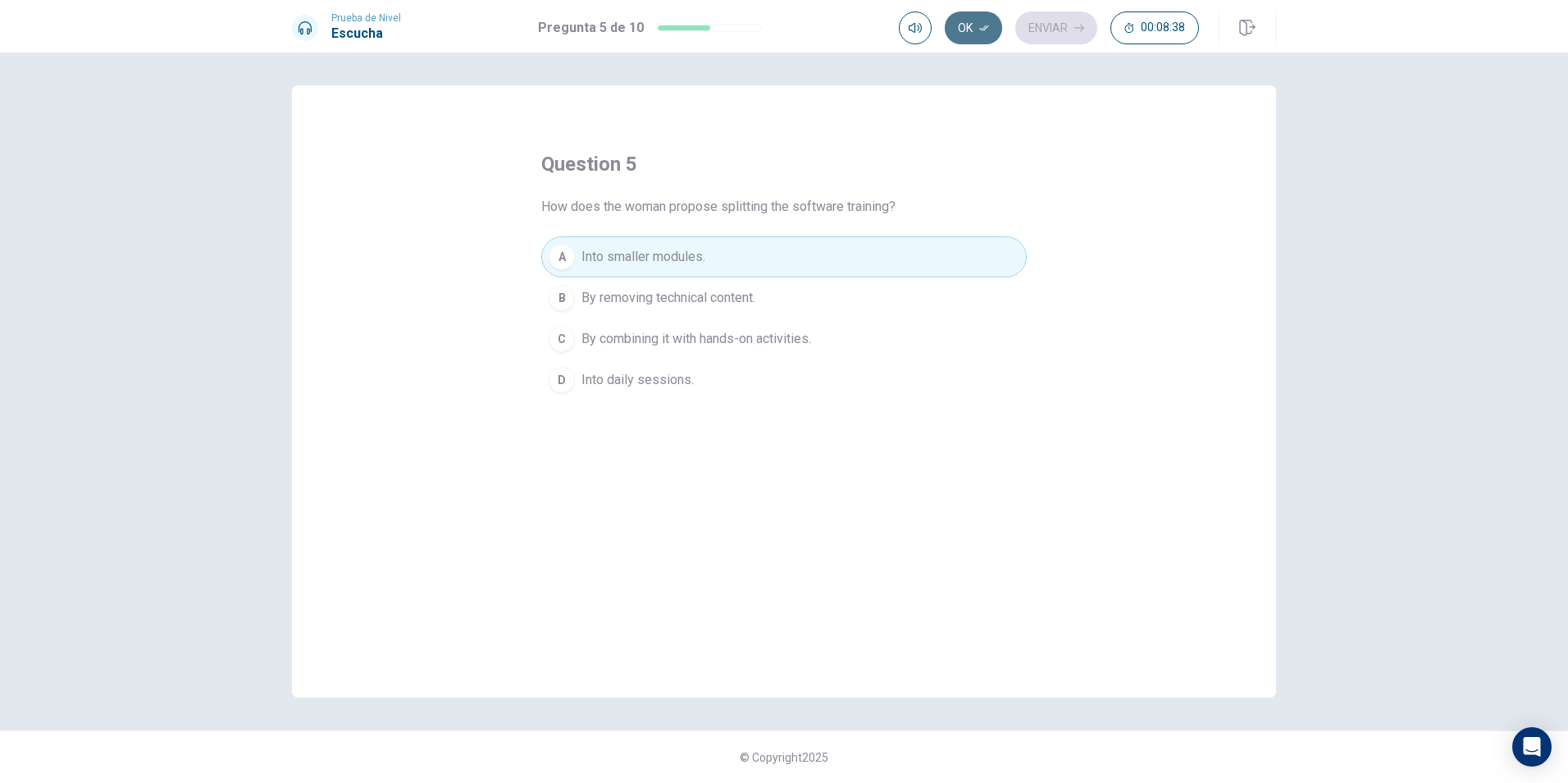
click at [980, 23] on icon "button" at bounding box center [983, 28] width 9 height 9
click at [1052, 28] on button "Enviar" at bounding box center [1055, 28] width 82 height 33
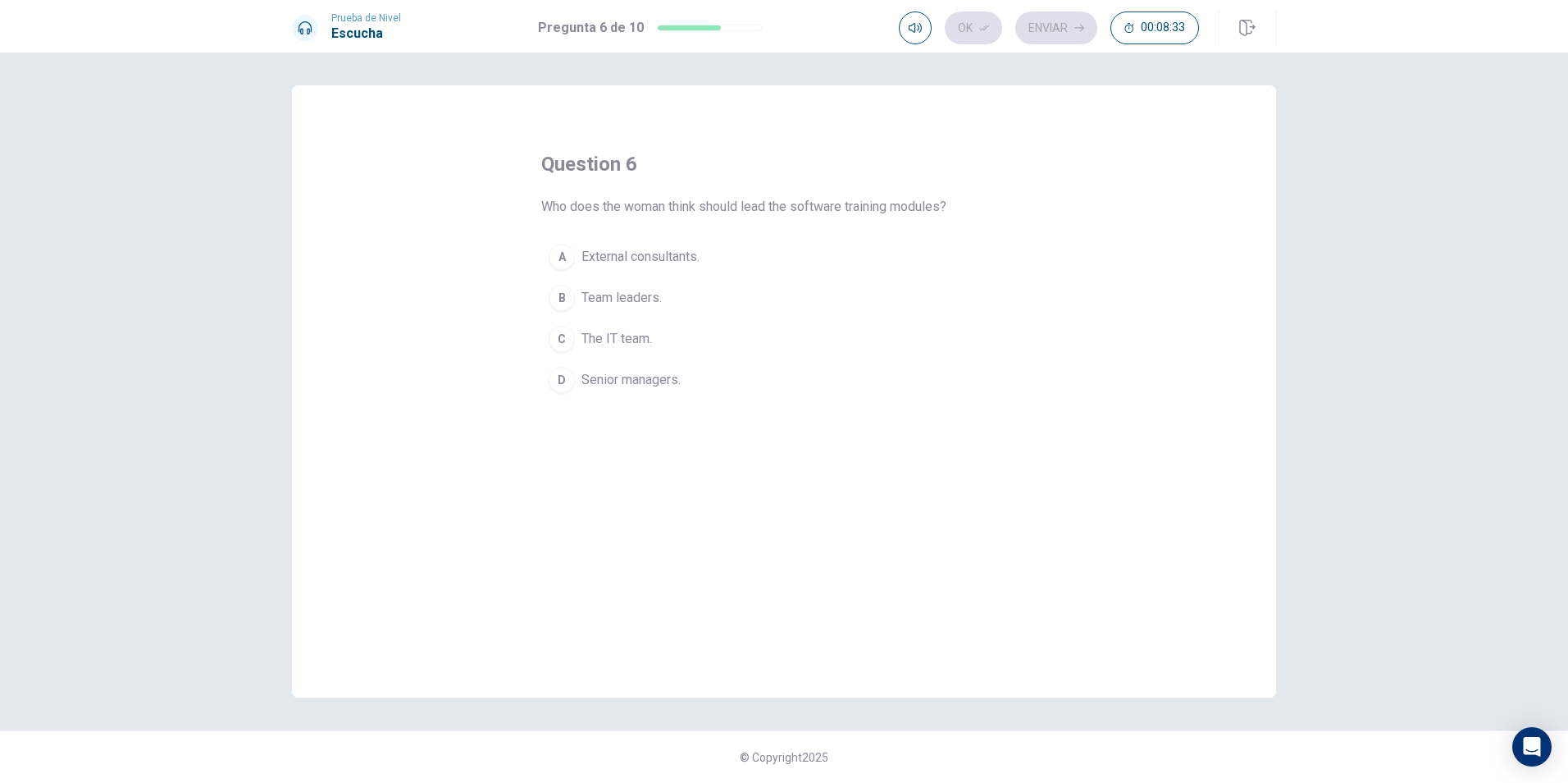
click at [645, 340] on span "The IT team." at bounding box center [617, 338] width 71 height 20
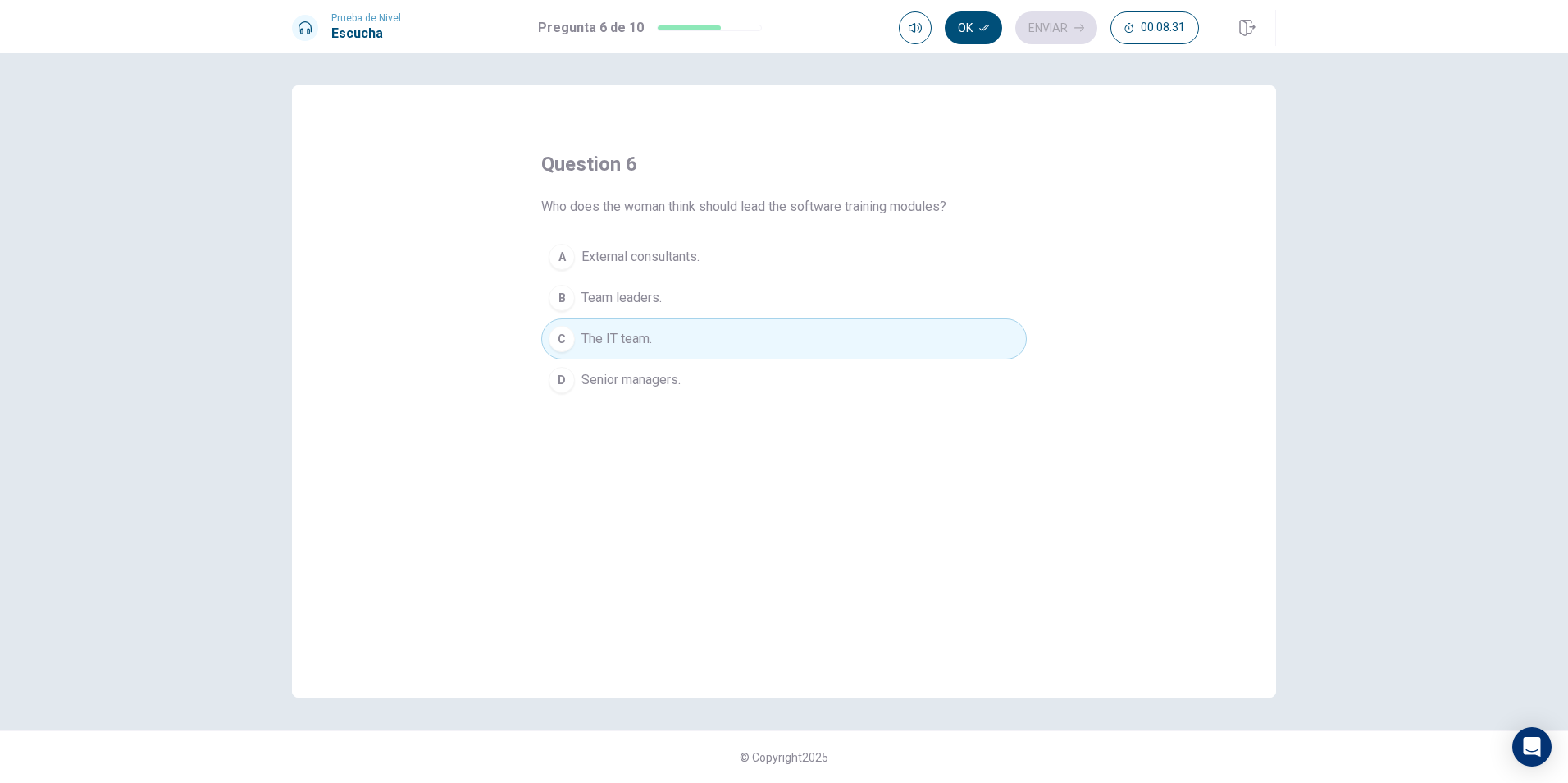
click at [981, 34] on button "Ok" at bounding box center [973, 28] width 58 height 33
click at [1056, 36] on button "Enviar" at bounding box center [1055, 28] width 82 height 33
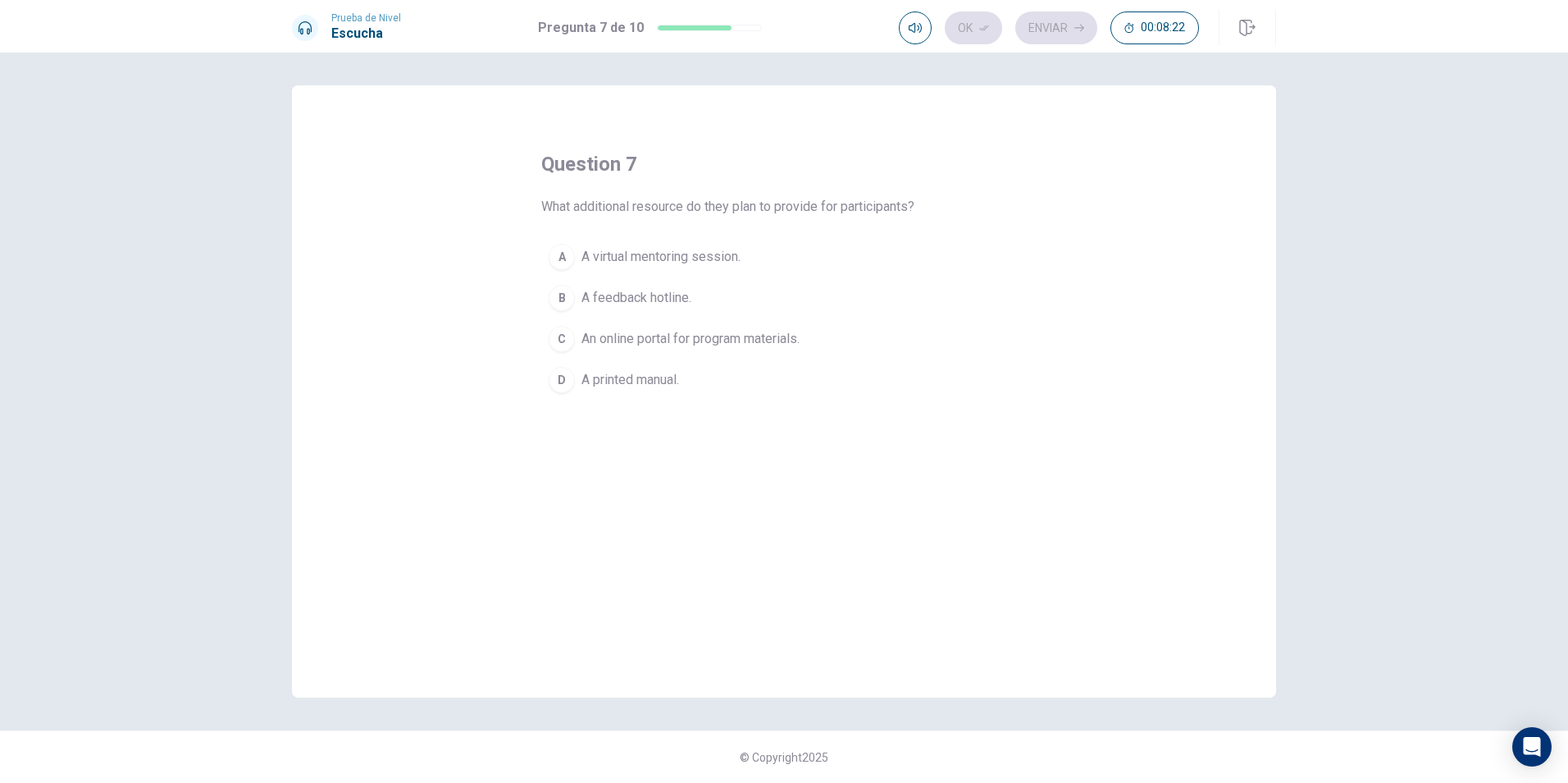
click at [660, 341] on span "An online portal for program materials." at bounding box center [691, 338] width 218 height 20
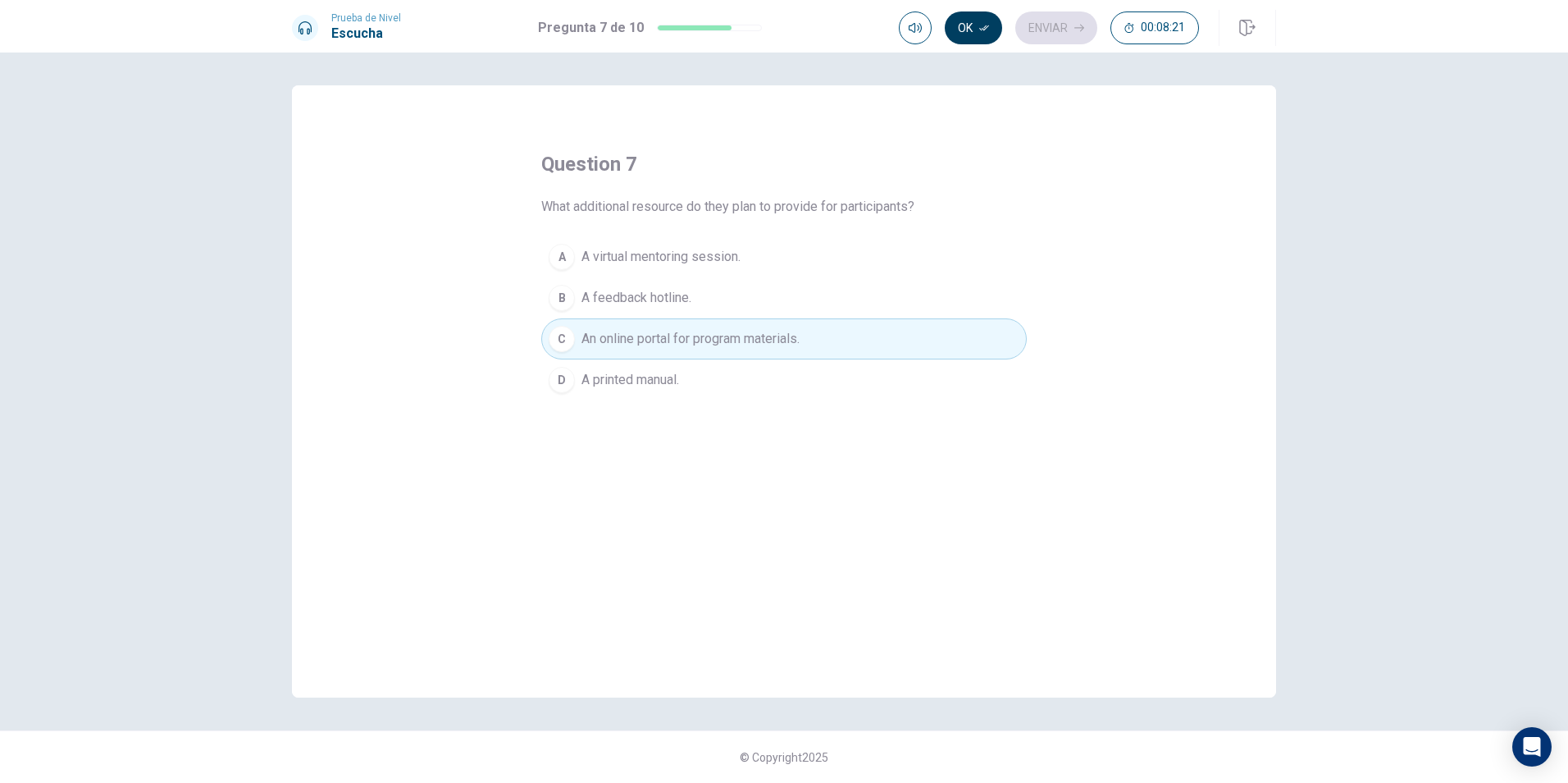
click at [978, 34] on button "Ok" at bounding box center [973, 28] width 58 height 33
click at [1063, 28] on button "Enviar" at bounding box center [1055, 28] width 82 height 33
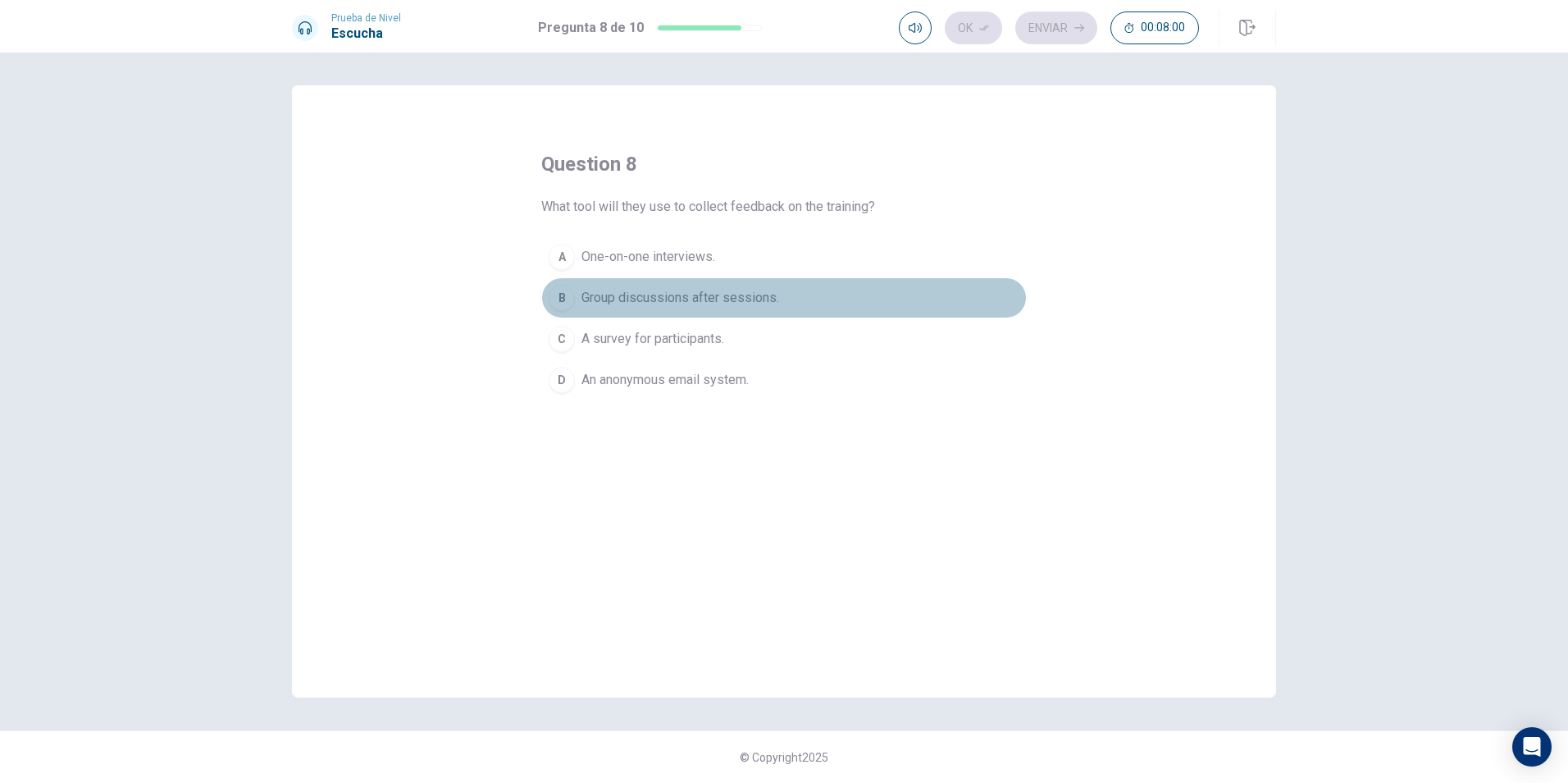
click at [641, 298] on span "Group discussions after sessions." at bounding box center [680, 298] width 198 height 20
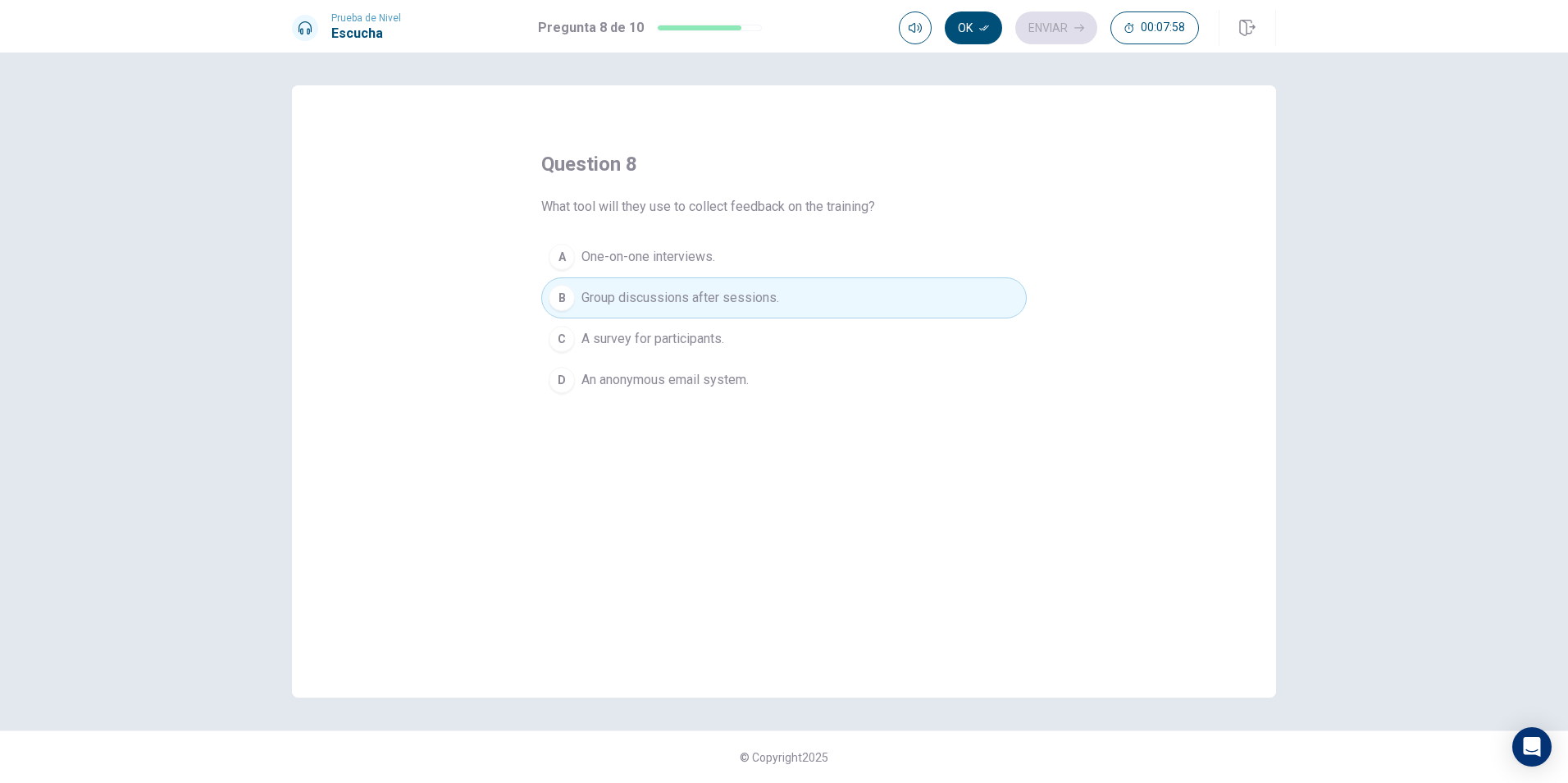
click at [961, 35] on button "Ok" at bounding box center [973, 28] width 58 height 33
click at [1067, 36] on button "Enviar" at bounding box center [1055, 28] width 82 height 33
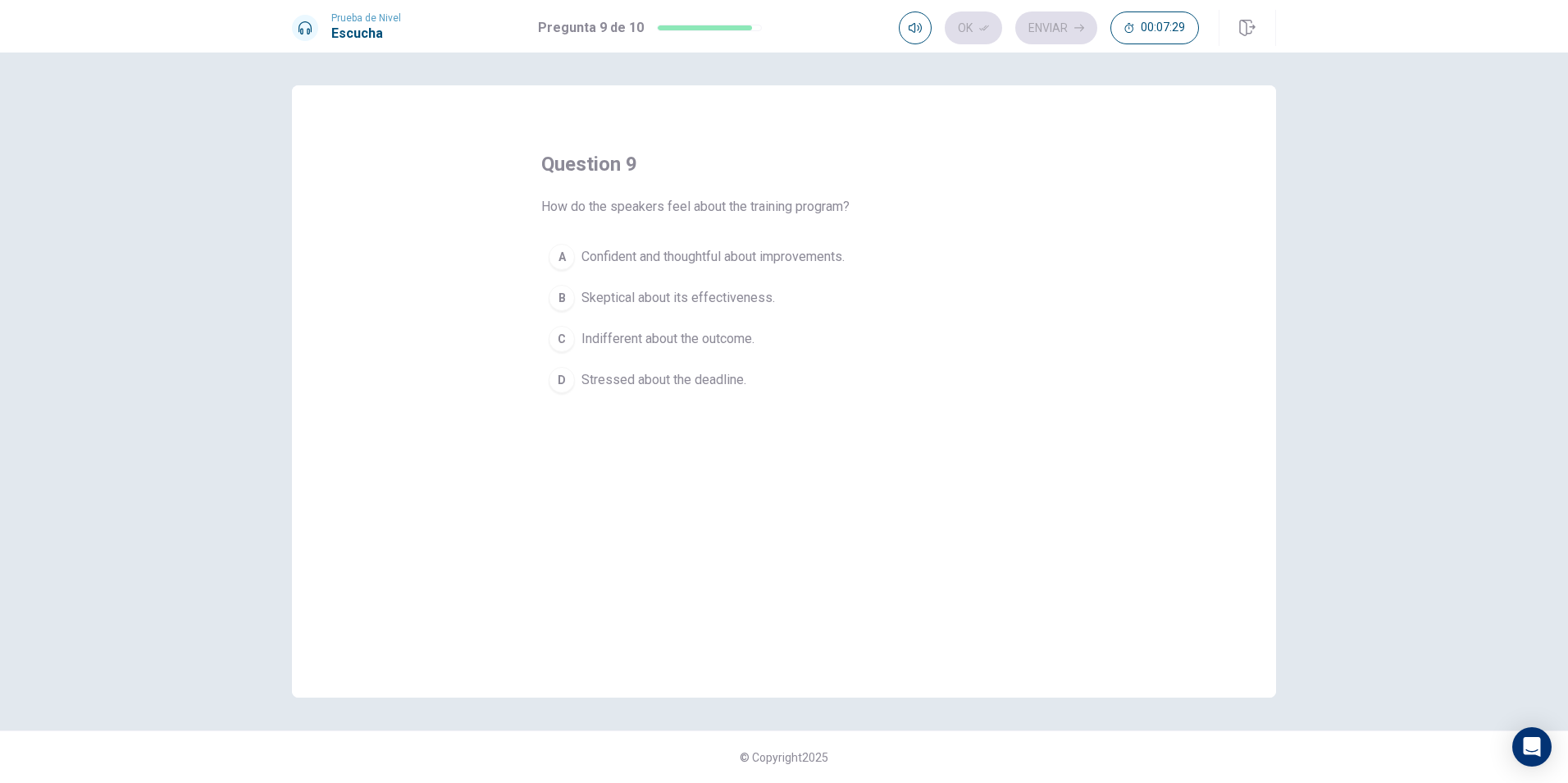
click at [685, 258] on span "Confident and thoughtful about improvements." at bounding box center [713, 256] width 263 height 20
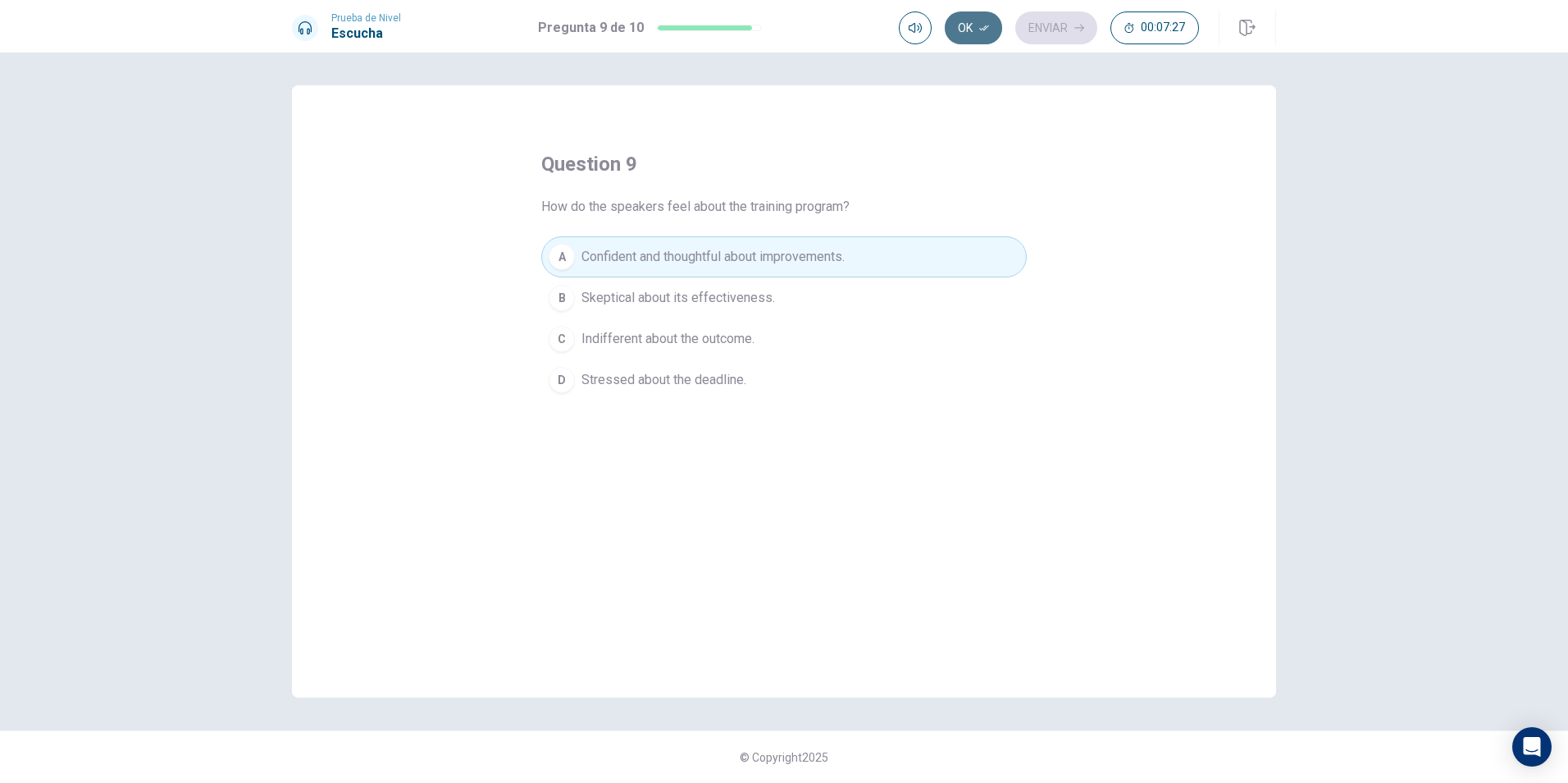
click at [976, 28] on button "Ok" at bounding box center [973, 28] width 58 height 33
click at [1047, 29] on button "Enviar" at bounding box center [1055, 28] width 82 height 33
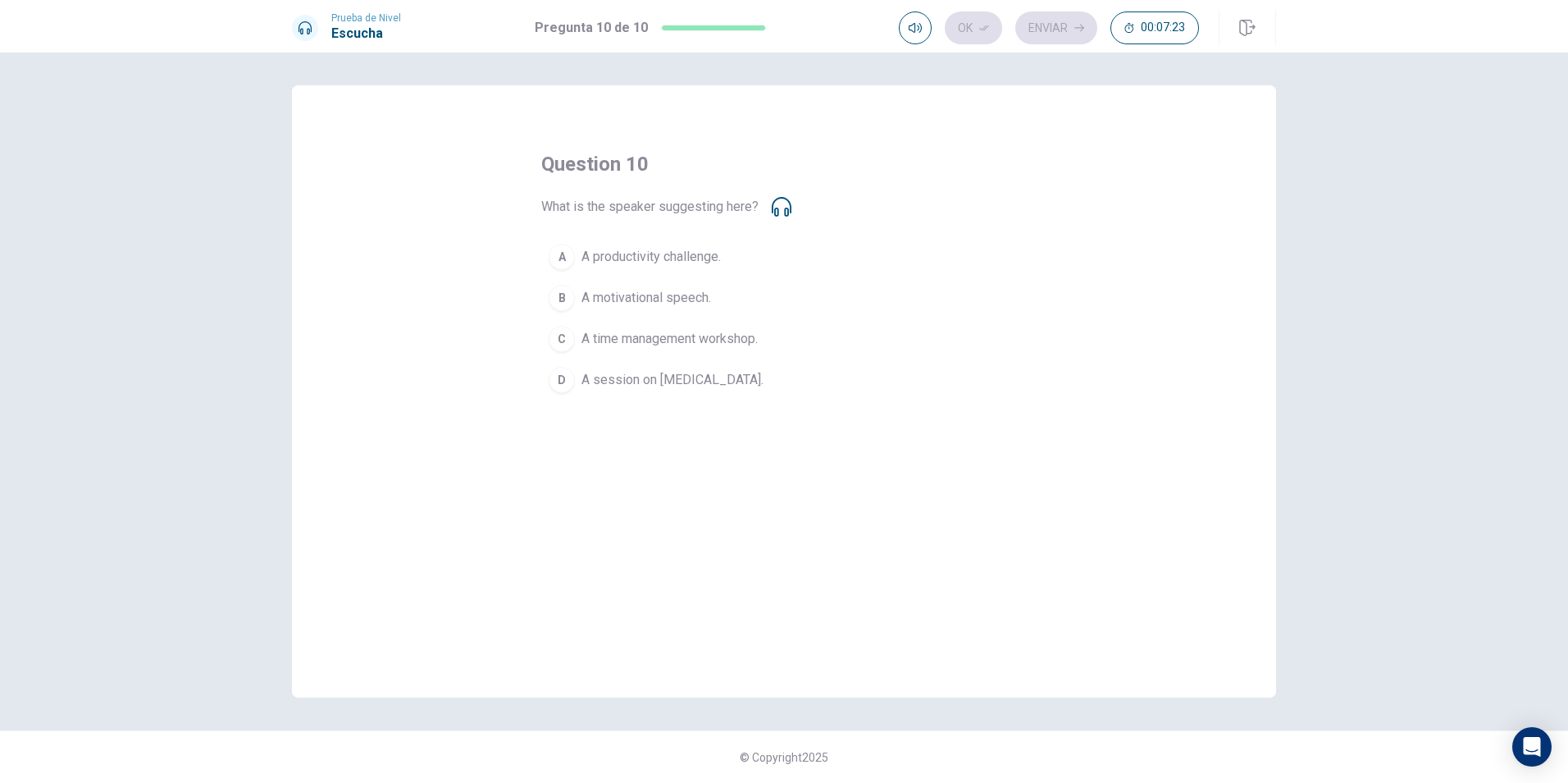
click at [778, 209] on icon at bounding box center [781, 207] width 20 height 20
click at [663, 374] on span "A session on [MEDICAL_DATA]." at bounding box center [673, 379] width 182 height 20
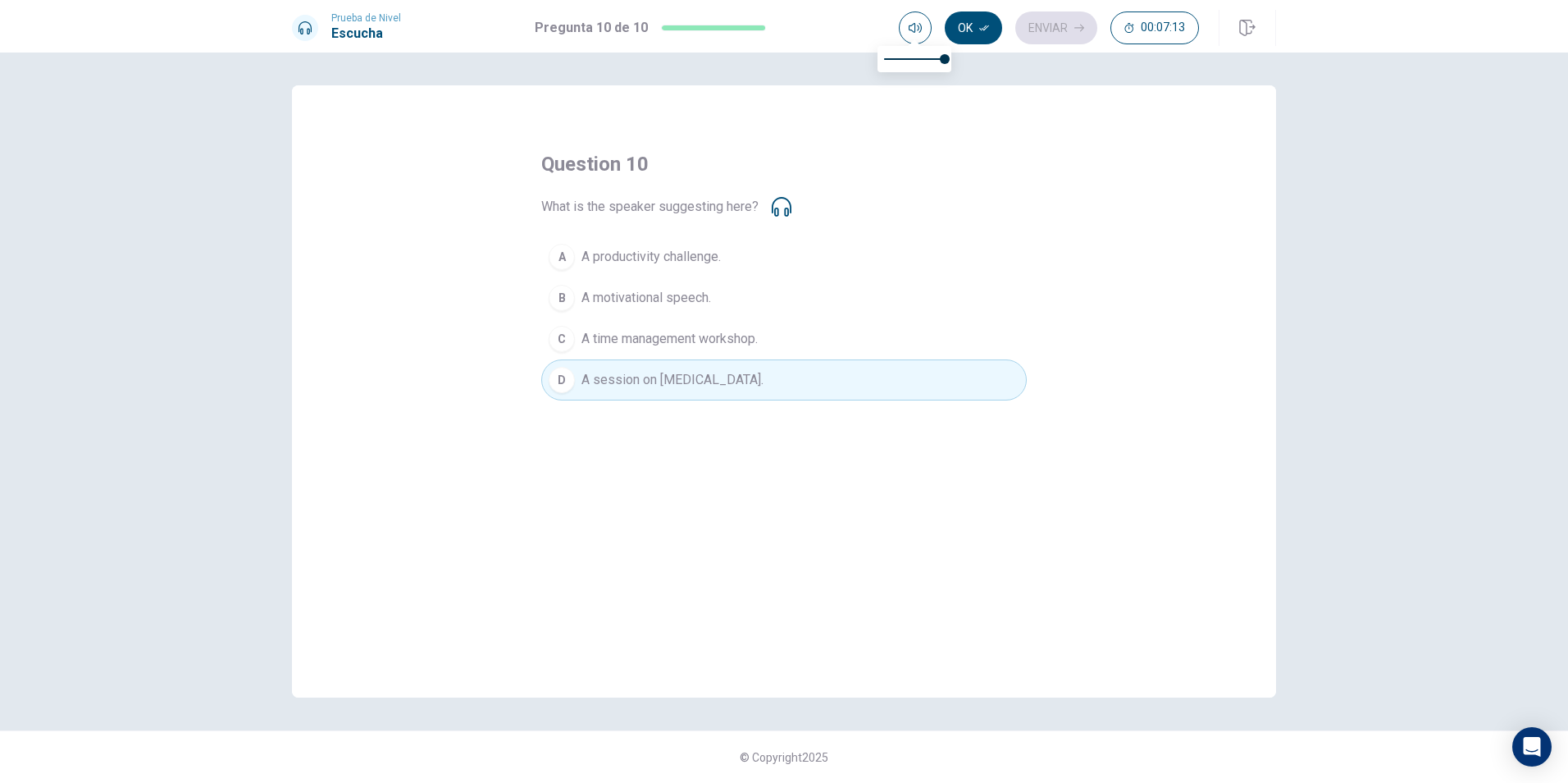
click at [963, 18] on button "Ok" at bounding box center [973, 28] width 58 height 33
click at [1063, 26] on button "Enviar" at bounding box center [1055, 28] width 82 height 33
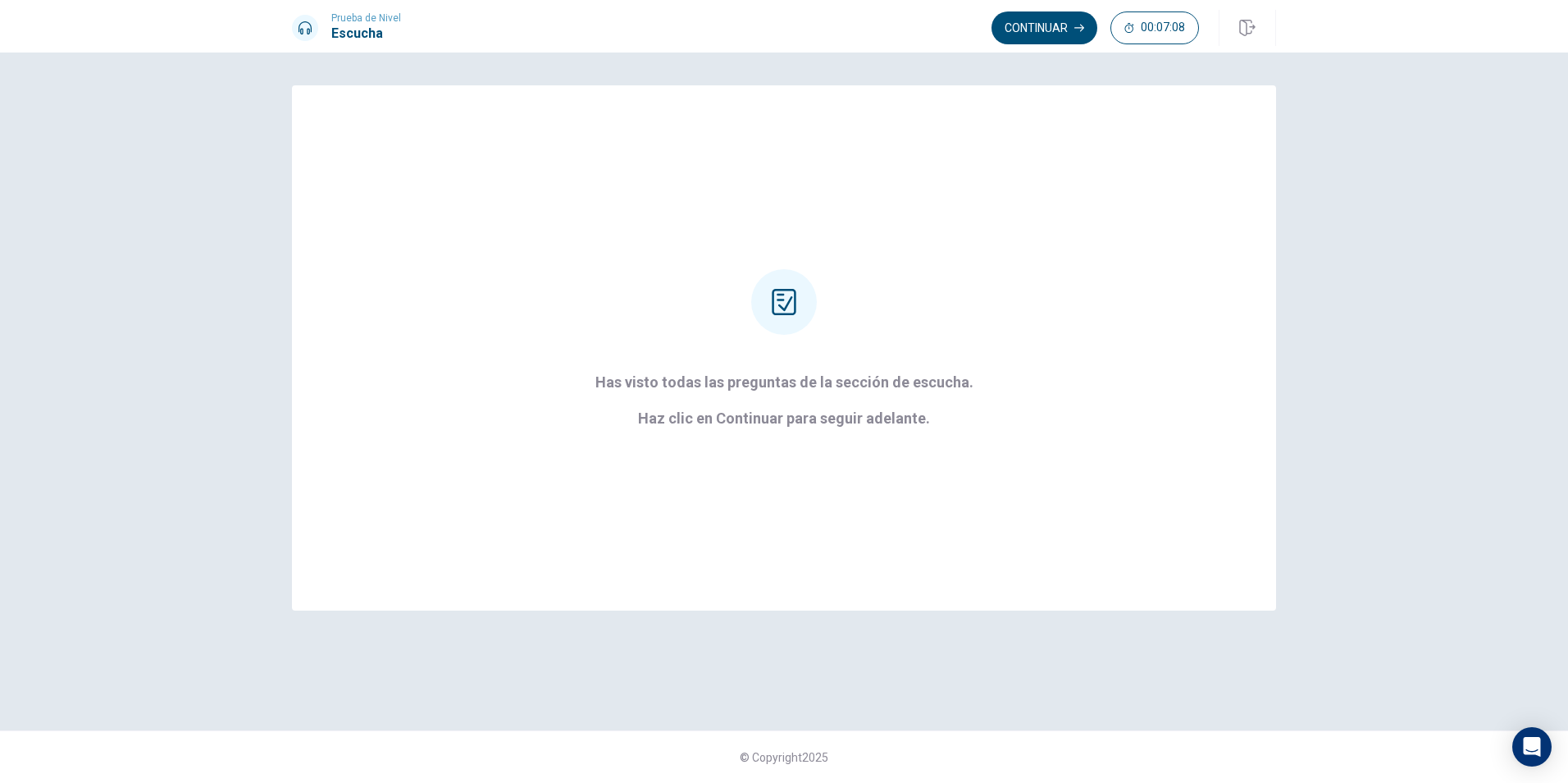
click at [1063, 26] on button "Continuar" at bounding box center [1044, 28] width 106 height 33
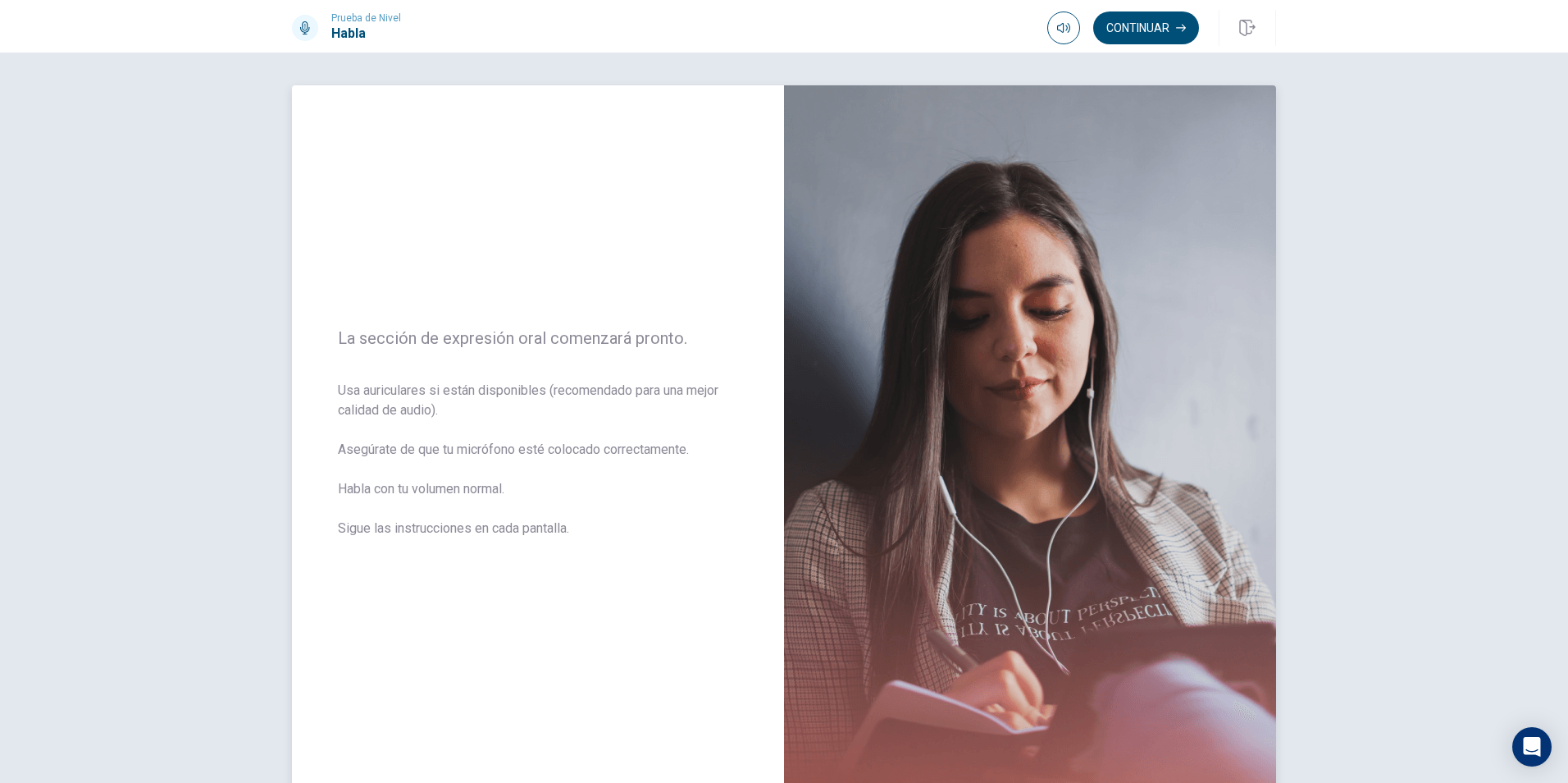
click at [508, 374] on div "La sección de expresión oral comenzará pronto. Usa auriculares si están disponi…" at bounding box center [538, 442] width 492 height 715
click at [596, 417] on span "Usa auriculares si están disponibles (recomendado para una mejor calidad de aud…" at bounding box center [538, 469] width 400 height 177
click at [1145, 25] on button "Continuar" at bounding box center [1146, 28] width 106 height 33
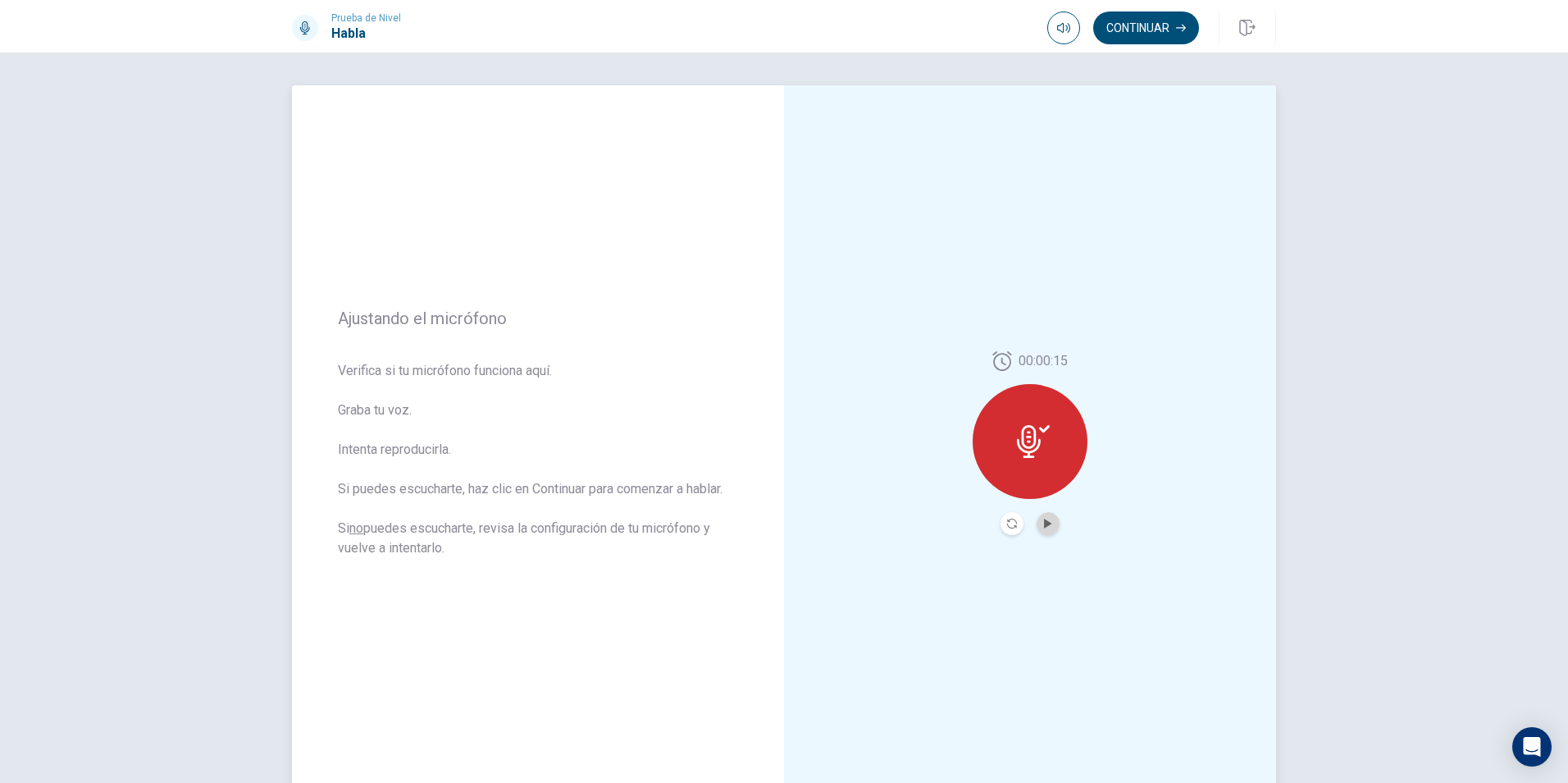
click at [1049, 522] on button "Play Audio" at bounding box center [1048, 523] width 23 height 23
click at [1010, 531] on button "Record Again" at bounding box center [1012, 523] width 23 height 23
click at [1024, 464] on span "Detener Grabación" at bounding box center [1030, 472] width 64 height 27
click at [1049, 521] on button "Play Audio" at bounding box center [1048, 523] width 23 height 23
click at [1012, 521] on button "Record Again" at bounding box center [1012, 523] width 23 height 23
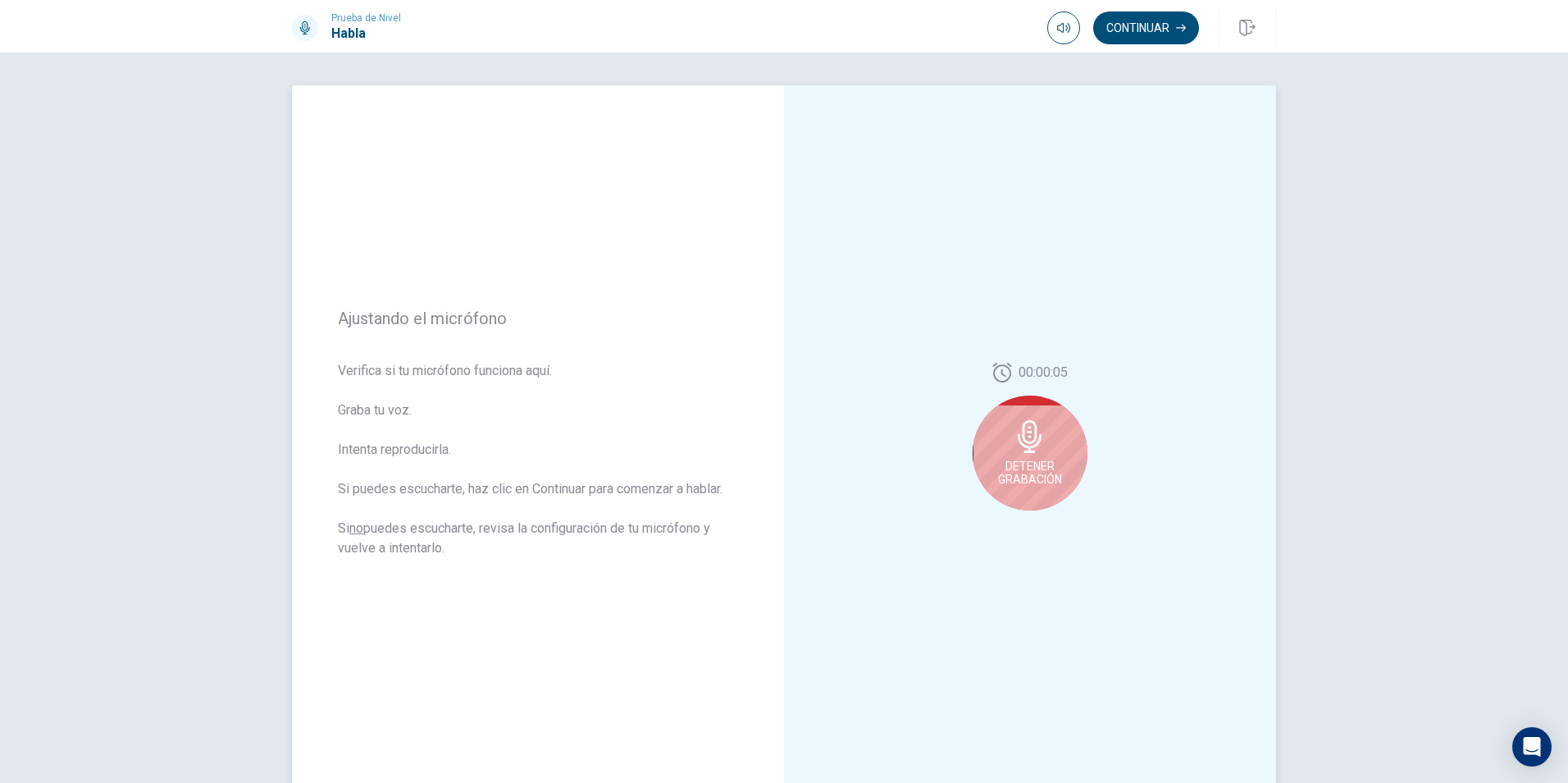
click at [1056, 478] on span "Detener Grabación" at bounding box center [1030, 472] width 64 height 27
click at [1044, 527] on icon "Play Audio" at bounding box center [1048, 523] width 8 height 9
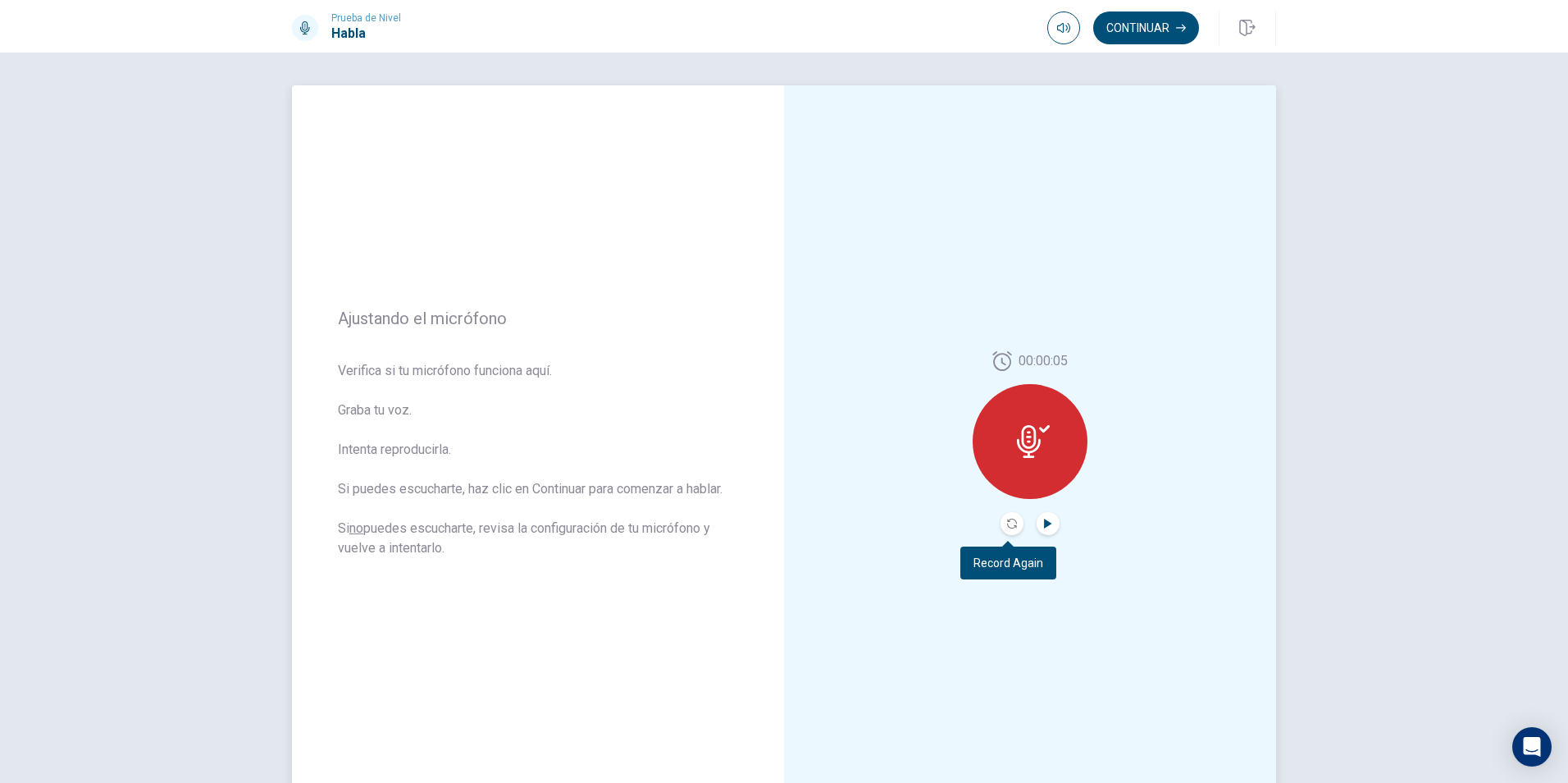
click at [1012, 528] on button "Record Again" at bounding box center [1012, 523] width 23 height 23
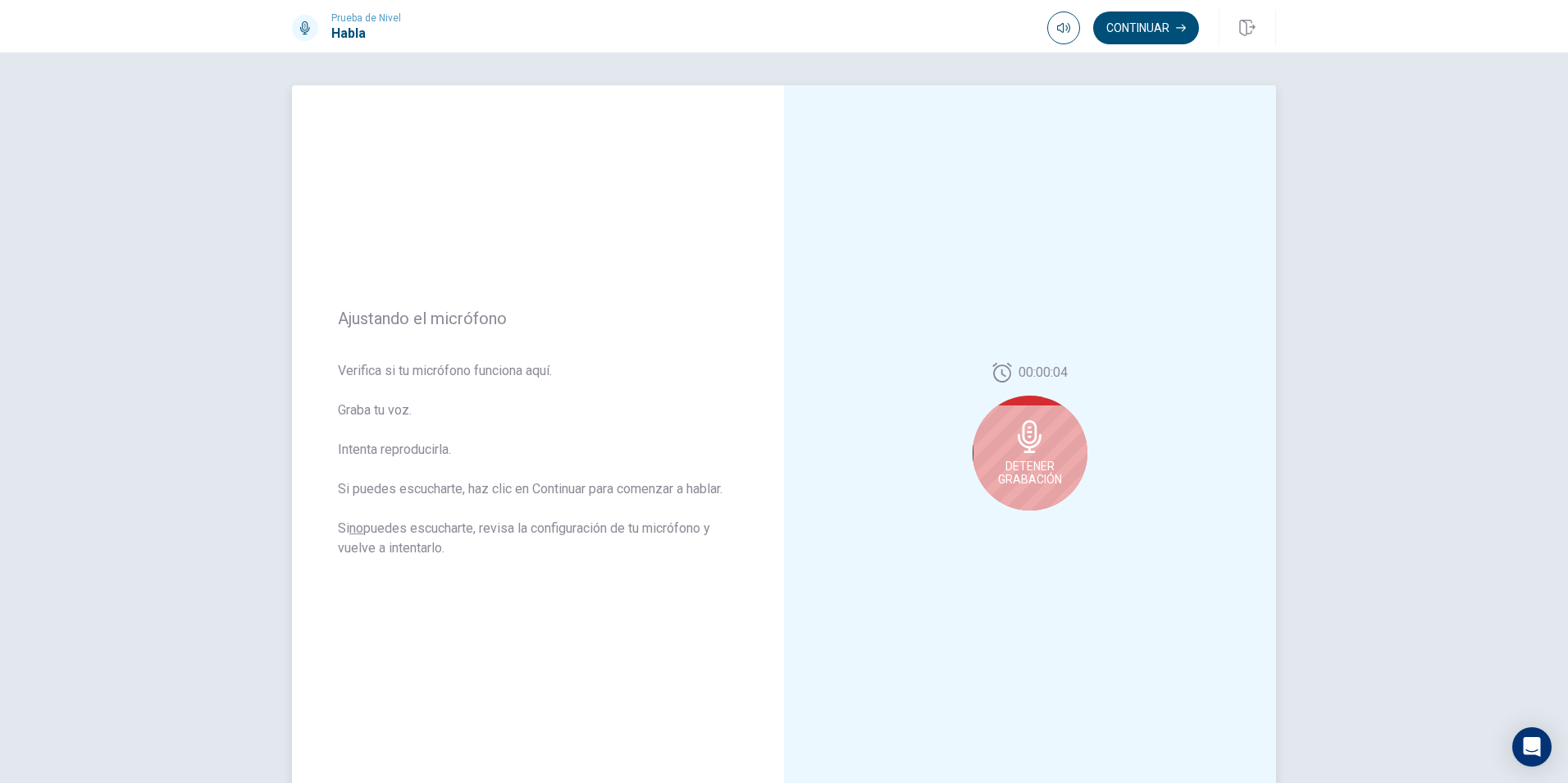
click at [1030, 450] on icon at bounding box center [1030, 436] width 24 height 33
click at [1047, 521] on icon "Play Audio" at bounding box center [1048, 523] width 9 height 9
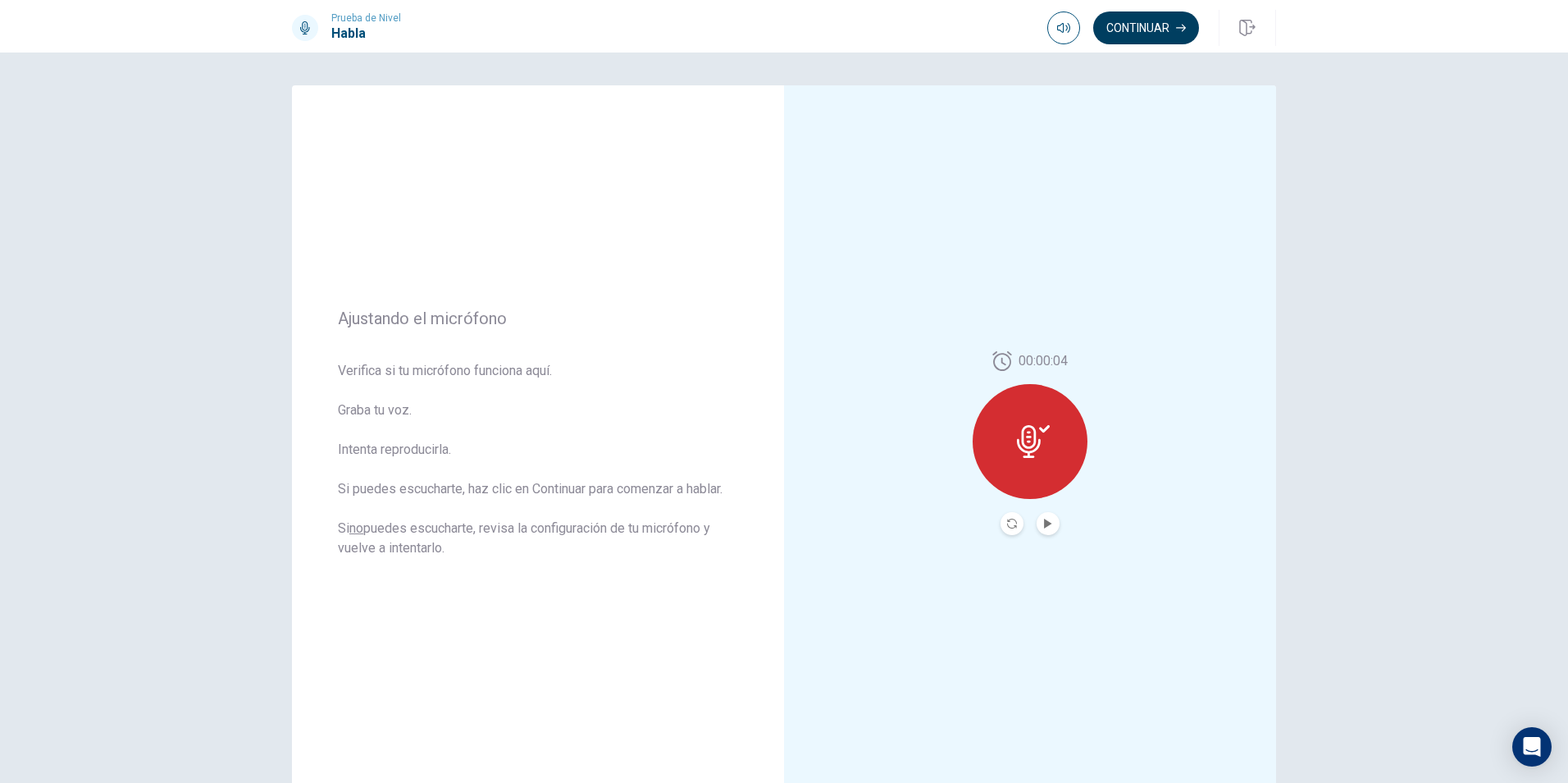
click at [1162, 29] on button "Continuar" at bounding box center [1146, 28] width 106 height 33
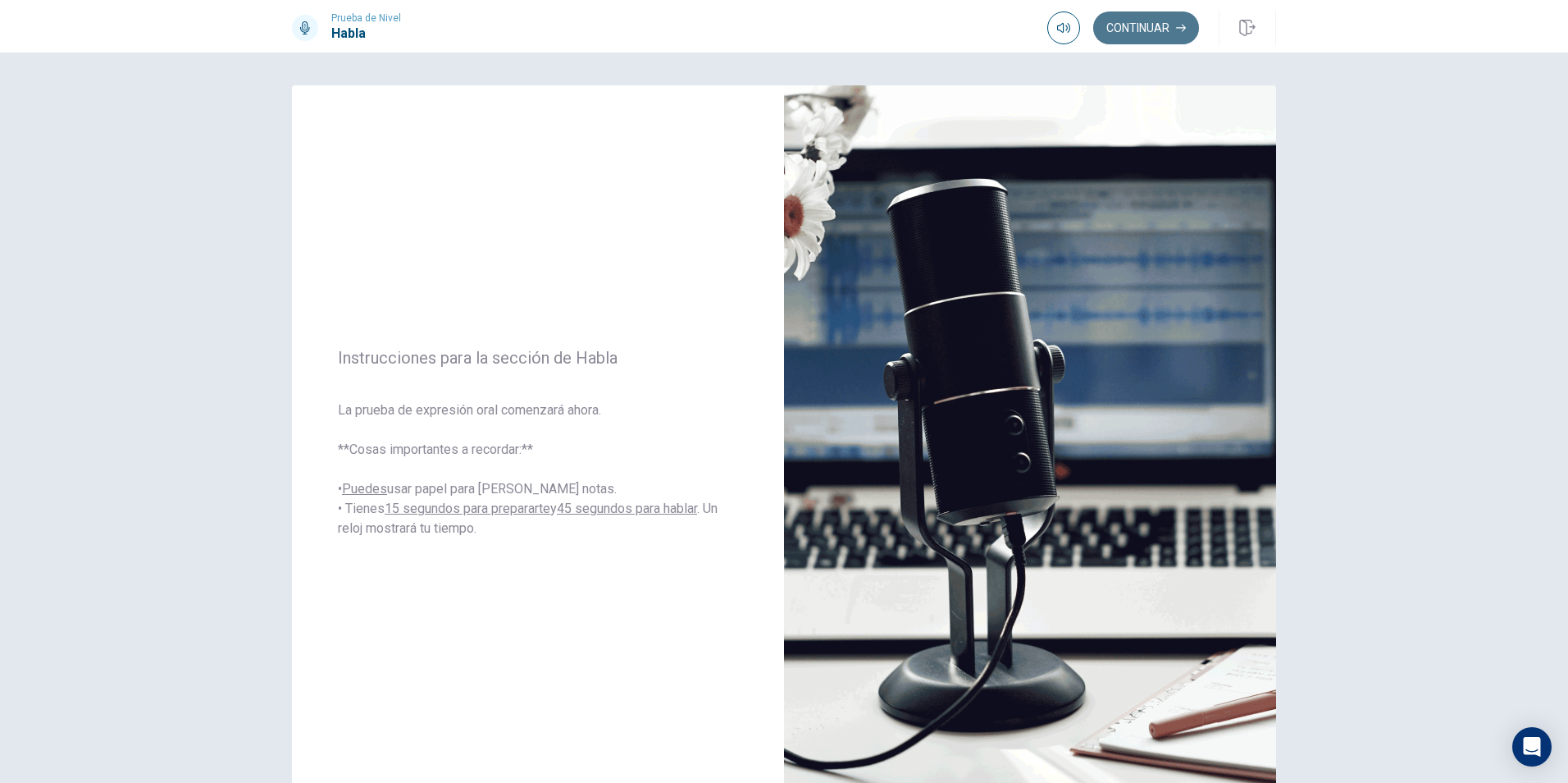
click at [1172, 34] on button "Continuar" at bounding box center [1146, 28] width 106 height 33
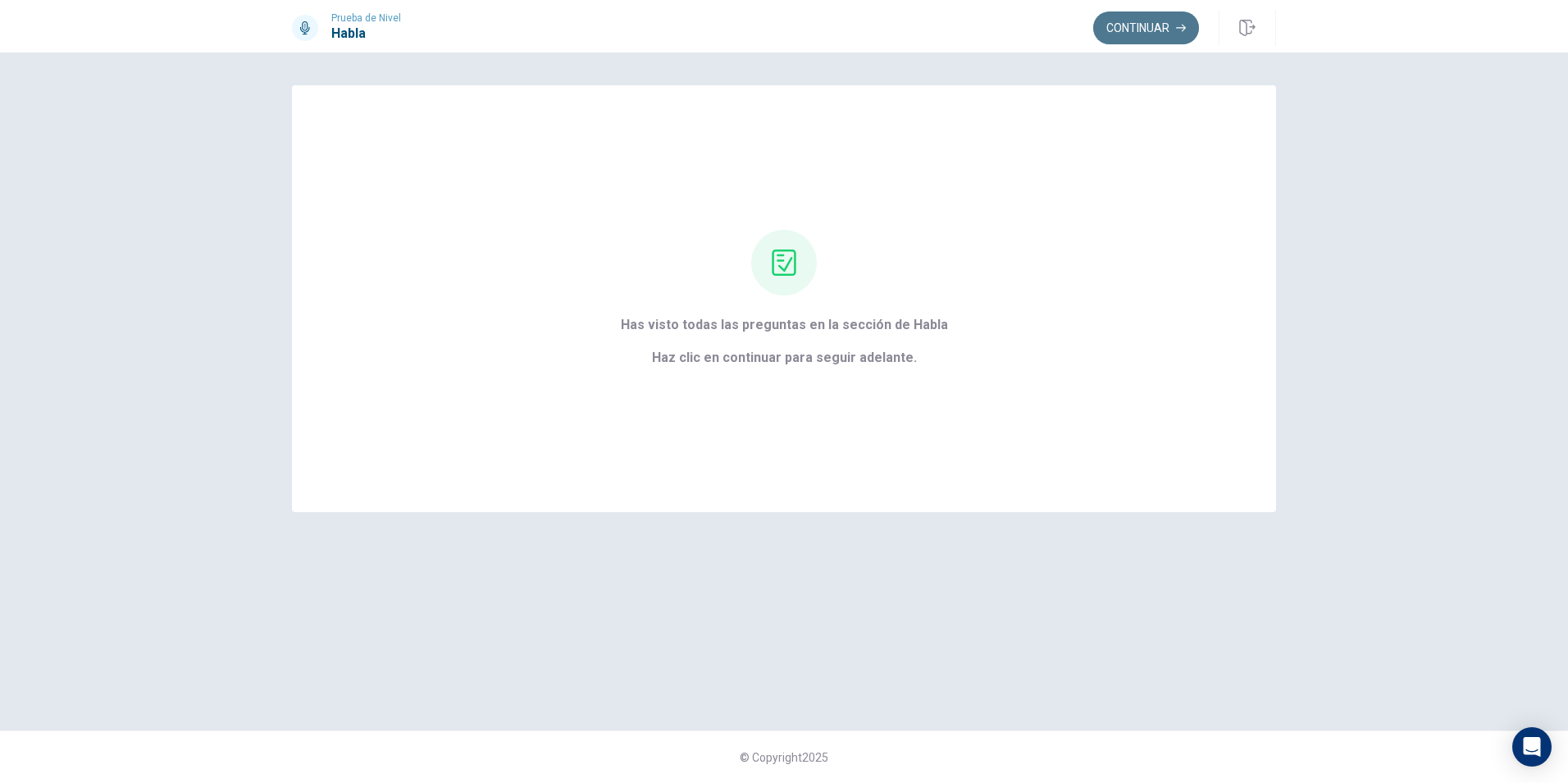
click at [1134, 21] on button "Continuar" at bounding box center [1146, 28] width 106 height 33
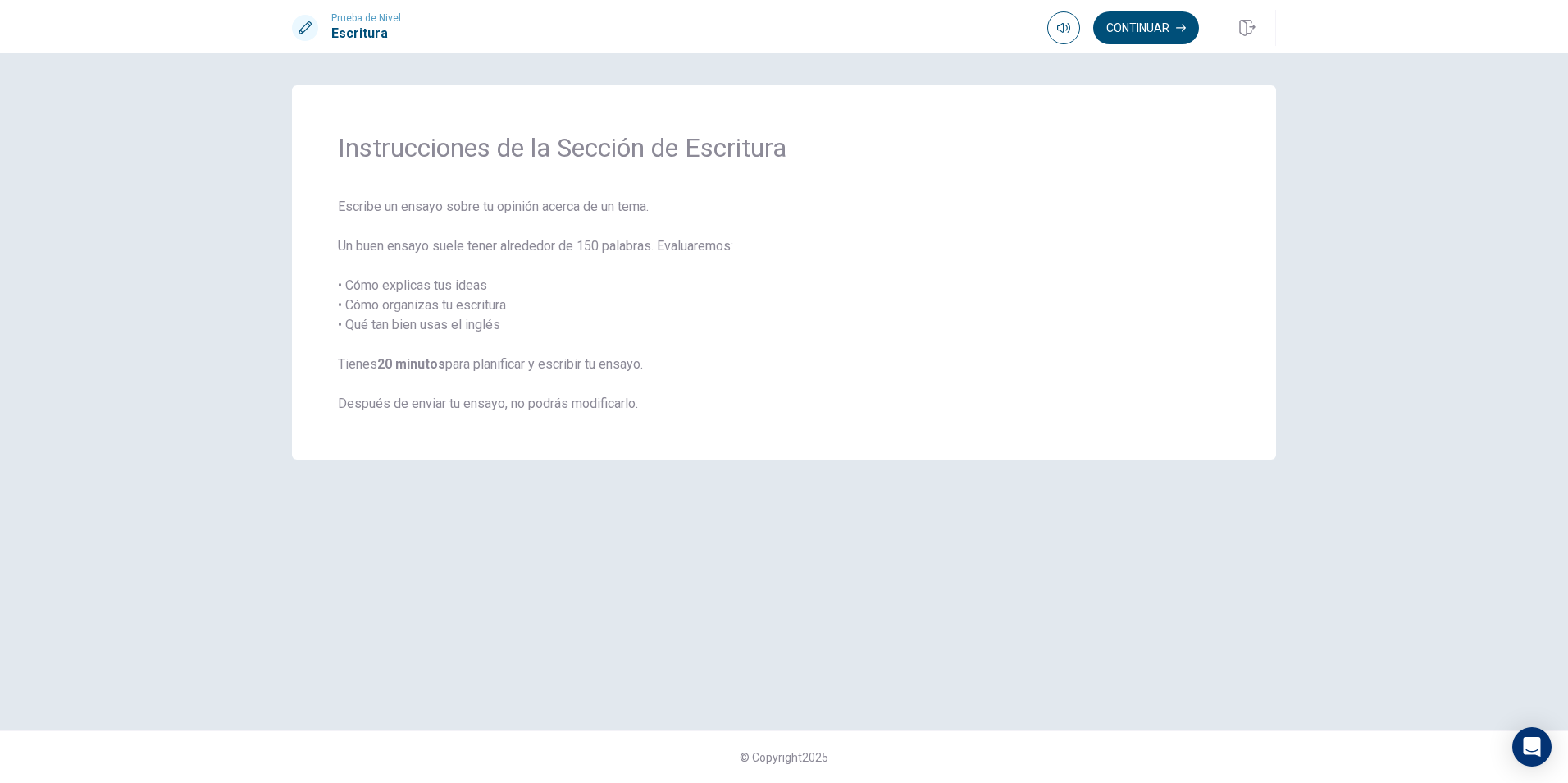
drag, startPoint x: 427, startPoint y: 405, endPoint x: 547, endPoint y: 405, distance: 120.0
click at [547, 405] on span "Escribe un ensayo sobre tu opinión acerca de un tema. Un buen ensayo suele tene…" at bounding box center [784, 305] width 892 height 217
click at [640, 403] on span "Escribe un ensayo sobre tu opinión acerca de un tema. Un buen ensayo suele tene…" at bounding box center [784, 305] width 892 height 217
drag, startPoint x: 664, startPoint y: 403, endPoint x: 268, endPoint y: 396, distance: 396.1
click at [271, 396] on div "Instrucciones de la Sección de Escritura Escribe un ensayo sobre tu opinión ace…" at bounding box center [784, 391] width 1036 height 612
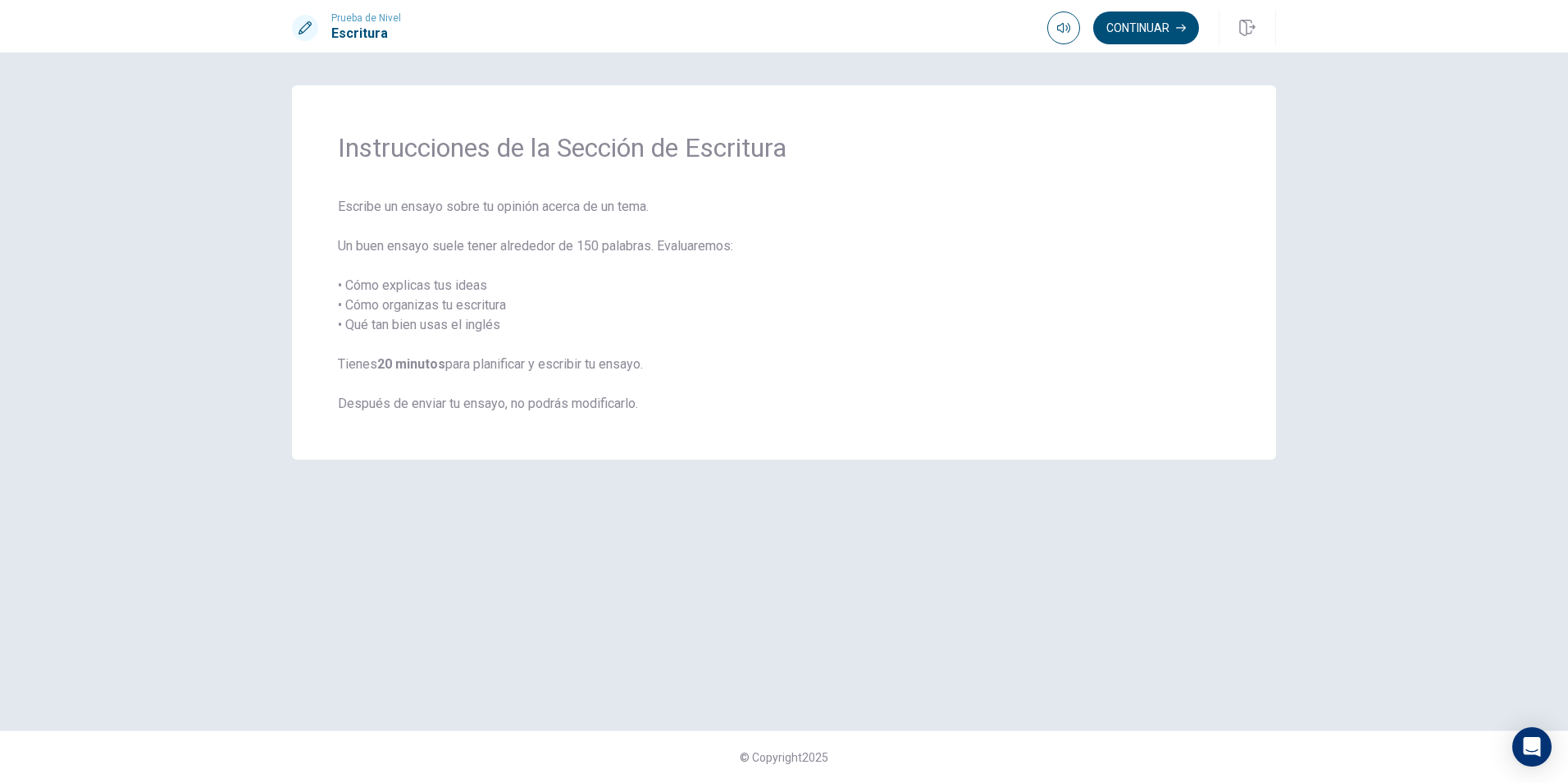
click at [835, 386] on span "Escribe un ensayo sobre tu opinión acerca de un tema. Un buen ensayo suele tene…" at bounding box center [784, 305] width 892 height 217
click at [683, 363] on span "Escribe un ensayo sobre tu opinión acerca de un tema. Un buen ensayo suele tene…" at bounding box center [784, 305] width 892 height 217
click at [1141, 19] on button "Continuar" at bounding box center [1146, 28] width 106 height 33
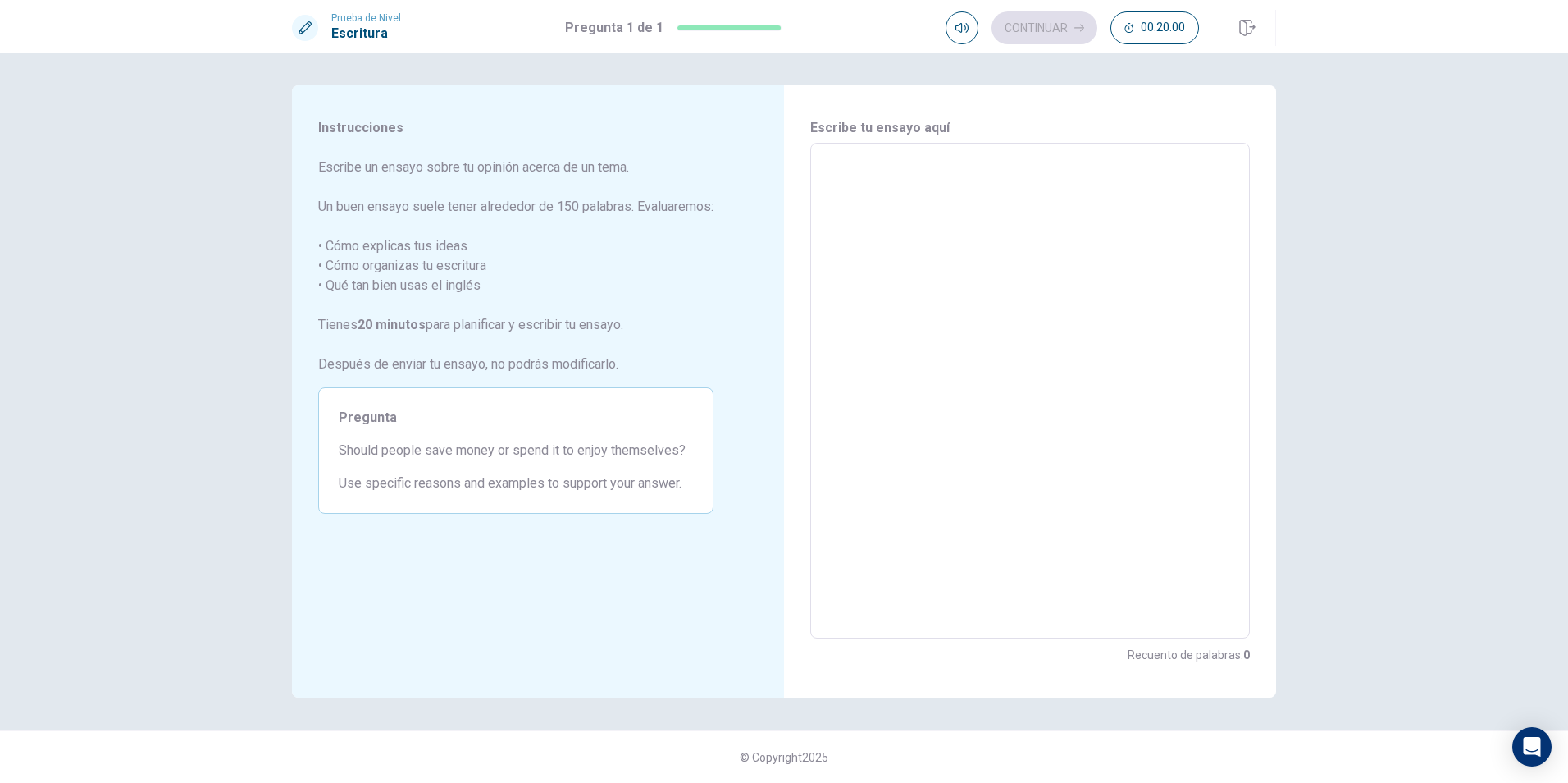
click at [966, 281] on textarea at bounding box center [1030, 391] width 416 height 468
click at [887, 251] on textarea at bounding box center [1030, 391] width 416 height 468
type textarea "B"
type textarea "x"
type textarea "Be"
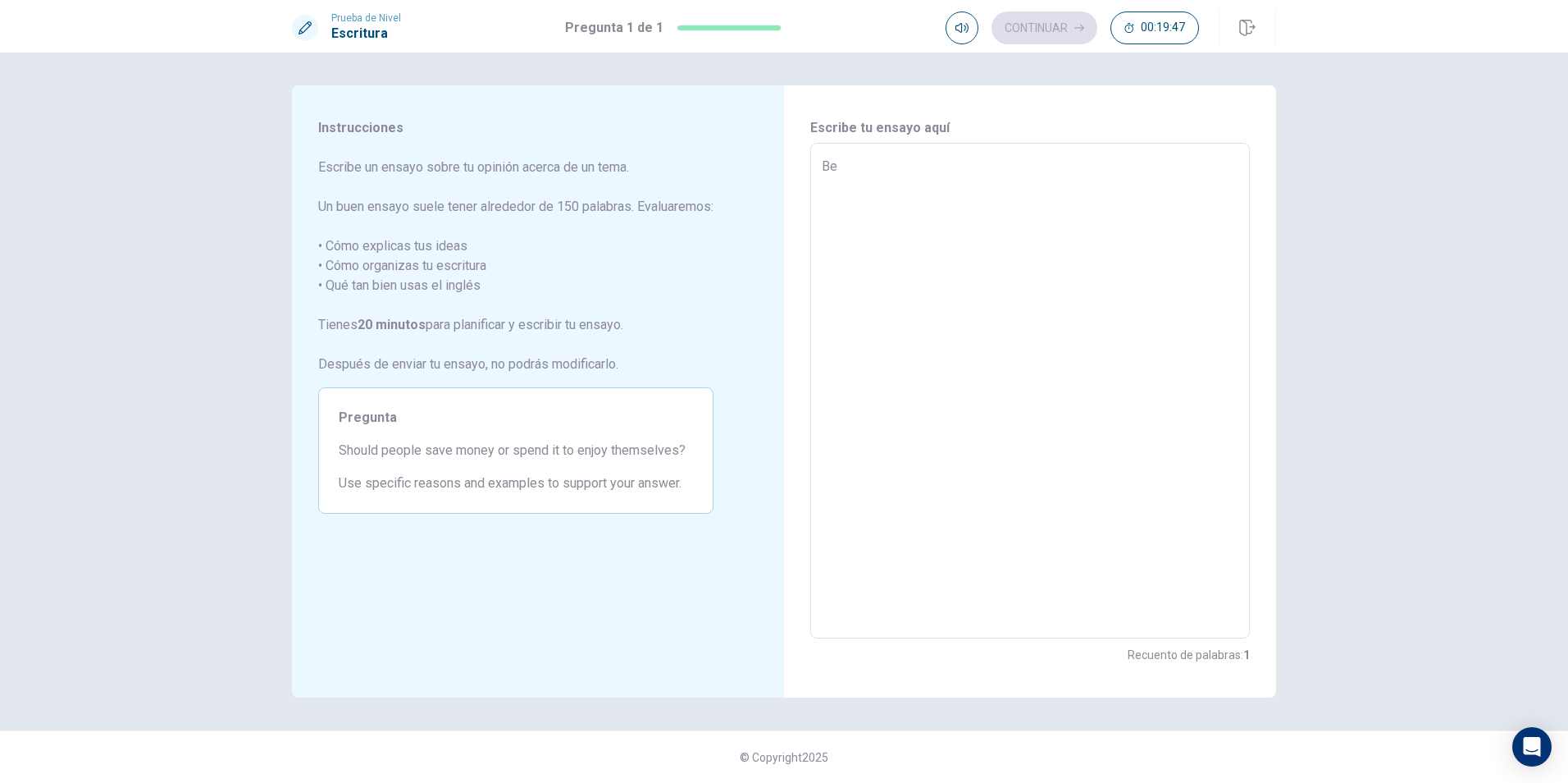
type textarea "x"
type textarea "Be"
type textarea "x"
type textarea "Be a"
type textarea "x"
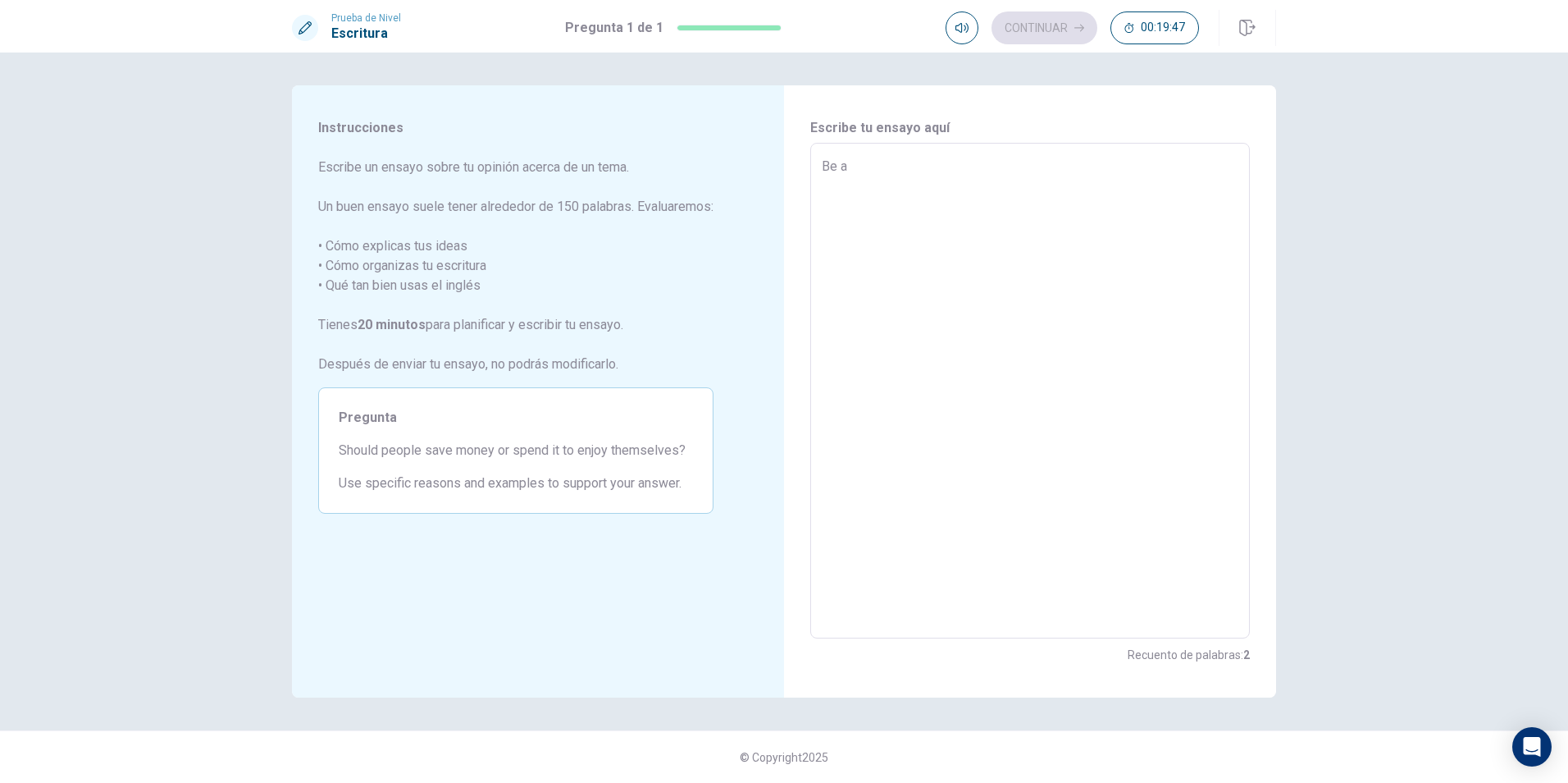
type textarea "Be a"
type textarea "x"
type textarea "Be a g"
type textarea "x"
type textarea "Be a go"
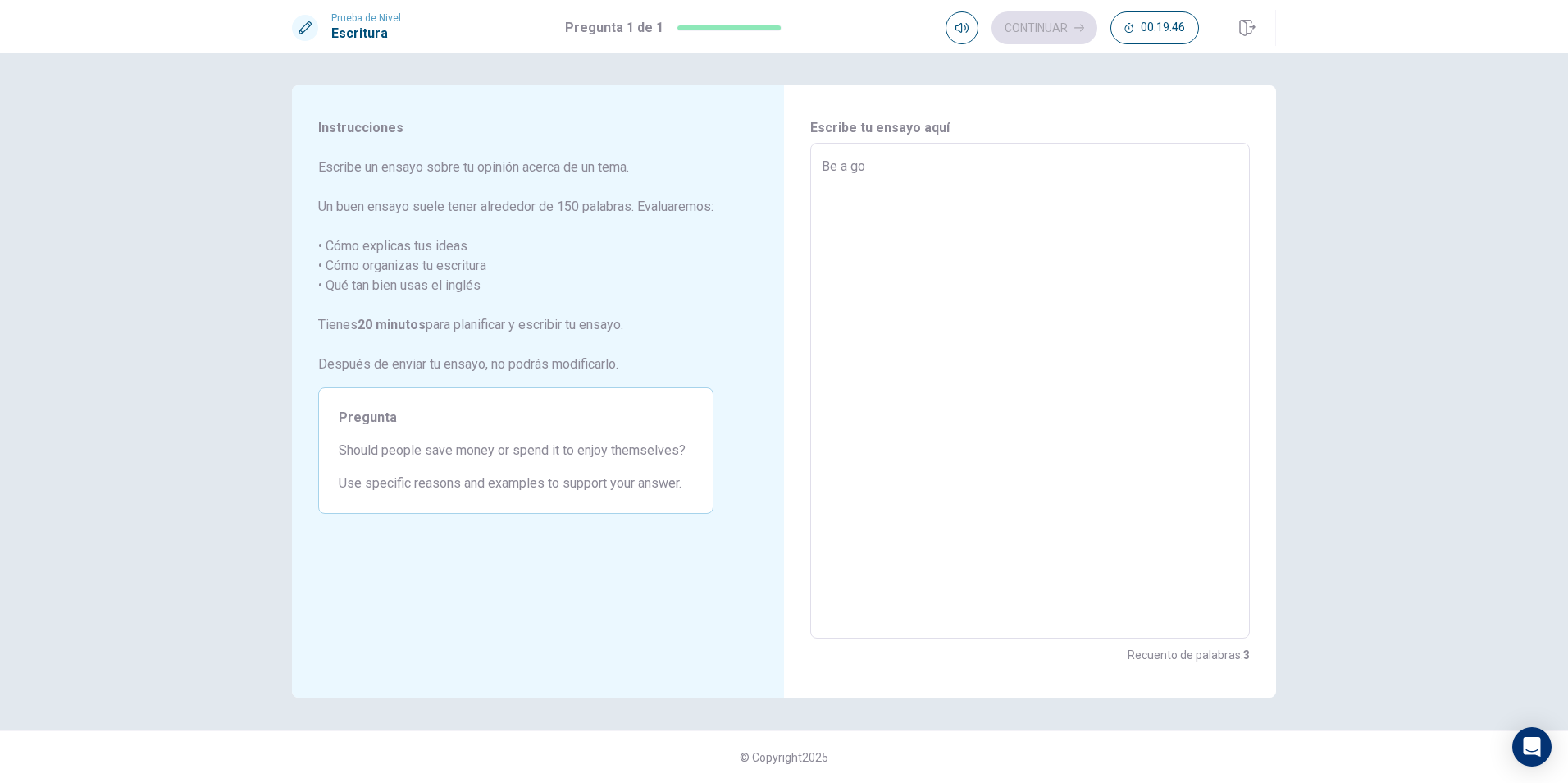
type textarea "x"
type textarea "Be a goo"
type textarea "x"
type textarea "Be a good"
type textarea "x"
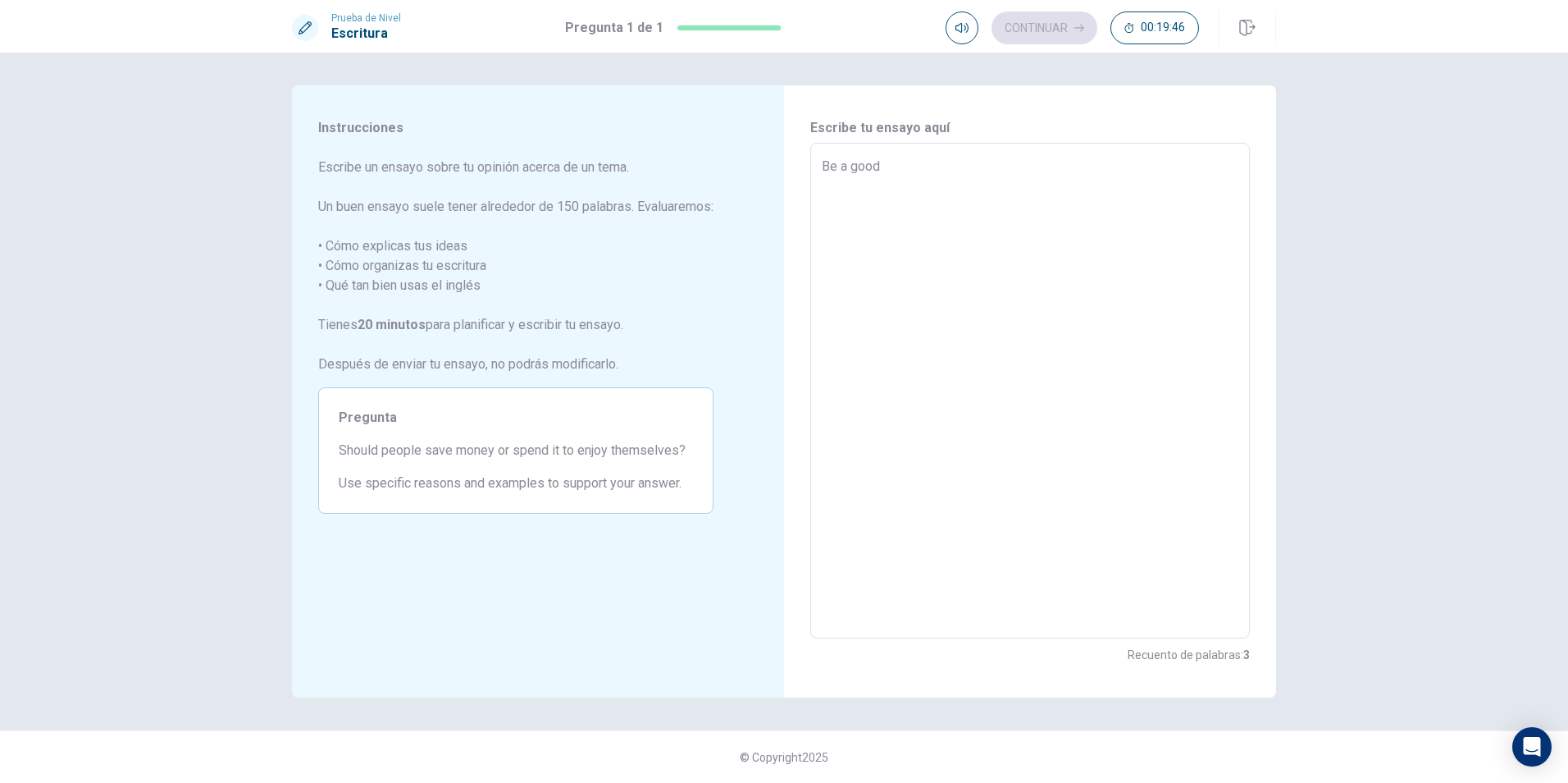
type textarea "Be a good"
type textarea "x"
type textarea "Be a good L"
type textarea "x"
type textarea "Be a good Le"
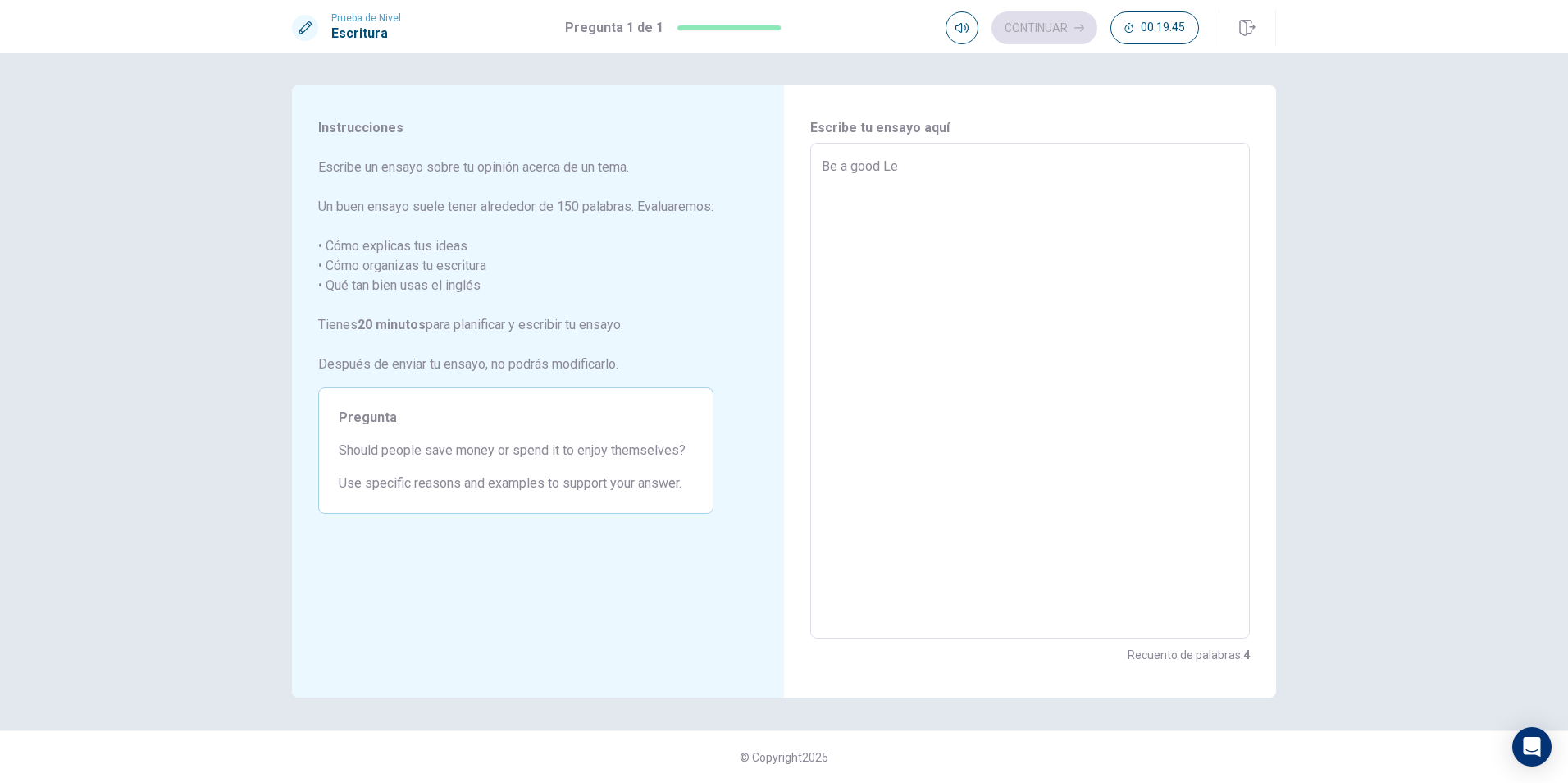
type textarea "x"
type textarea "Be a good Lea"
type textarea "x"
type textarea "Be a good Lead"
type textarea "x"
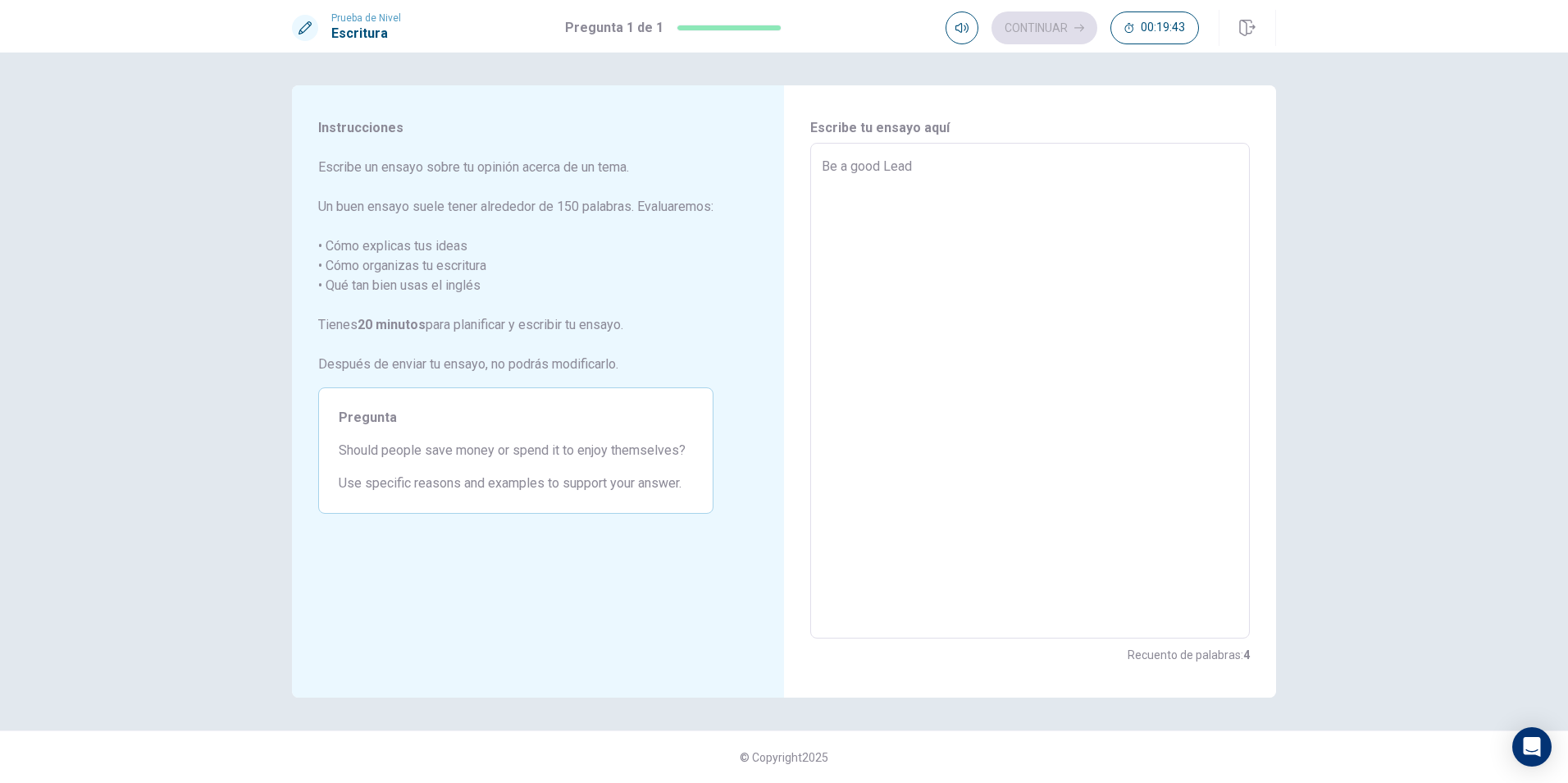
type textarea "Be a good Leade"
type textarea "x"
type textarea "Be a good Leader"
type textarea "x"
type textarea "Be a good Leader"
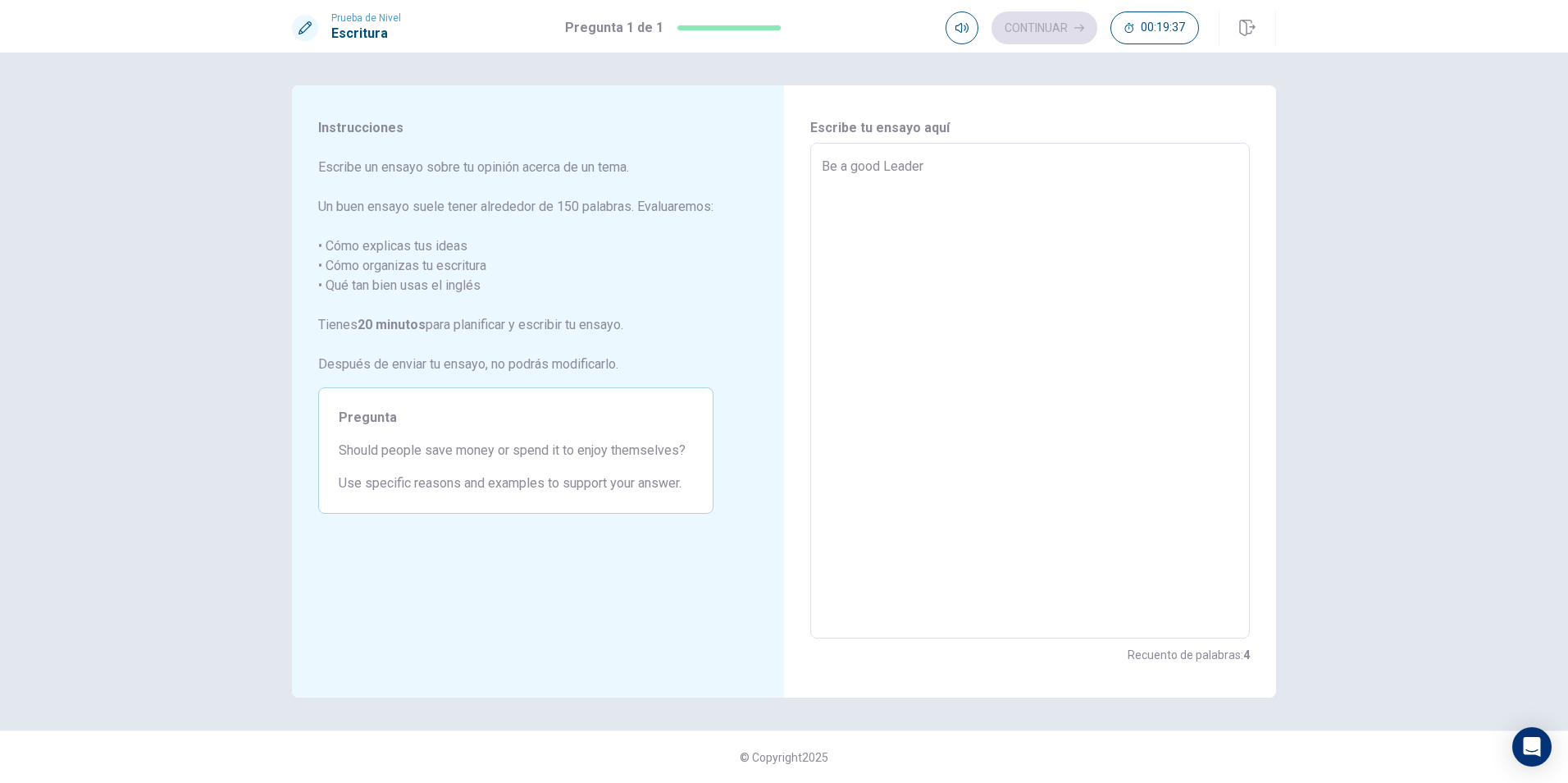
type textarea "x"
type textarea "Be a good Leader"
type textarea "x"
type textarea "Be a good Leader A"
type textarea "x"
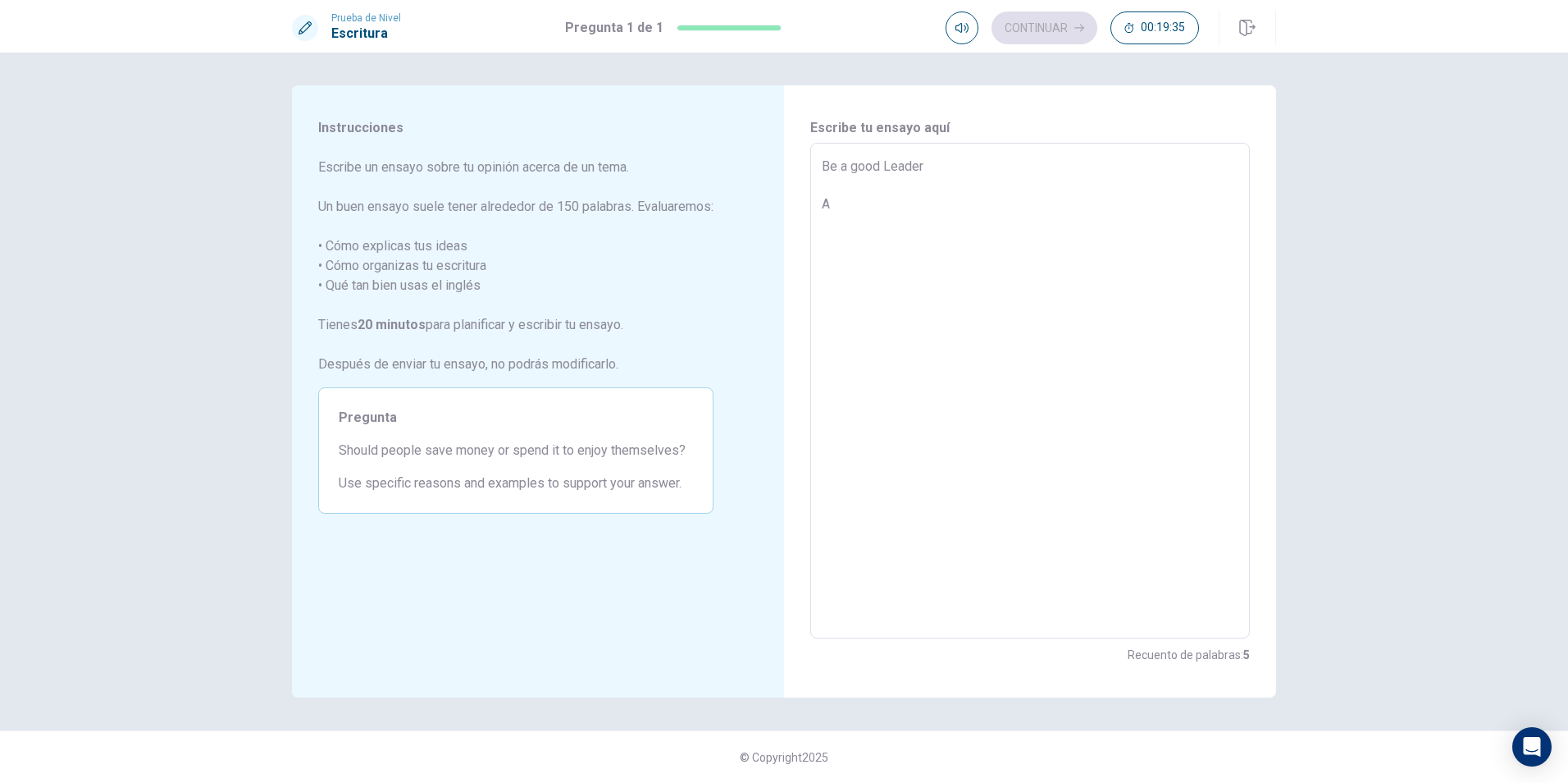
type textarea "Be a good Leader A"
type textarea "x"
type textarea "Be a good Leader A g"
type textarea "x"
type textarea "Be a good Leader A go"
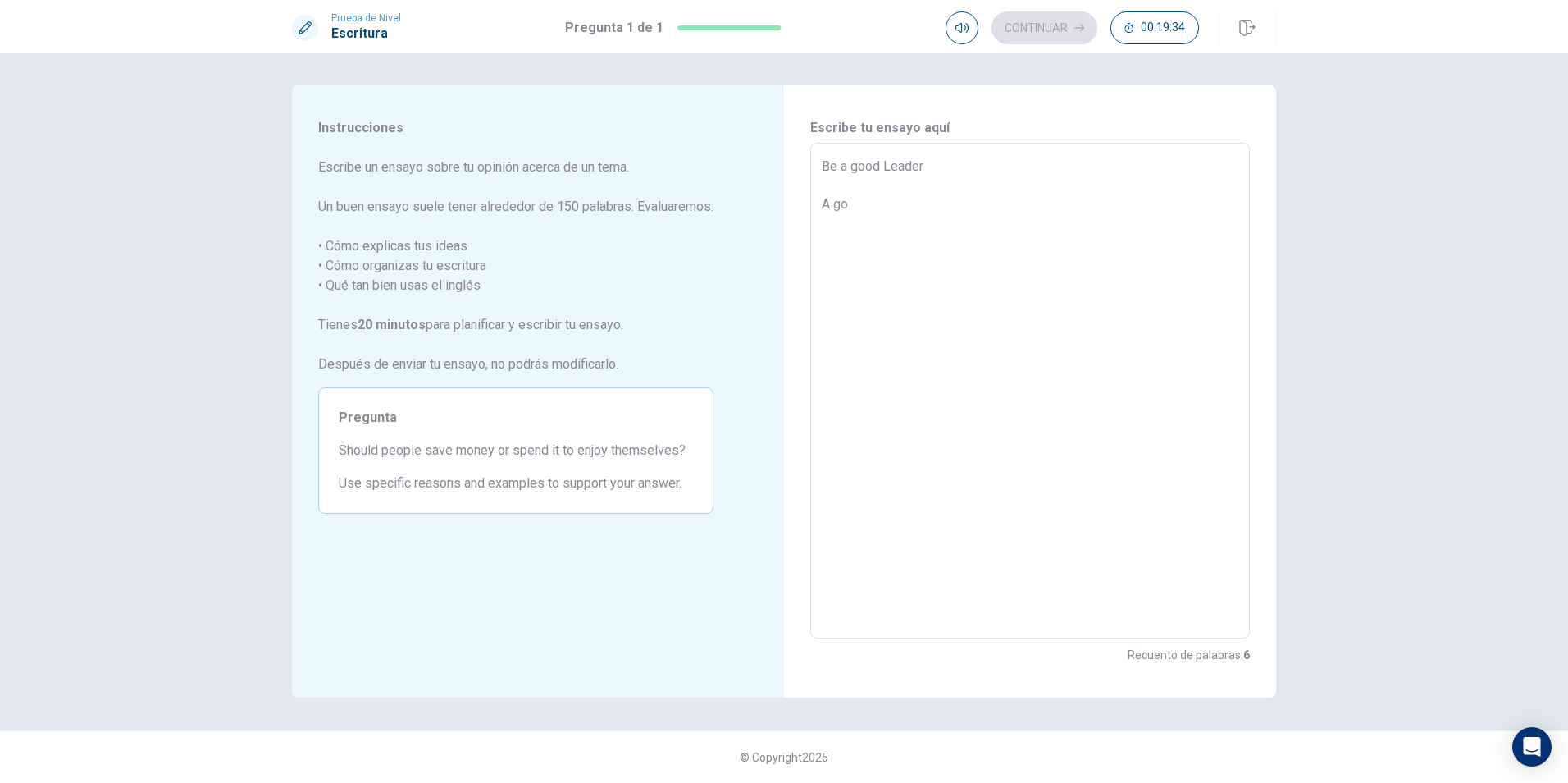
type textarea "x"
type textarea "Be a good Leader A goo"
type textarea "x"
type textarea "Be a good Leader A good"
type textarea "x"
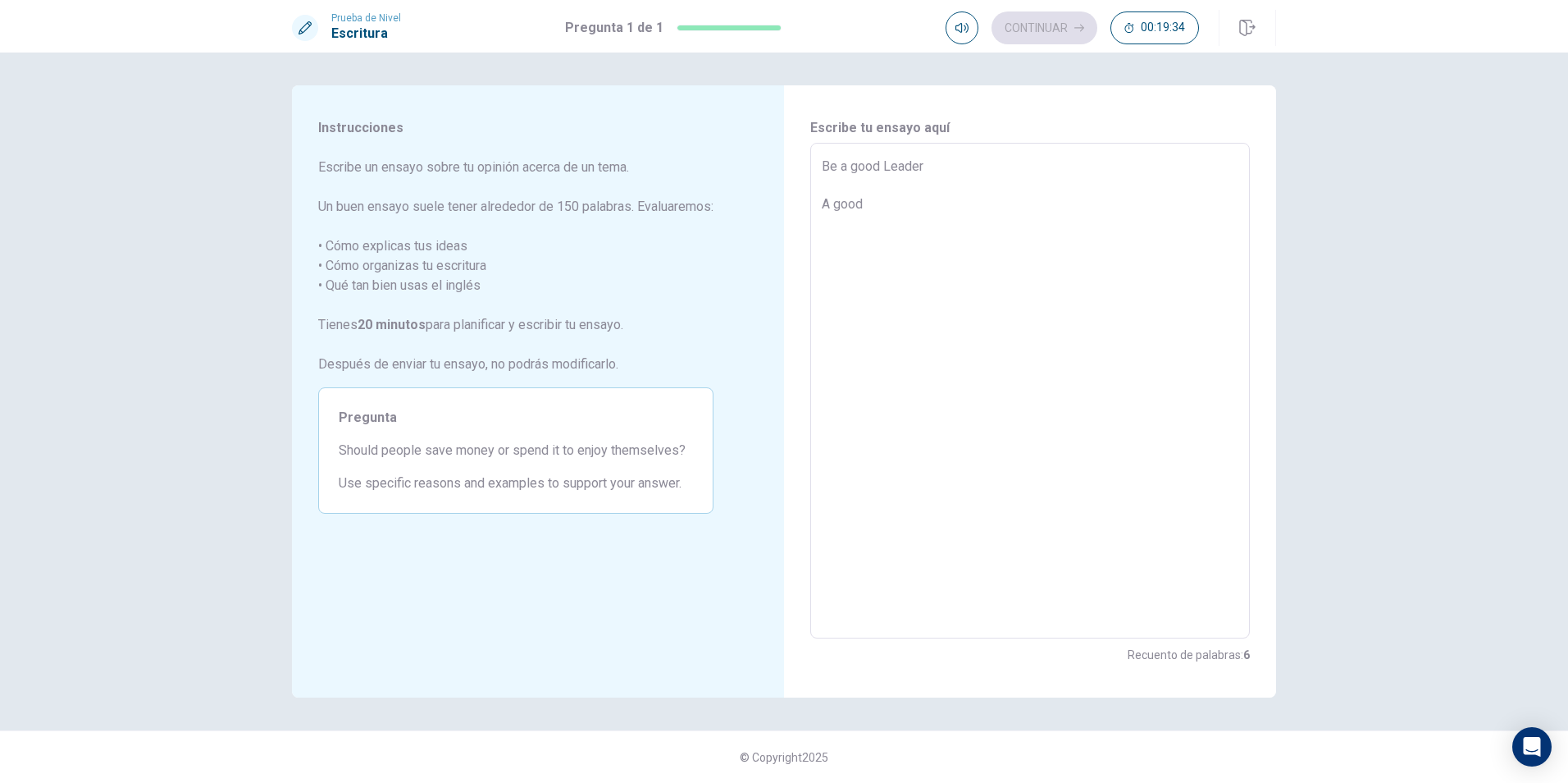
type textarea "Be a good Leader A good"
type textarea "x"
type textarea "Be a good Leader A good L"
type textarea "x"
type textarea "Be a good Leader A good Le"
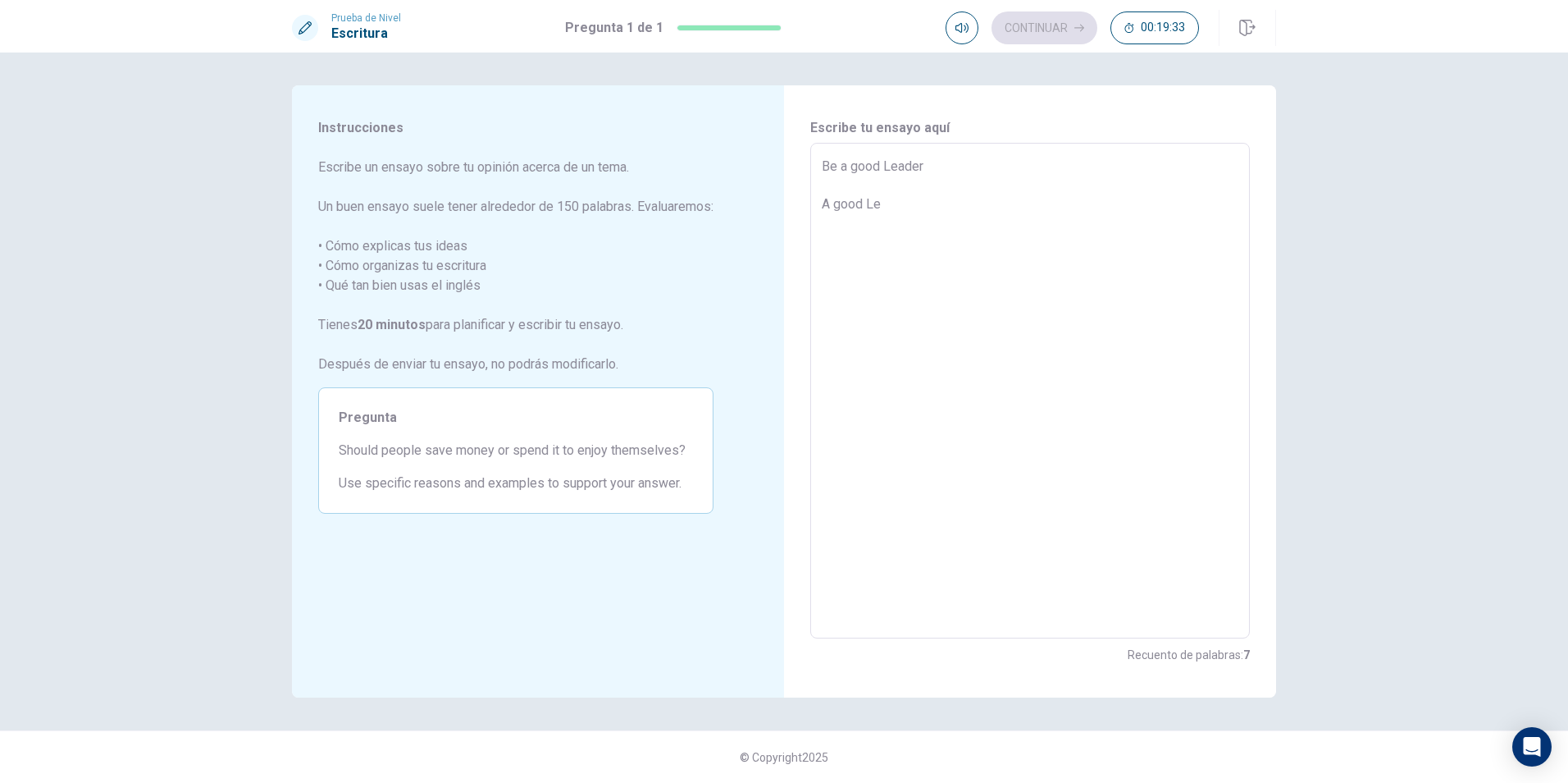
type textarea "x"
type textarea "Be a good Leader A good Lea"
type textarea "x"
type textarea "Be a good Leader A good Lead"
type textarea "x"
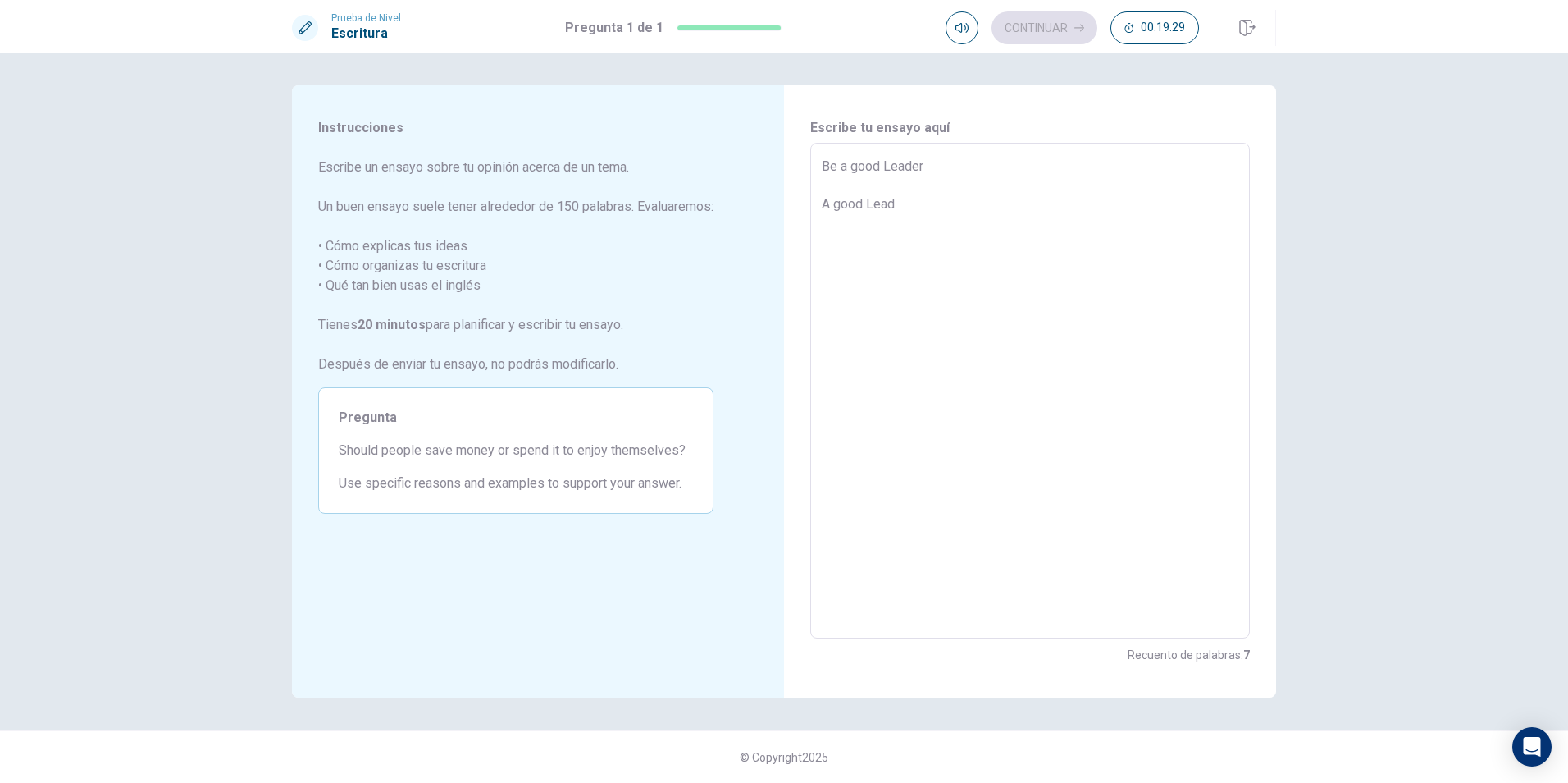
type textarea "Be a good Leader A good Lead"
type textarea "x"
type textarea "Be a good Leader A good Lead ,"
type textarea "x"
type textarea "Be a good Leader A good Lead ,"
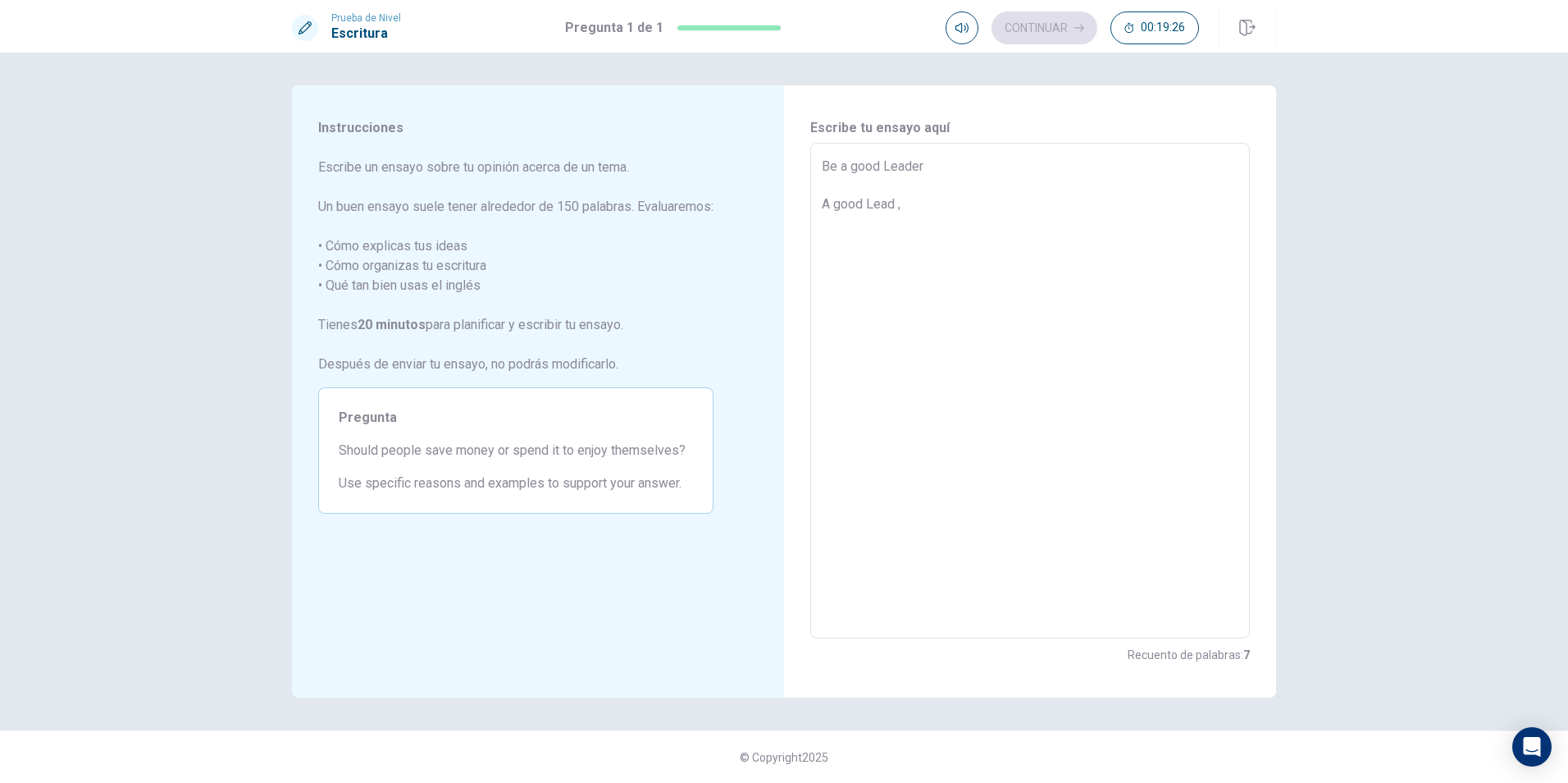
type textarea "x"
type textarea "Be a good Leader A good Lead ,"
type textarea "x"
type textarea "Be a good Leader A good Lead"
type textarea "x"
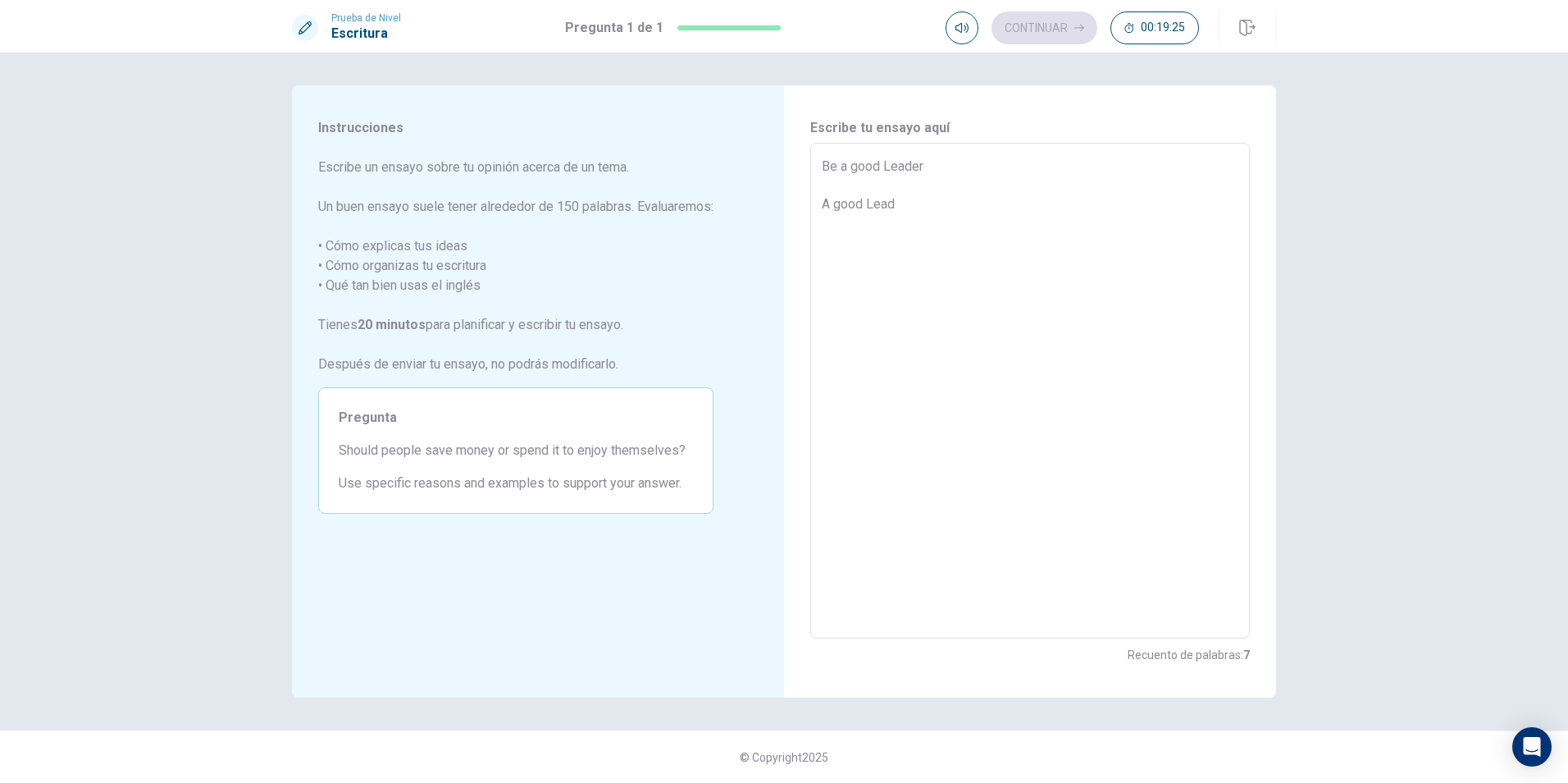
type textarea "Be a good Leader A good Lead K"
type textarea "x"
type textarea "Be a good Leader A good Lead Kn"
type textarea "x"
type textarea "Be a good Leader A good Lead Kno"
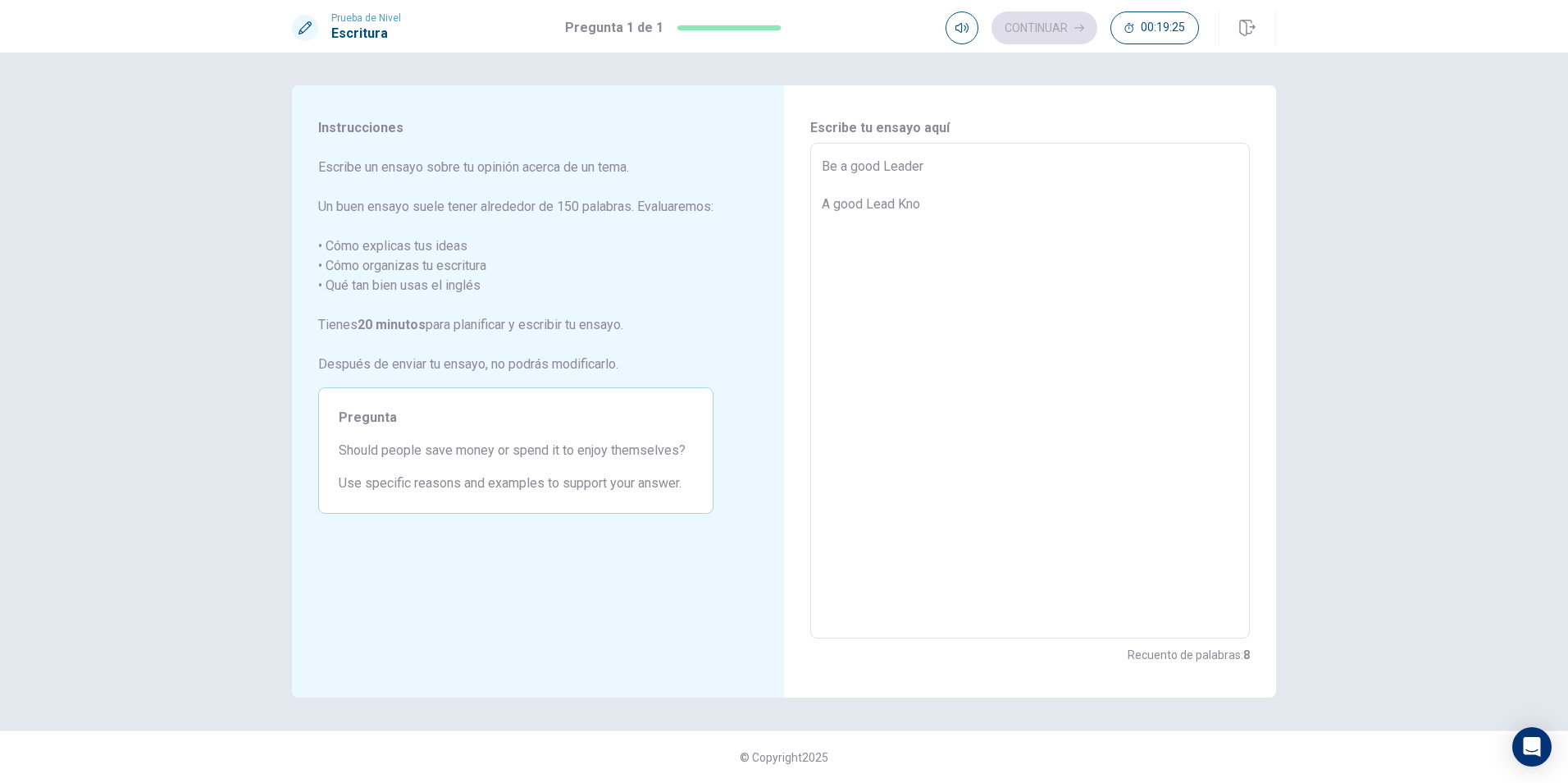
type textarea "x"
type textarea "Be a good Leader A good Lead Knos"
type textarea "x"
type textarea "Be a good Leader A good Lead Kno"
type textarea "x"
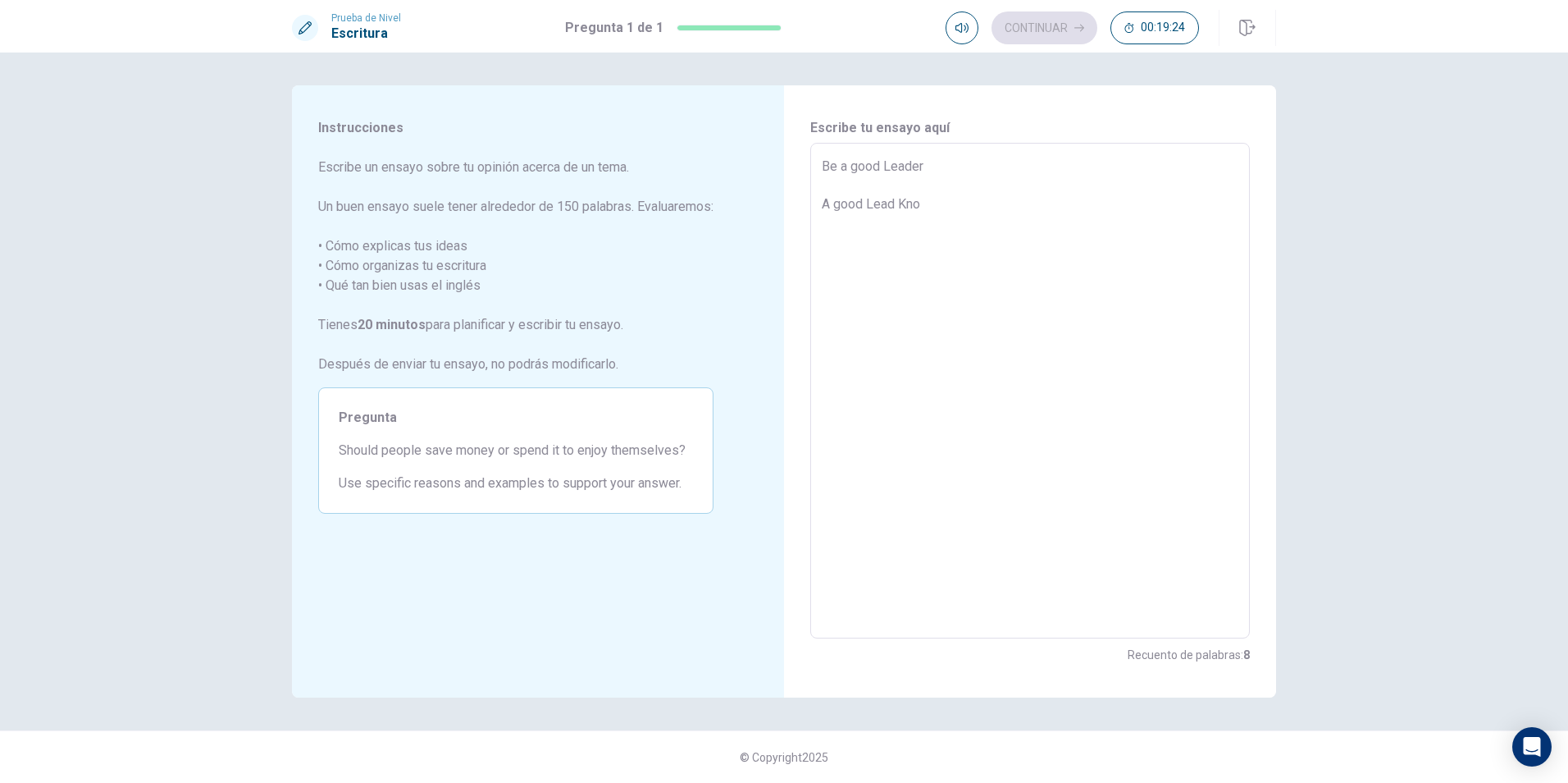
type textarea "Be a good Leader A good Lead Kn"
type textarea "x"
type textarea "Be a good Leader A good Lead Knw"
type textarea "x"
type textarea "Be a good Leader A good Lead Kn"
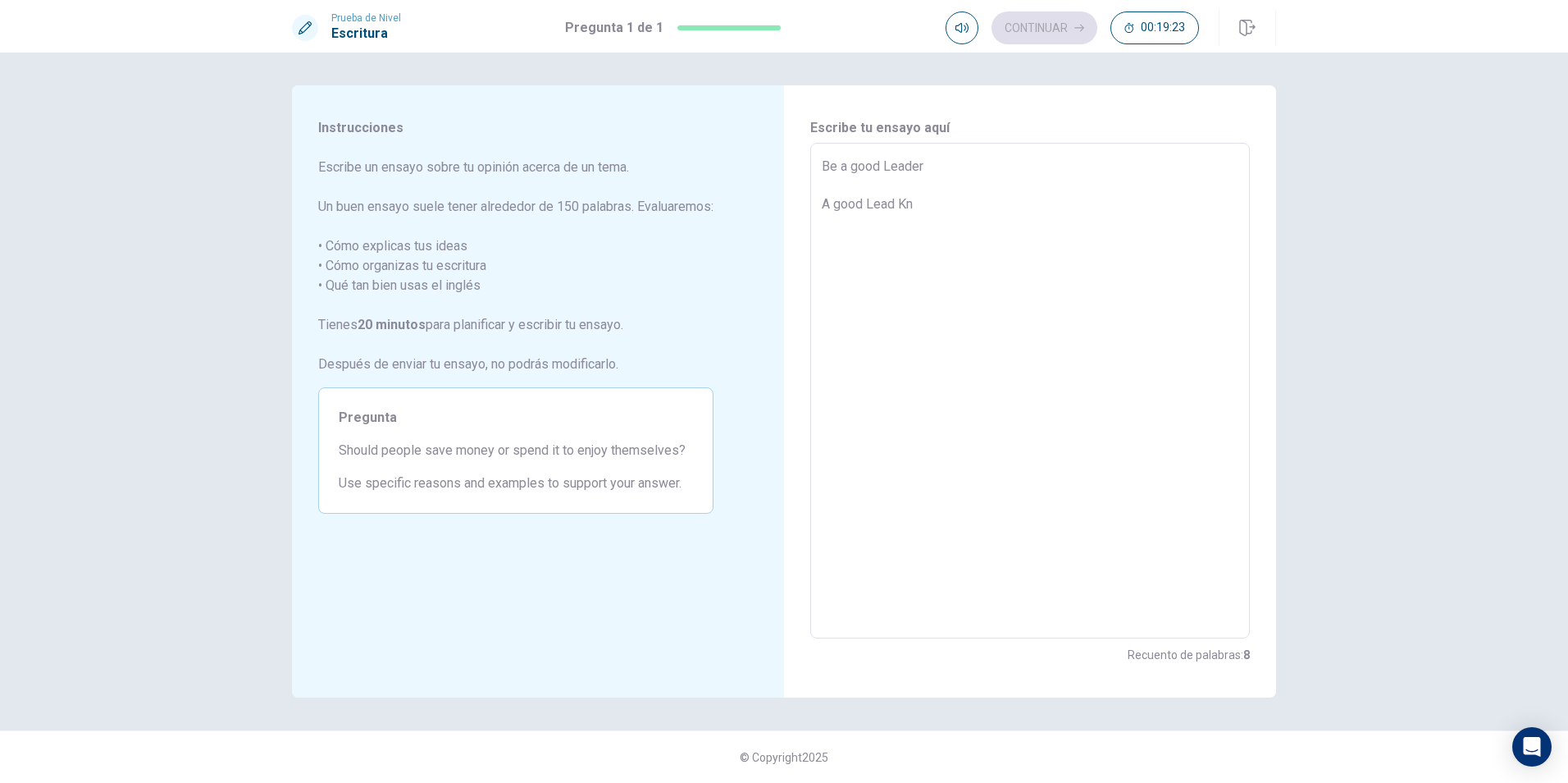
type textarea "x"
type textarea "Be a good Leader A good Lead K"
type textarea "x"
type textarea "Be a good Leader A good Lead Kw"
type textarea "x"
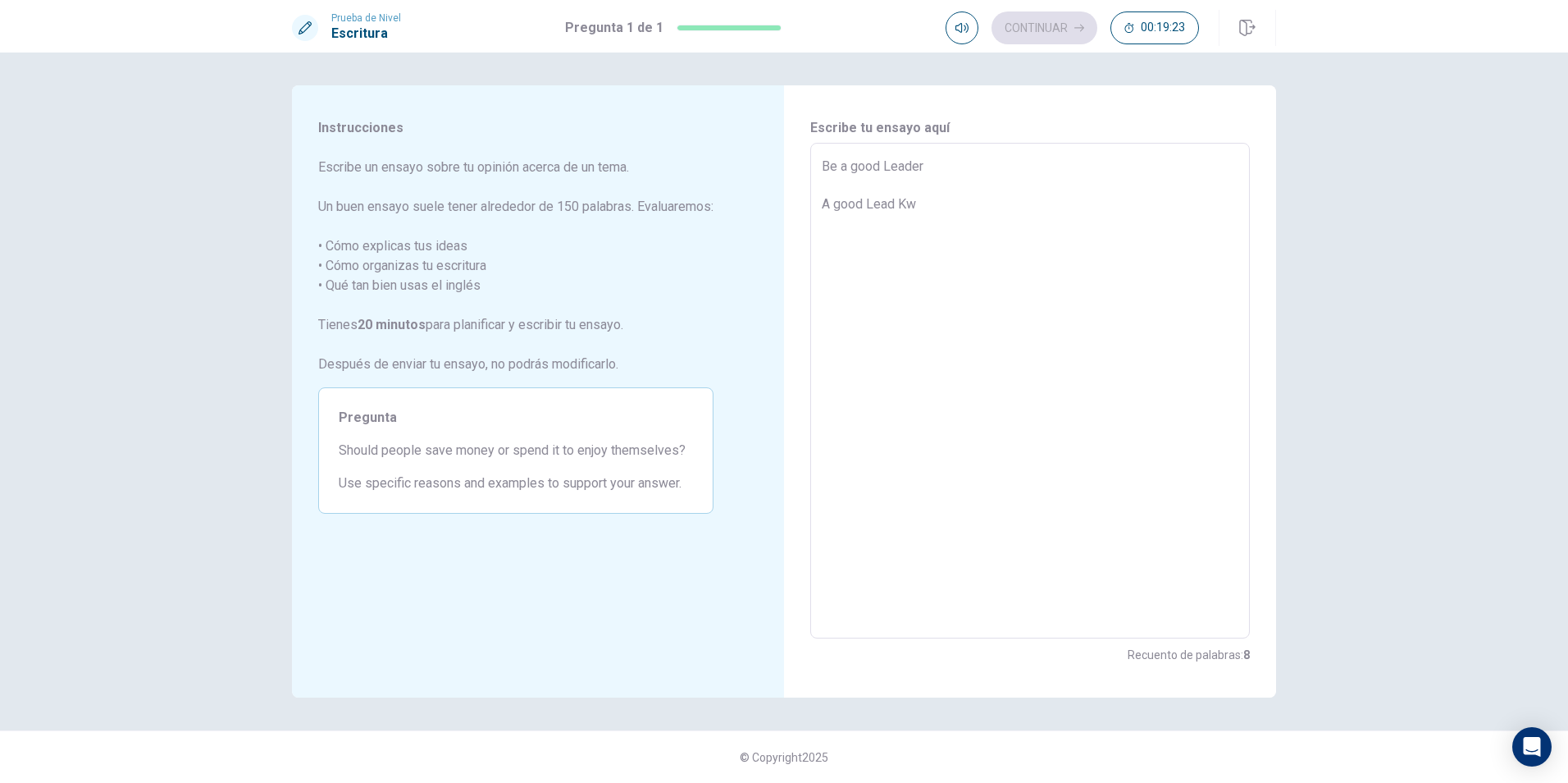
type textarea "Be a good Leader A good Lead Kwo"
type textarea "x"
type textarea "Be a good Leader A good Lead Kwos"
type textarea "x"
type textarea "Be a good Leader A good Lead Kwo"
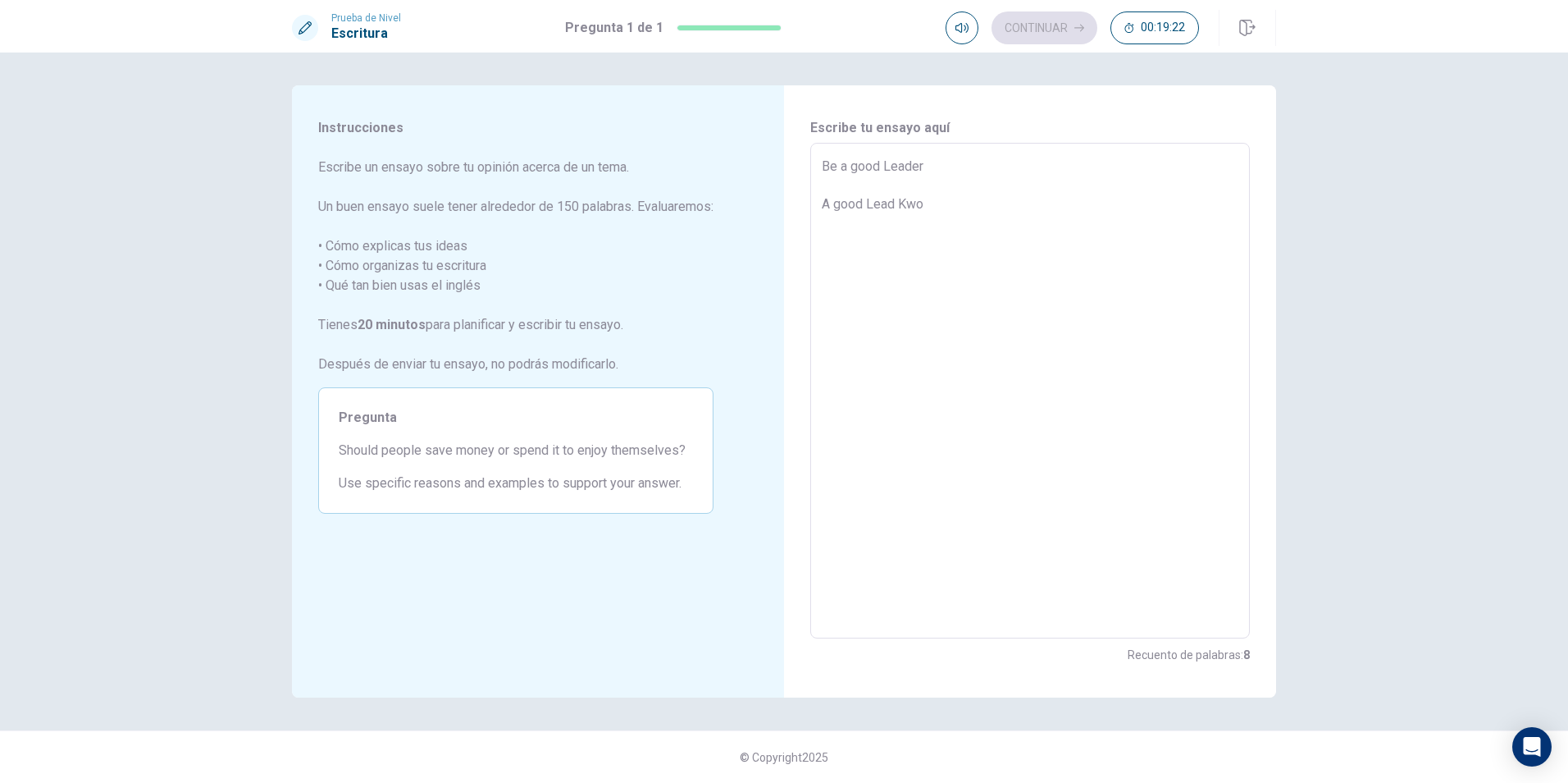
type textarea "x"
type textarea "Be a good Leader A good Lead Kw"
type textarea "x"
type textarea "Be a good Leader A good Lead K"
type textarea "x"
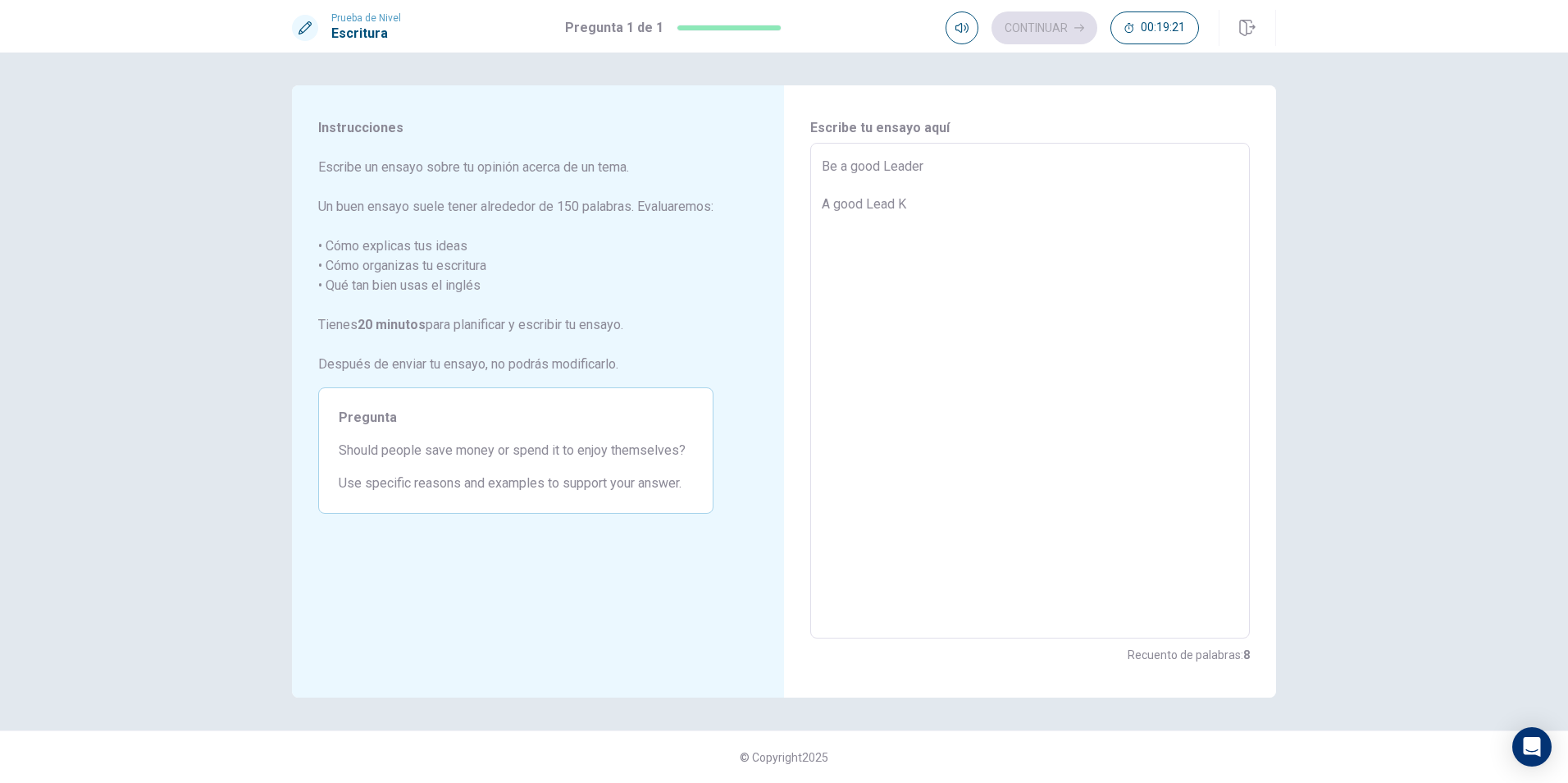
type textarea "Be a good Leader A good Lead"
type textarea "x"
type textarea "Be a good Leader A good Lead"
type textarea "x"
type textarea "Be a good Leader A good Lead"
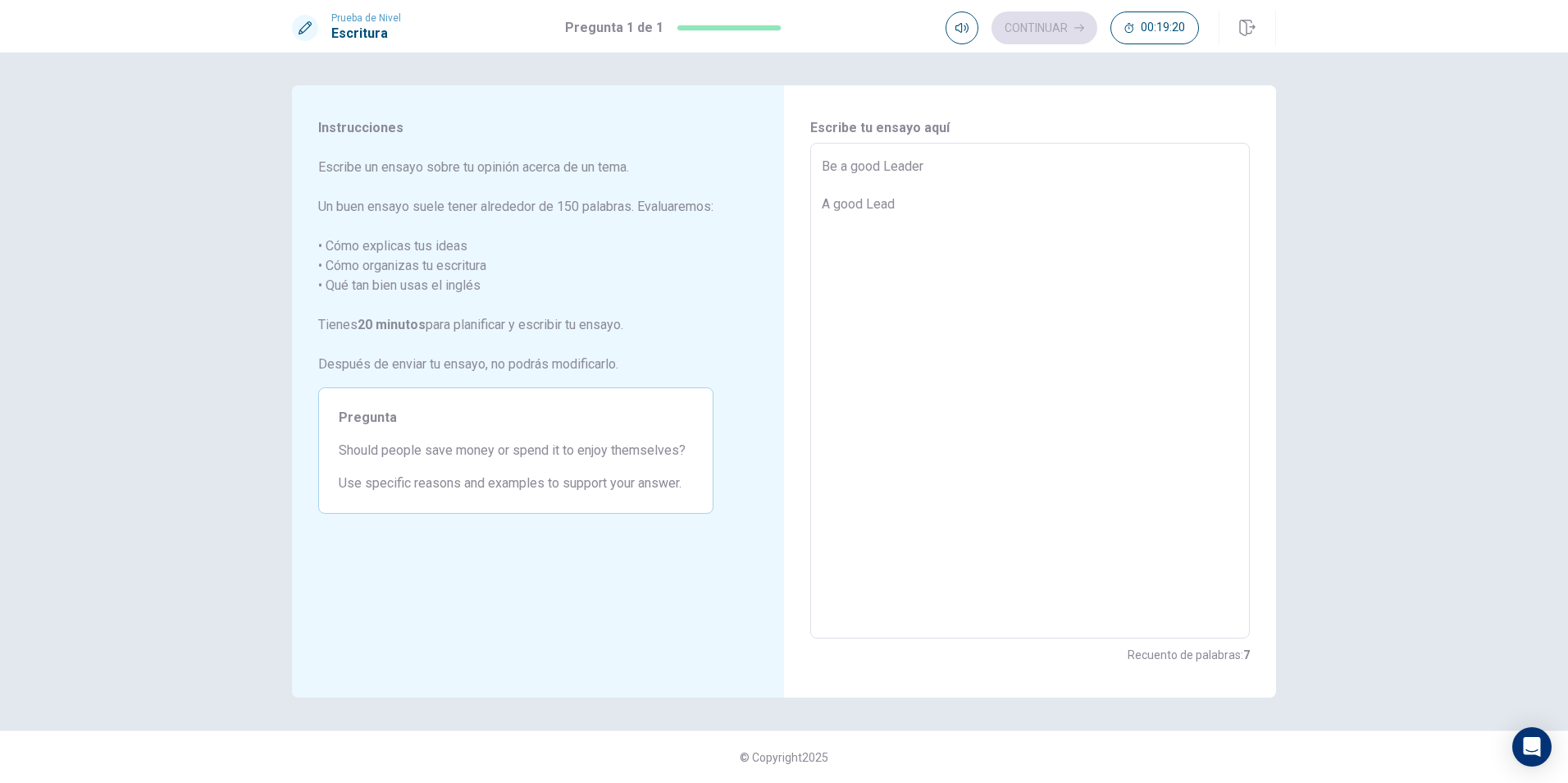
type textarea "x"
type textarea "Be a good Leader A good Lead k"
type textarea "x"
type textarea "Be a good Leader A good Lead kn"
type textarea "x"
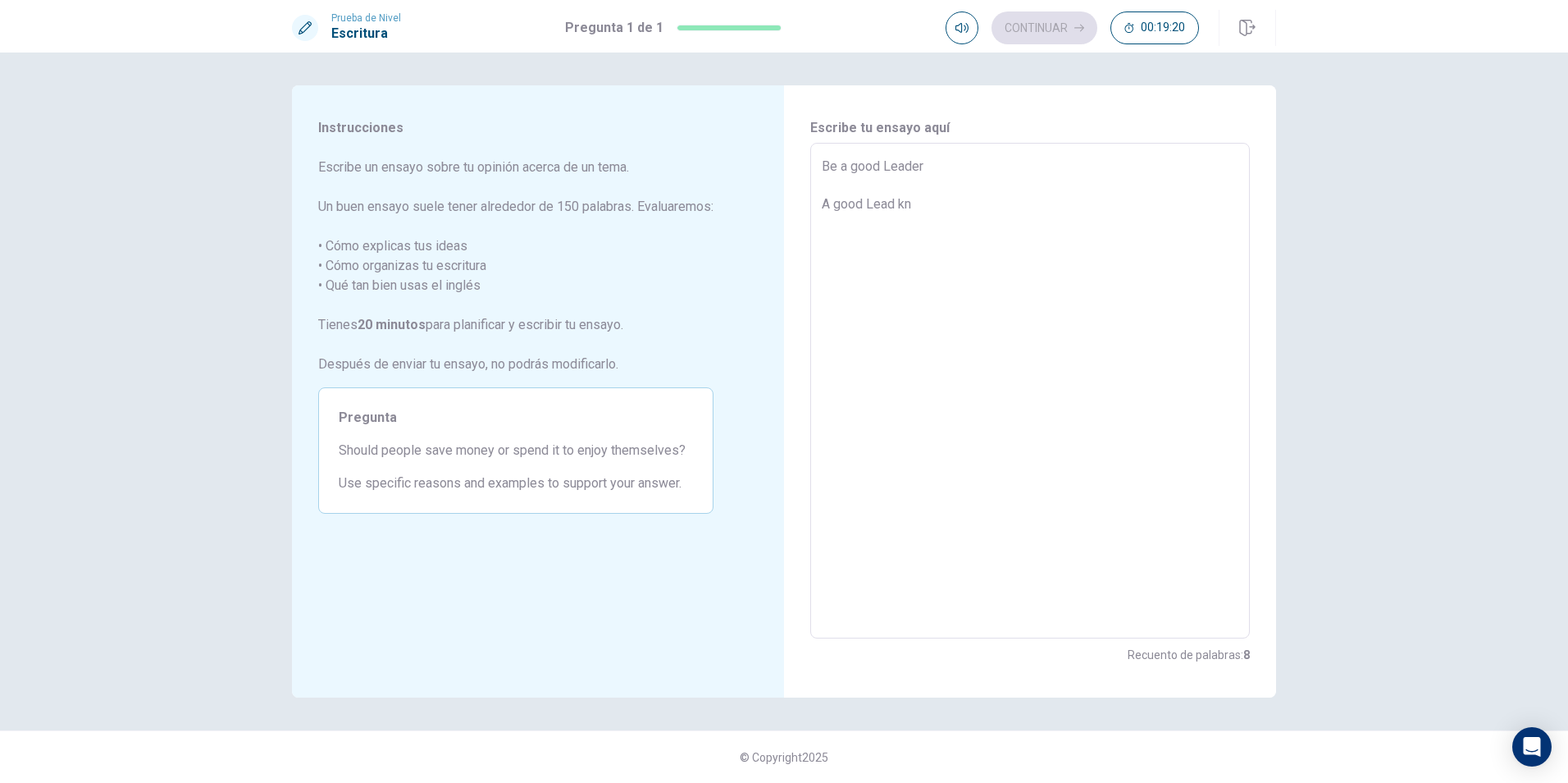
type textarea "Be a good Leader A good Lead kno"
type textarea "x"
type textarea "Be a good Leader A good Lead know"
type textarea "x"
type textarea "Be a good Leader A good Lead knows"
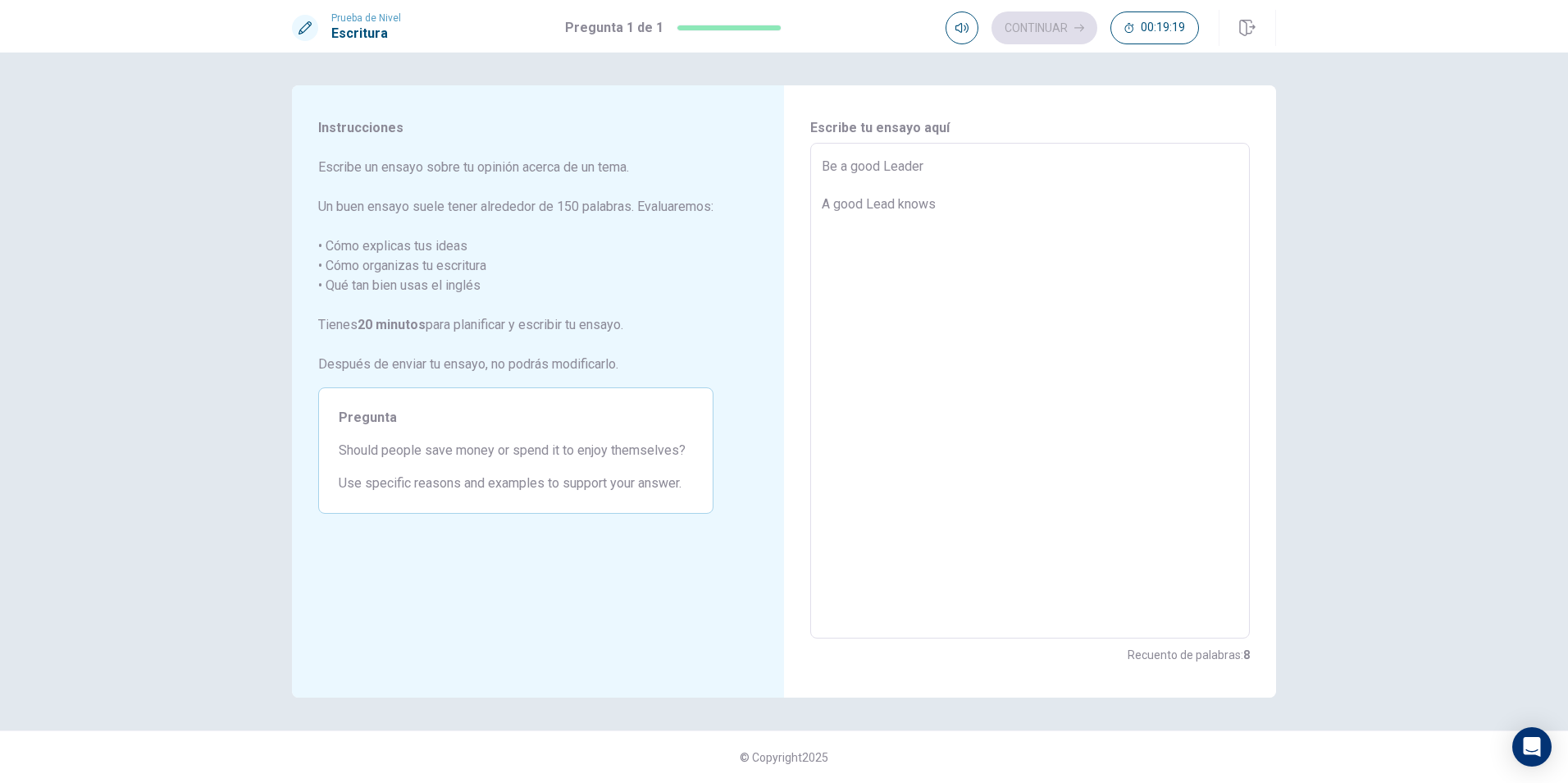
type textarea "x"
type textarea "Be a good Leader A good Lead knows"
type textarea "x"
type textarea "Be a good Leader A good Lead knows"
type textarea "x"
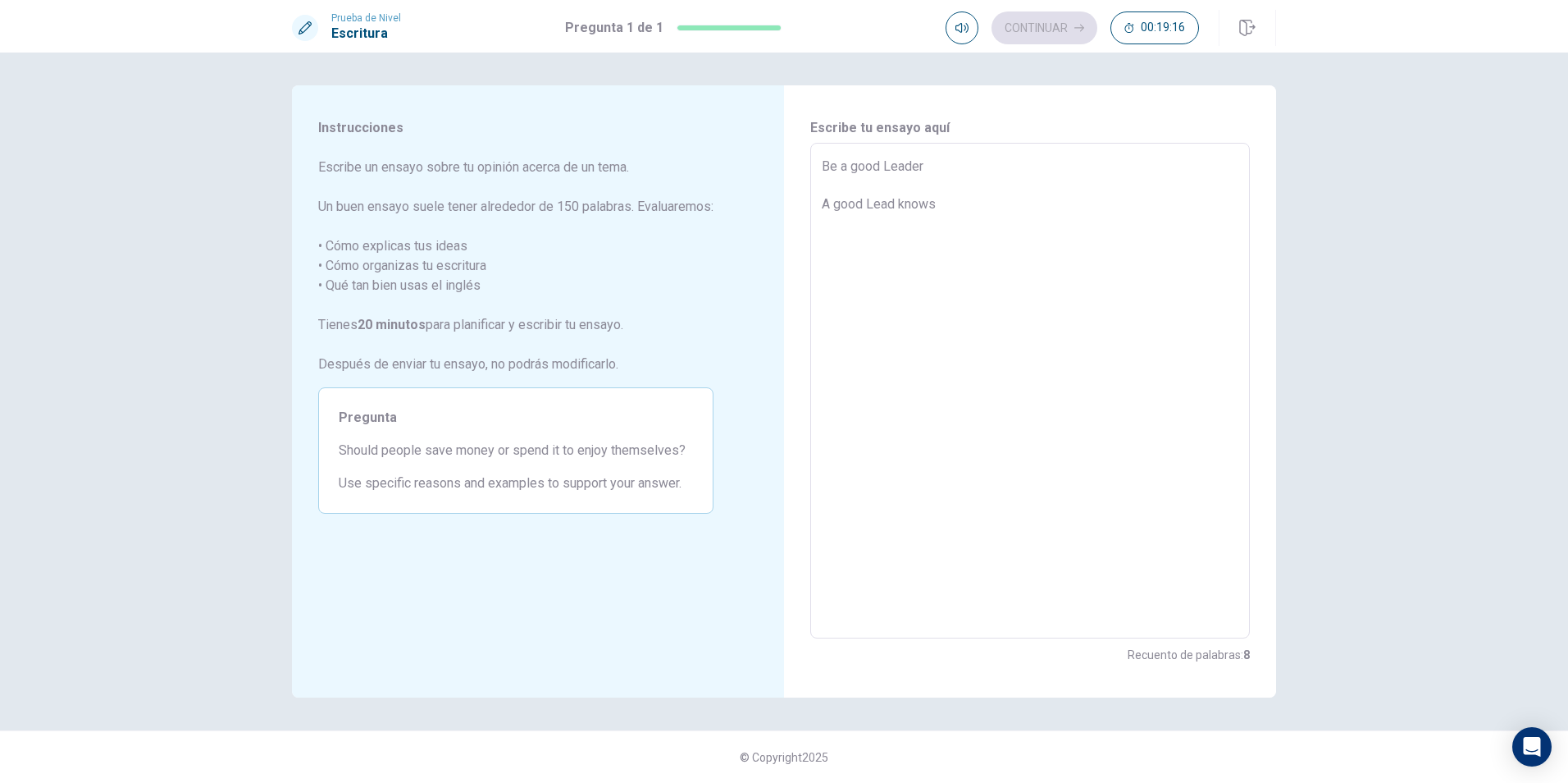
type textarea "Be a good Leader A good Lead know"
type textarea "x"
type textarea "Be a good Leader A good Lead know"
type textarea "x"
type textarea "Be a good Leader A good Lead know ab"
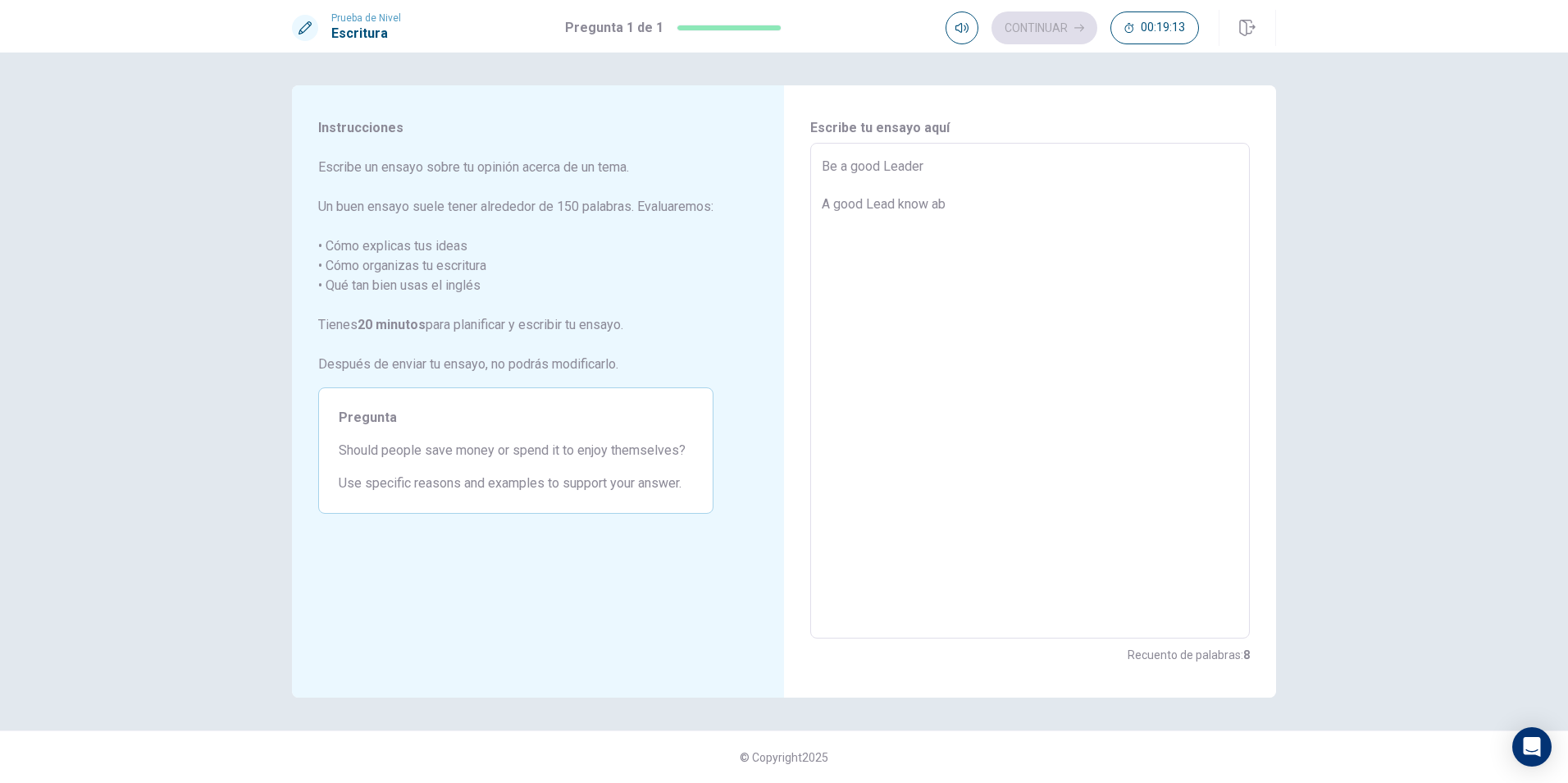
type textarea "x"
type textarea "Be a good Leader A good Lead know abo"
type textarea "x"
type textarea "Be a good Leader A good Lead know abou"
type textarea "x"
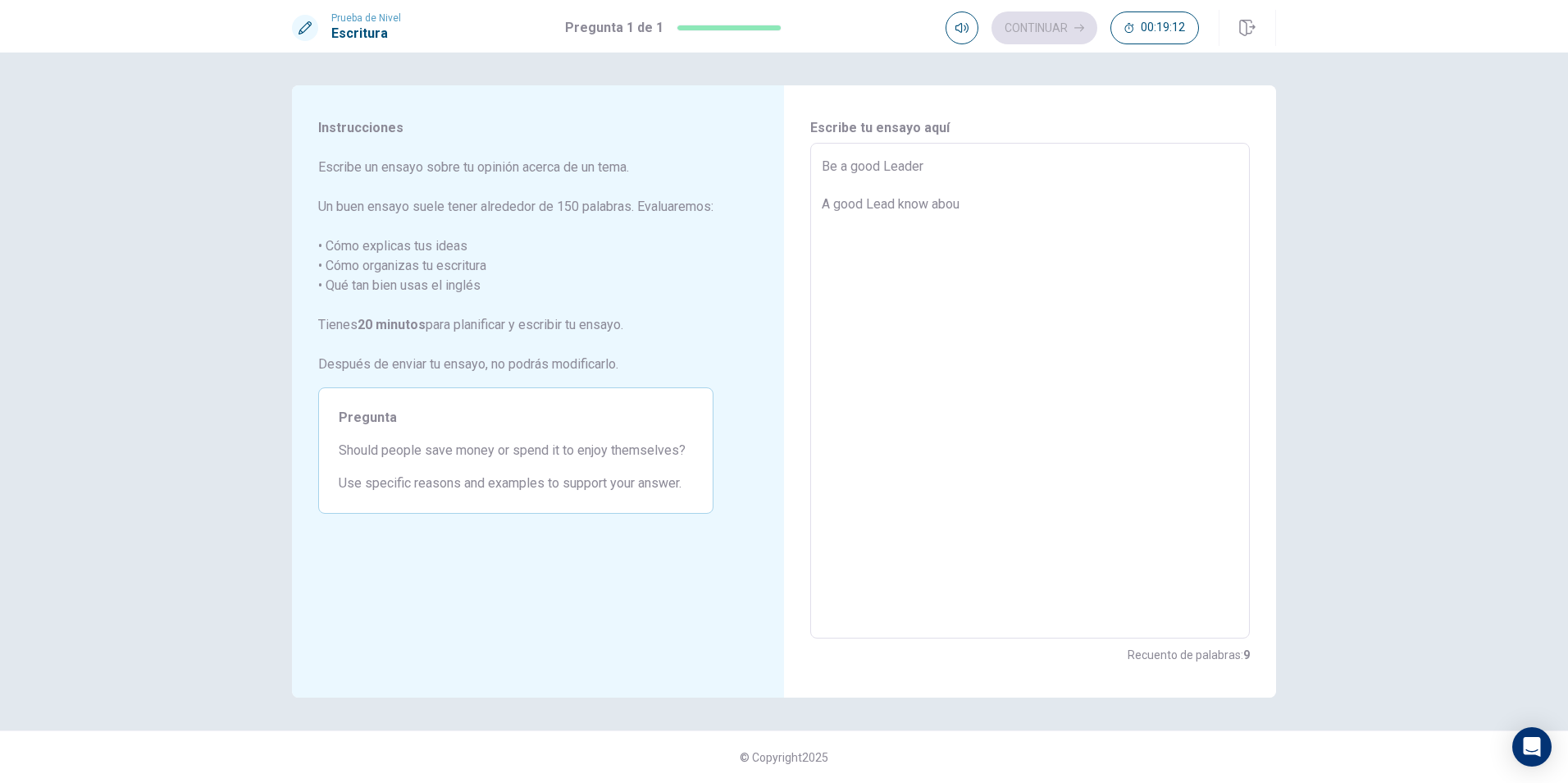
type textarea "Be a good Leader A good Lead know abour"
type textarea "x"
type textarea "Be a good Leader A good Lead know abou"
type textarea "x"
type textarea "Be a good Leader A good Lead know about"
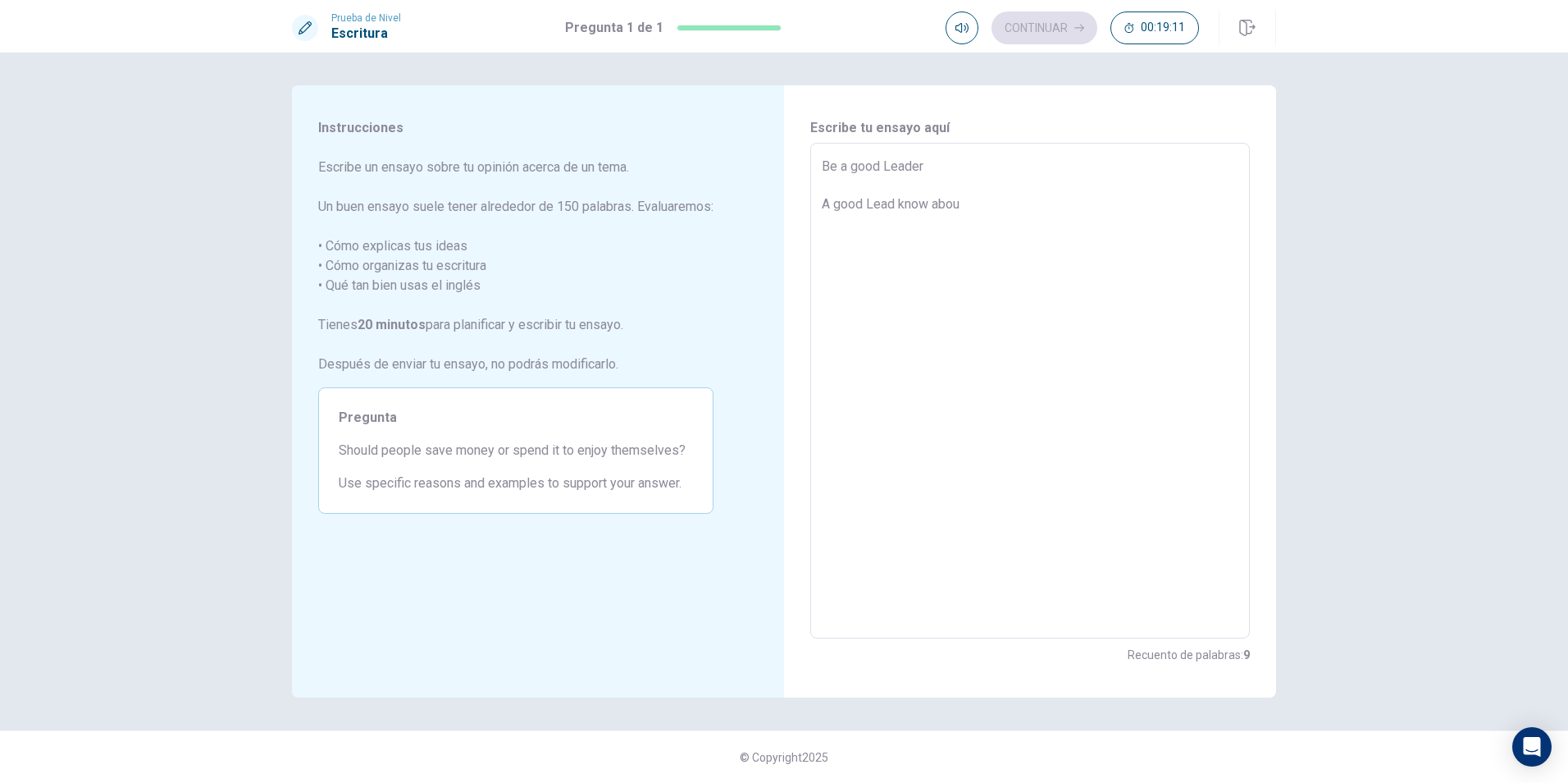
type textarea "x"
type textarea "Be a good Leader A good Lead know about"
type textarea "x"
type textarea "Be a good Leader A good Lead know about n"
type textarea "x"
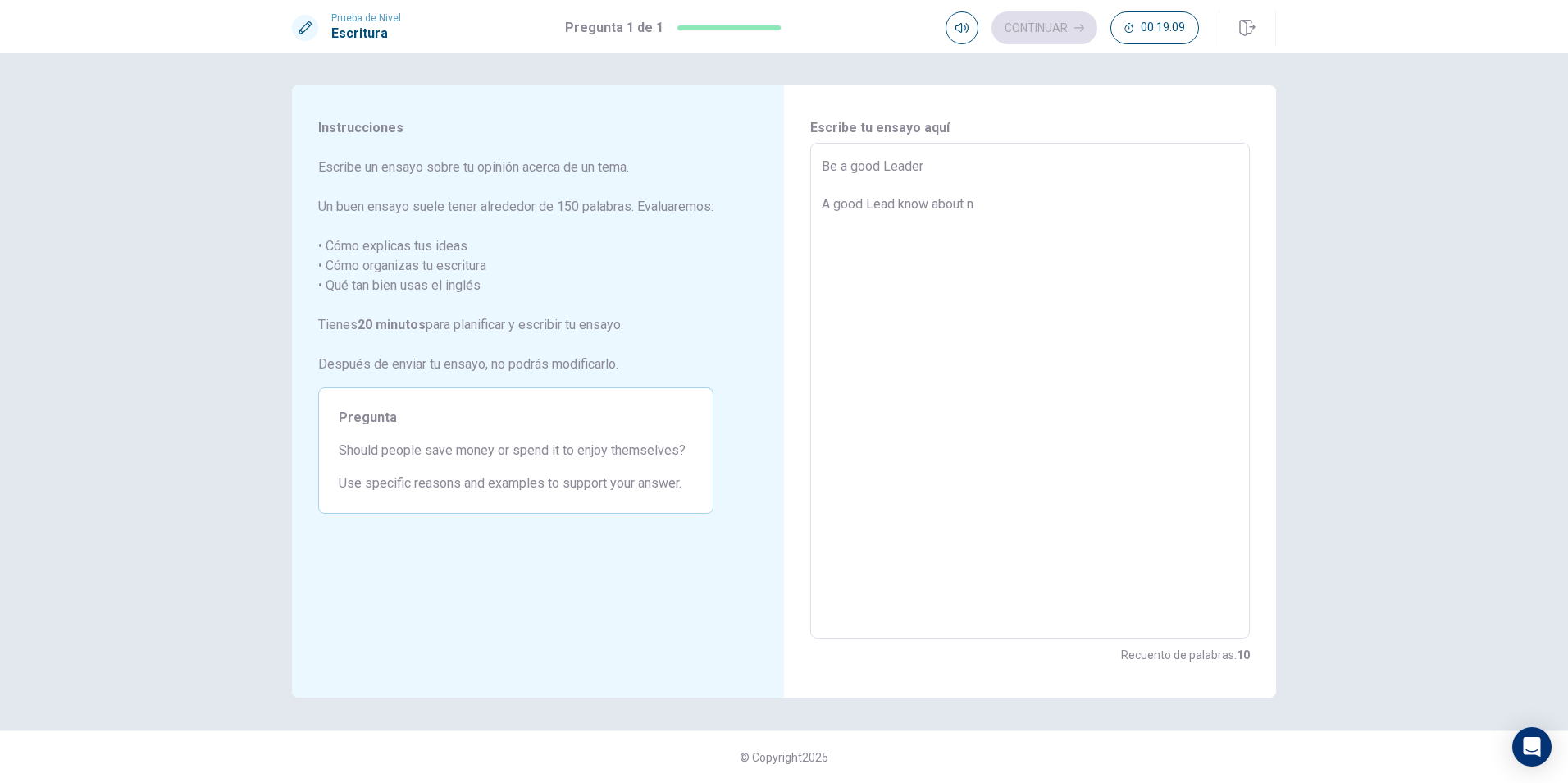
type textarea "Be a good Leader A good Lead know about ne"
type textarea "x"
type textarea "Be a good Leader A good Lead know about nec"
type textarea "x"
type textarea "Be a good Leader A good Lead know about necc"
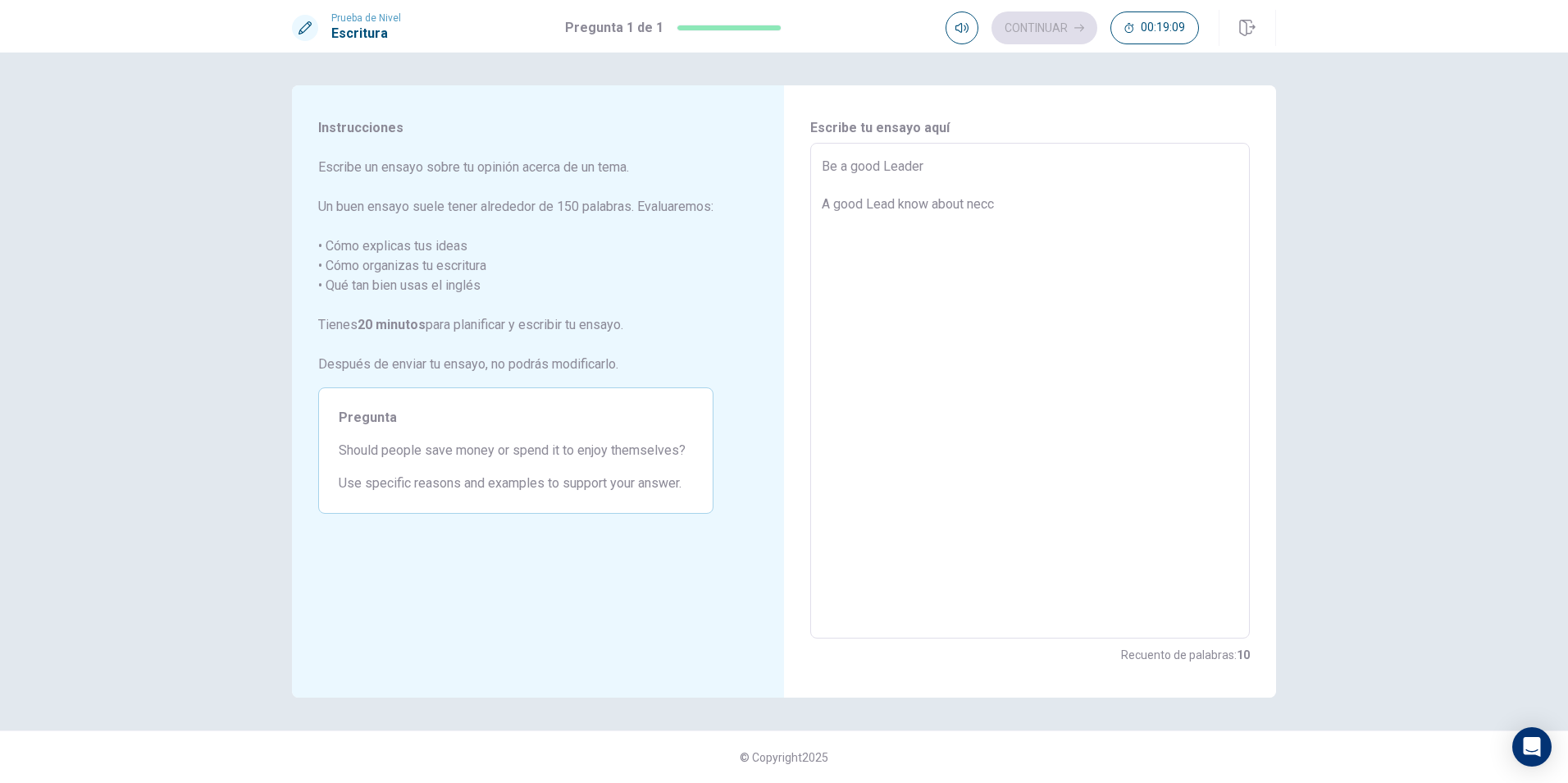
type textarea "x"
type textarea "Be a good Leader A good Lead know about neccs"
type textarea "x"
type textarea "Be a good Leader A good Lead know about neccsa"
type textarea "x"
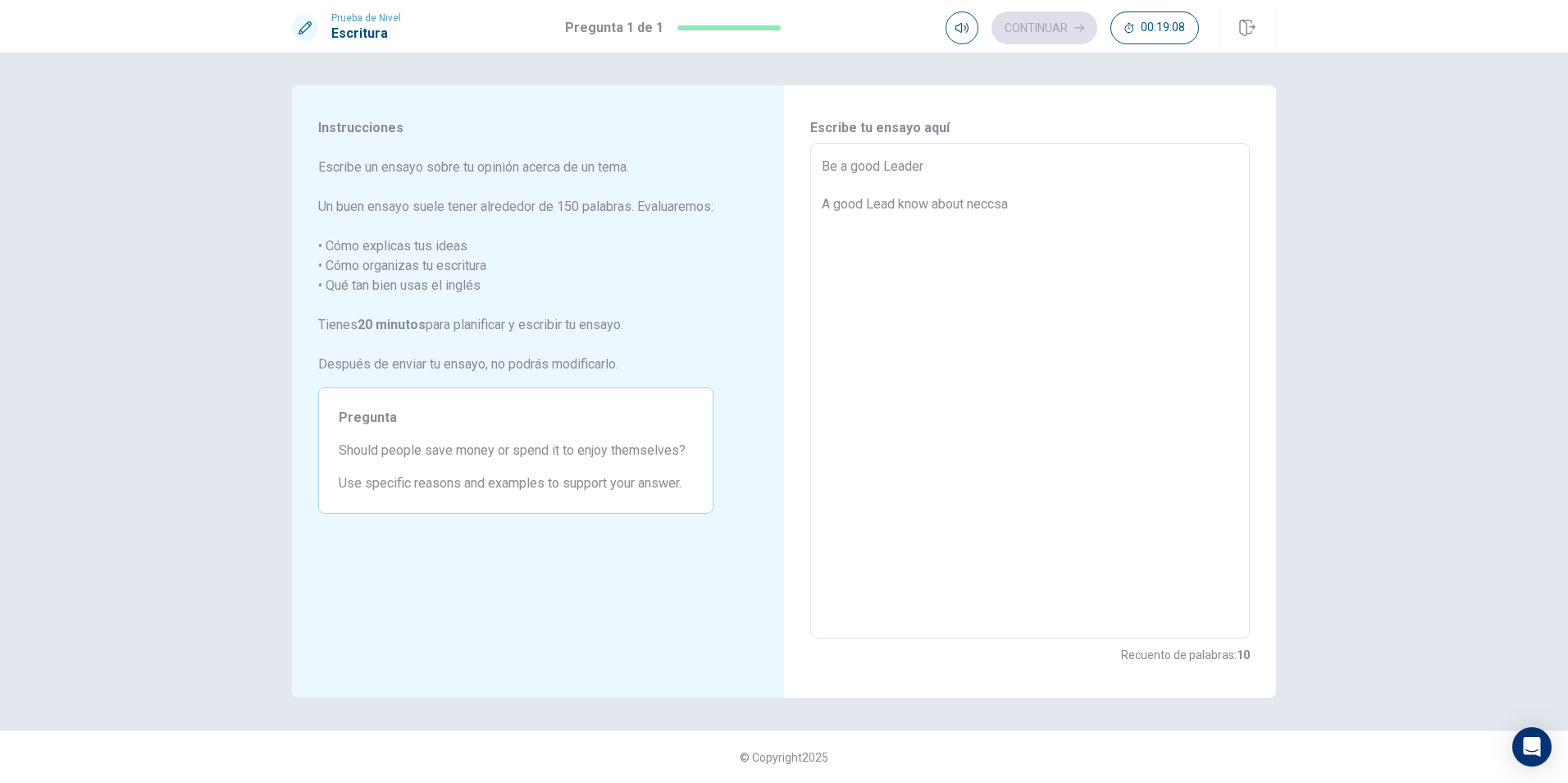
type textarea "Be a good Leader A good Lead know about neccsar"
type textarea "x"
type textarea "Be a good Leader A good Lead know about neccsarr"
type textarea "x"
type textarea "Be a good Leader A good Lead know about neccsarry"
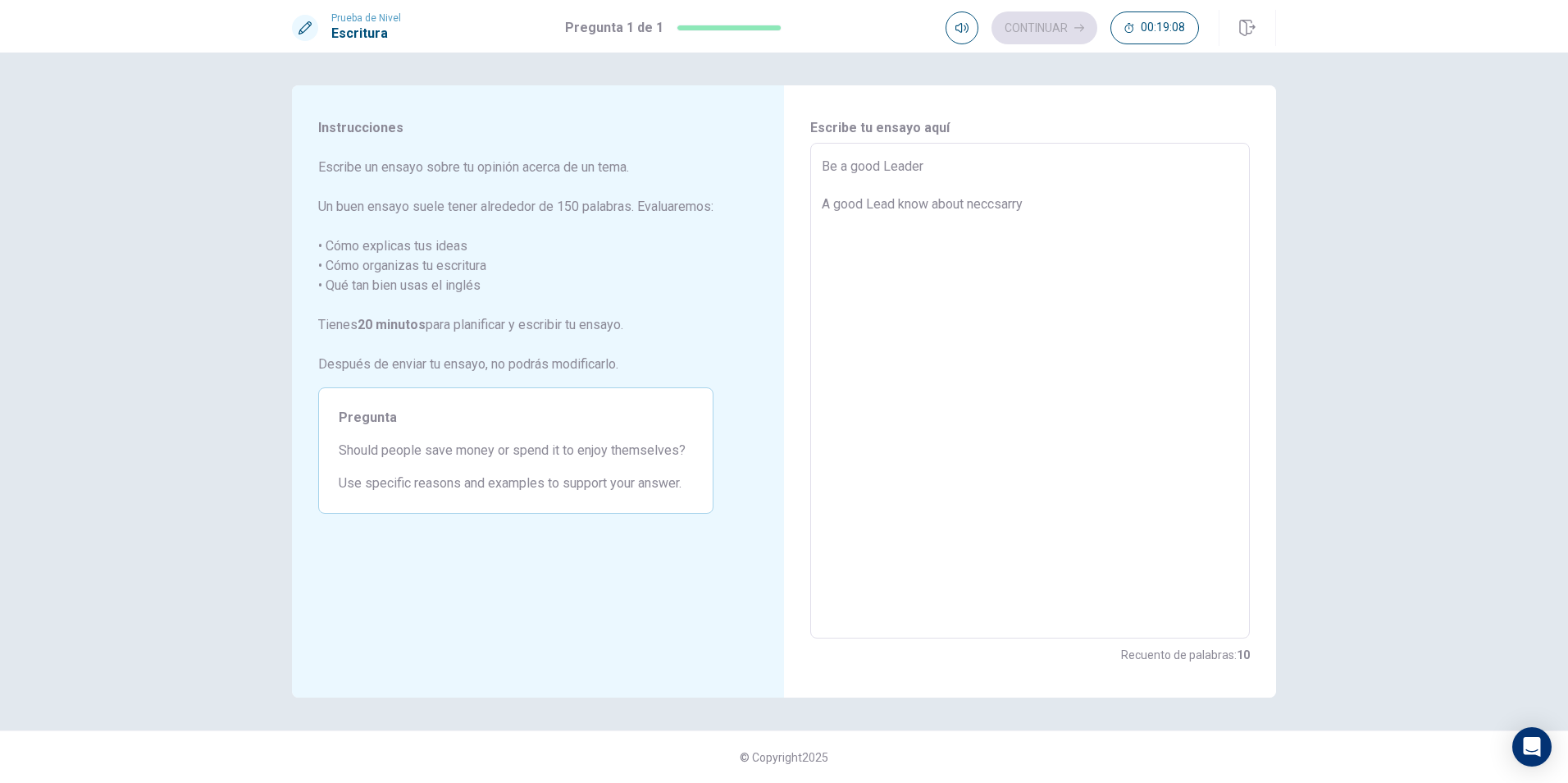
type textarea "x"
type textarea "Be a good Leader A good Lead know about neccsarry"
type textarea "x"
type textarea "Be a good Leader A good Lead know about neccsarry"
type textarea "x"
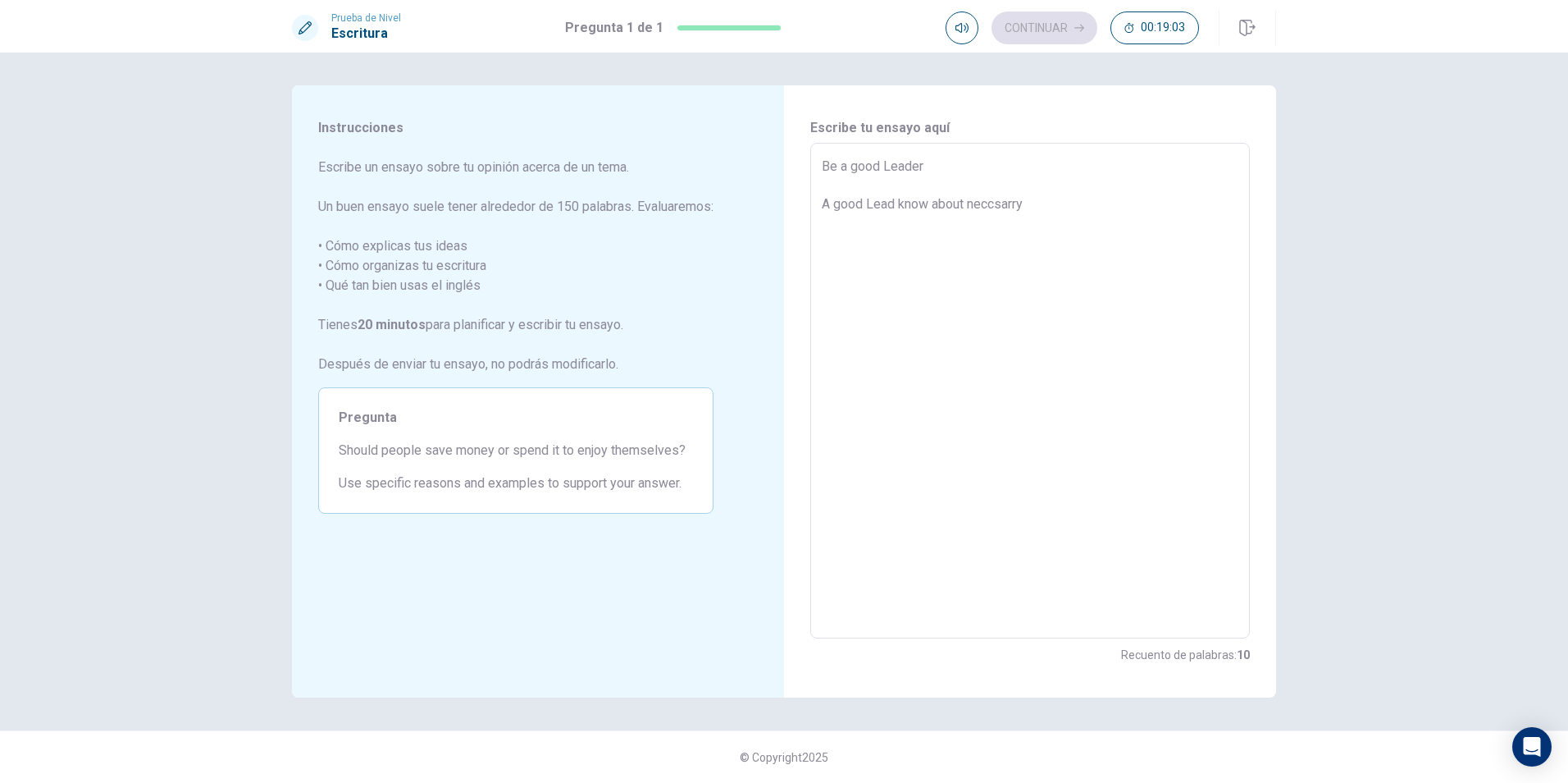
type textarea "Be a good Leader A good Lead know about neccsarr"
type textarea "x"
type textarea "Be a good Leader A good Lead know about neccsar"
type textarea "x"
type textarea "Be a good Leader A good Lead know about neccsa"
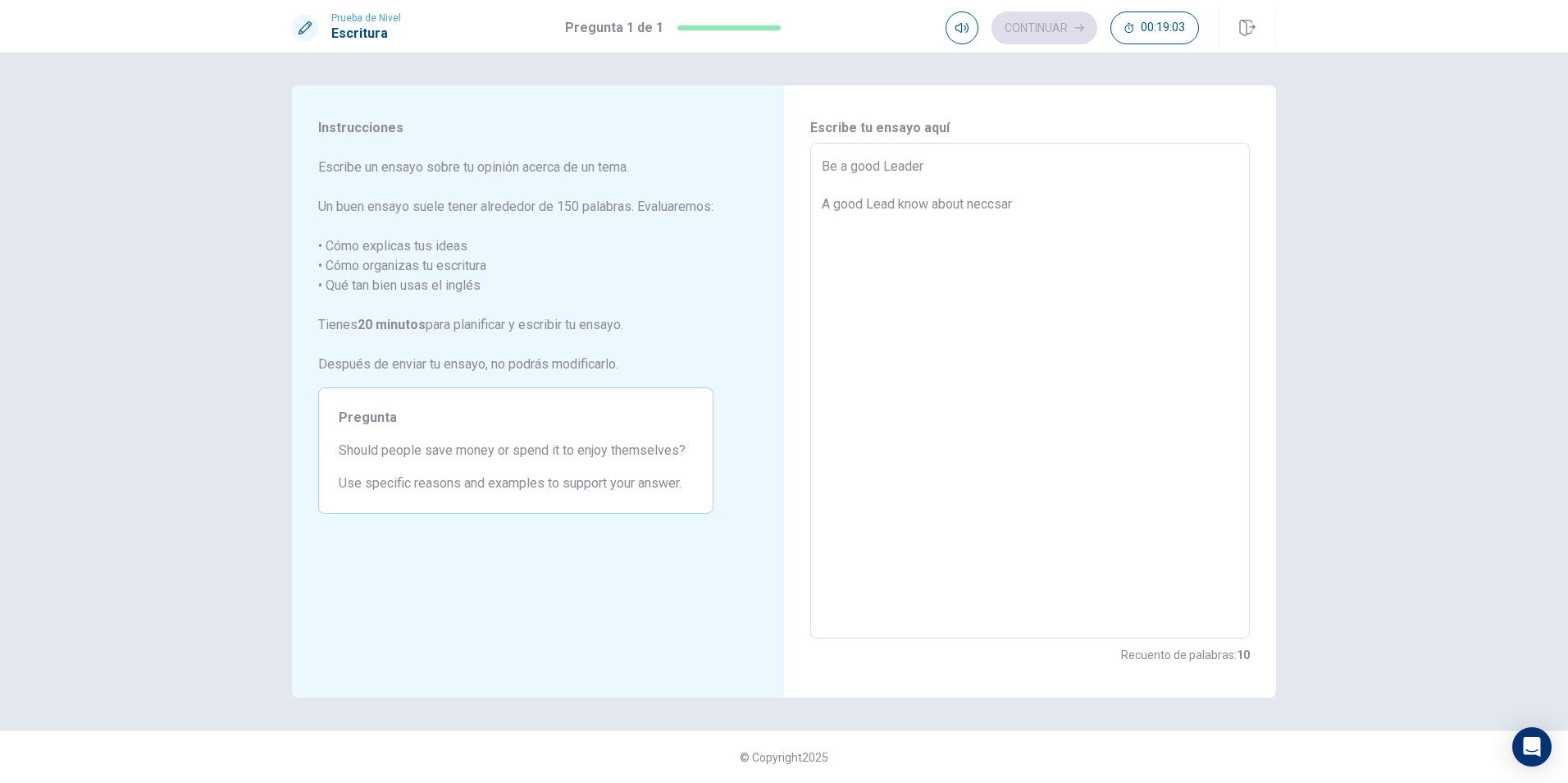
type textarea "x"
type textarea "Be a good Leader A good Lead know about neccs"
type textarea "x"
type textarea "Be a good Leader A good Lead know about ne"
type textarea "x"
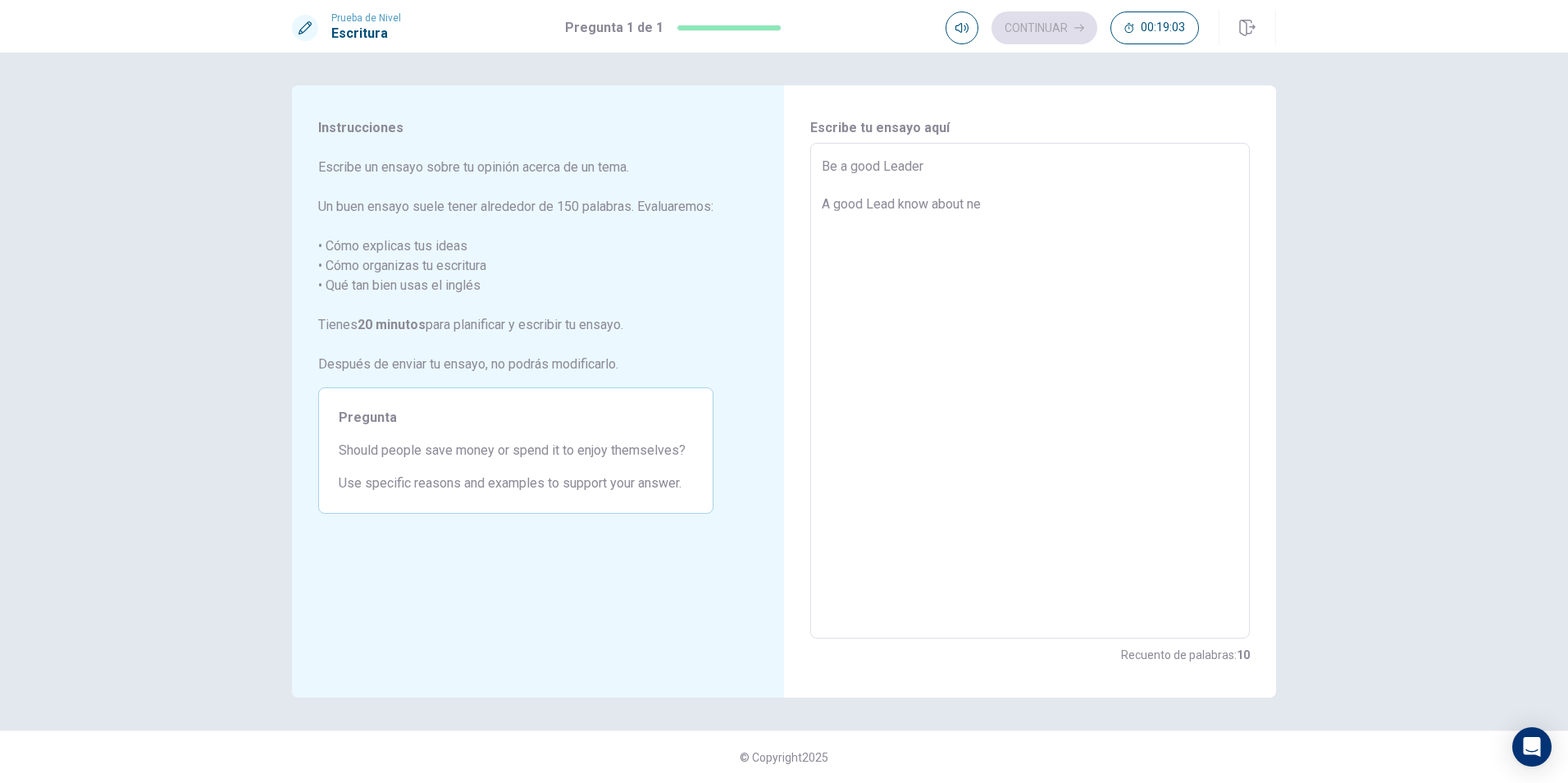
type textarea "Be a good Leader A good Lead know about n"
type textarea "x"
type textarea "Be a good Leader A good Lead know about"
type textarea "x"
type textarea "Be a good Leader A good Lead know about"
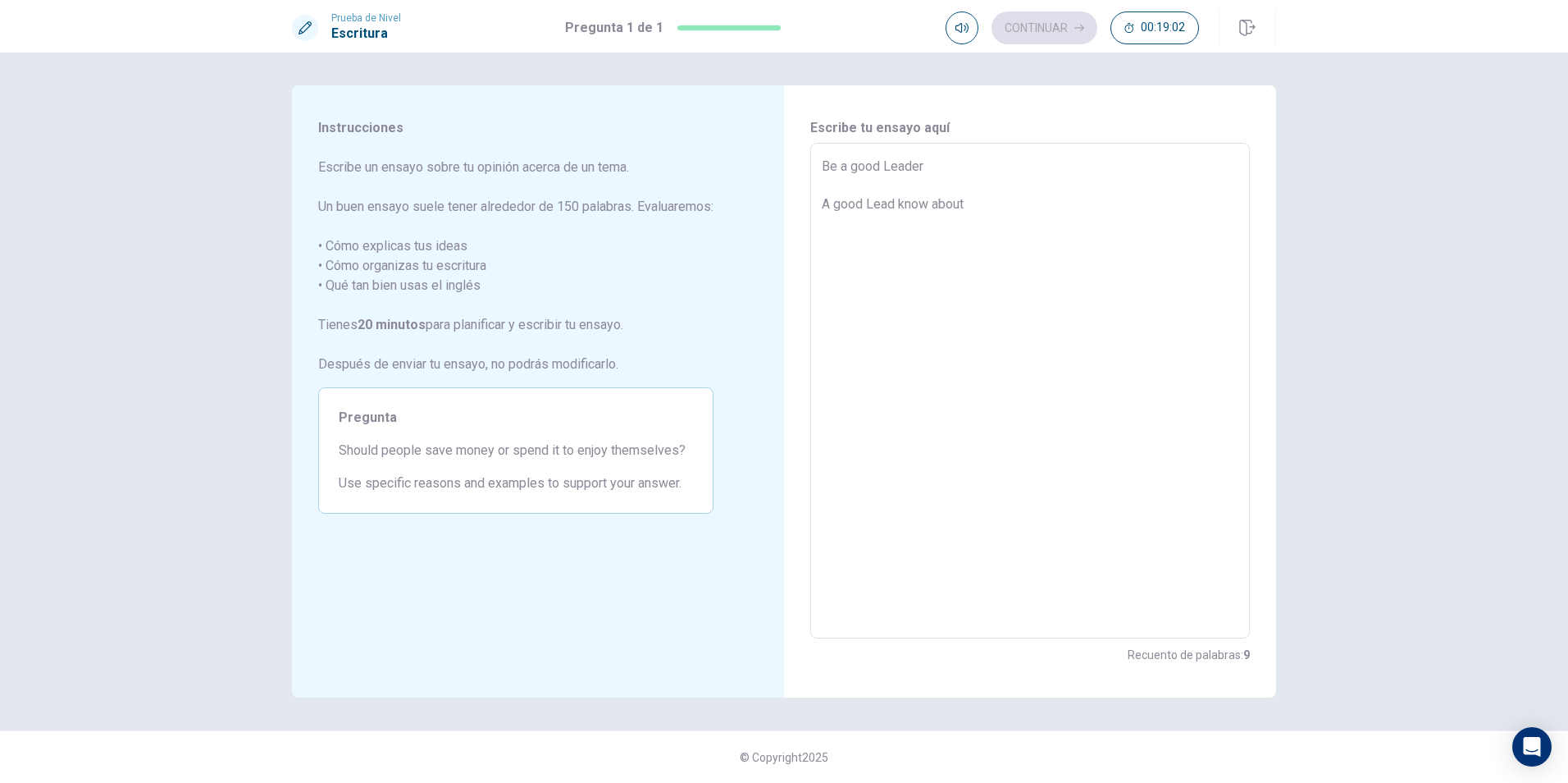
type textarea "x"
type textarea "Be a good Leader A good Lead know abou"
type textarea "x"
type textarea "Be a good Leader A good Lead know abo"
type textarea "x"
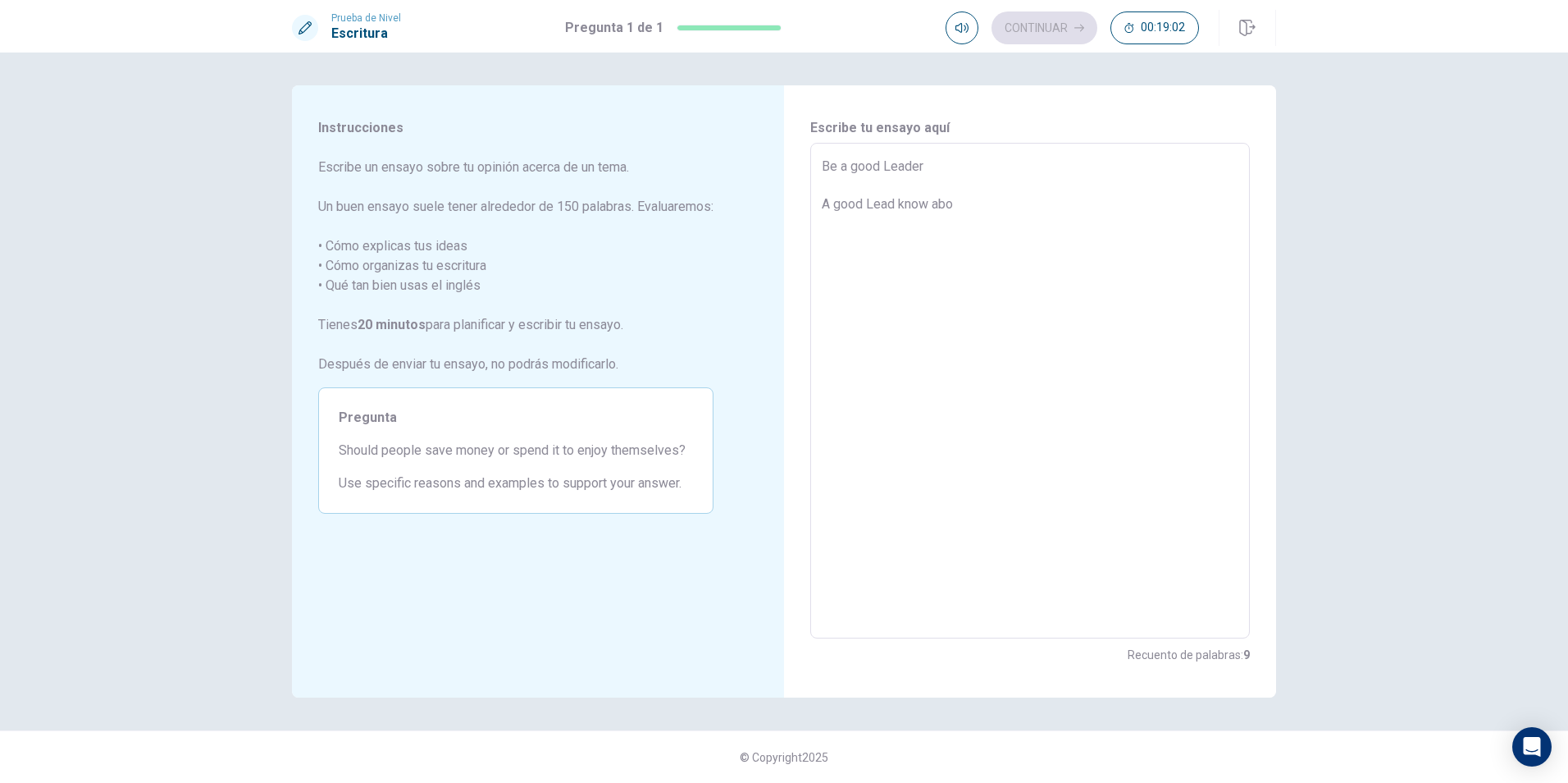
type textarea "Be a good Leader A good Lead know ab"
type textarea "x"
type textarea "Be a good Leader A good Lead know a"
type textarea "x"
type textarea "Be a good Leader A good Lead know"
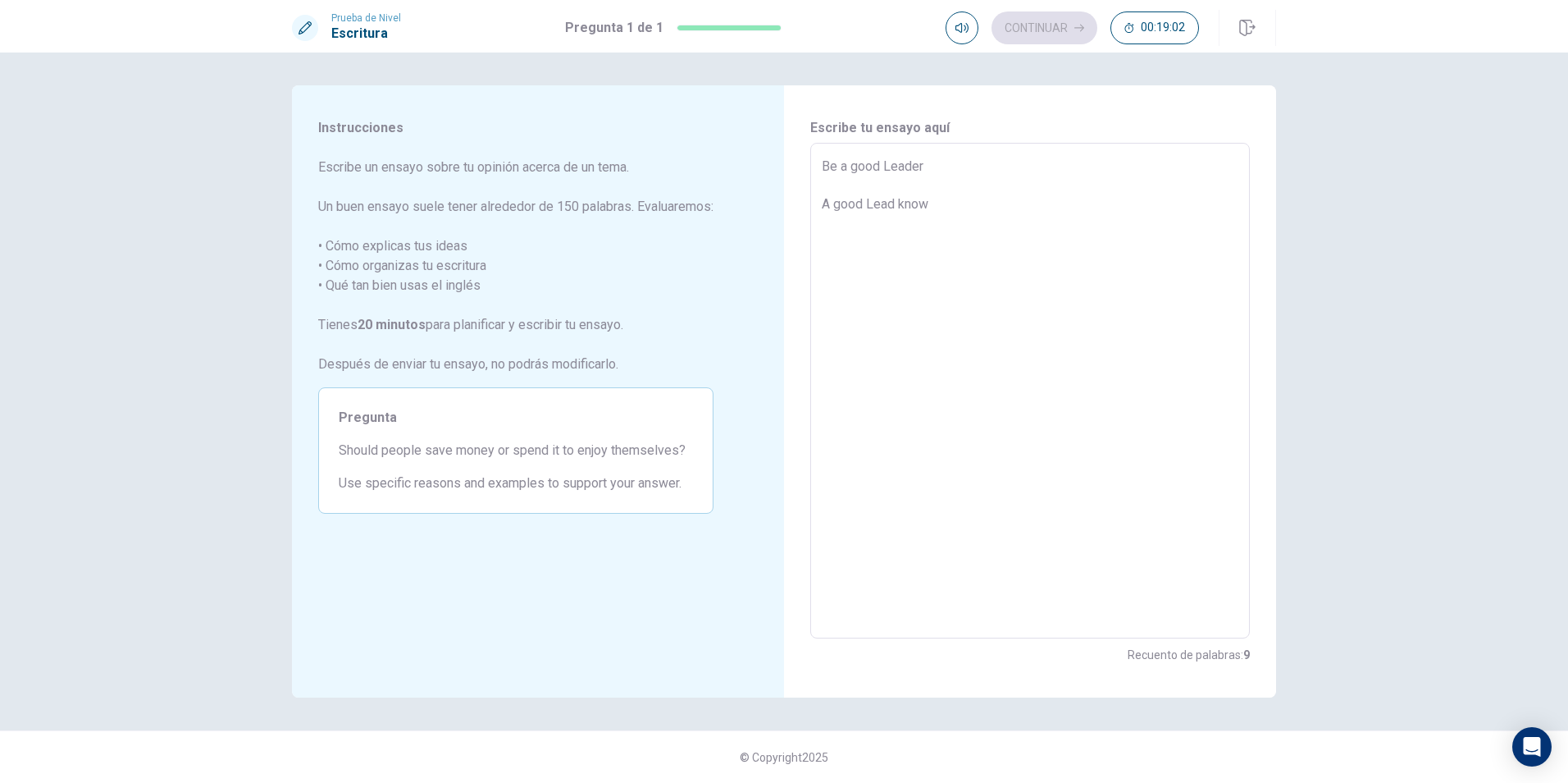
type textarea "x"
type textarea "Be a good Leader A good Lead know t"
type textarea "x"
type textarea "Be a good Leader A good Lead know to"
type textarea "x"
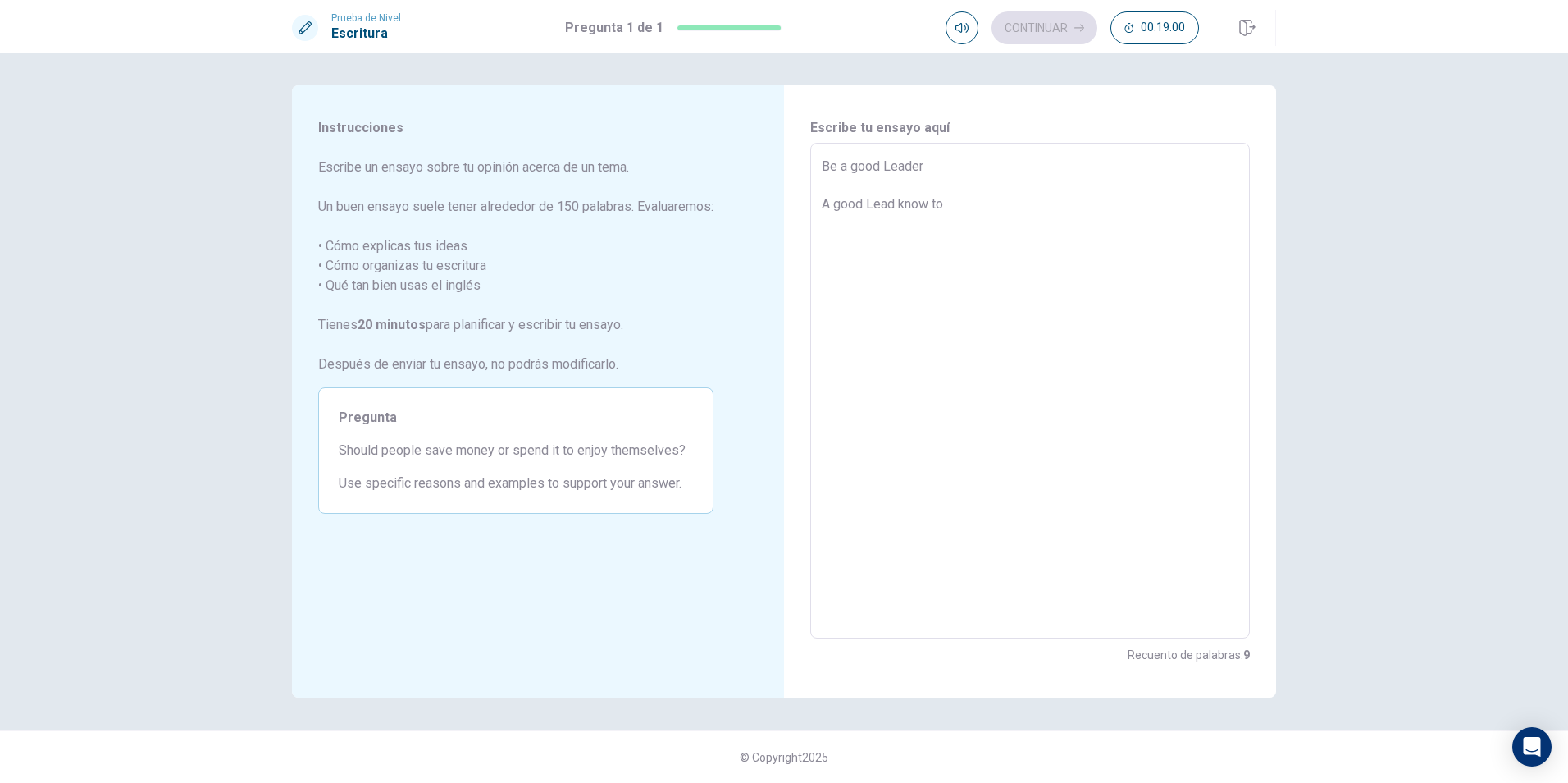
type textarea "Be a good Leader A good Lead know to"
type textarea "x"
type textarea "Be a good Leader A good Lead know to"
click at [451, 446] on span "Should people save money or spend it to enjoy themselves?" at bounding box center [516, 450] width 354 height 20
click at [372, 417] on span "Pregunta" at bounding box center [516, 417] width 354 height 20
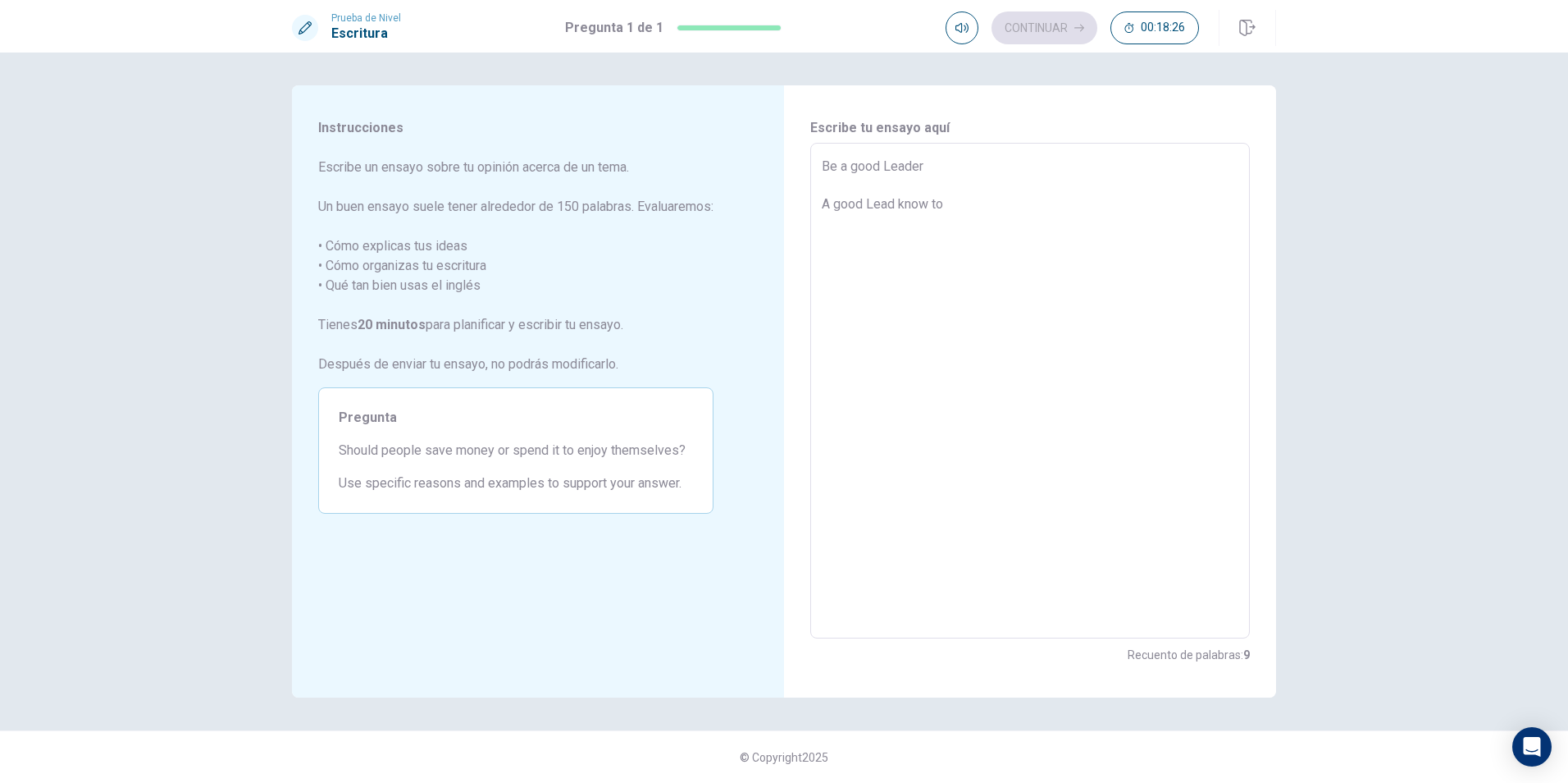
drag, startPoint x: 345, startPoint y: 454, endPoint x: 635, endPoint y: 456, distance: 290.0
click at [581, 459] on span "Should people save money or spend it to enjoy themselves?" at bounding box center [516, 450] width 354 height 20
click at [685, 453] on span "Should people save money or spend it to enjoy themselves?" at bounding box center [516, 450] width 354 height 20
click at [686, 447] on span "Should people save money or spend it to enjoy themselves?" at bounding box center [516, 450] width 354 height 20
drag, startPoint x: 561, startPoint y: 447, endPoint x: 449, endPoint y: 449, distance: 112.0
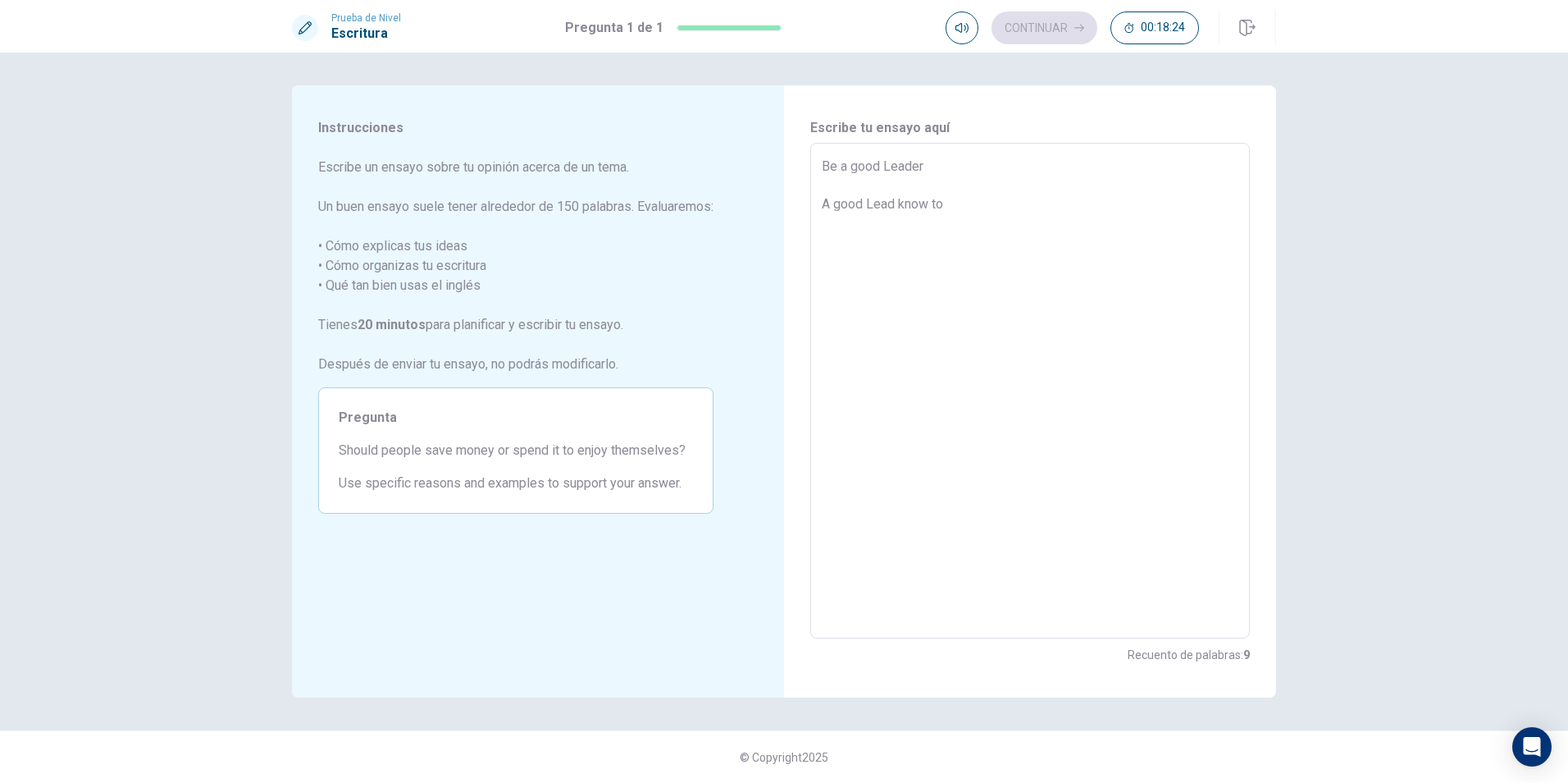
click at [461, 448] on span "Should people save money or spend it to enjoy themselves?" at bounding box center [516, 450] width 354 height 20
drag, startPoint x: 351, startPoint y: 453, endPoint x: 605, endPoint y: 453, distance: 254.0
click at [592, 453] on span "Should people save money or spend it to enjoy themselves?" at bounding box center [516, 450] width 354 height 20
click at [1012, 221] on textarea "Be a good Leader A good Lead know to" at bounding box center [1030, 391] width 416 height 468
drag, startPoint x: 1067, startPoint y: 225, endPoint x: 793, endPoint y: 149, distance: 284.3
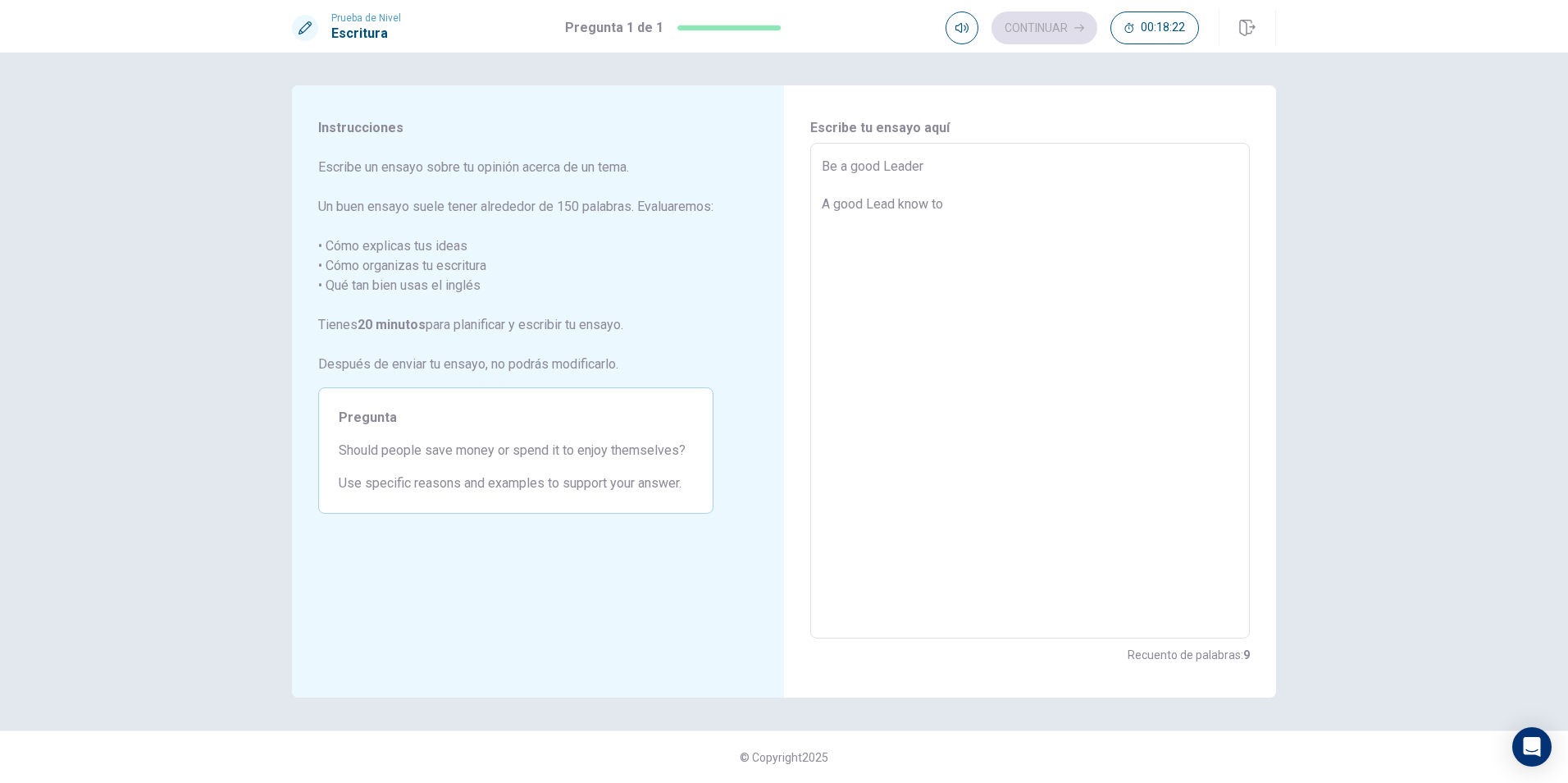
click at [793, 149] on div "Escribe tu ensayo aquí Be a good Leader A good Lead know to x ​ Recuento de pal…" at bounding box center [1030, 391] width 492 height 612
type textarea "x"
click at [901, 185] on textarea at bounding box center [1030, 391] width 416 height 468
type textarea "T"
type textarea "x"
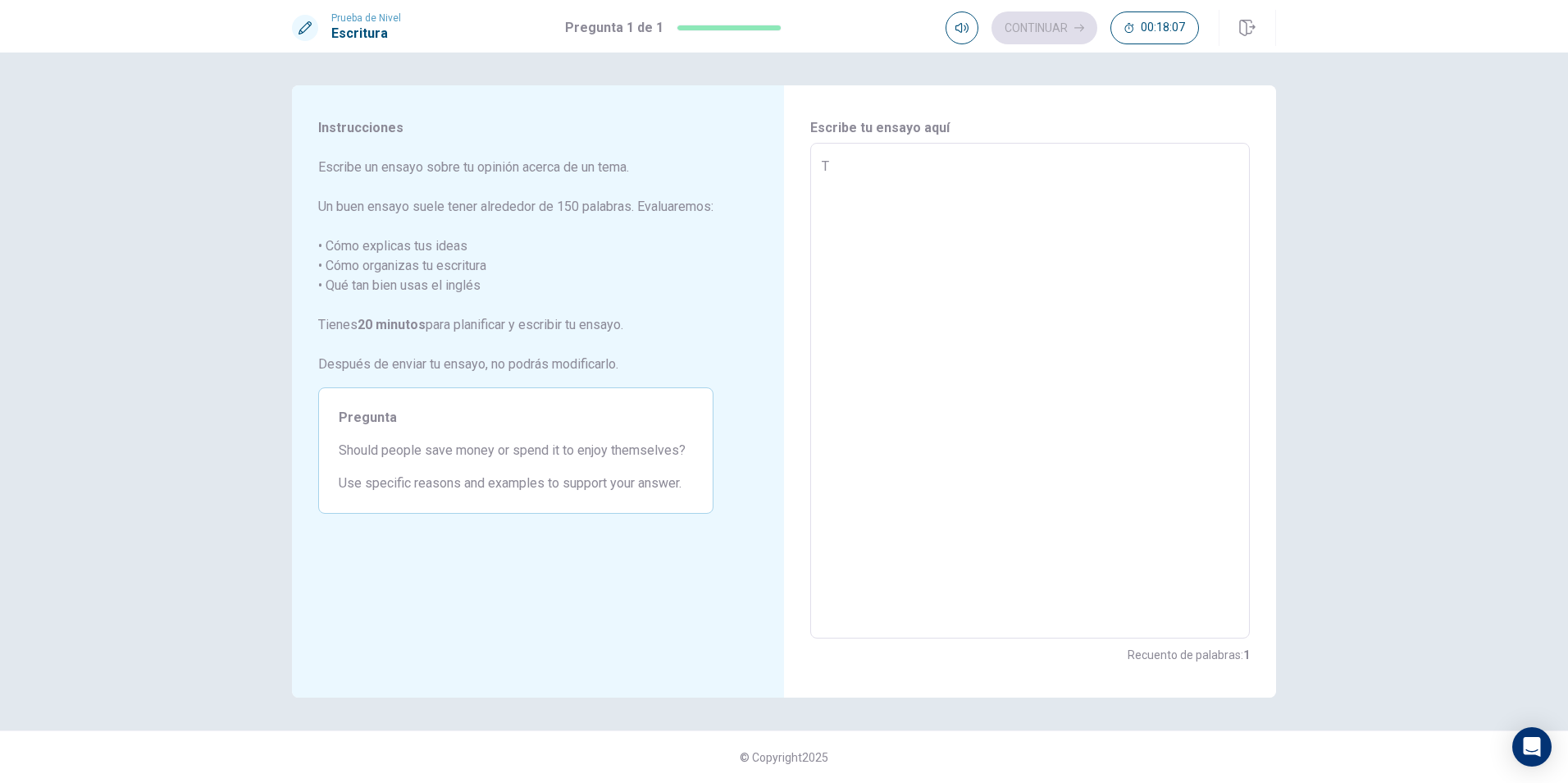
type textarea "Th"
type textarea "x"
type textarea "The"
type textarea "x"
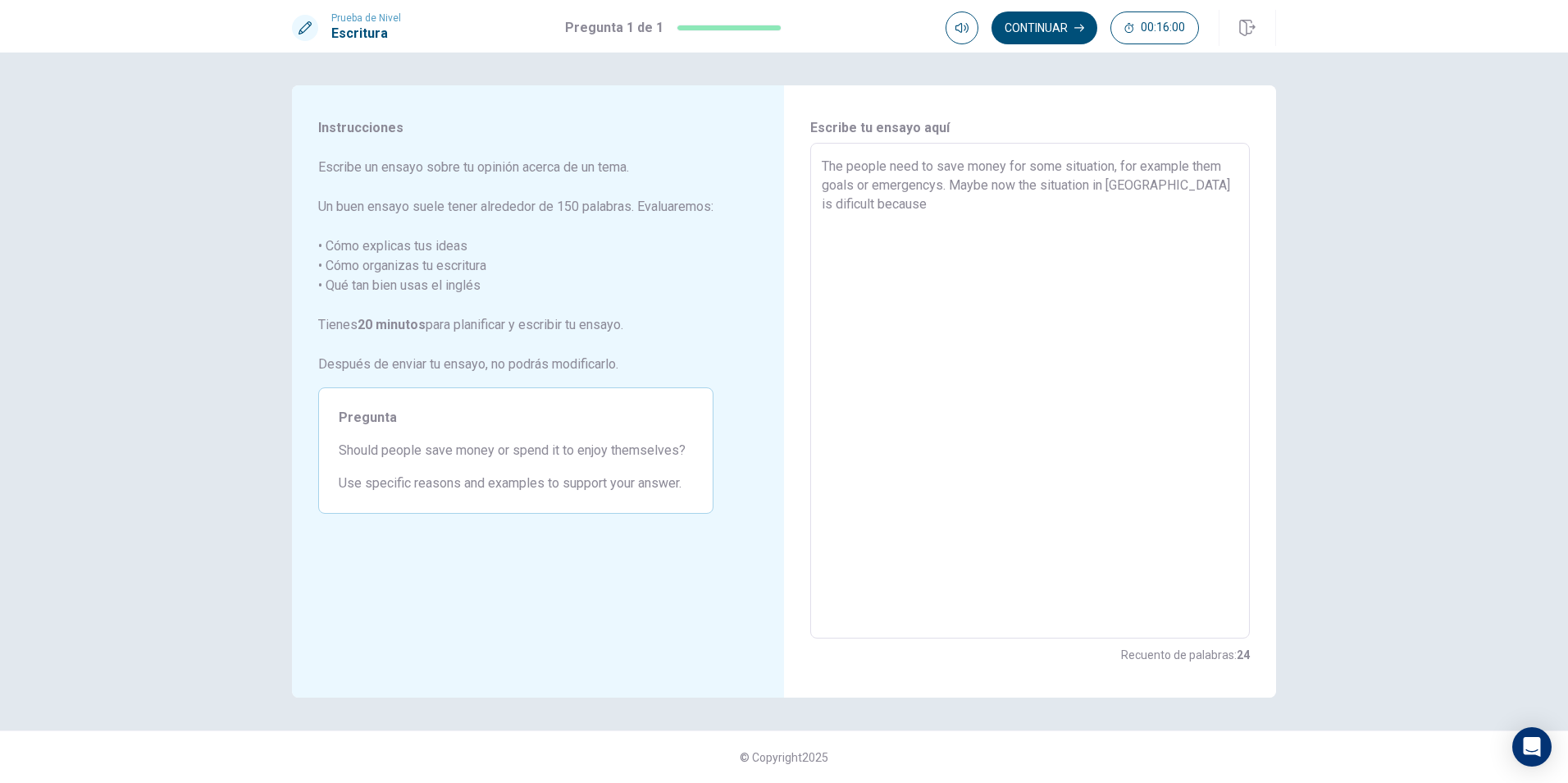
drag, startPoint x: 1070, startPoint y: 250, endPoint x: 988, endPoint y: 185, distance: 104.6
click at [988, 185] on textarea "The people need to save money for some situation, for example them goals or eme…" at bounding box center [1030, 391] width 416 height 468
click at [1144, 200] on textarea "The people need to save money for some situation, for example them goals or eme…" at bounding box center [1030, 391] width 416 height 468
drag, startPoint x: 1207, startPoint y: 201, endPoint x: 760, endPoint y: 154, distance: 449.5
click at [760, 154] on div "Instrucciones Escribe un ensayo sobre tu opinión acerca de un tema. Un buen ens…" at bounding box center [784, 391] width 984 height 612
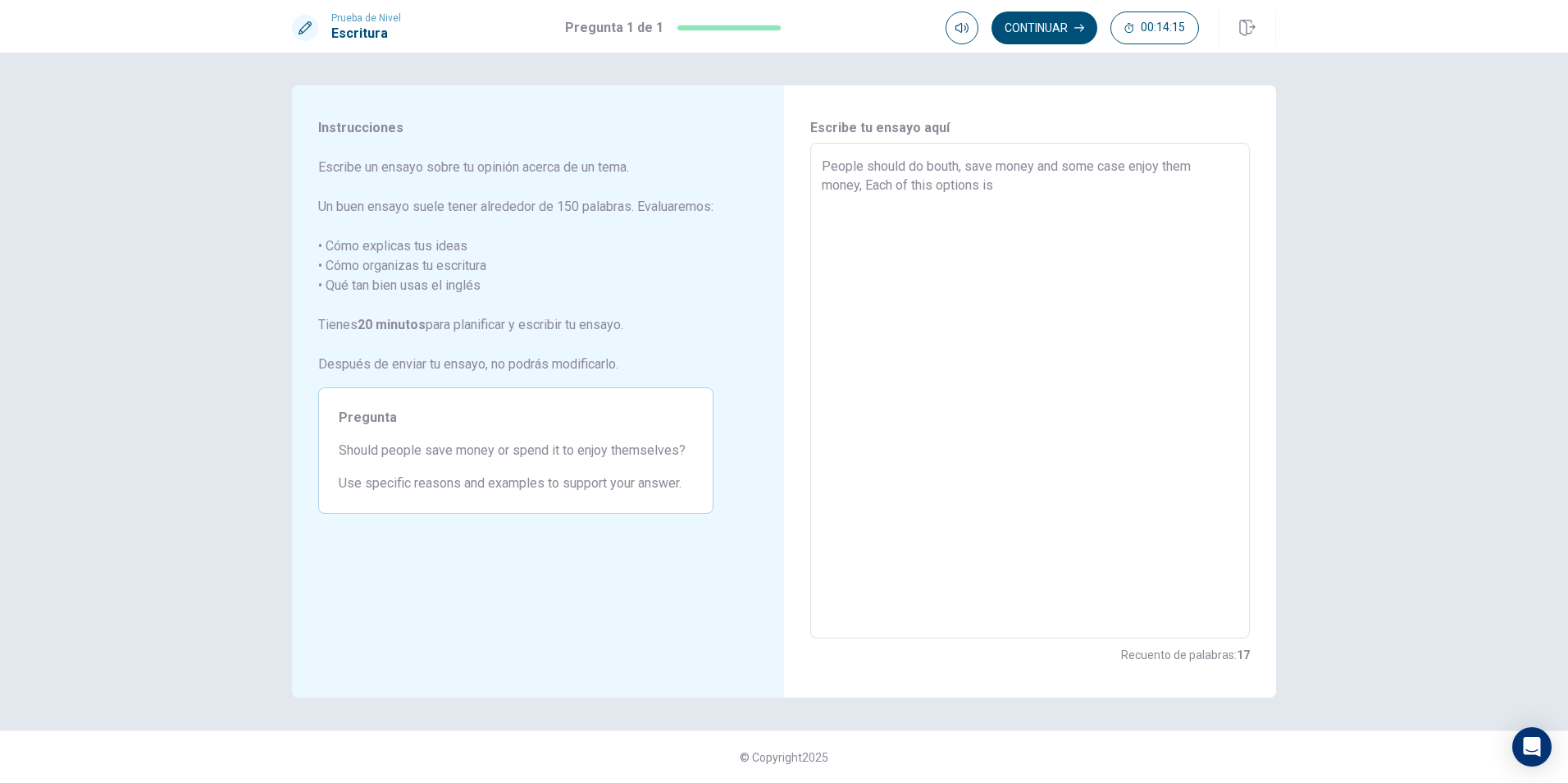
drag, startPoint x: 1038, startPoint y: 198, endPoint x: 786, endPoint y: 145, distance: 257.5
click at [786, 145] on div "Escribe tu ensayo aquí People should do bouth, save money and some case enjoy t…" at bounding box center [1030, 391] width 492 height 612
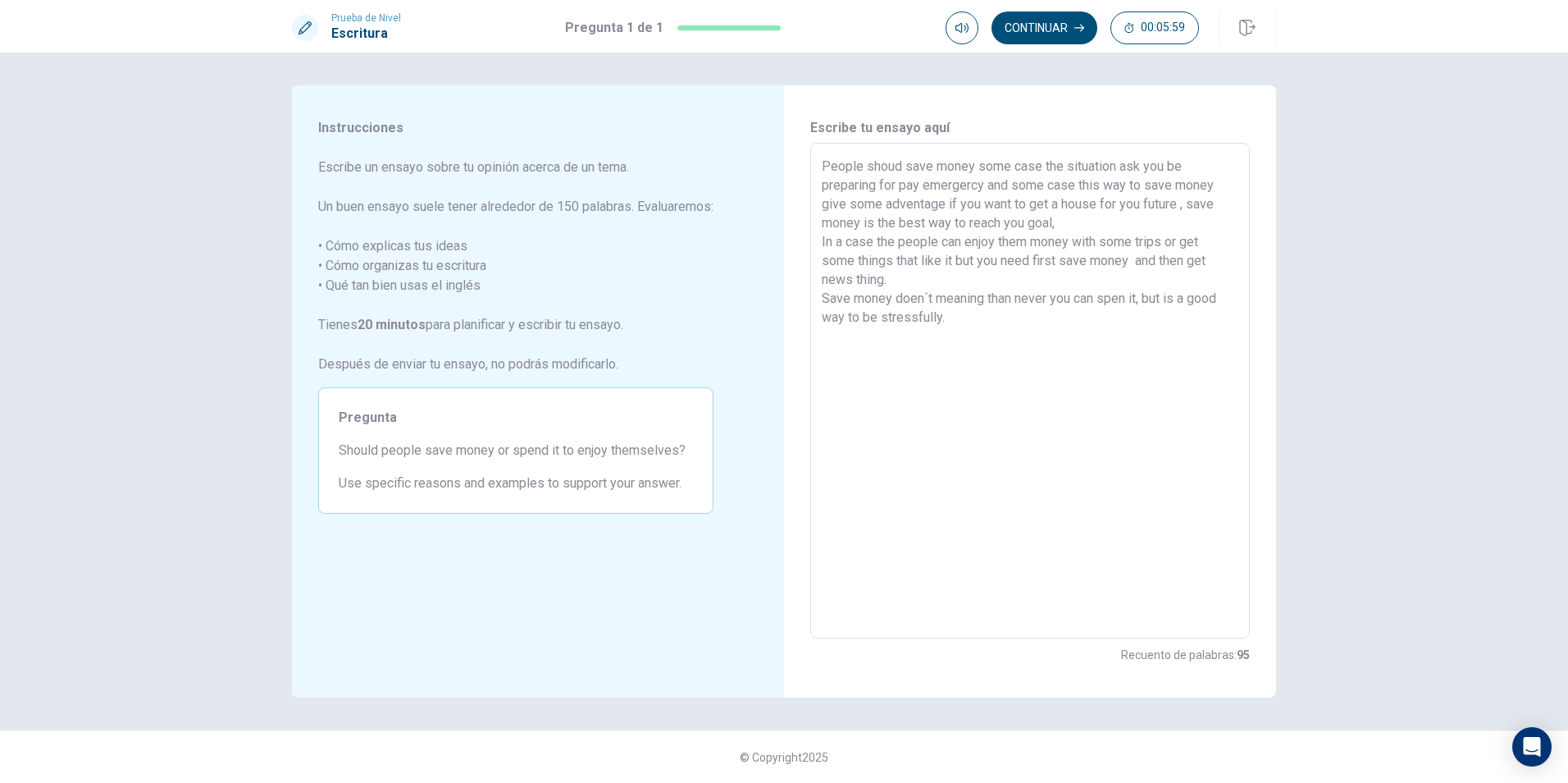
click at [913, 182] on textarea "People shoud save money some case the situation ask you be preparing for pay em…" at bounding box center [1030, 391] width 416 height 468
click at [920, 203] on textarea "People shoud save money some case the situation ask you be preparing for emerge…" at bounding box center [1030, 391] width 416 height 468
click at [1064, 379] on textarea "People shoud save money some case the situation ask you be preparing for emerge…" at bounding box center [1030, 391] width 416 height 468
drag, startPoint x: 1011, startPoint y: 320, endPoint x: 889, endPoint y: 318, distance: 122.0
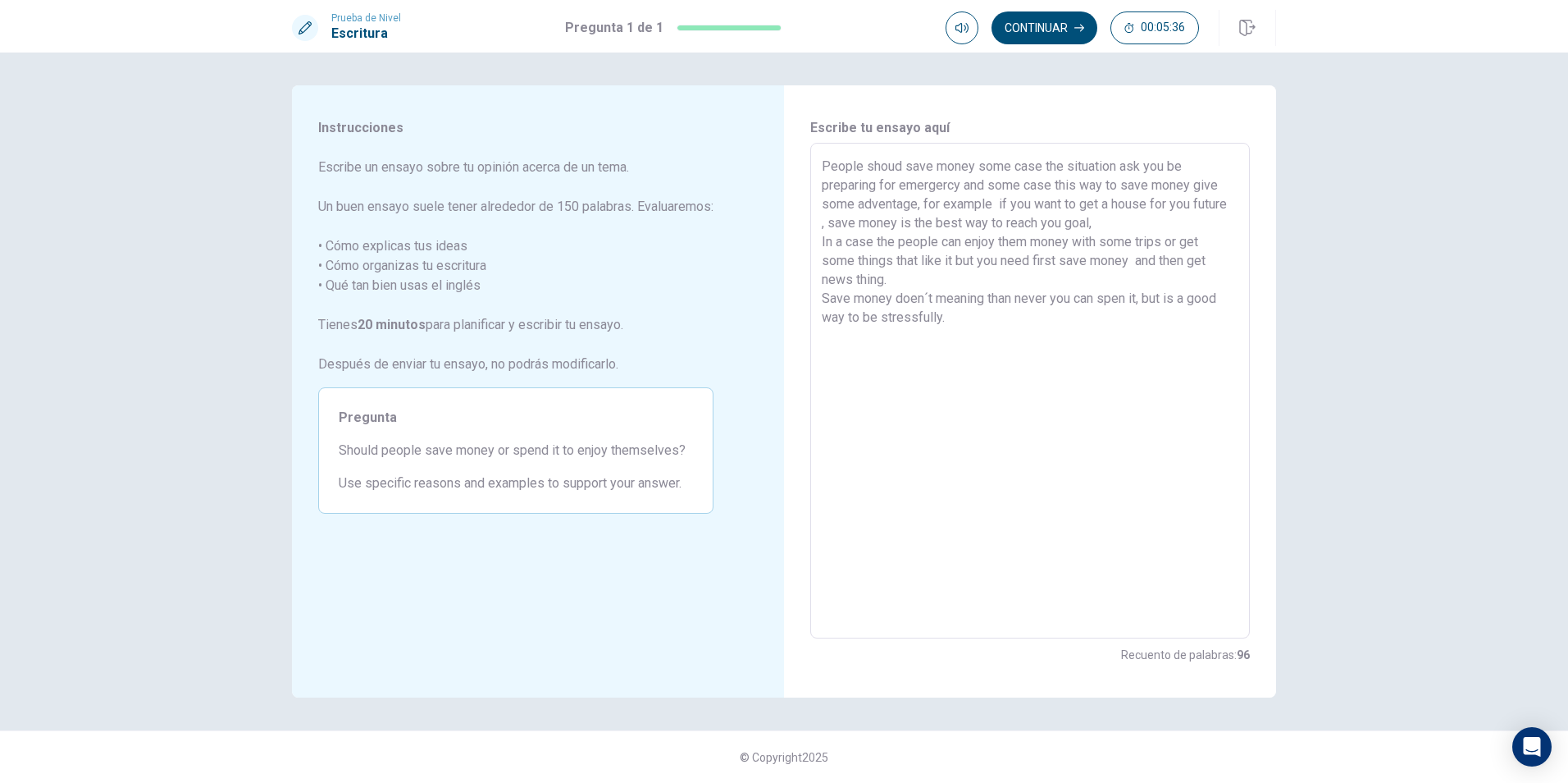
click at [889, 318] on textarea "People shoud save money some case the situation ask you be preparing for emerge…" at bounding box center [1030, 391] width 416 height 468
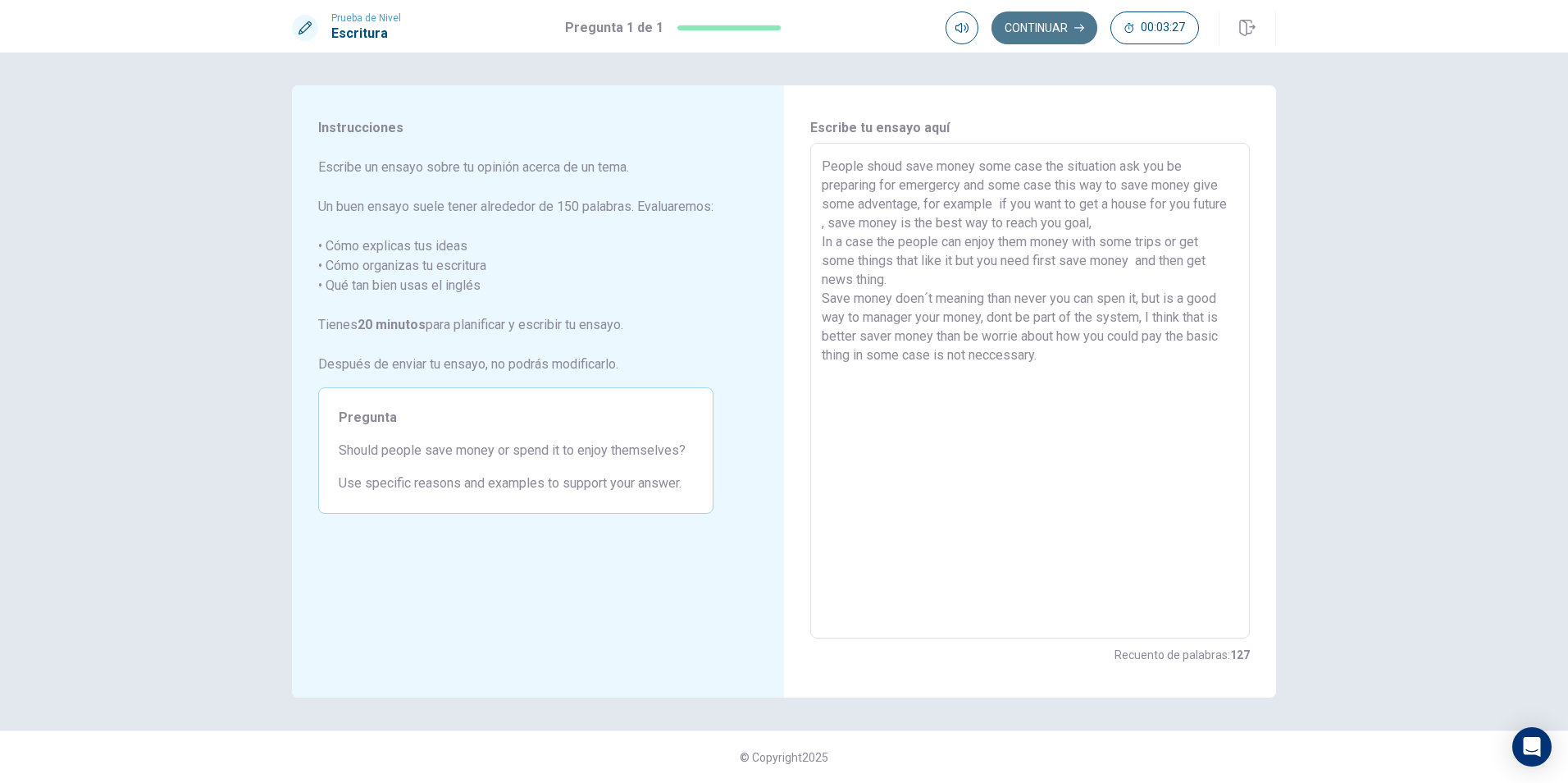
click at [1047, 23] on button "Continuar" at bounding box center [1044, 28] width 106 height 33
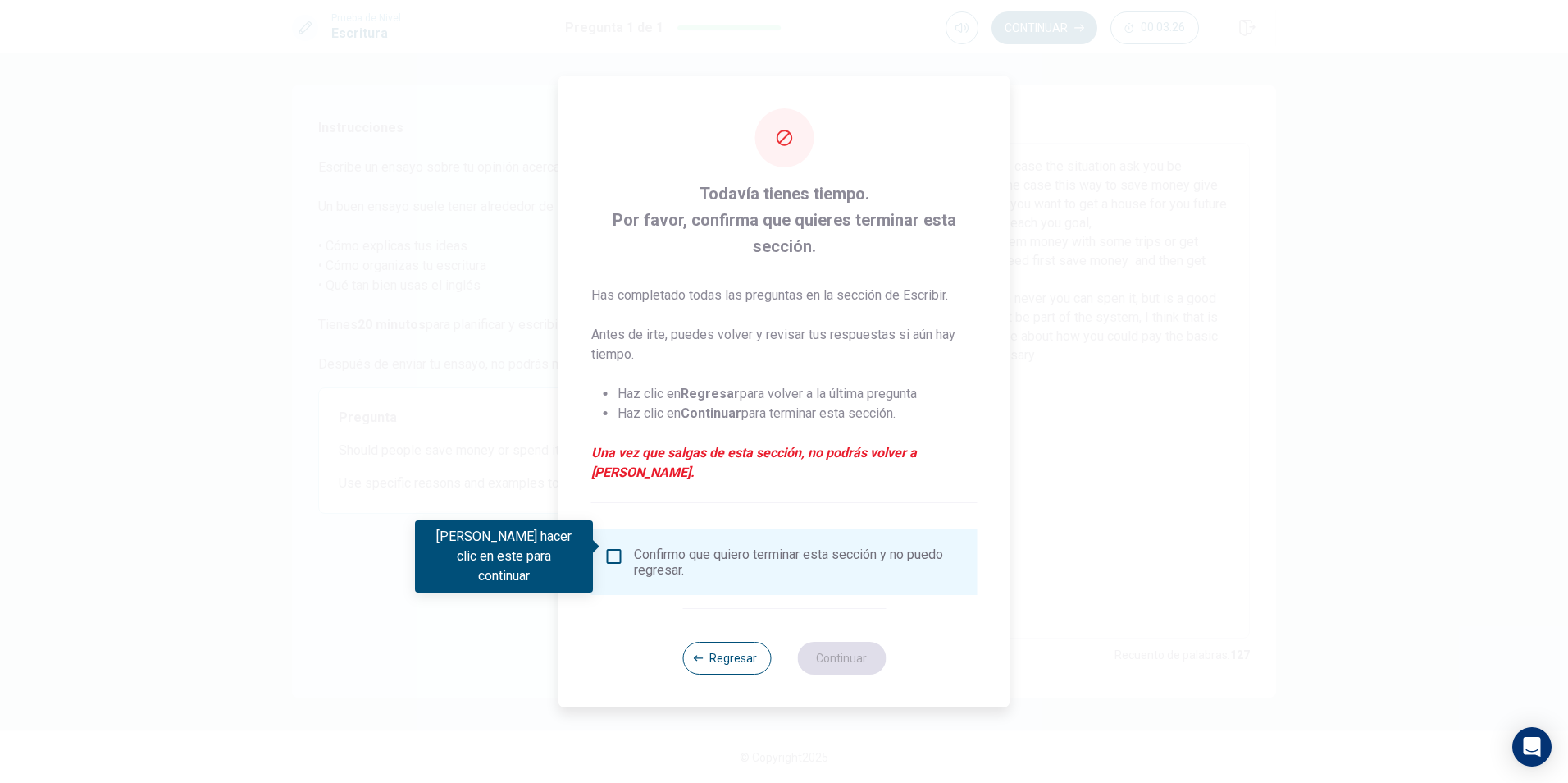
click at [627, 546] on div "Confirmo que quiero terminar esta sección y no puedo regresar." at bounding box center [784, 562] width 360 height 31
click at [619, 552] on input "Debes hacer clic en este para continuar" at bounding box center [614, 556] width 20 height 20
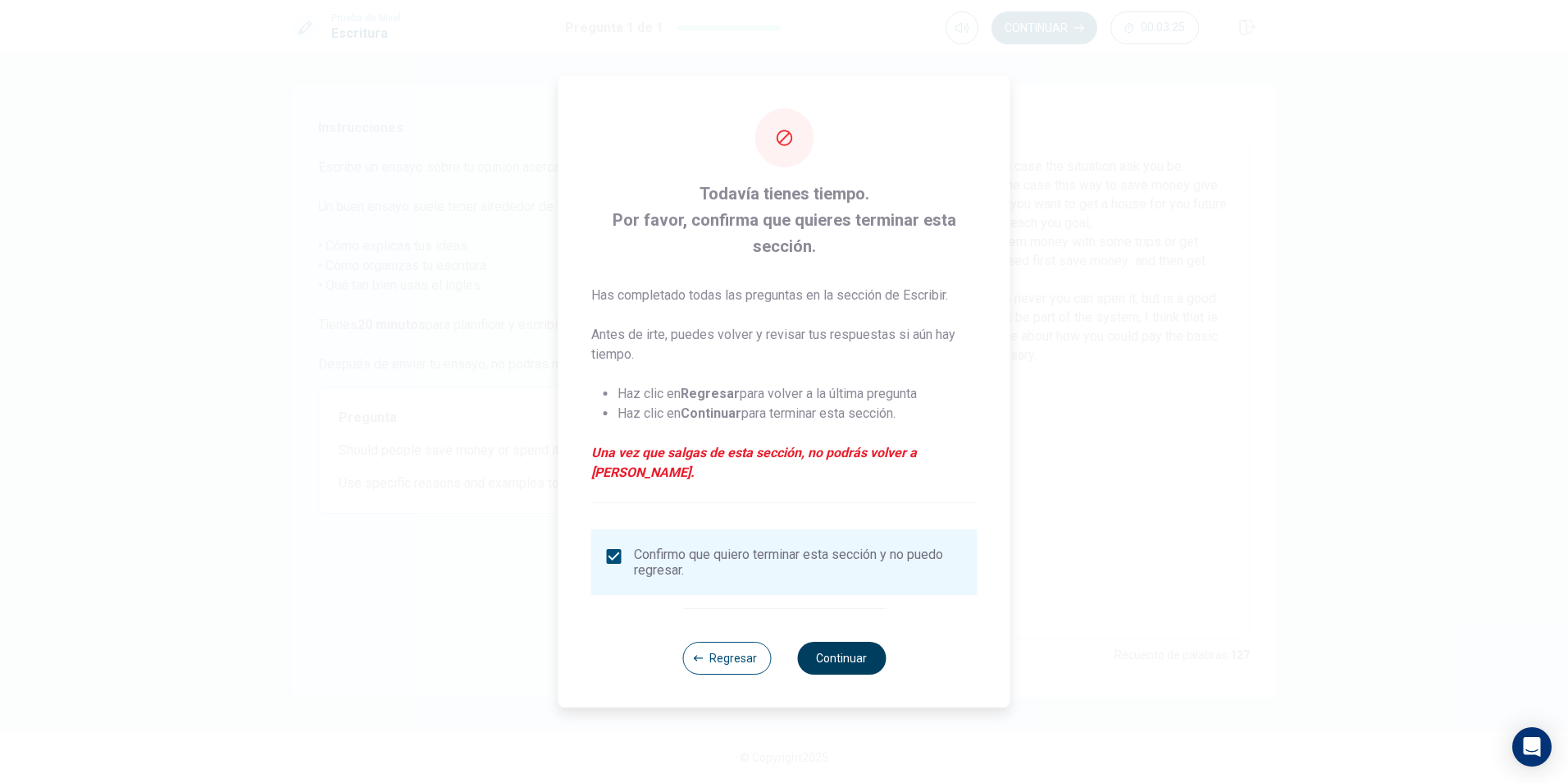
click at [861, 654] on button "Continuar" at bounding box center [841, 658] width 89 height 33
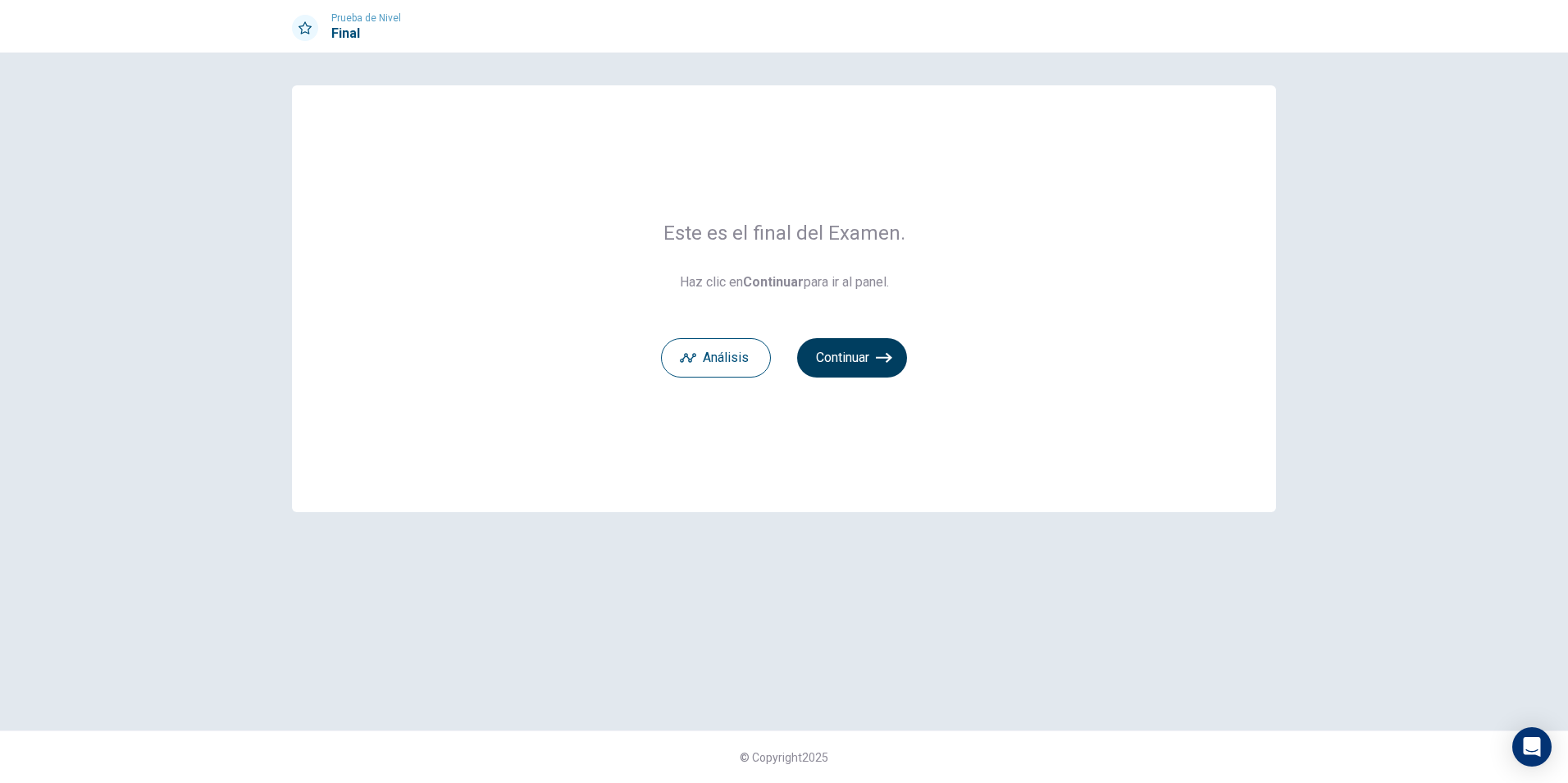
click at [883, 355] on icon "button" at bounding box center [883, 357] width 16 height 16
